Goal: Task Accomplishment & Management: Use online tool/utility

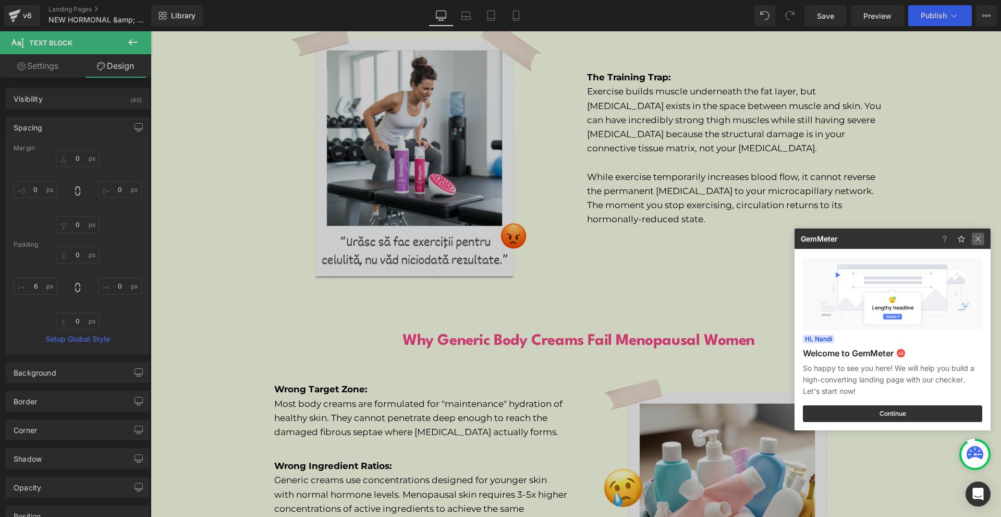
click at [982, 233] on img at bounding box center [978, 239] width 13 height 13
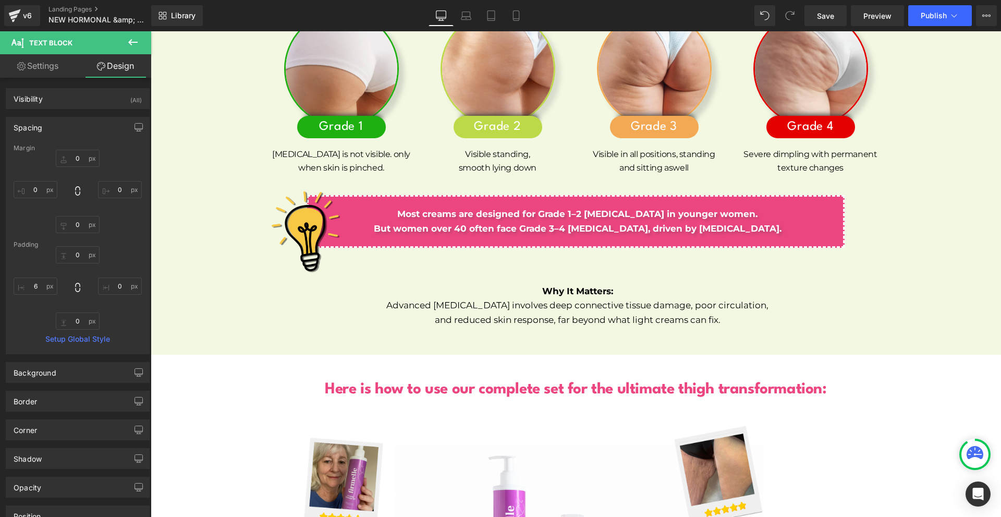
scroll to position [5209, 0]
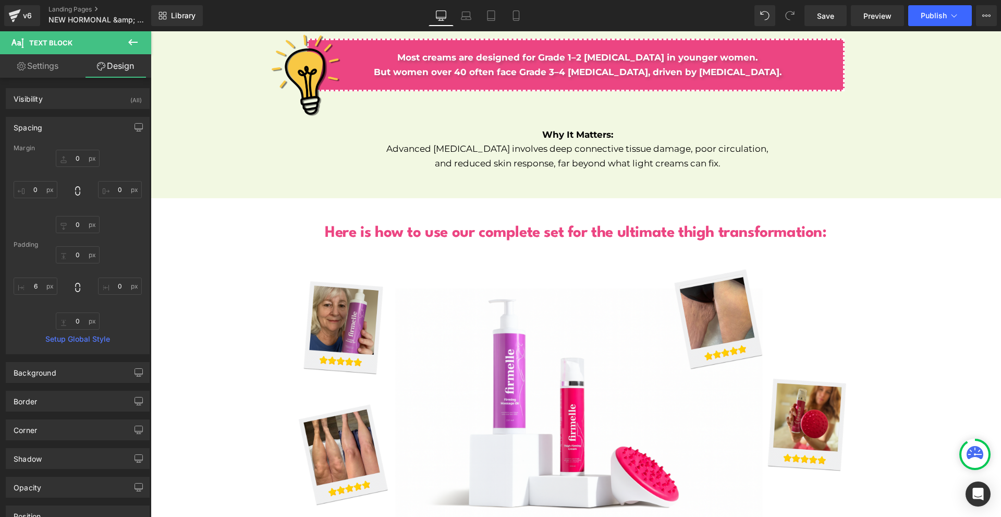
drag, startPoint x: 130, startPoint y: 43, endPoint x: 115, endPoint y: 59, distance: 22.1
click at [128, 44] on icon at bounding box center [133, 42] width 13 height 13
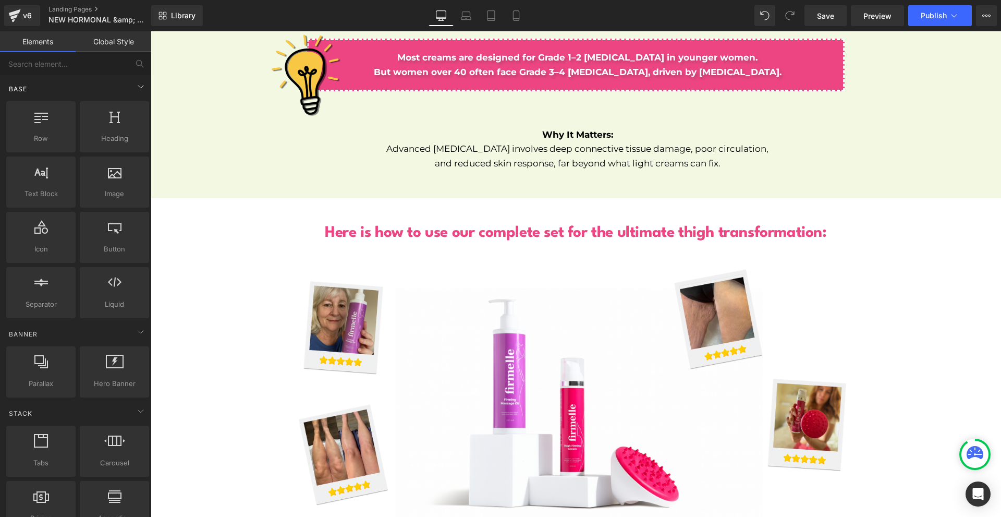
click at [29, 95] on div "Base" at bounding box center [77, 88] width 147 height 21
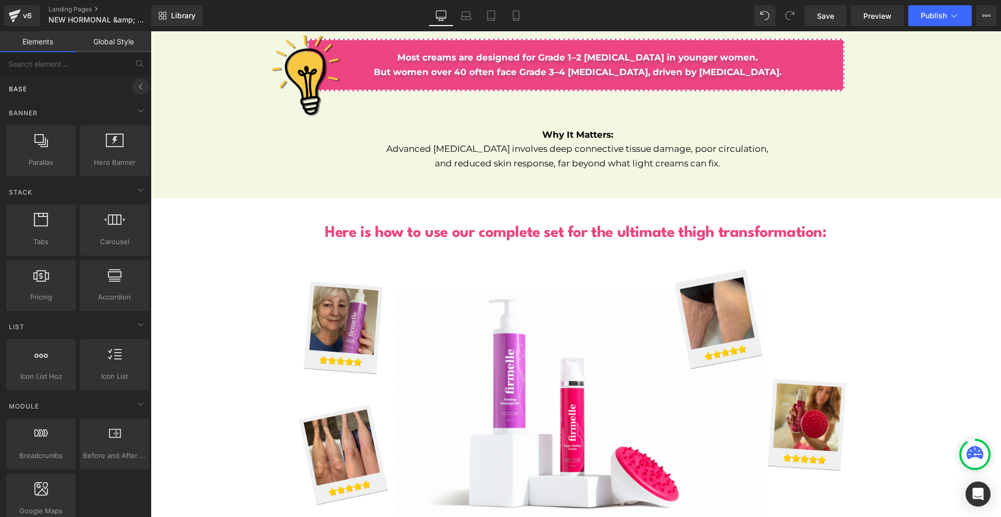
click at [134, 86] on icon at bounding box center [140, 86] width 13 height 13
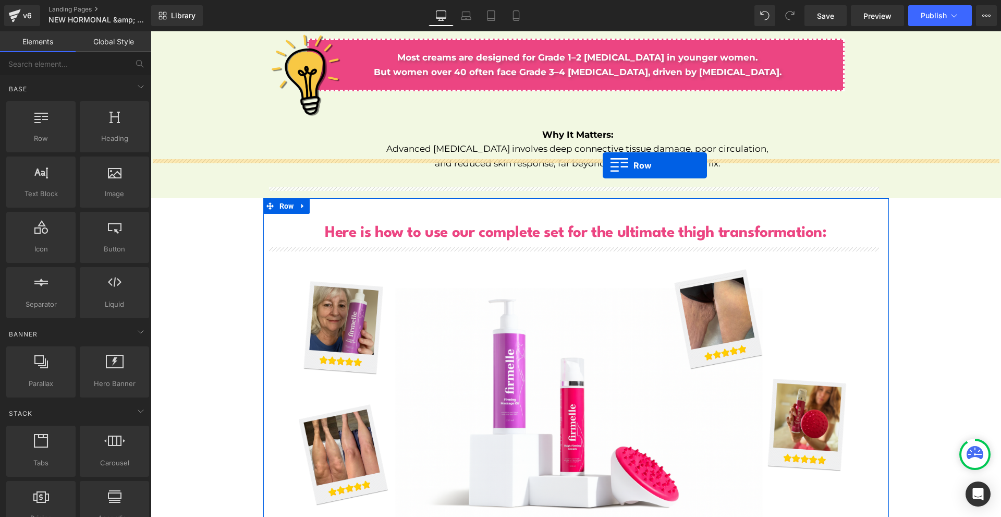
drag, startPoint x: 280, startPoint y: 163, endPoint x: 603, endPoint y: 165, distance: 322.7
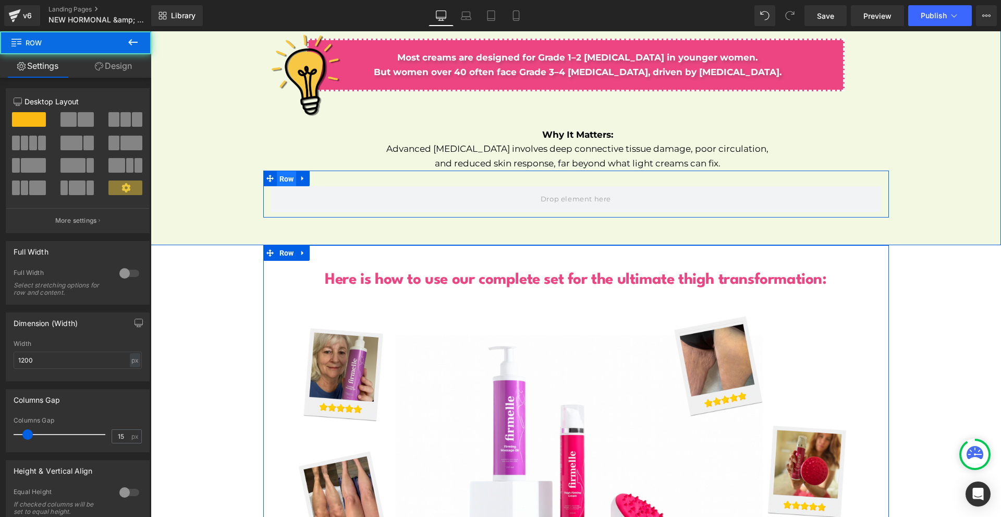
click at [286, 171] on span "Row" at bounding box center [287, 179] width 20 height 16
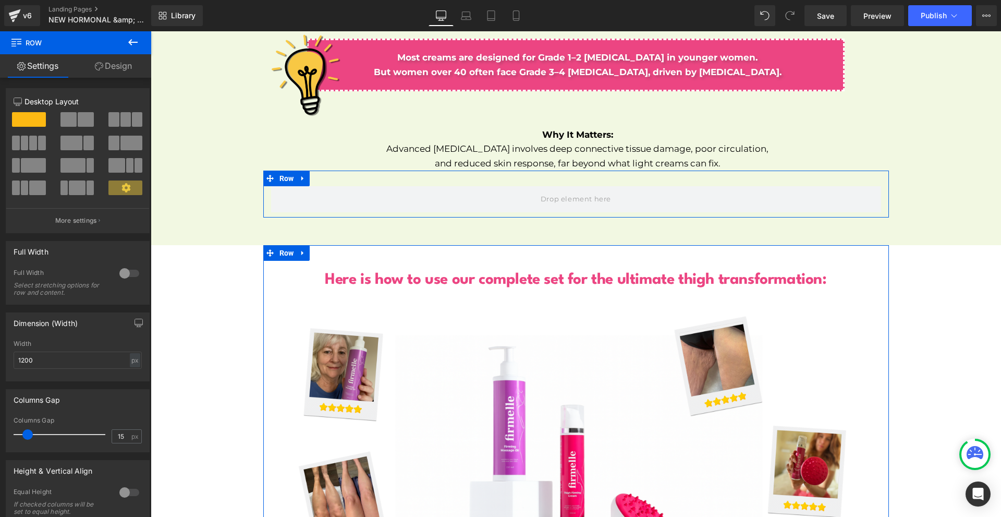
click at [108, 143] on span at bounding box center [113, 143] width 10 height 15
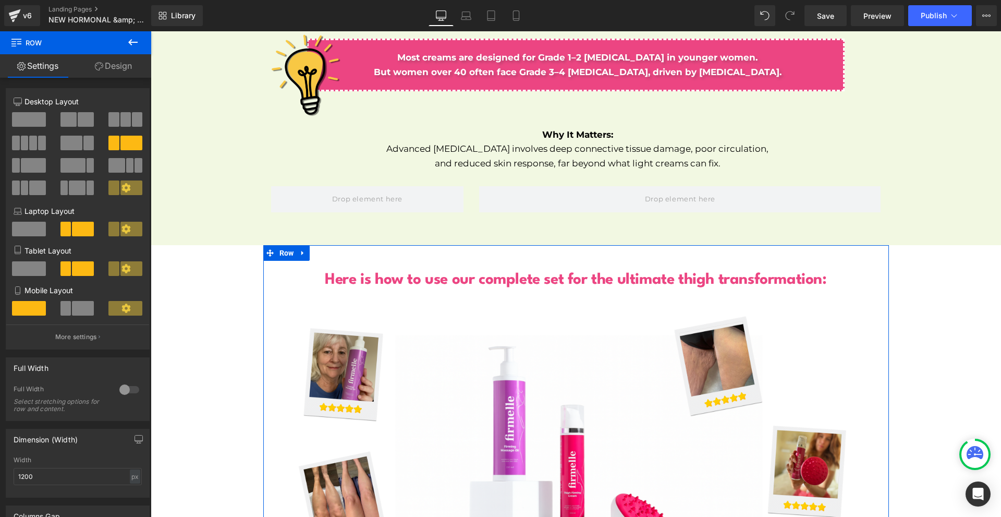
click at [139, 40] on button at bounding box center [133, 42] width 36 height 23
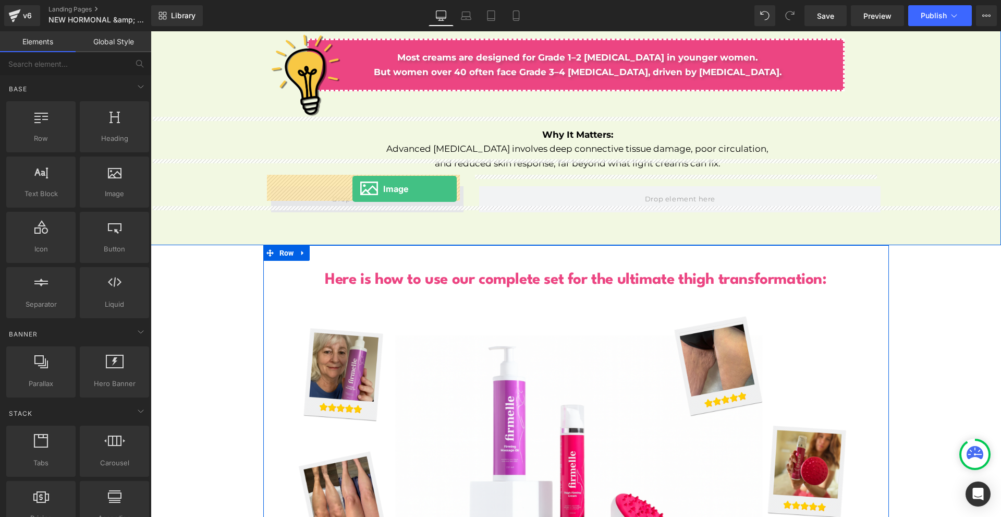
drag, startPoint x: 282, startPoint y: 219, endPoint x: 352, endPoint y: 189, distance: 76.6
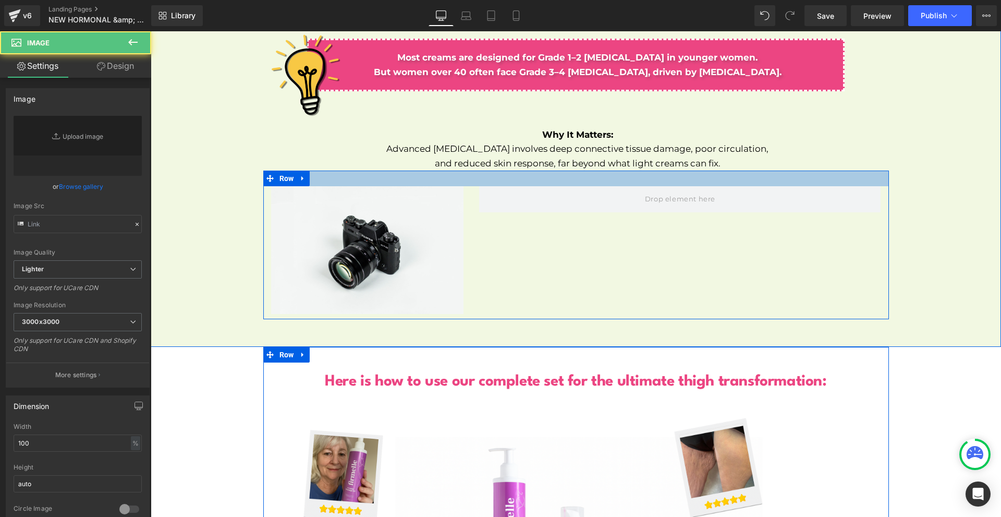
type input "//[DOMAIN_NAME][URL]"
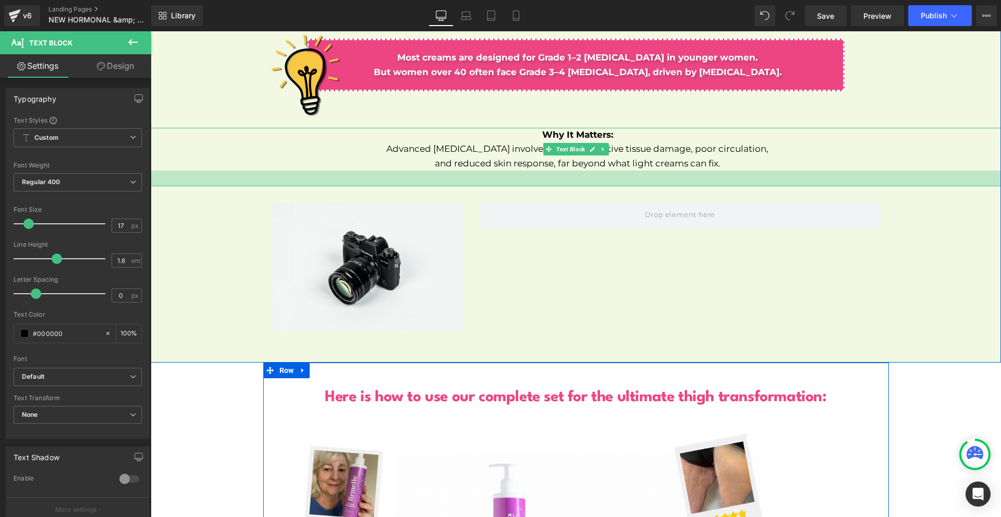
drag, startPoint x: 527, startPoint y: 158, endPoint x: 876, endPoint y: 251, distance: 361.4
click at [524, 179] on div at bounding box center [576, 178] width 850 height 16
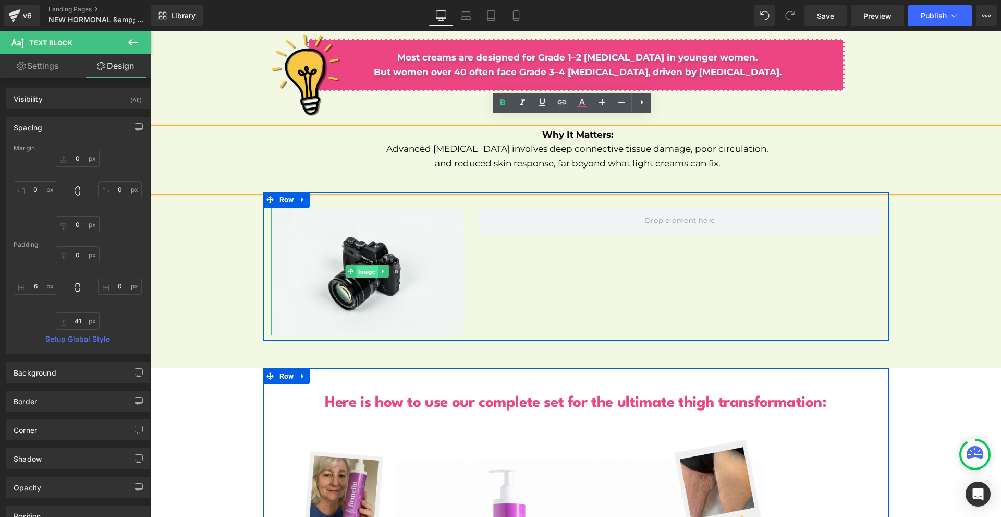
click at [364, 265] on span "Image" at bounding box center [367, 271] width 21 height 13
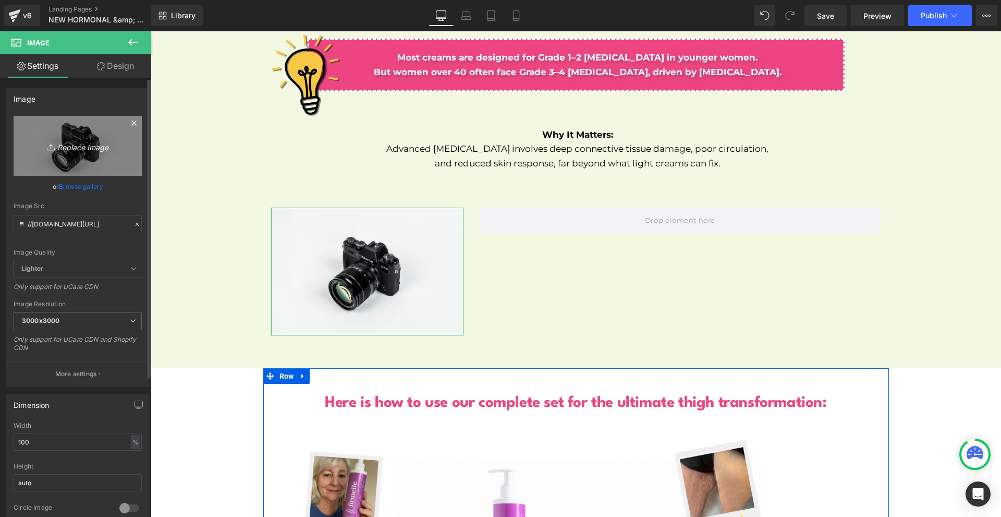
click at [108, 155] on link "Replace Image" at bounding box center [78, 146] width 128 height 60
type input "C:\fakepath\NEW PP IMAGES FOR NEW PP (13).png"
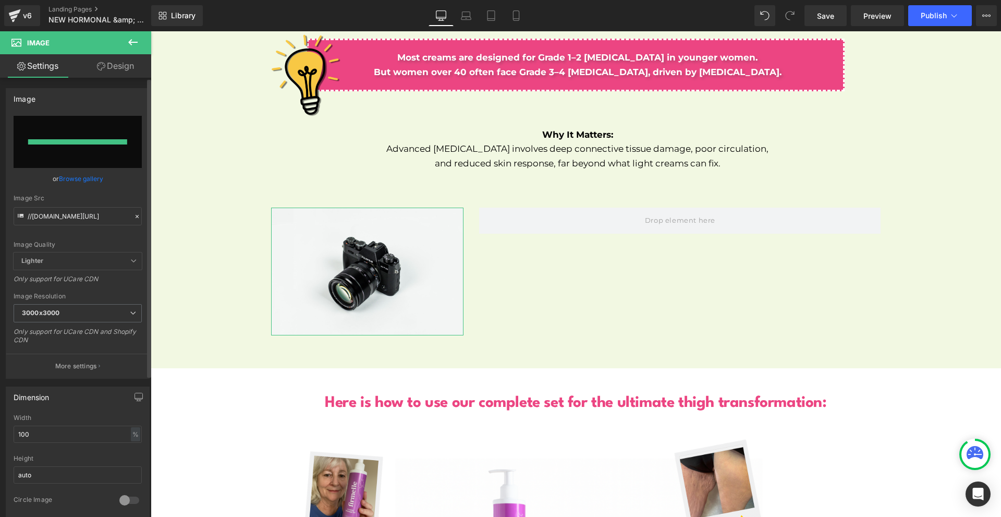
type input "[URL][DOMAIN_NAME]"
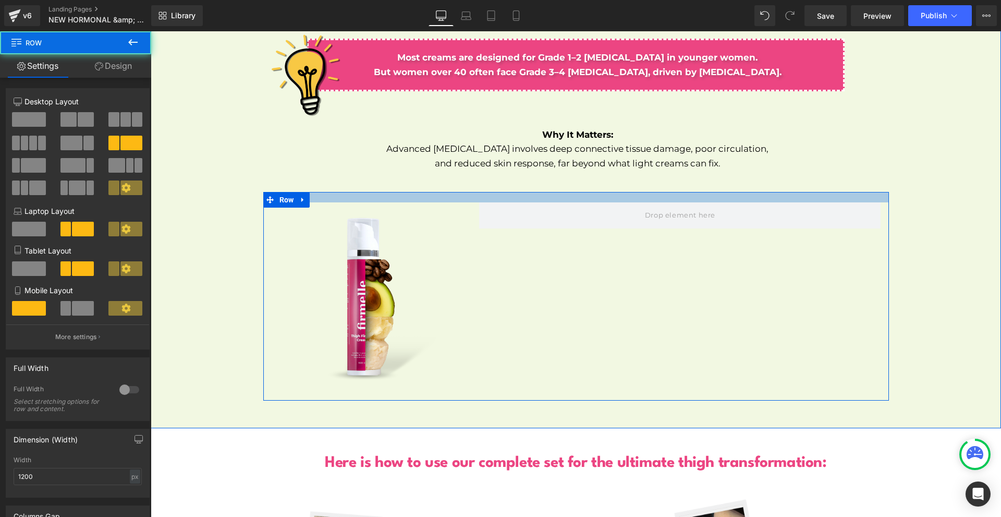
drag, startPoint x: 610, startPoint y: 187, endPoint x: 613, endPoint y: 182, distance: 6.1
click at [613, 192] on div at bounding box center [576, 197] width 626 height 10
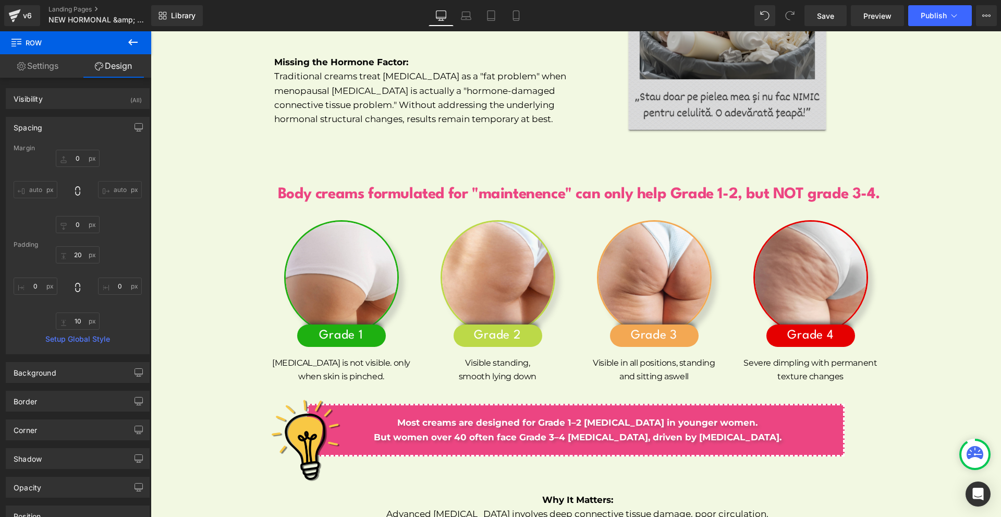
scroll to position [4635, 0]
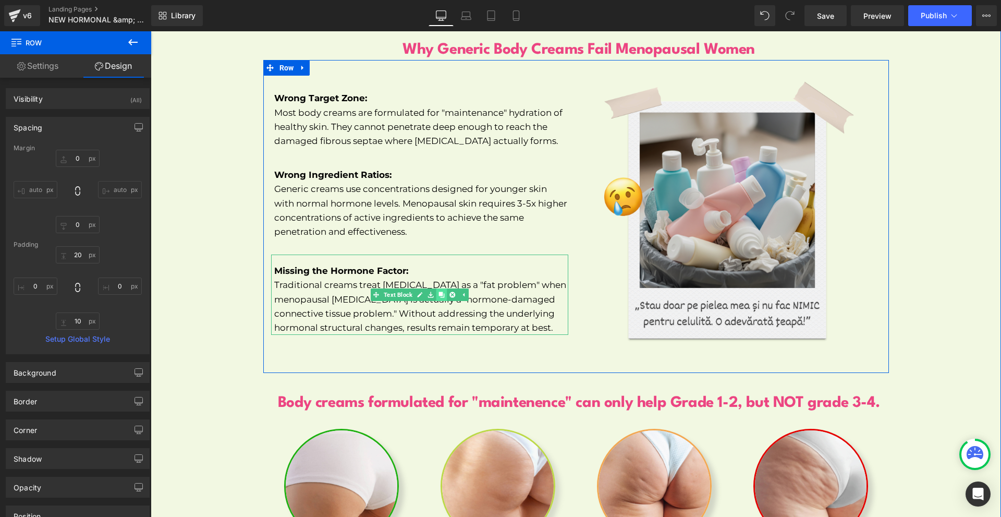
click at [436, 288] on link at bounding box center [441, 294] width 11 height 13
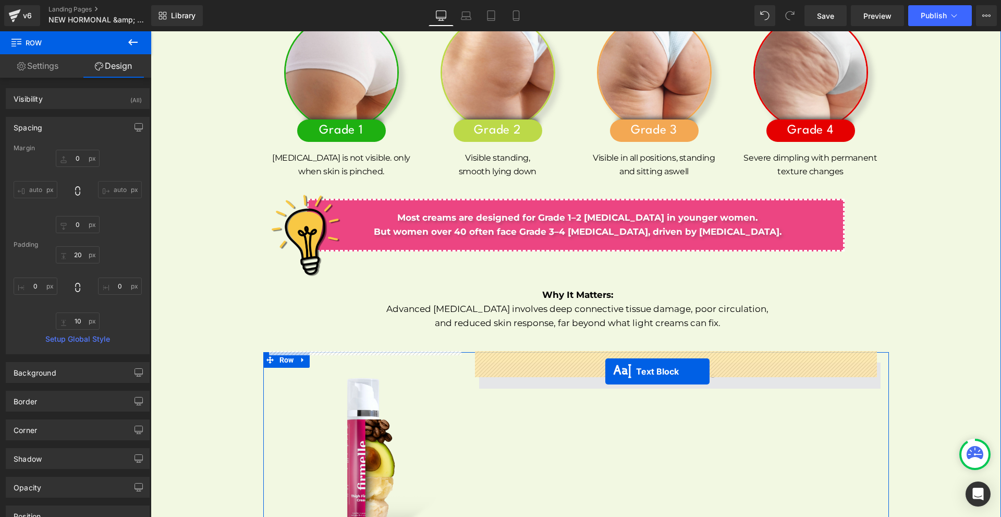
drag, startPoint x: 406, startPoint y: 385, endPoint x: 605, endPoint y: 371, distance: 199.1
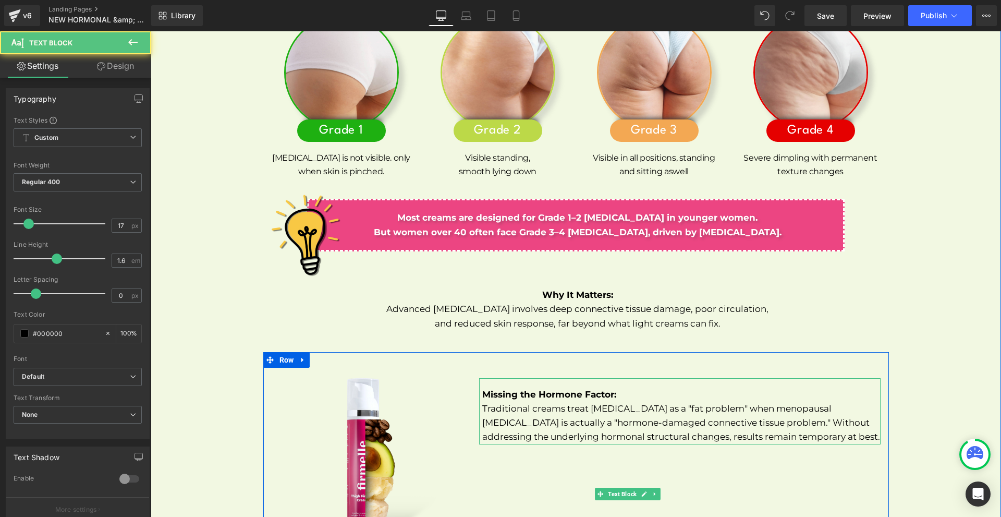
scroll to position [5257, 0]
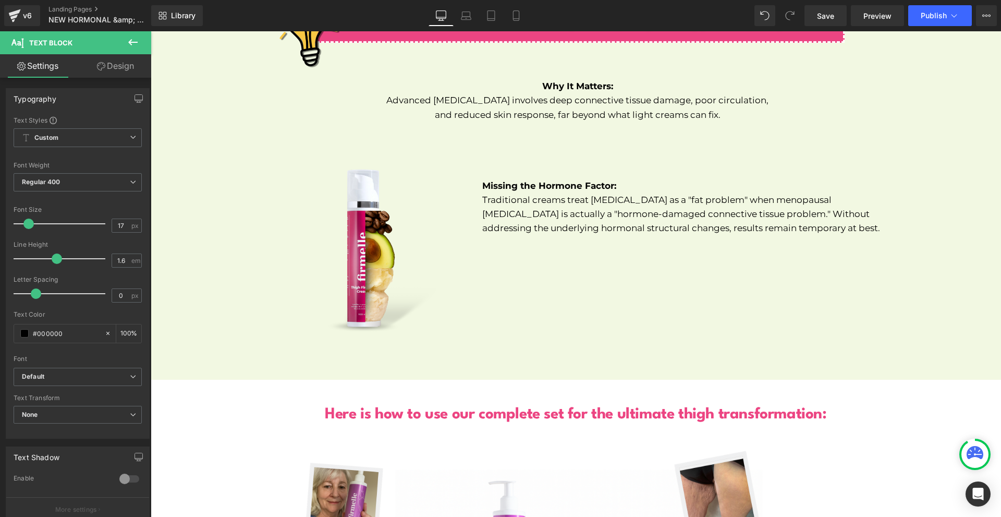
click at [515, 193] on p "Traditional creams treat [MEDICAL_DATA] as a "fat problem" when menopausal [MED…" at bounding box center [681, 214] width 398 height 43
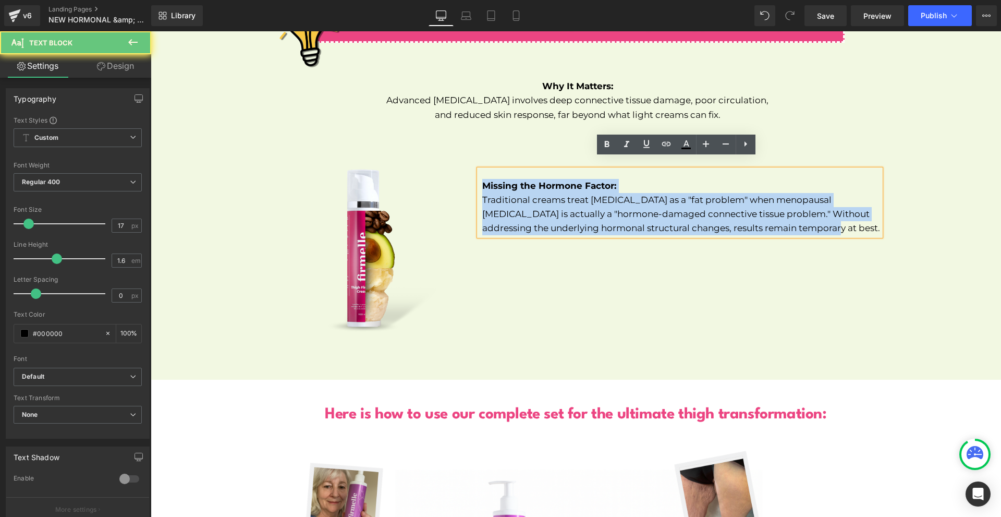
drag, startPoint x: 476, startPoint y: 174, endPoint x: 818, endPoint y: 222, distance: 344.8
click at [818, 222] on div "Missing the Hormone Factor: Traditional creams treat [MEDICAL_DATA] as a "fat p…" at bounding box center [679, 202] width 401 height 66
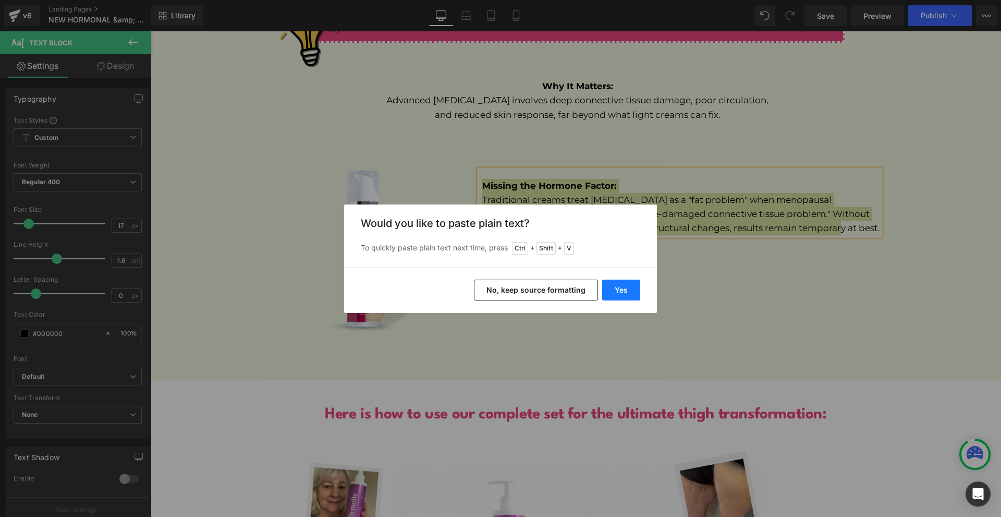
click at [623, 286] on button "Yes" at bounding box center [621, 289] width 38 height 21
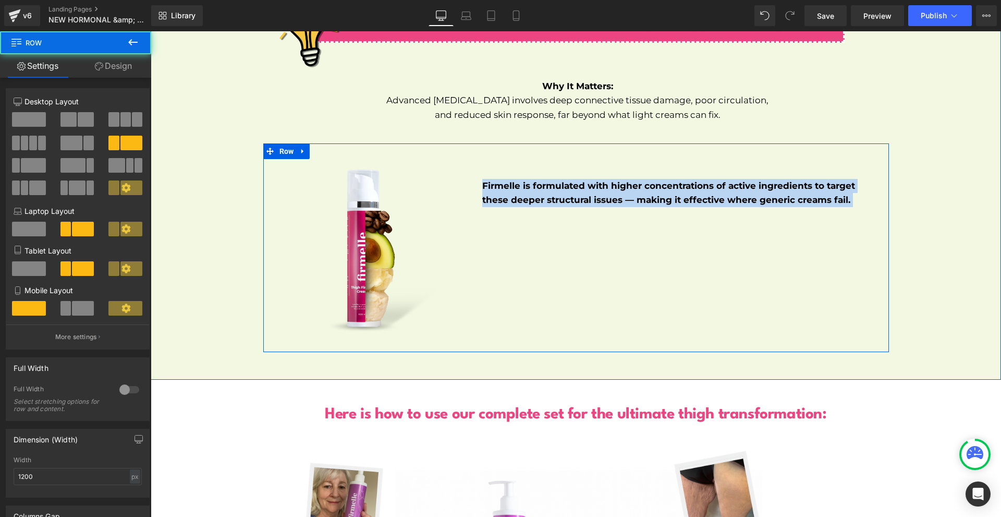
drag, startPoint x: 877, startPoint y: 179, endPoint x: 872, endPoint y: 179, distance: 5.2
click at [872, 179] on div "Firmelle is formulated with higher concentrations of active ingredients to targ…" at bounding box center [679, 180] width 417 height 53
click at [878, 181] on div "Firmelle is formulated with higher concentrations of active ingredients to targ…" at bounding box center [679, 180] width 417 height 53
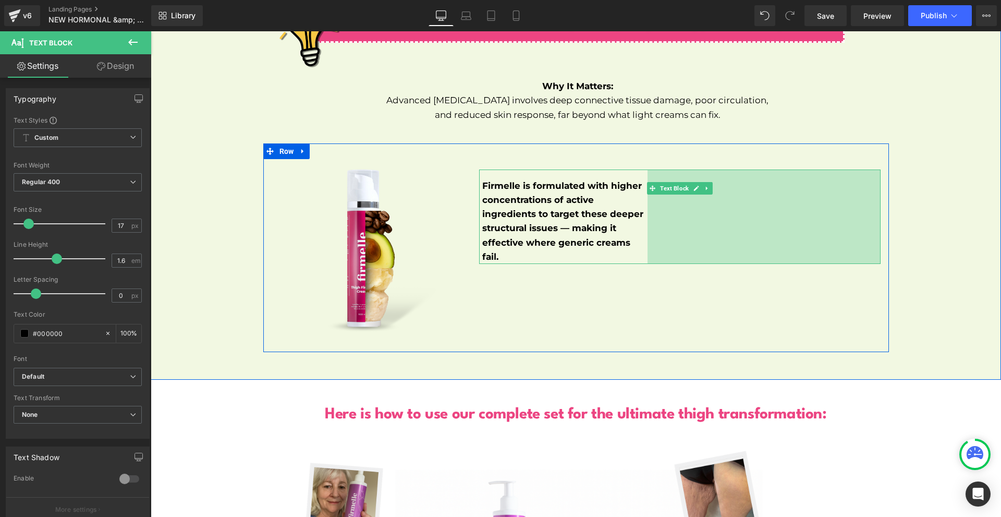
drag, startPoint x: 875, startPoint y: 182, endPoint x: 624, endPoint y: 179, distance: 251.3
click at [645, 173] on div "Firmelle is formulated with higher concentrations of active ingredients to targ…" at bounding box center [679, 216] width 401 height 94
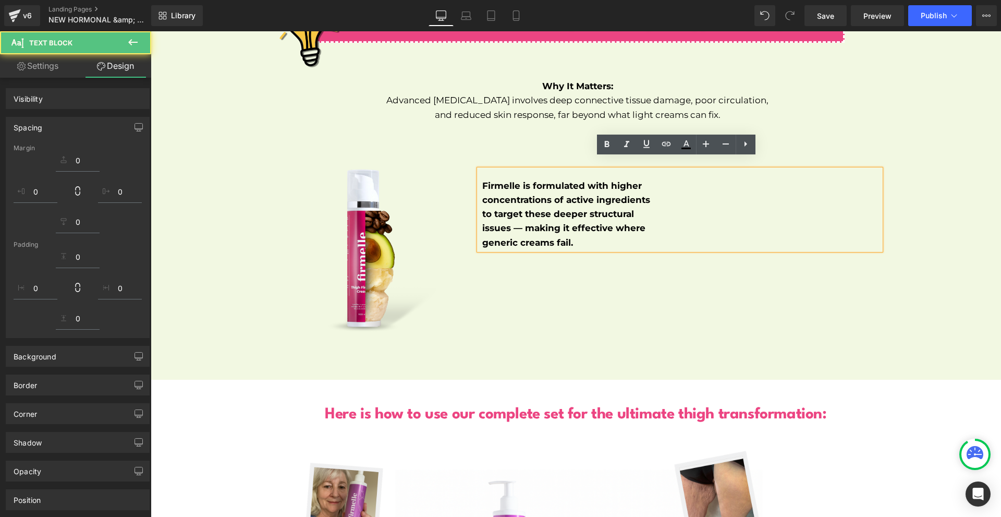
click at [609, 183] on p "Firmelle is formulated with higher concentrations of active ingredients to targ…" at bounding box center [566, 214] width 168 height 71
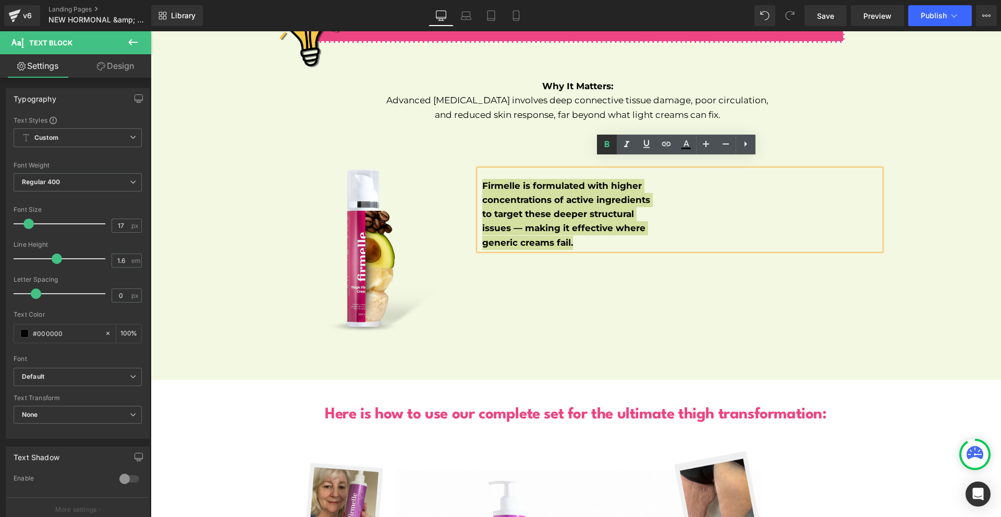
click at [611, 154] on link at bounding box center [607, 144] width 20 height 20
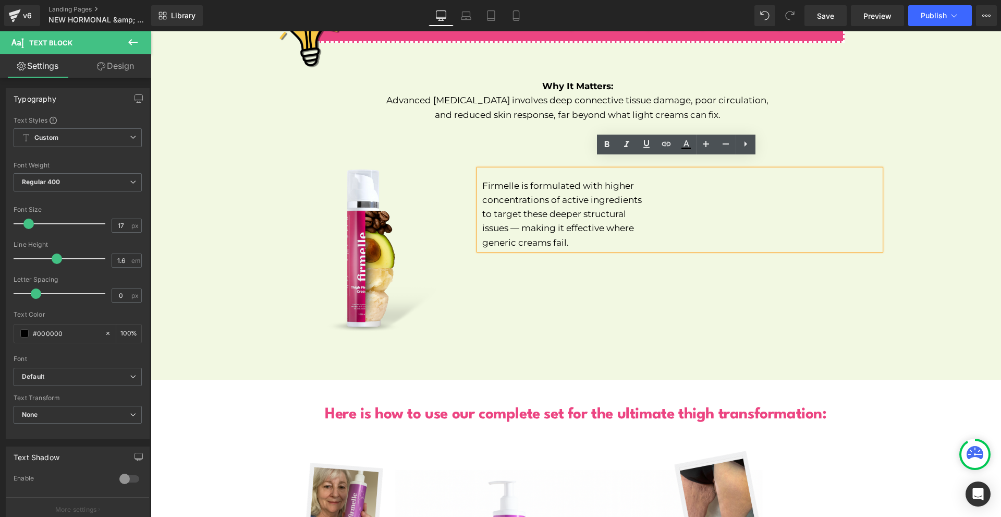
click at [710, 277] on div "Image Firmelle is formulated with higher concentrations of active ingredients t…" at bounding box center [576, 247] width 626 height 209
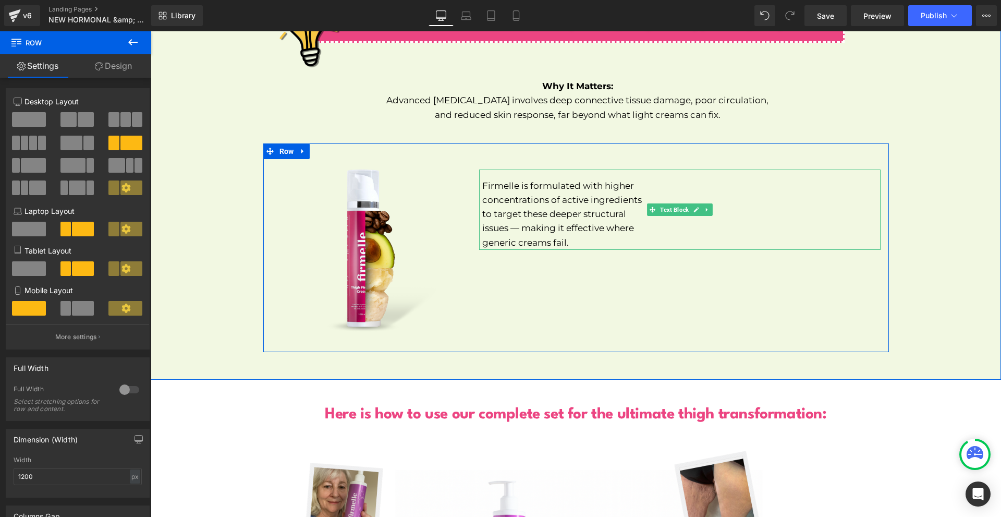
click at [670, 208] on div "442px" at bounding box center [765, 209] width 230 height 80
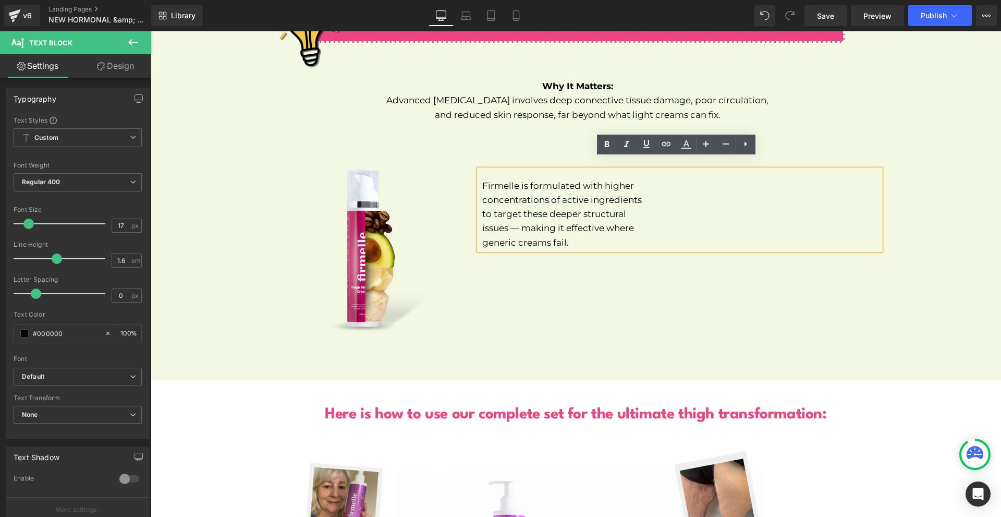
drag, startPoint x: 683, startPoint y: 219, endPoint x: 748, endPoint y: 218, distance: 64.6
click at [750, 218] on div "Firmelle is formulated with higher concentrations of active ingredients to targ…" at bounding box center [679, 209] width 401 height 80
click at [703, 215] on div "Firmelle is formulated with higher concentrations of active ingredients to targ…" at bounding box center [679, 209] width 401 height 80
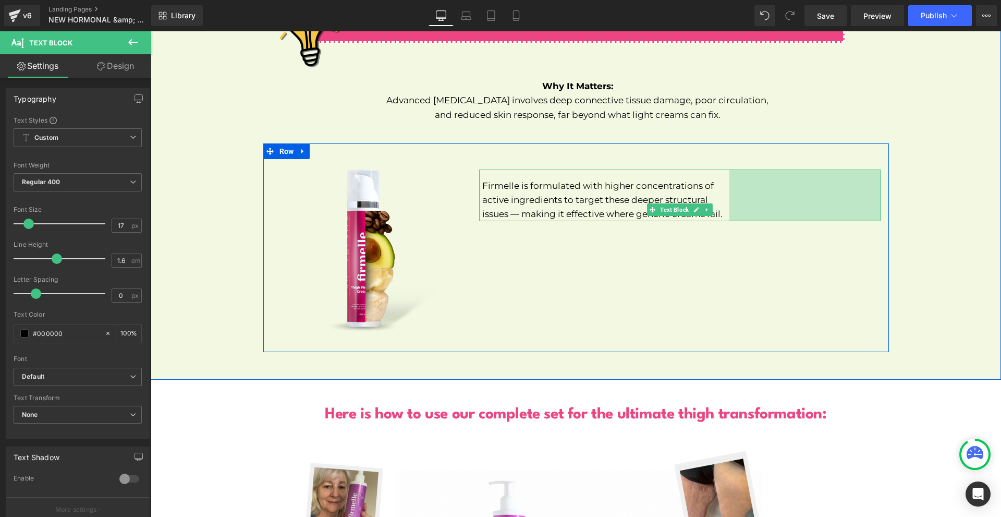
drag, startPoint x: 696, startPoint y: 217, endPoint x: 776, endPoint y: 218, distance: 79.2
click at [776, 218] on div "Image Firmelle is formulated with higher concentrations of active ingredients t…" at bounding box center [576, 247] width 626 height 209
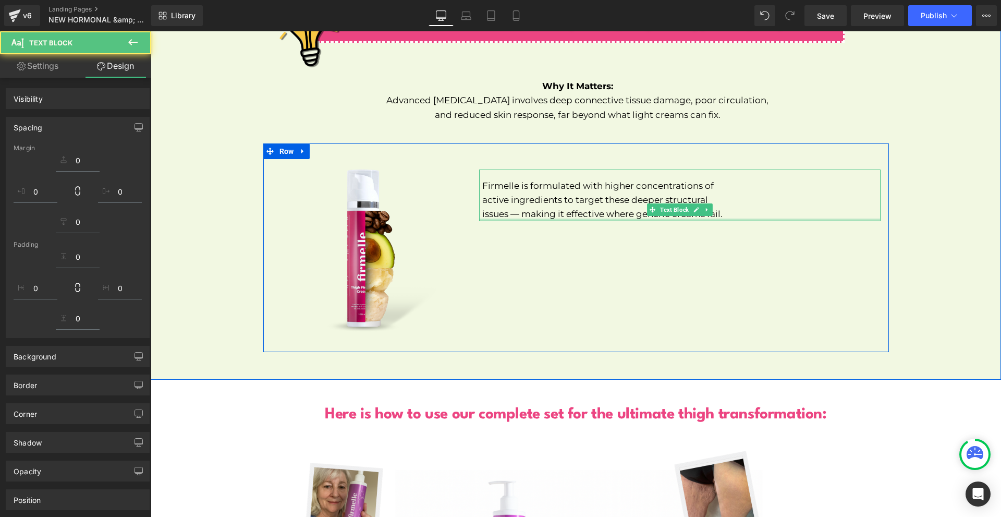
click at [530, 202] on p "Firmelle is formulated with higher concentrations of active ingredients to targ…" at bounding box center [605, 200] width 247 height 43
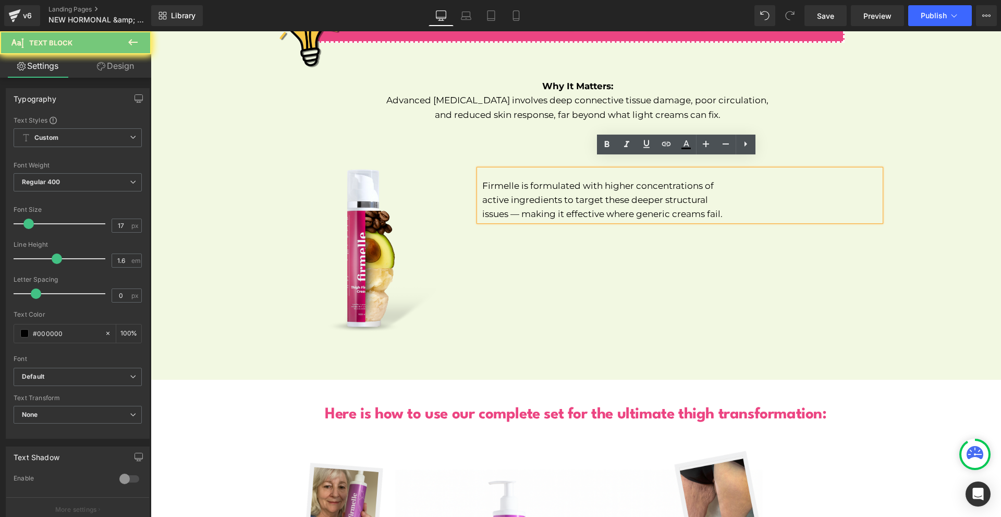
click at [516, 199] on p "Firmelle is formulated with higher concentrations of active ingredients to targ…" at bounding box center [605, 200] width 247 height 43
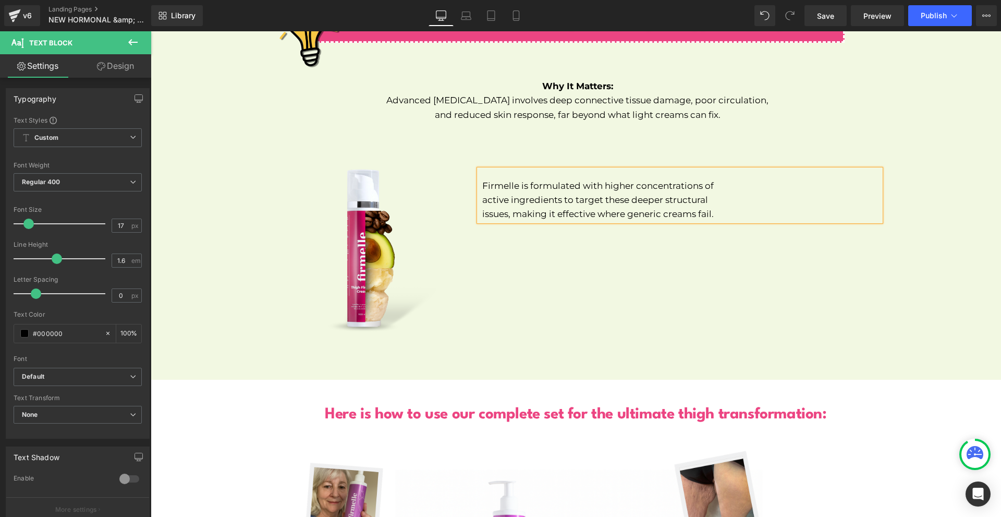
click at [574, 292] on div "Image Firmelle is formulated with higher concentrations of active ingredients t…" at bounding box center [576, 247] width 626 height 209
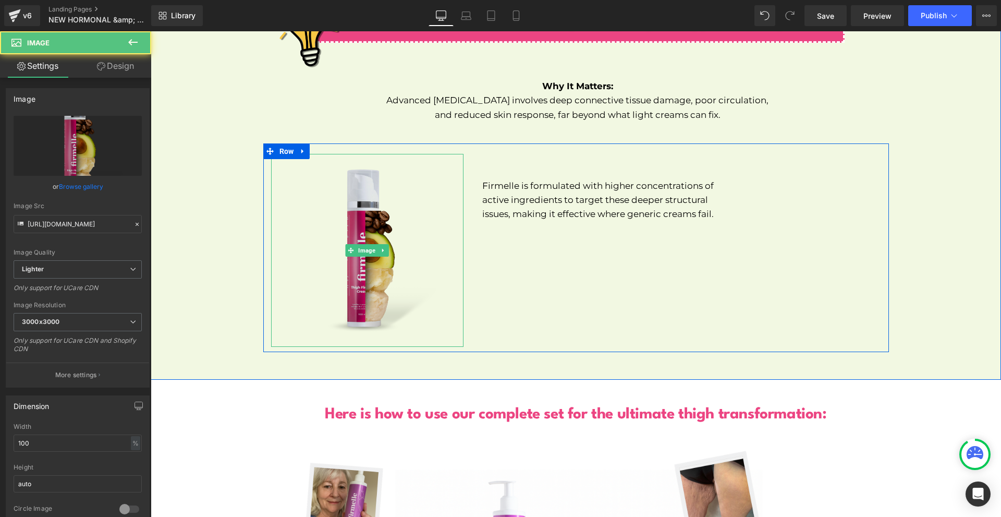
click at [346, 249] on img at bounding box center [367, 250] width 193 height 193
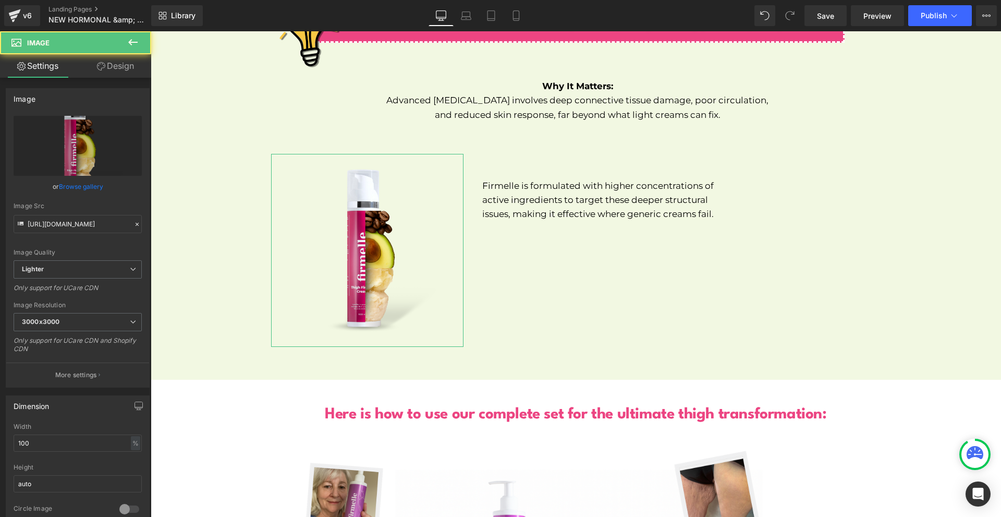
click at [119, 73] on link "Design" at bounding box center [116, 65] width 76 height 23
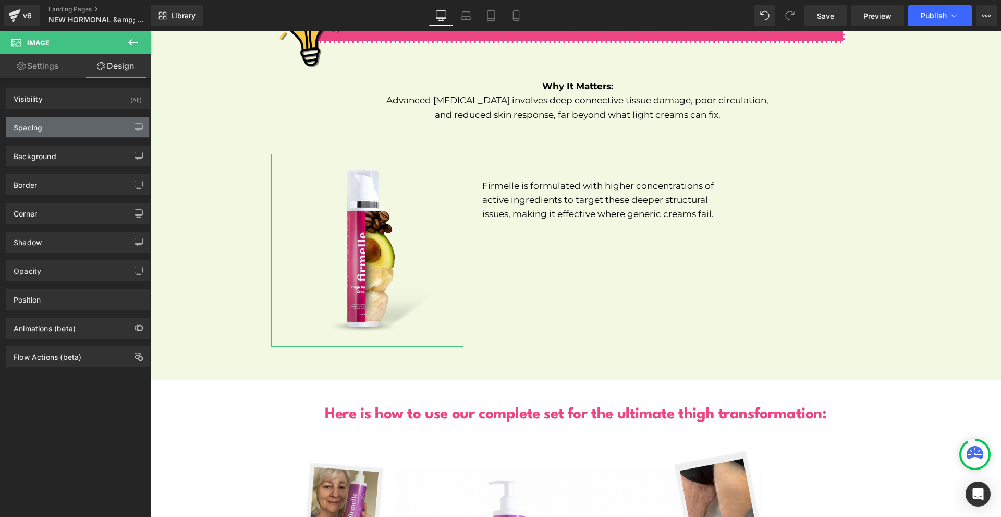
drag, startPoint x: 72, startPoint y: 127, endPoint x: 93, endPoint y: 172, distance: 49.0
click at [71, 127] on div "Spacing" at bounding box center [77, 127] width 143 height 20
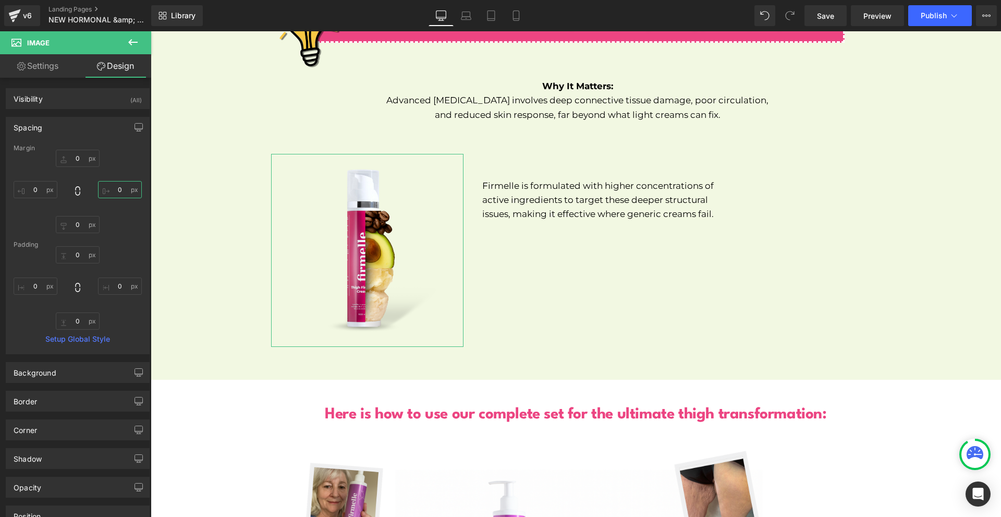
click at [106, 194] on input "0" at bounding box center [120, 189] width 44 height 17
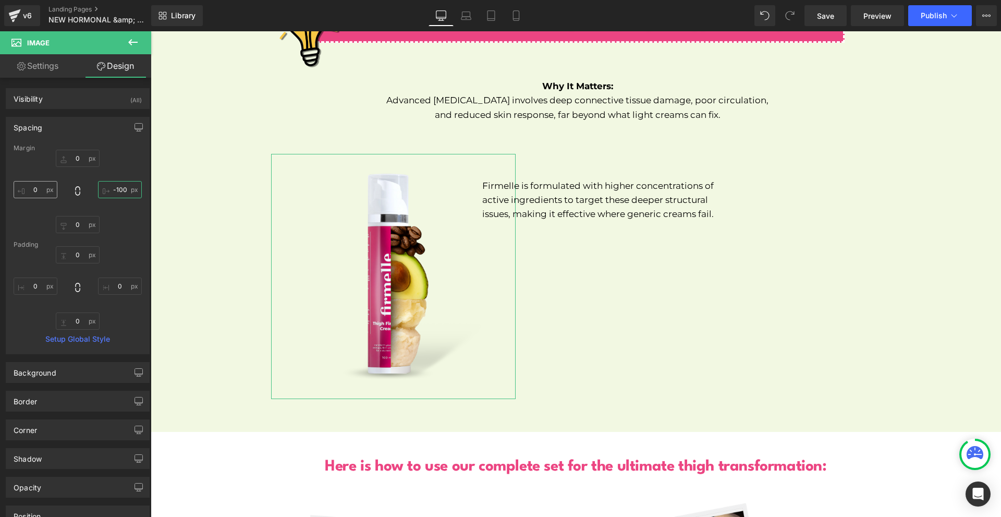
type input "-100"
click at [31, 189] on input "0" at bounding box center [36, 189] width 44 height 17
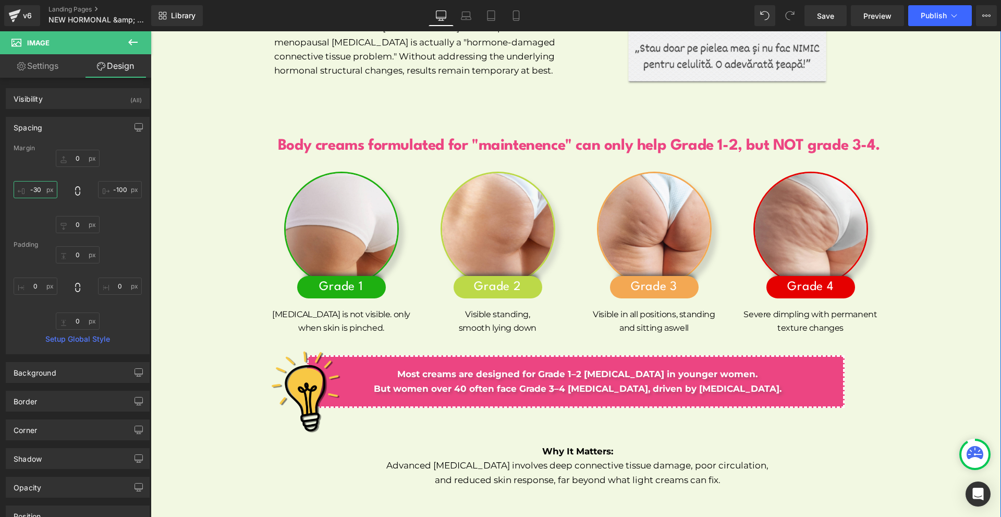
scroll to position [4840, 0]
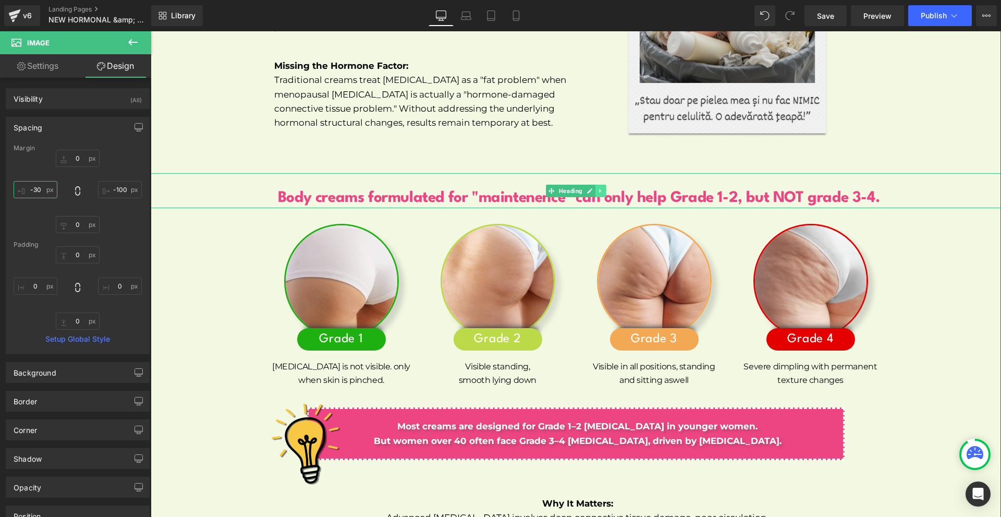
type input "-30"
click at [599, 189] on icon at bounding box center [600, 191] width 2 height 4
click at [592, 188] on icon at bounding box center [595, 191] width 6 height 6
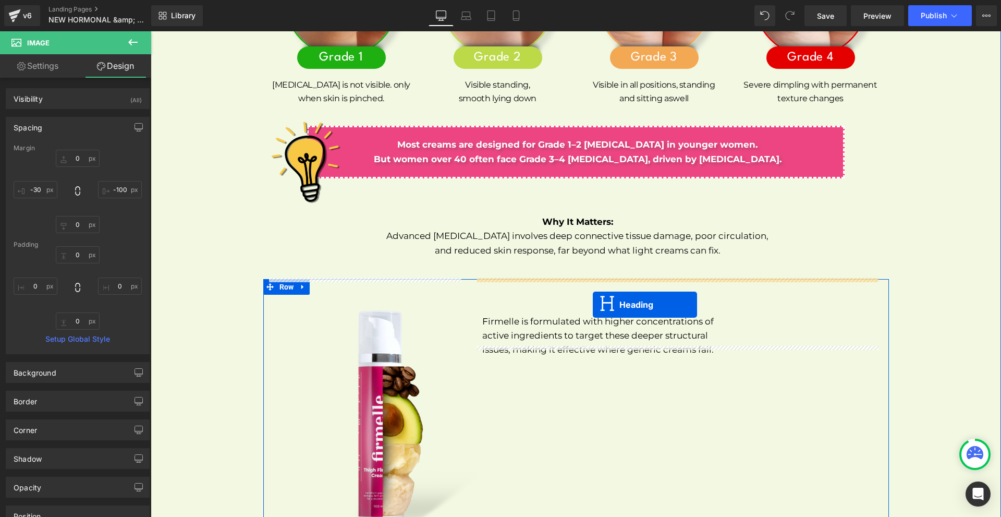
drag, startPoint x: 564, startPoint y: 222, endPoint x: 593, endPoint y: 304, distance: 87.7
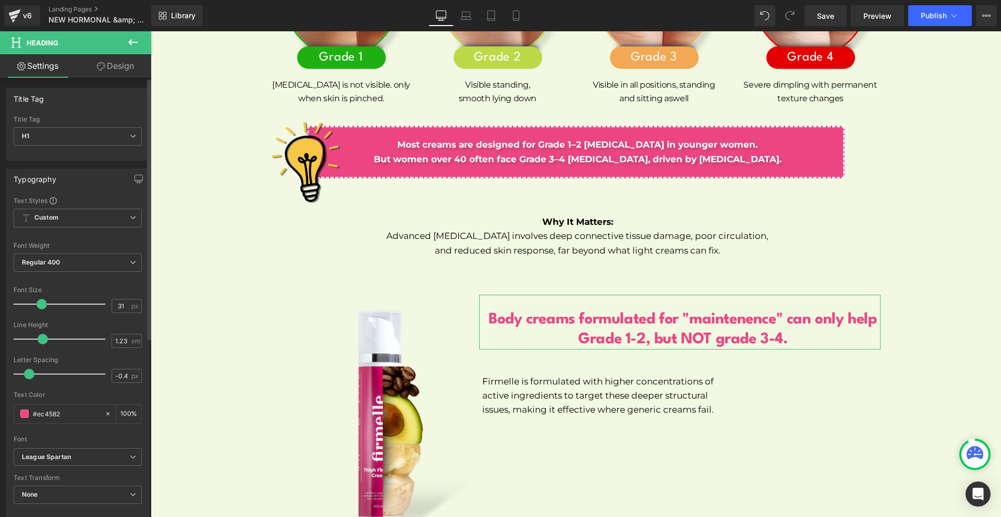
scroll to position [261, 0]
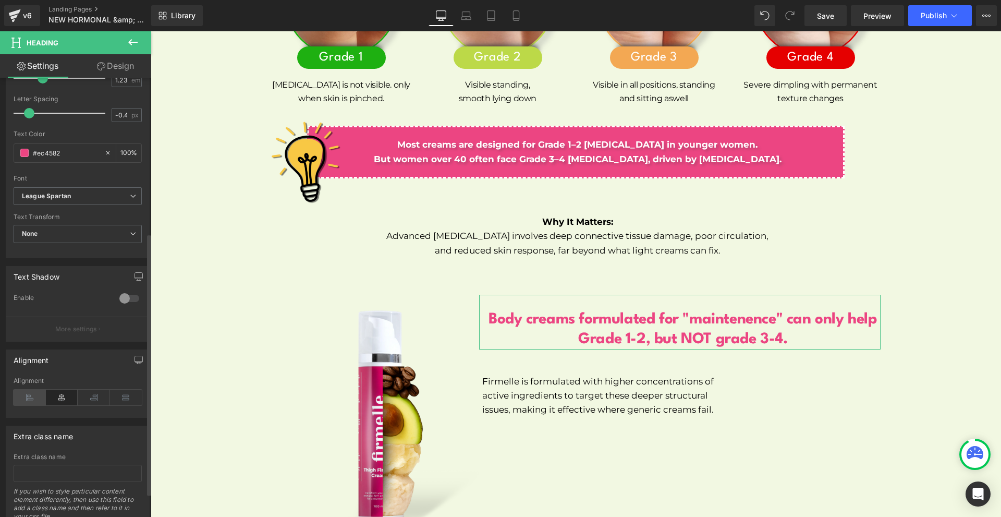
drag, startPoint x: 26, startPoint y: 387, endPoint x: 27, endPoint y: 398, distance: 11.0
click at [26, 387] on div "Alignment" at bounding box center [78, 397] width 128 height 40
click at [27, 398] on icon at bounding box center [30, 397] width 32 height 16
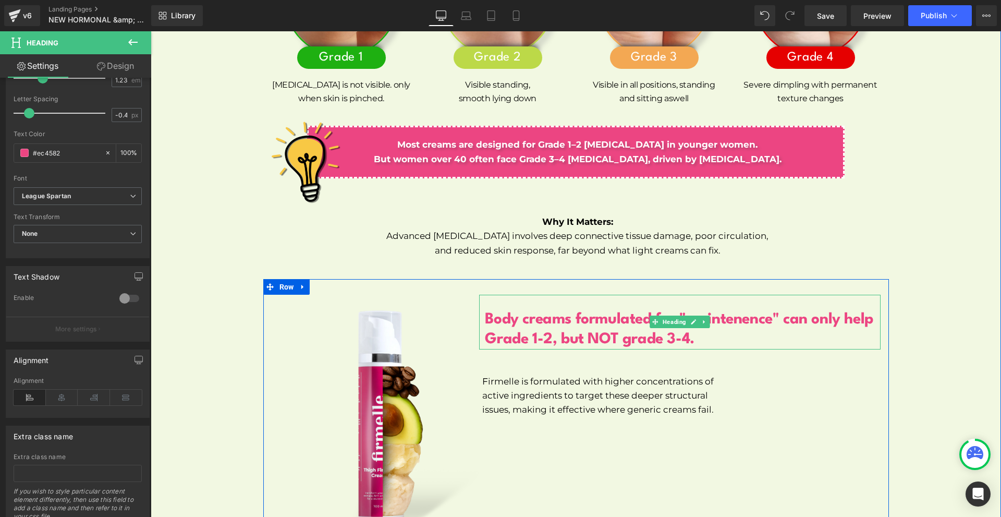
click at [487, 318] on h1 "Body creams formulated for "maintenence" can only help Grade 1-2, but NOT grade…" at bounding box center [683, 330] width 396 height 40
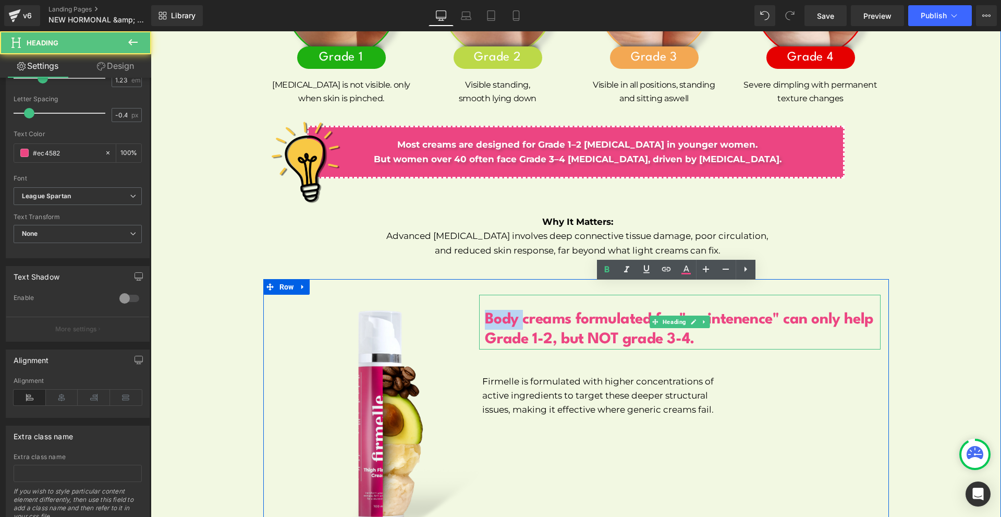
click at [487, 318] on h1 "Body creams formulated for "maintenence" can only help Grade 1-2, but NOT grade…" at bounding box center [683, 330] width 396 height 40
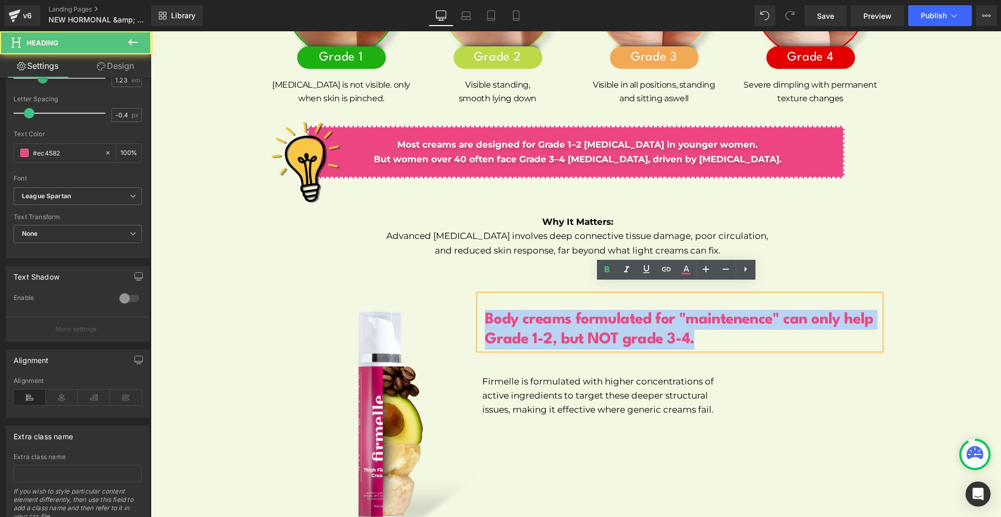
click at [487, 318] on h1 "Body creams formulated for "maintenence" can only help Grade 1-2, but NOT grade…" at bounding box center [683, 330] width 396 height 40
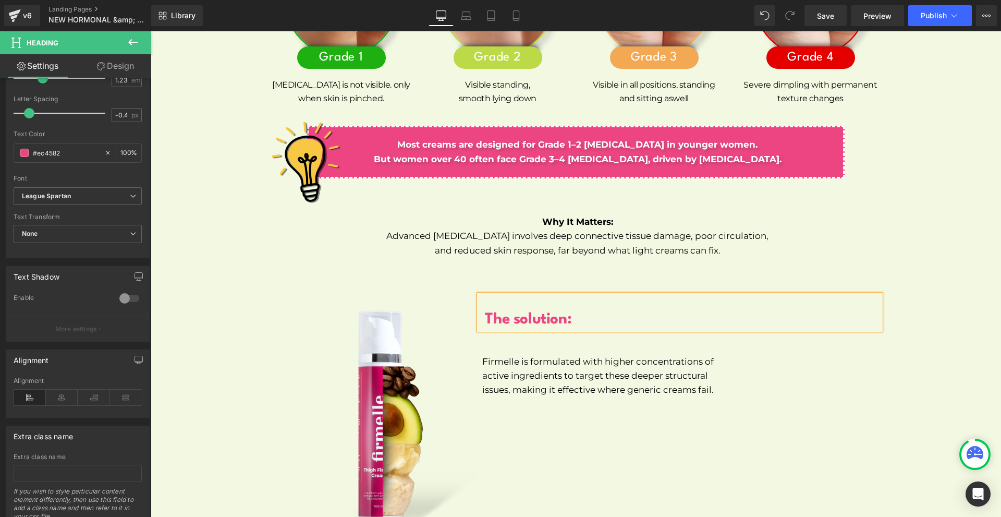
click at [629, 411] on div "Image The solution: Heading Firmelle is formulated with higher concentrations o…" at bounding box center [576, 417] width 626 height 276
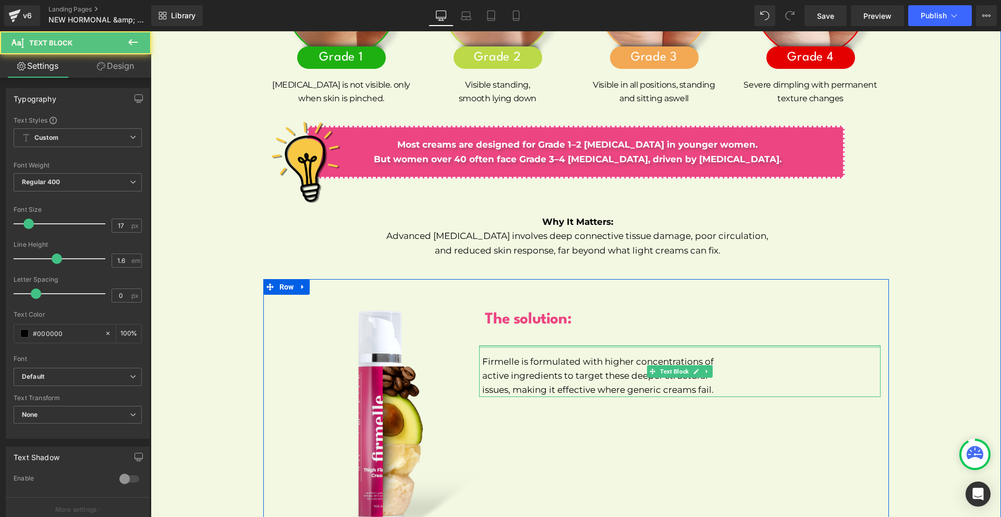
click at [562, 345] on div "Firmelle is formulated with higher concentrations of active ingredients to targ…" at bounding box center [679, 371] width 401 height 52
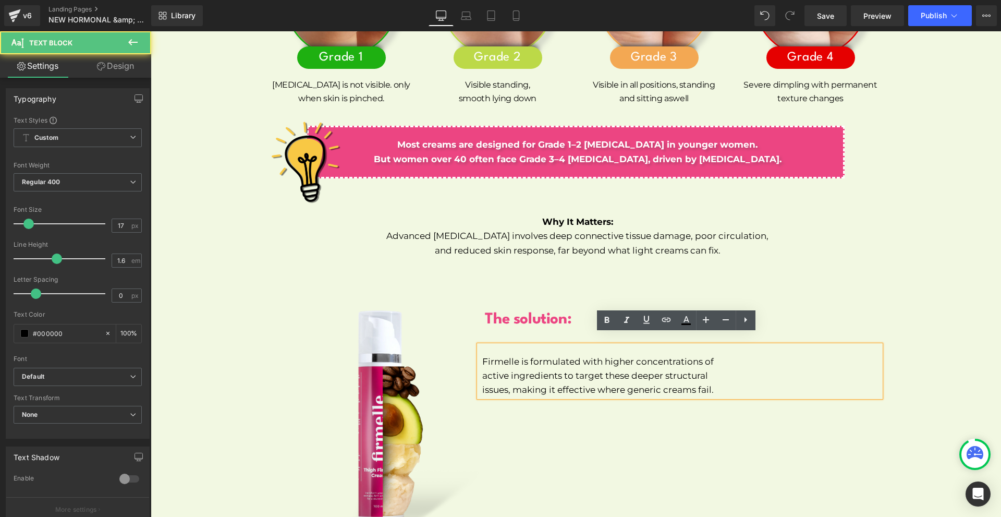
click at [656, 427] on div "Image The solution: Heading Firmelle is formulated with higher concentrations o…" at bounding box center [576, 417] width 626 height 276
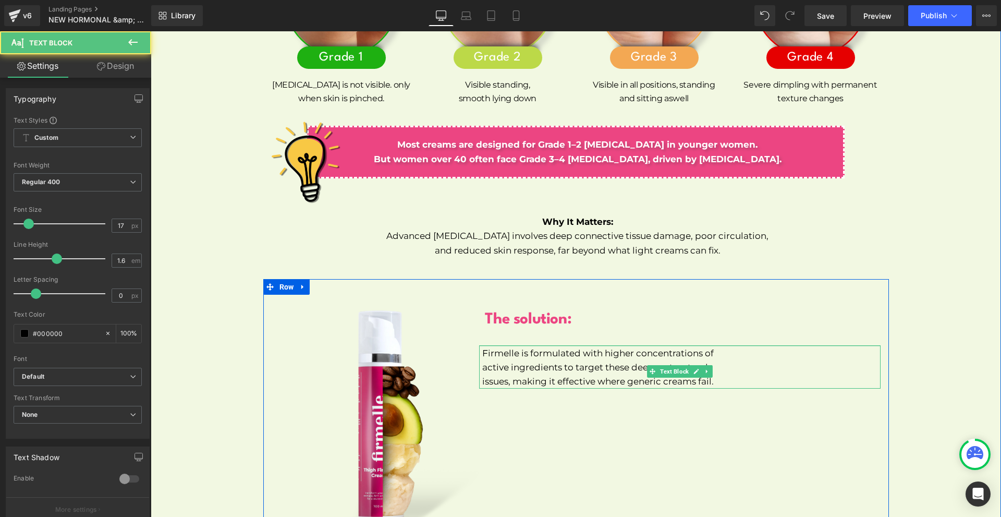
drag, startPoint x: 565, startPoint y: 335, endPoint x: 576, endPoint y: 326, distance: 13.4
click at [576, 326] on div "The solution: Heading Firmelle is formulated with higher concentrations of acti…" at bounding box center [679, 339] width 417 height 100
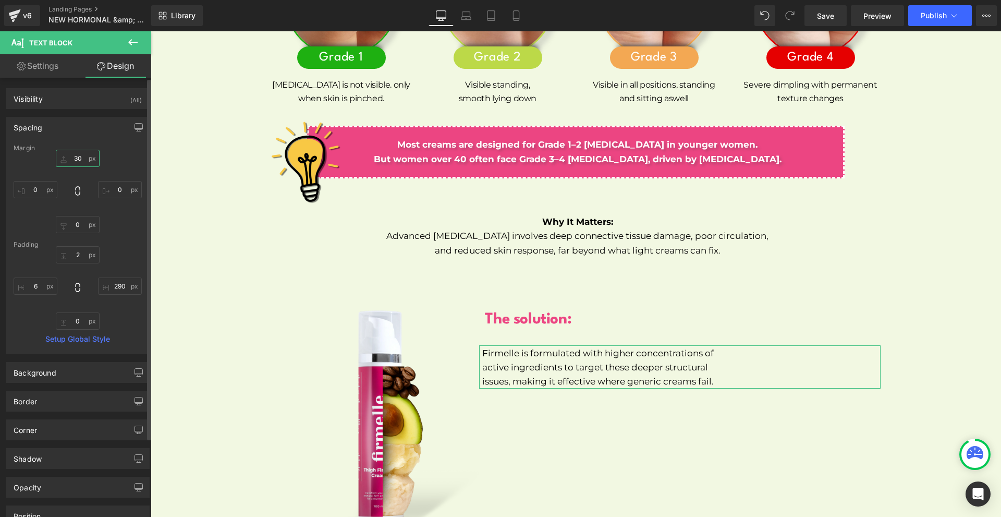
click at [88, 160] on input "30" at bounding box center [78, 158] width 44 height 17
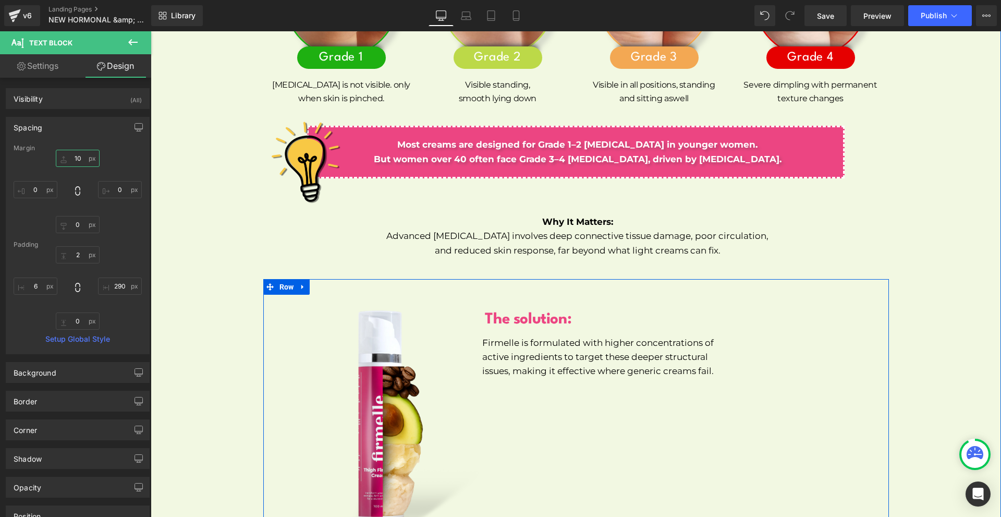
scroll to position [5278, 0]
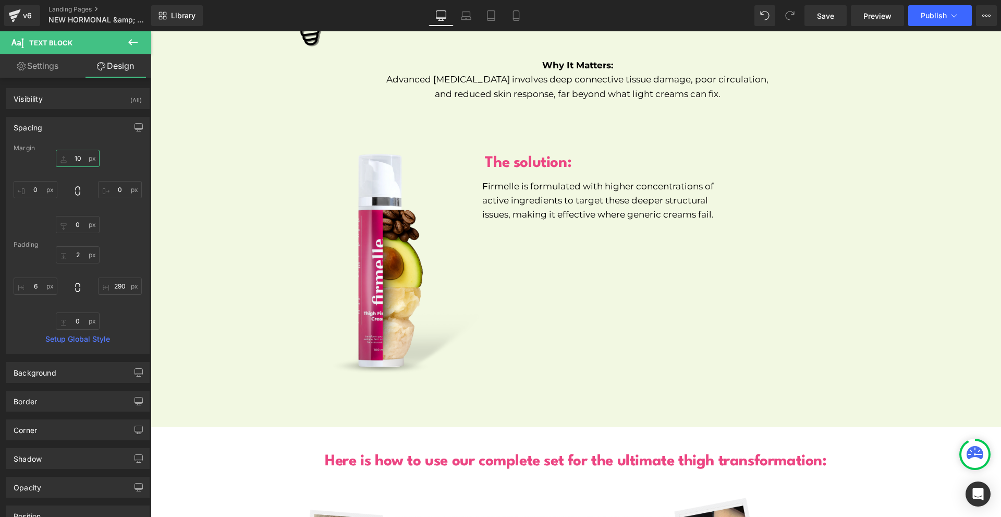
type input "10"
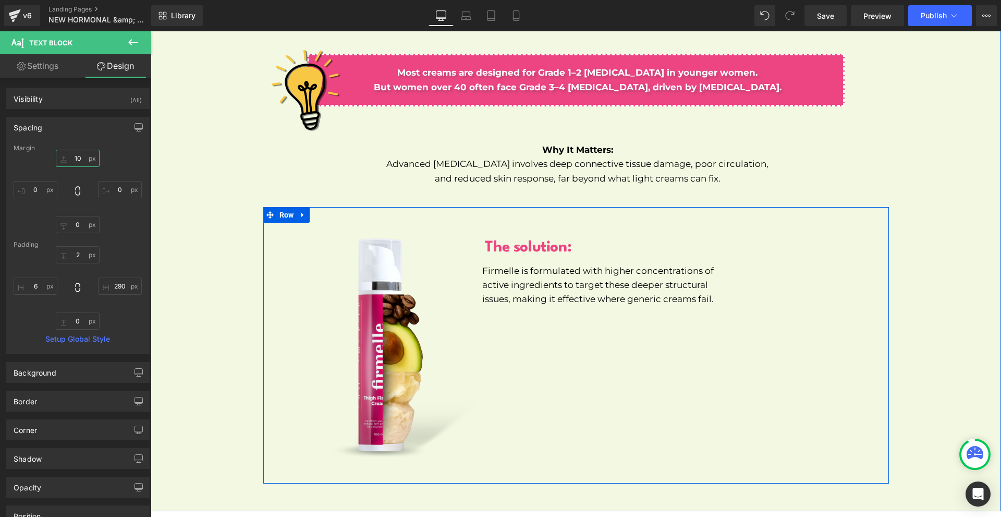
scroll to position [5246, 0]
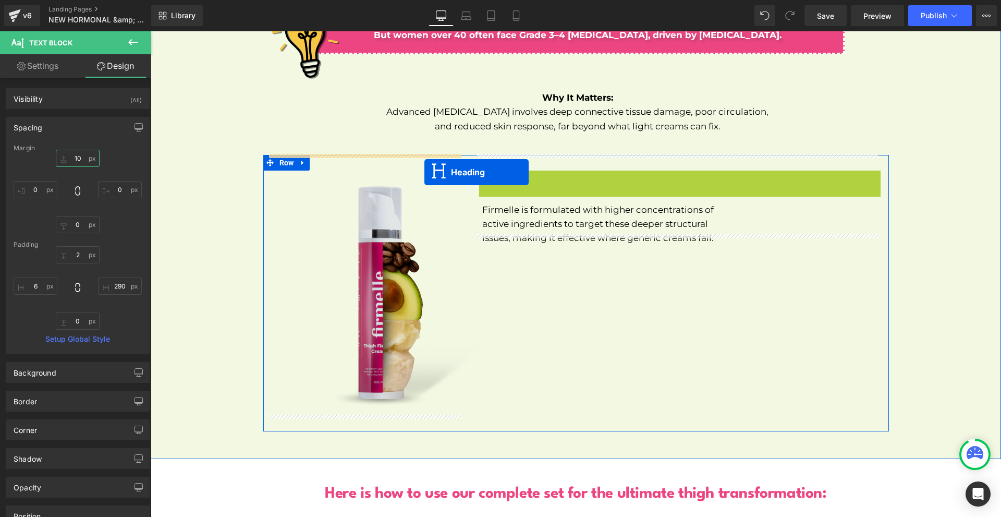
drag, startPoint x: 664, startPoint y: 180, endPoint x: 424, endPoint y: 172, distance: 239.4
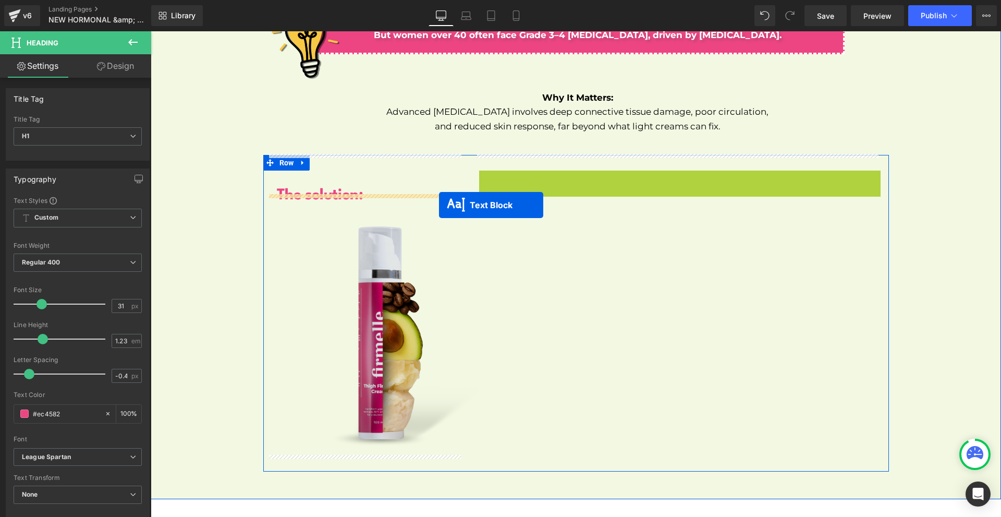
drag, startPoint x: 660, startPoint y: 180, endPoint x: 439, endPoint y: 205, distance: 222.9
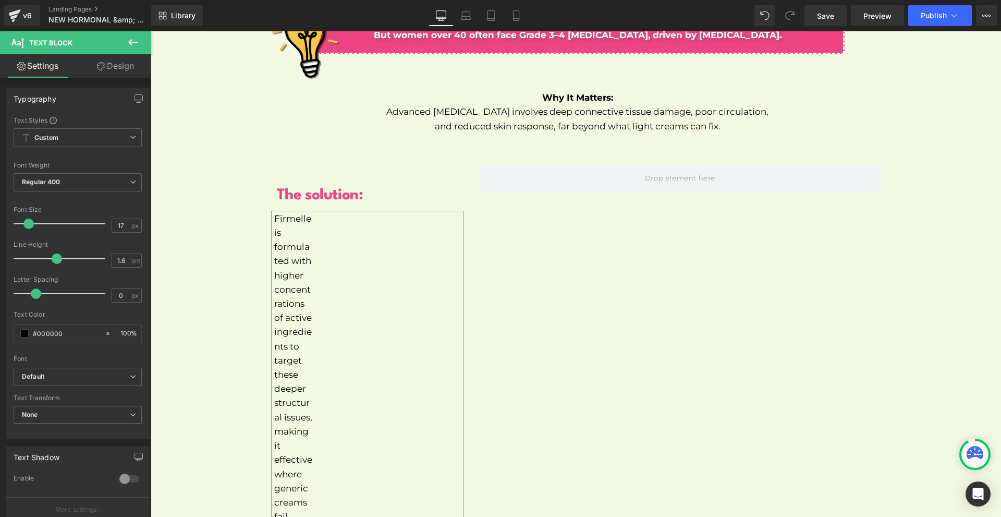
click at [120, 51] on button at bounding box center [133, 42] width 36 height 23
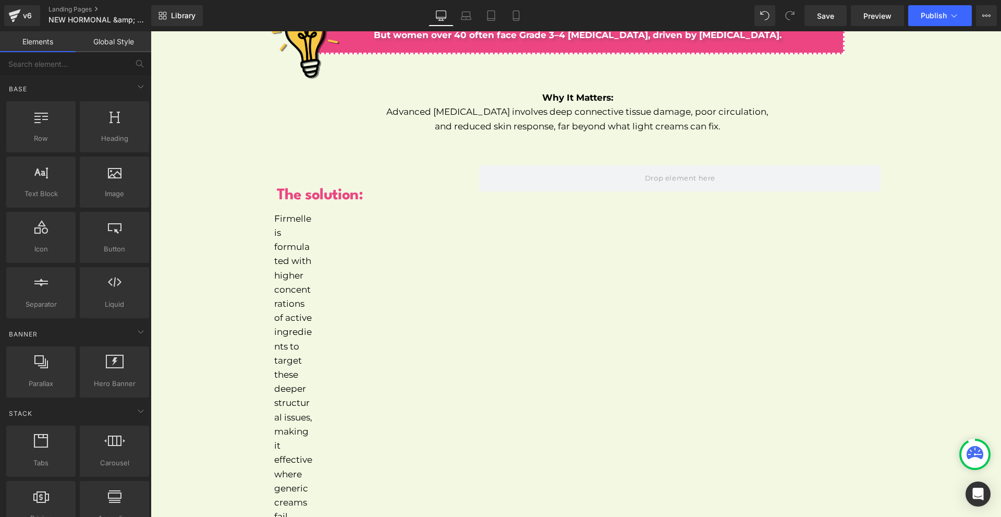
click at [285, 217] on p "Firmelle is formulated with higher concentrations of active ingredients to targ…" at bounding box center [293, 368] width 39 height 312
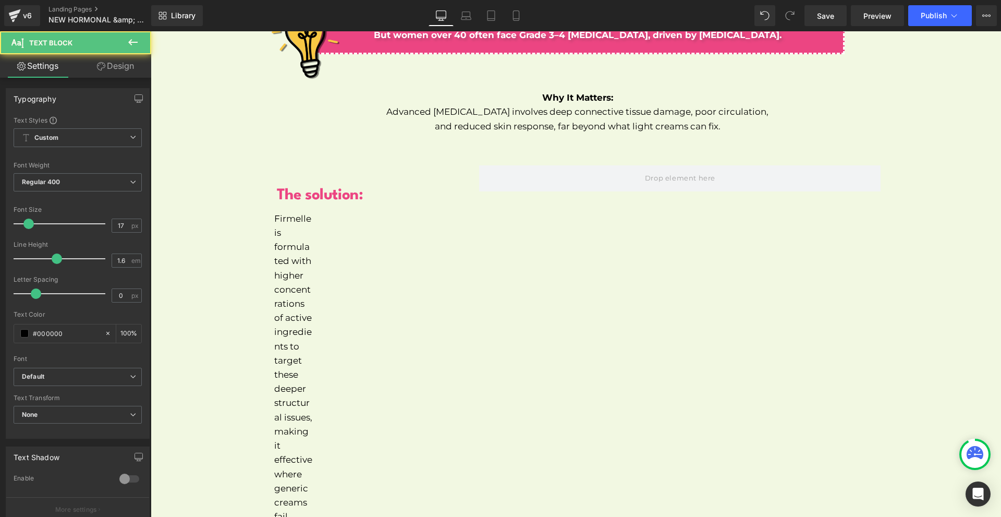
click at [105, 73] on link "Design" at bounding box center [116, 65] width 76 height 23
click at [0, 0] on div "Spacing" at bounding box center [0, 0] width 0 height 0
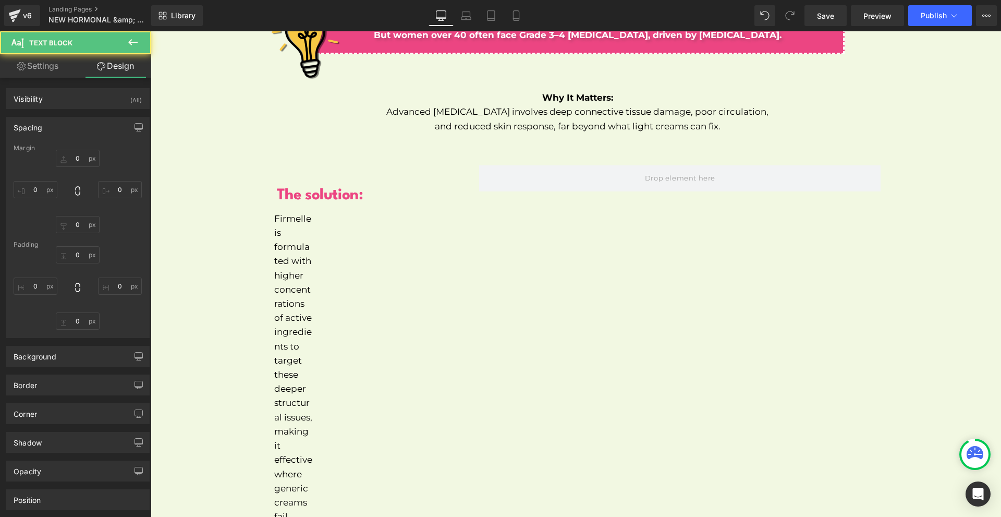
type input "10"
type input "0"
type input "2"
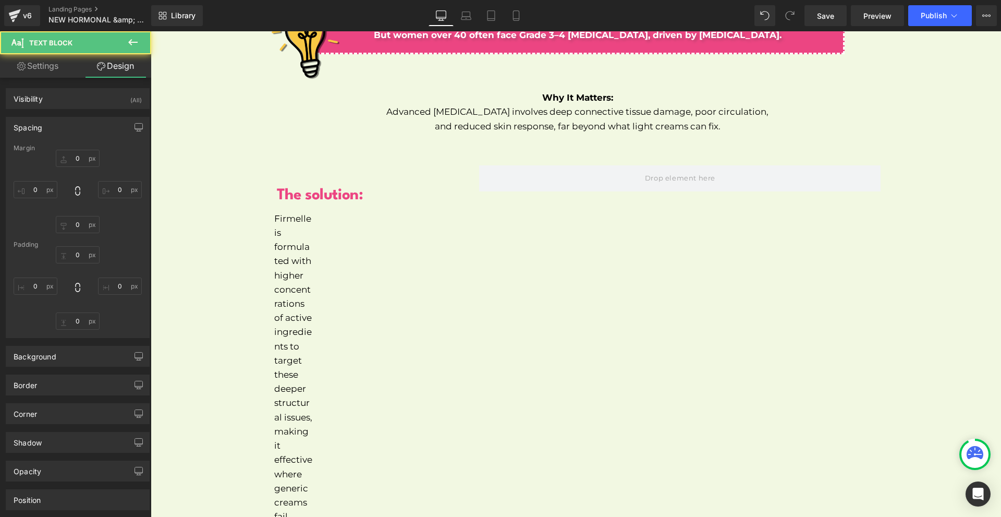
type input "290"
type input "0"
type input "6"
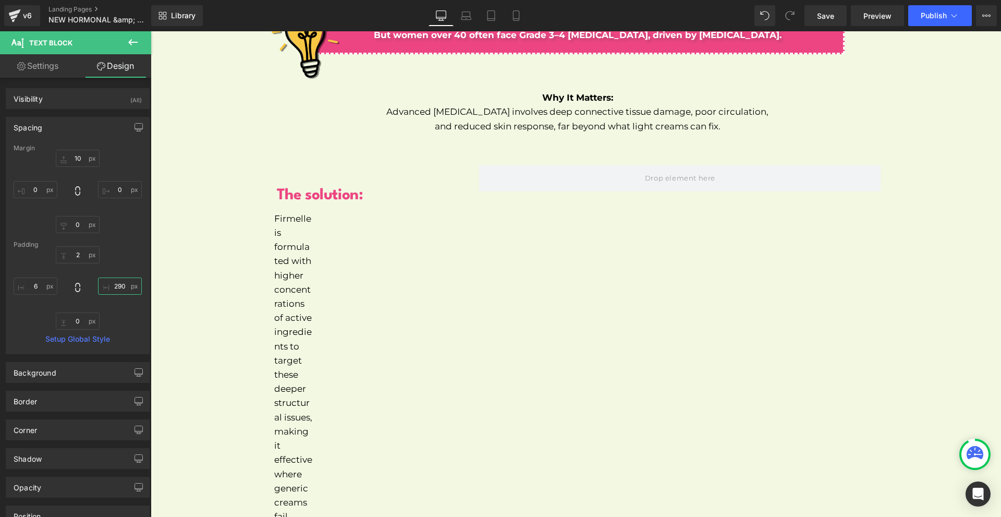
click at [133, 286] on input "290" at bounding box center [120, 285] width 44 height 17
type input "0"
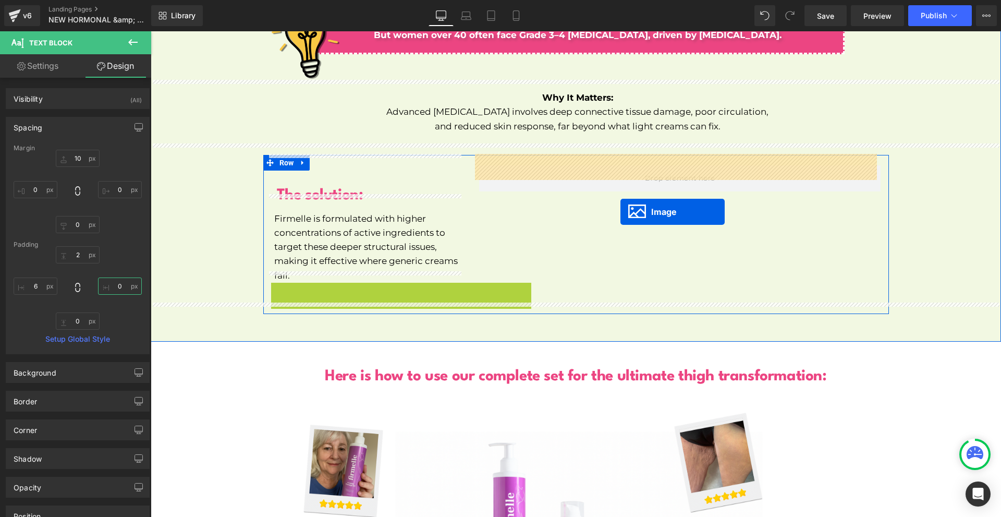
drag, startPoint x: 379, startPoint y: 399, endPoint x: 619, endPoint y: 210, distance: 305.5
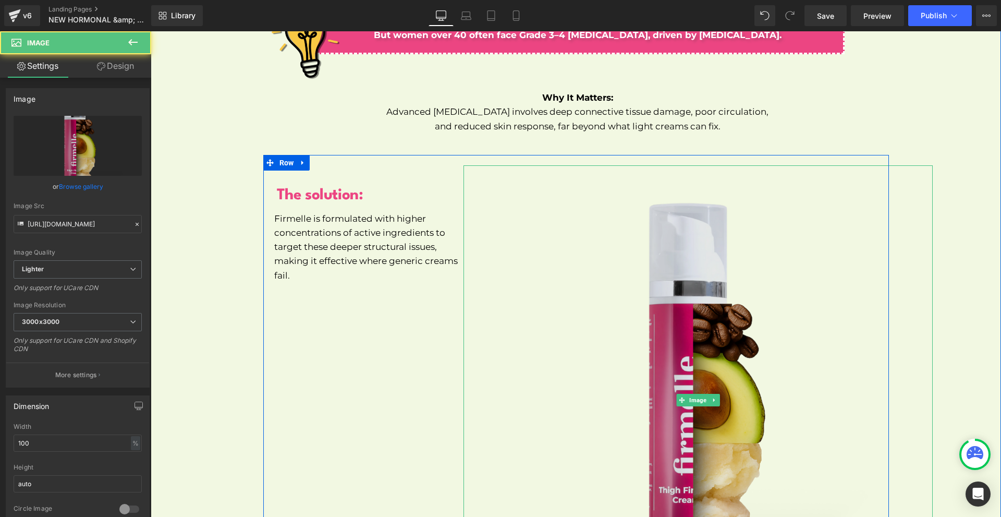
click at [801, 336] on img at bounding box center [697, 399] width 469 height 469
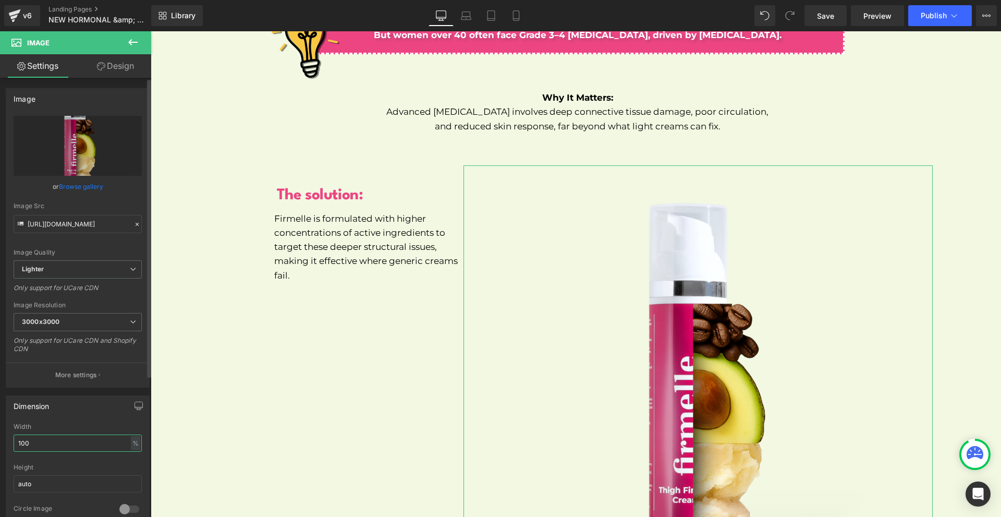
click at [67, 436] on input "100" at bounding box center [78, 442] width 128 height 17
click at [67, 436] on input "3" at bounding box center [78, 442] width 128 height 17
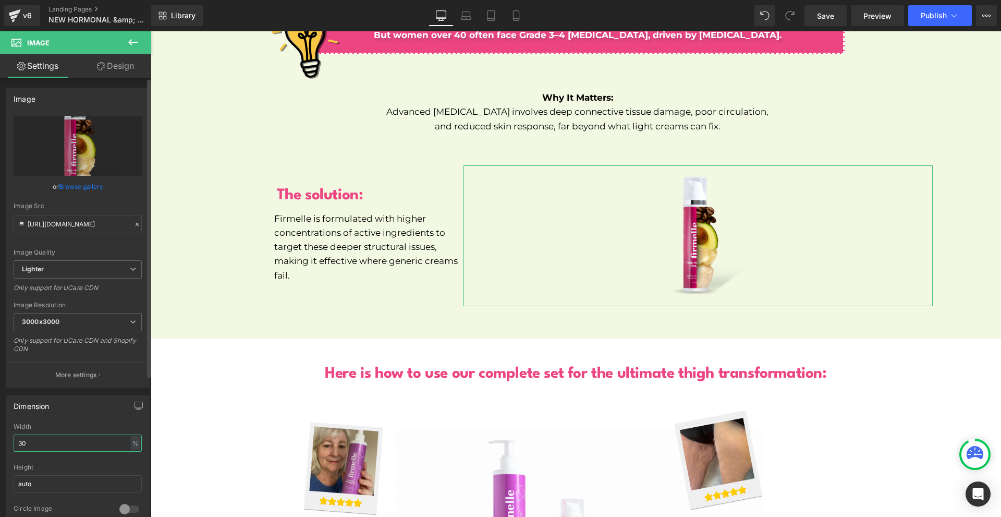
click at [67, 436] on input "30" at bounding box center [78, 442] width 128 height 17
click at [67, 436] on input "4" at bounding box center [78, 442] width 128 height 17
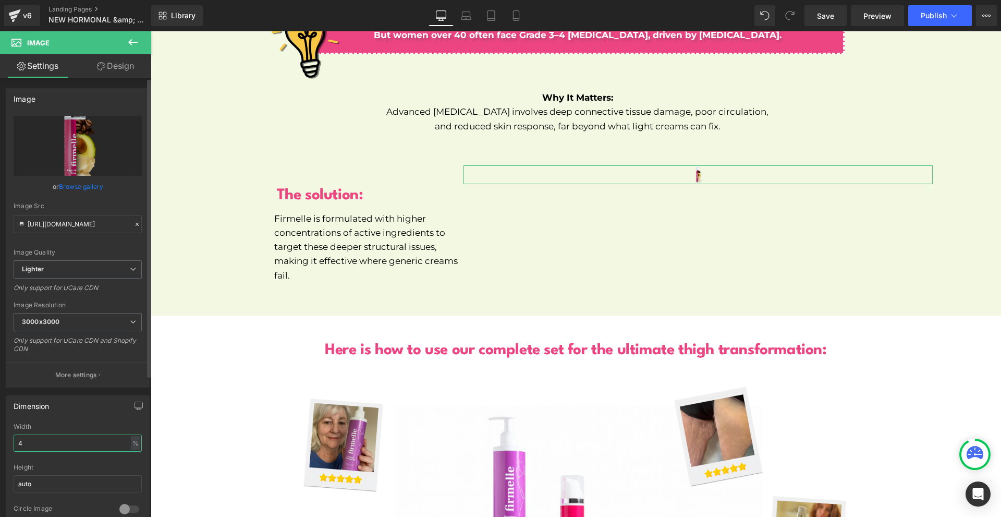
type input "40"
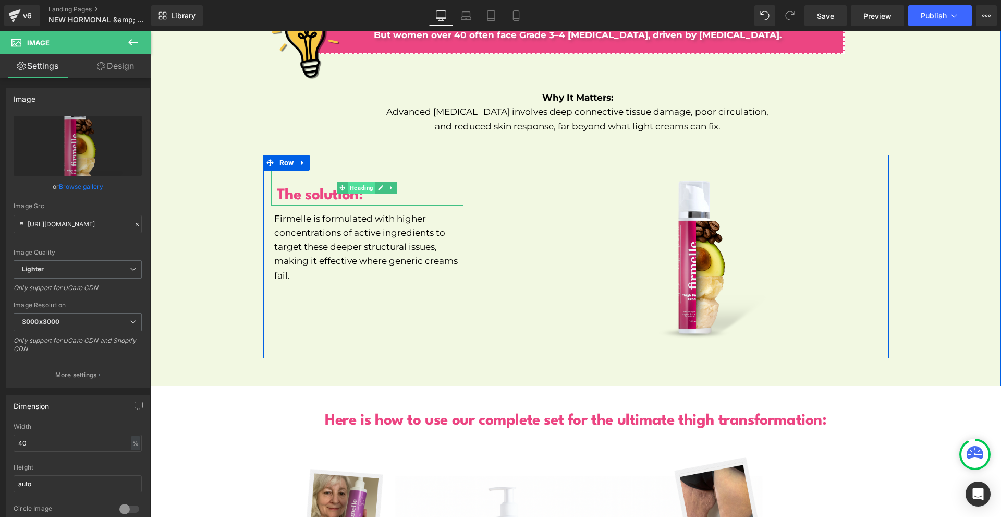
click at [365, 181] on span "Heading" at bounding box center [362, 187] width 28 height 13
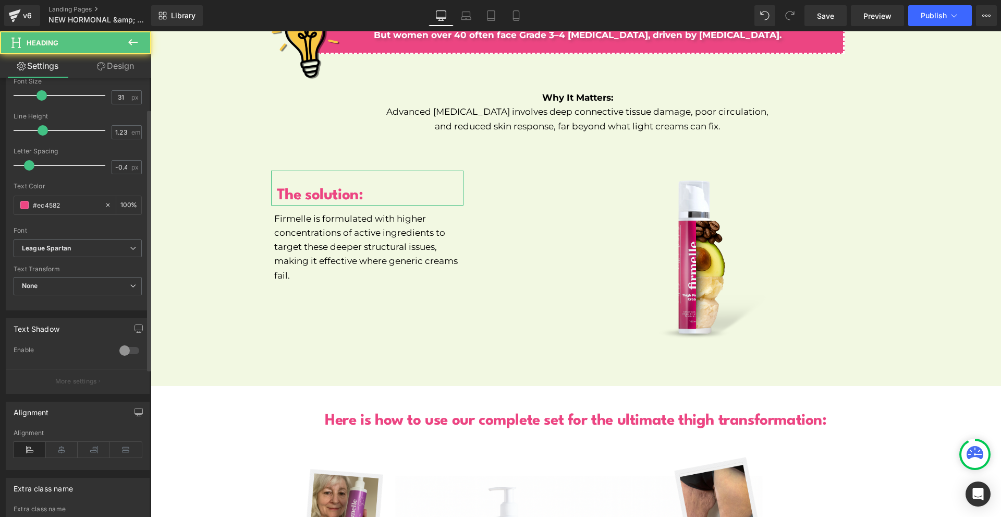
scroll to position [261, 0]
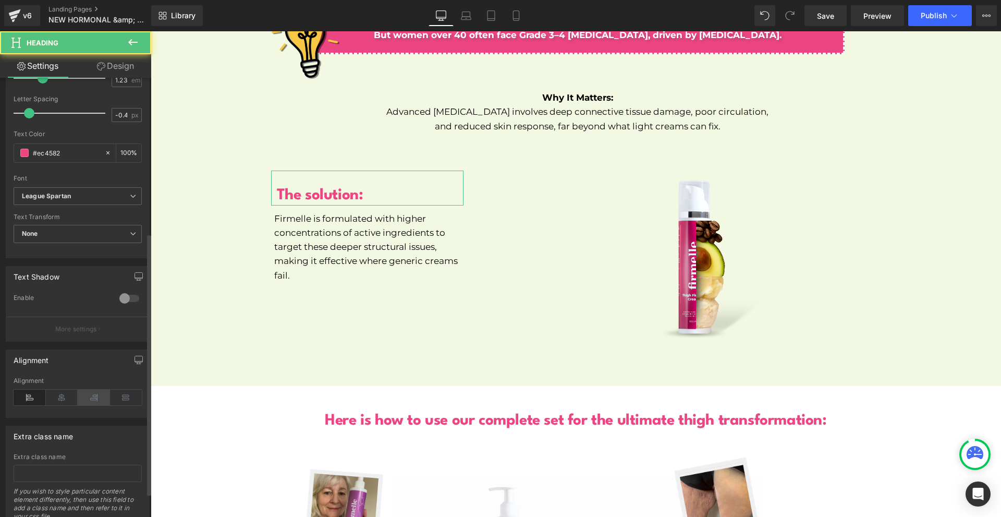
click at [93, 400] on icon at bounding box center [94, 397] width 32 height 16
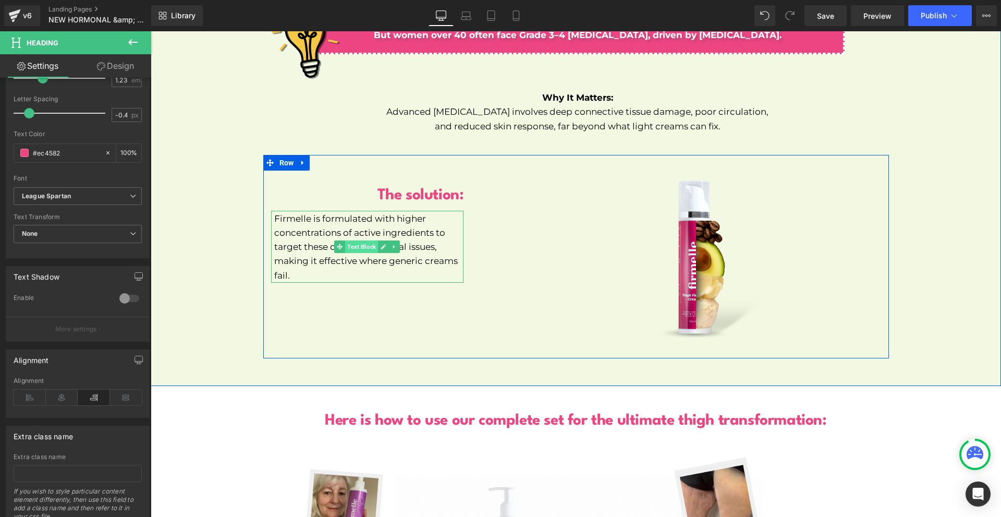
click at [365, 240] on span "Text Block" at bounding box center [361, 246] width 33 height 13
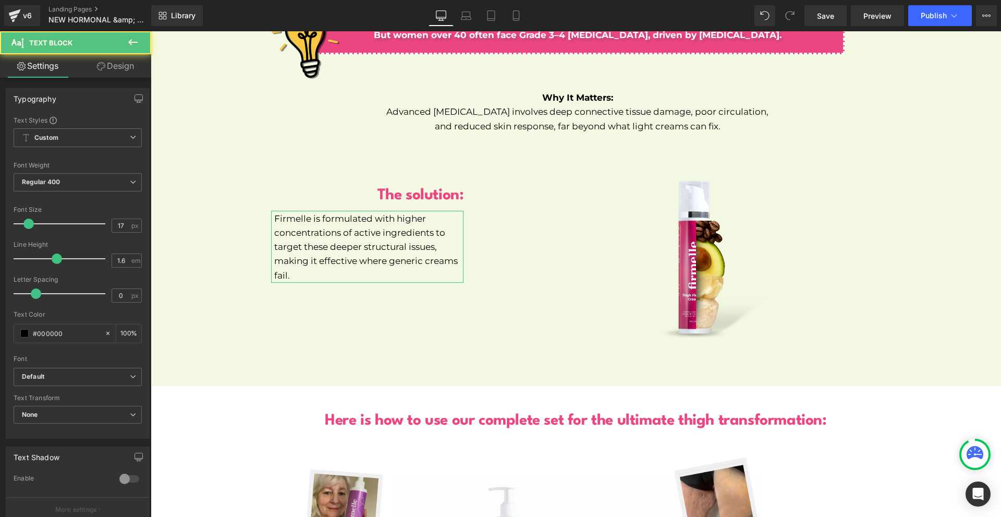
click at [126, 65] on link "Design" at bounding box center [116, 65] width 76 height 23
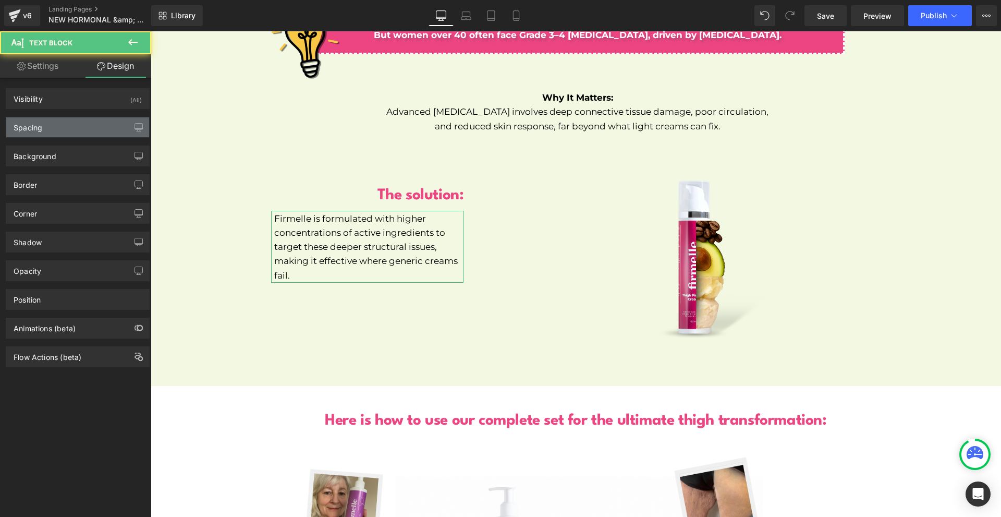
click at [66, 131] on div "Spacing" at bounding box center [77, 127] width 143 height 20
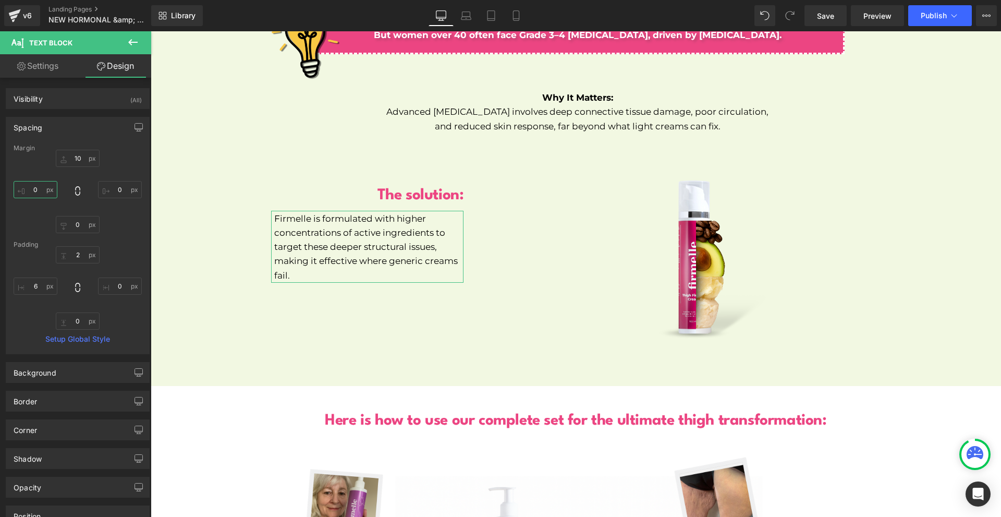
click at [38, 194] on input "0" at bounding box center [36, 189] width 44 height 17
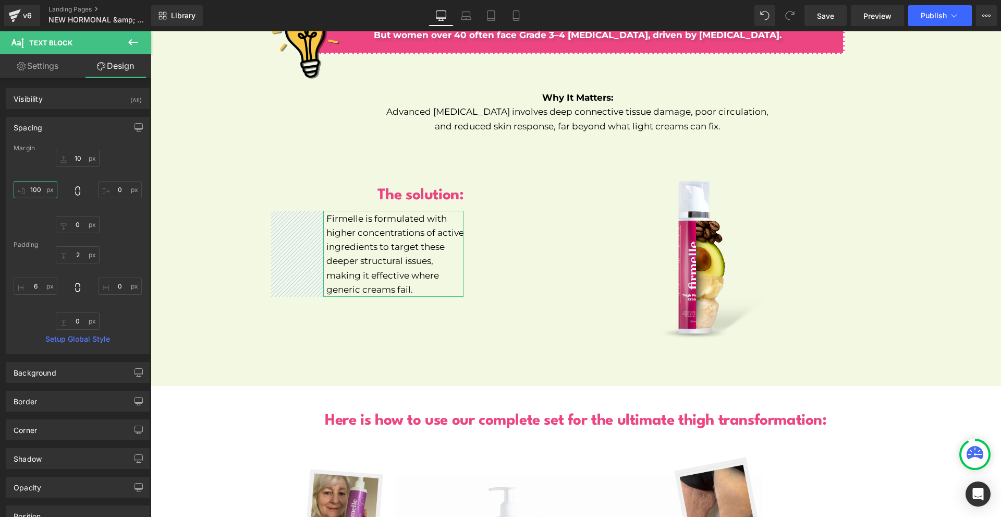
click at [38, 194] on input "100" at bounding box center [36, 189] width 44 height 17
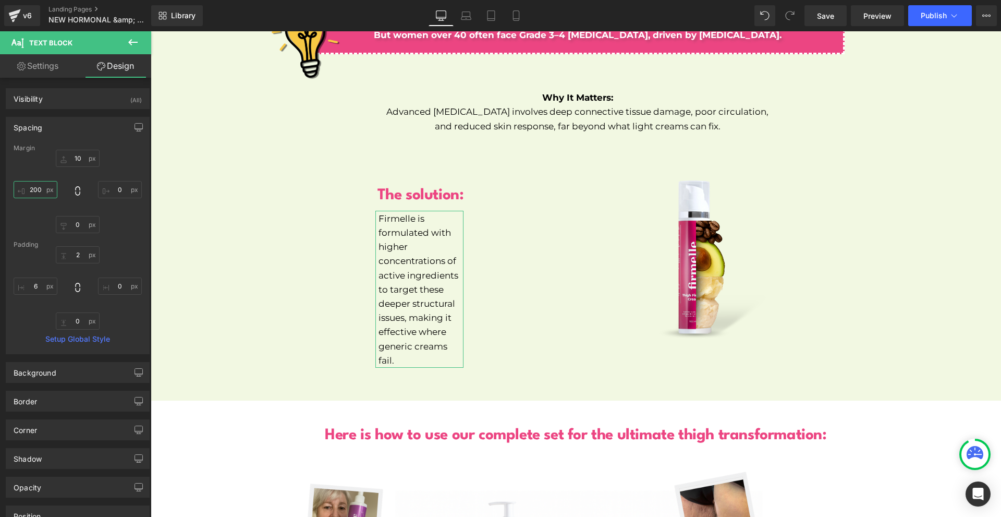
type input "200"
click at [119, 198] on div "10px 10 0px 0 0px 0 200 200" at bounding box center [78, 191] width 128 height 83
click at [120, 196] on input "0" at bounding box center [120, 189] width 44 height 17
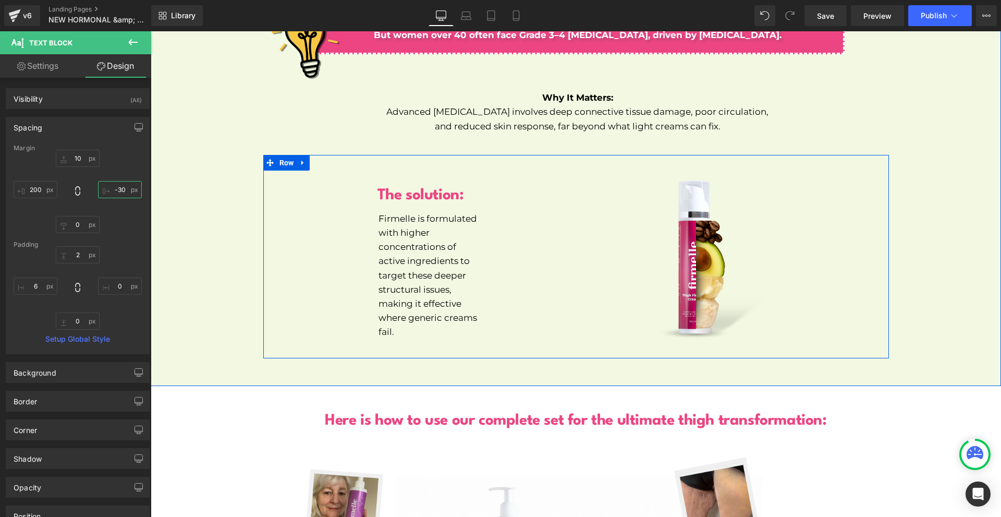
type input "-300"
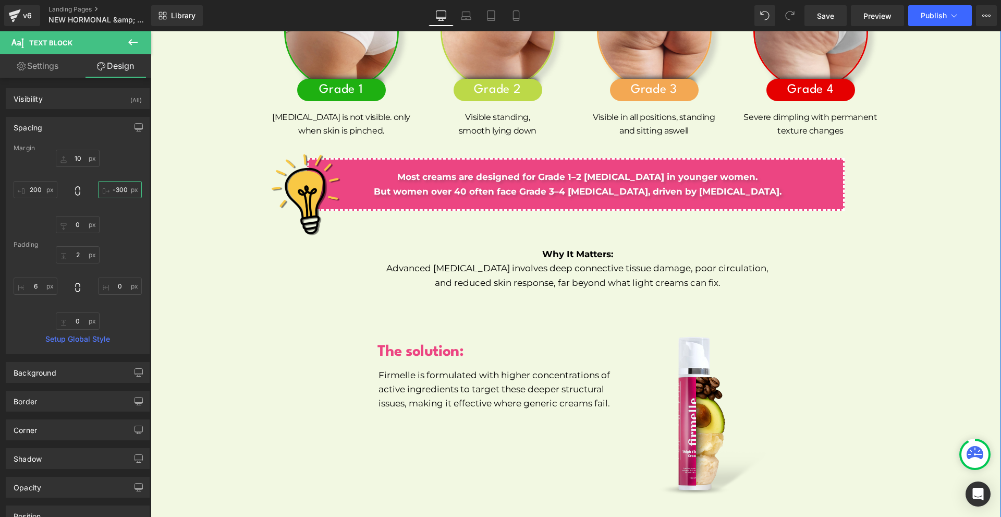
scroll to position [5037, 0]
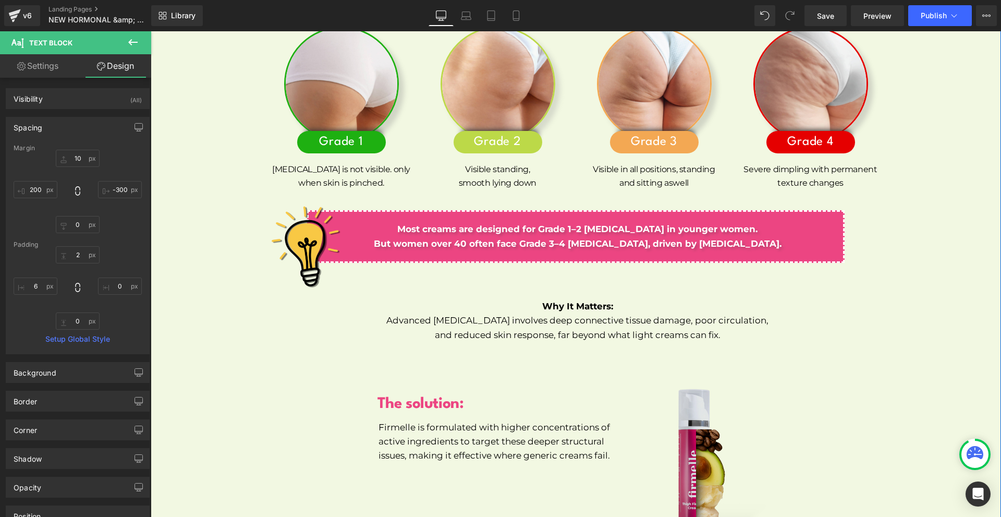
click at [693, 405] on img at bounding box center [698, 468] width 188 height 188
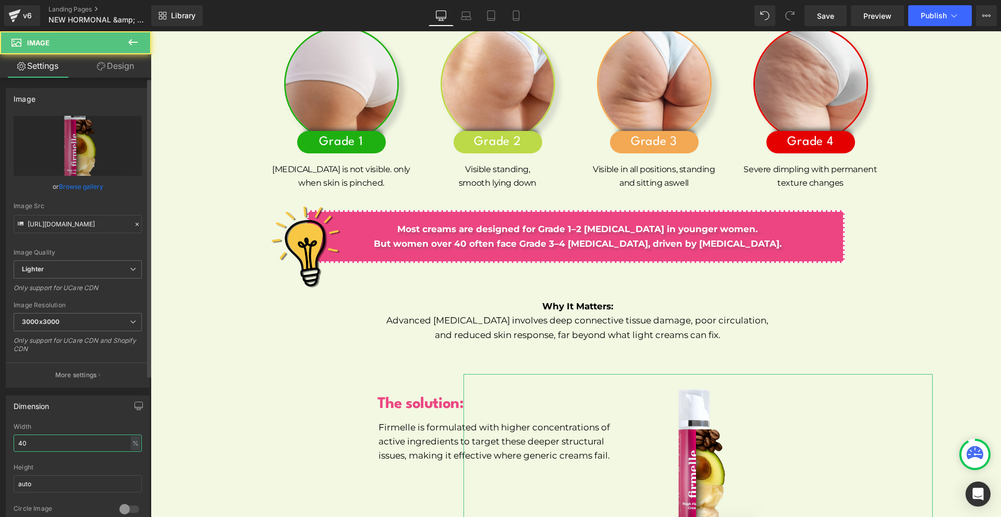
click at [102, 447] on input "40" at bounding box center [78, 442] width 128 height 17
type input "60"
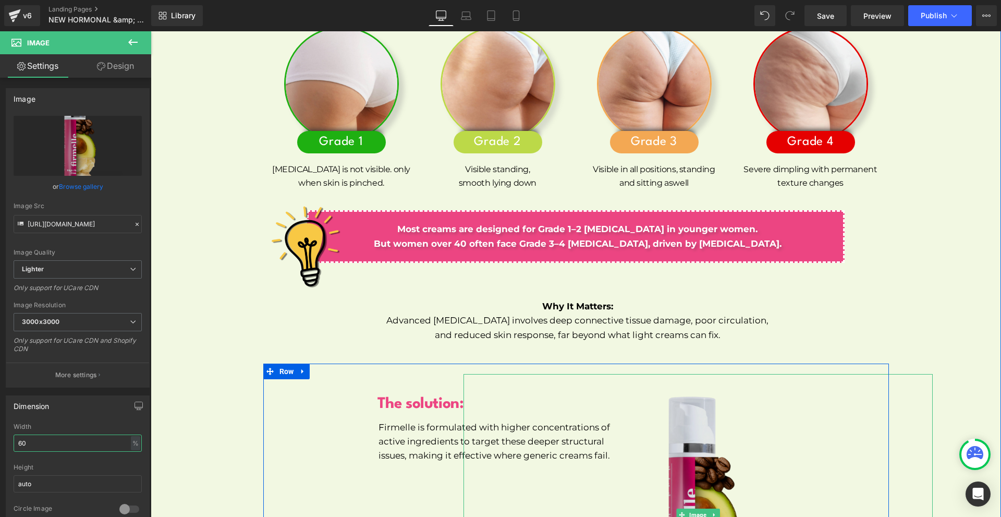
scroll to position [5246, 0]
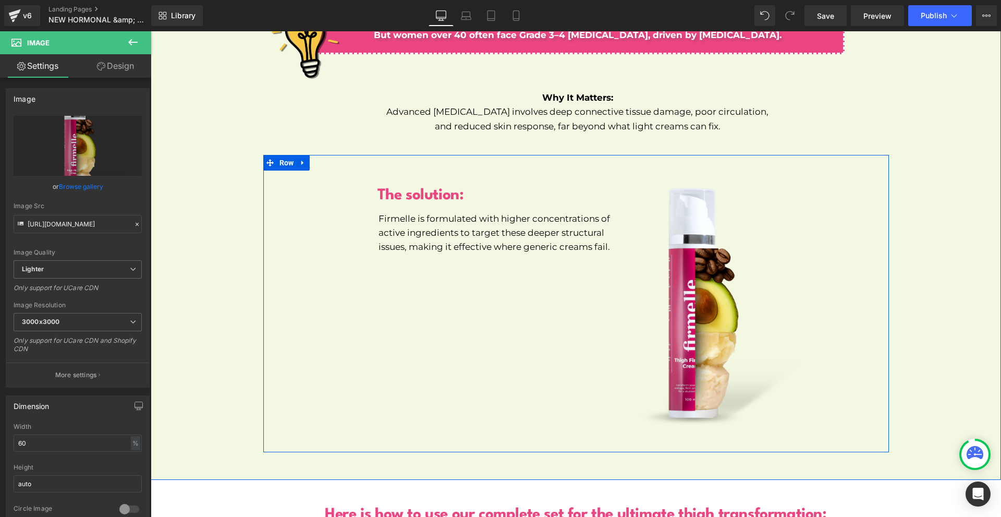
click at [453, 221] on p "Firmelle is formulated with higher concentrations of active ingredients to targ…" at bounding box center [499, 233] width 242 height 43
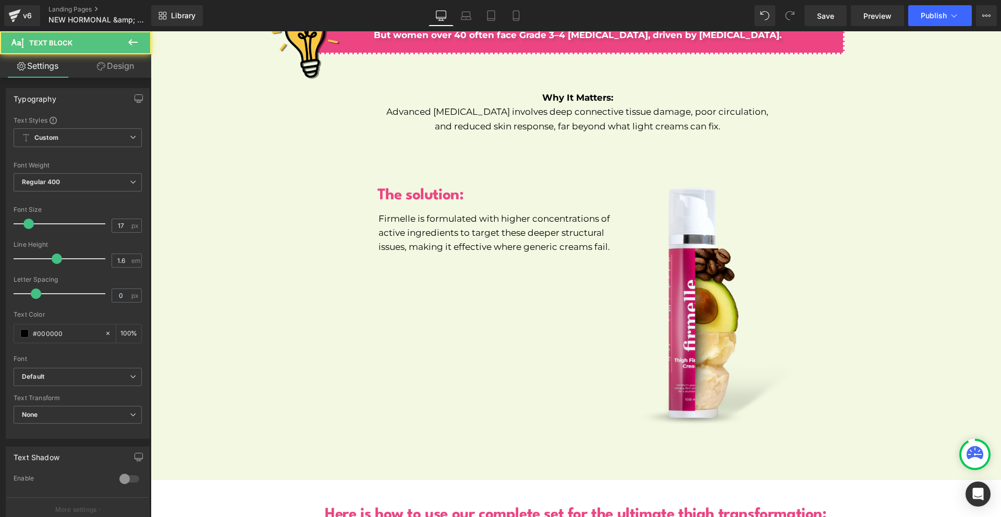
click at [113, 70] on link "Design" at bounding box center [116, 65] width 76 height 23
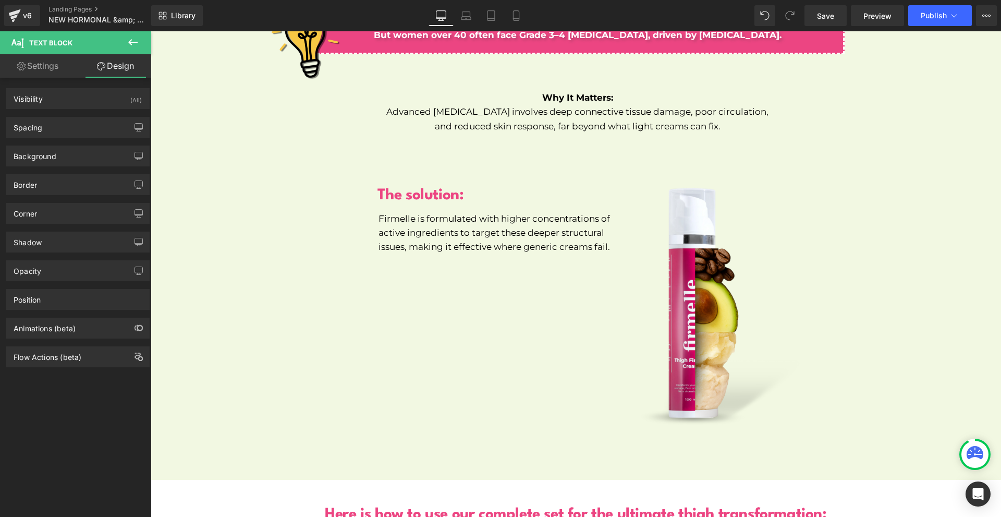
click at [68, 144] on div "Background Color & Image color Color transparent 0 % Image Replace Image Upload…" at bounding box center [78, 152] width 156 height 29
click at [64, 131] on div "Spacing" at bounding box center [77, 127] width 143 height 20
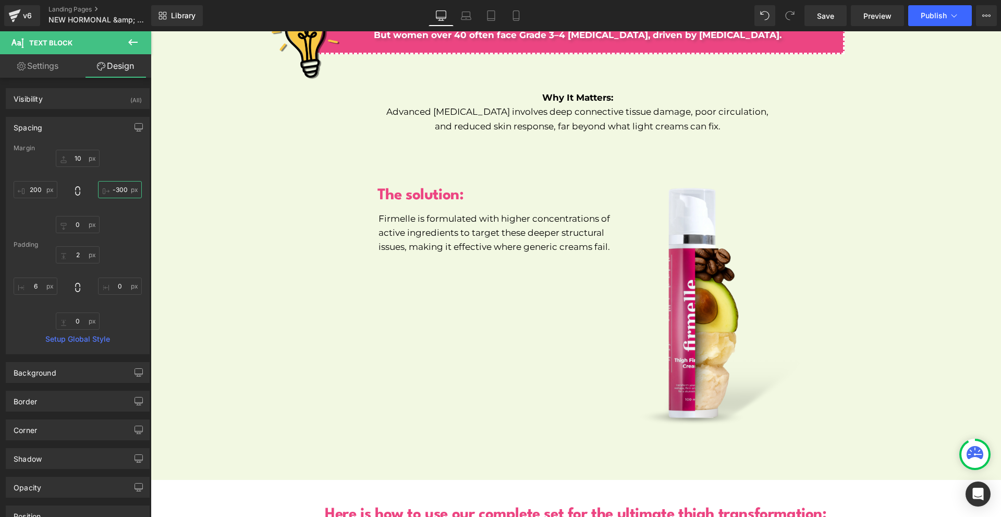
click at [117, 183] on input "-300" at bounding box center [120, 189] width 44 height 17
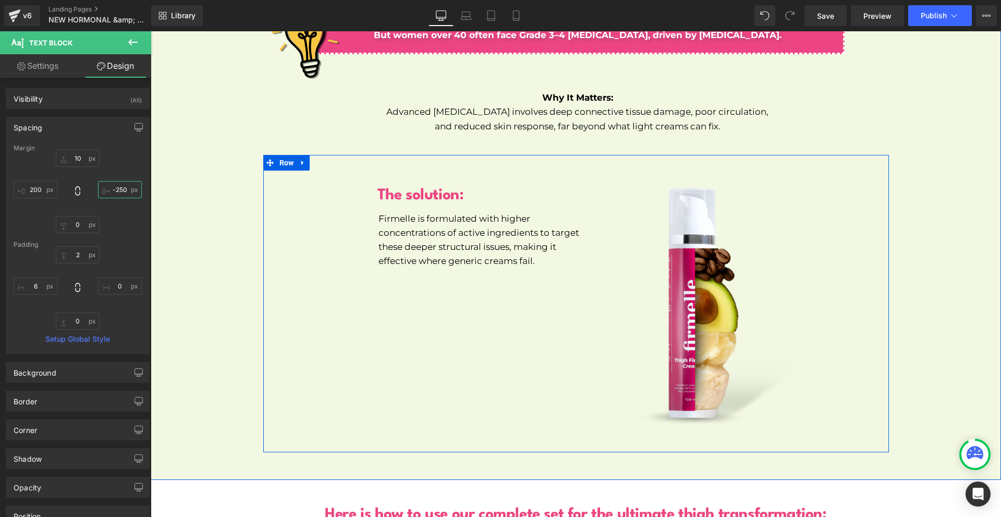
scroll to position [5402, 0]
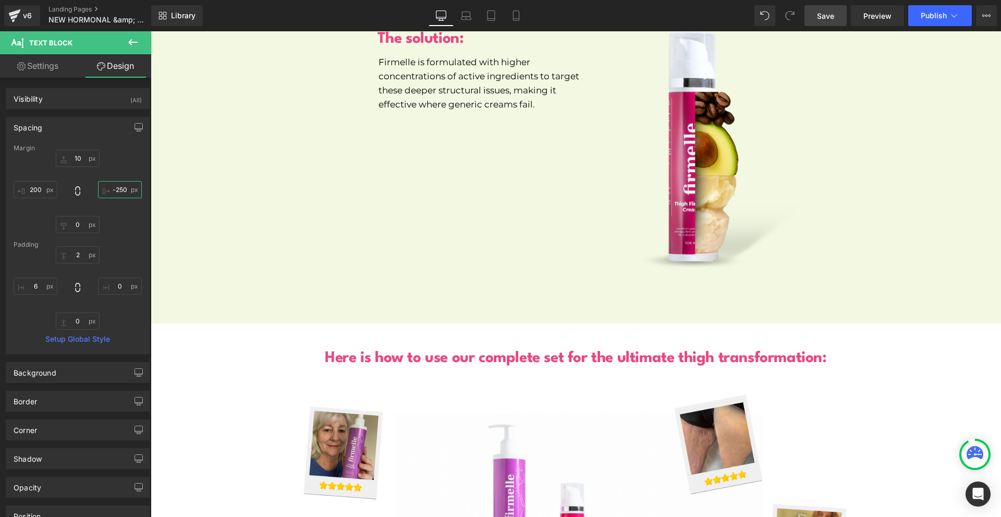
type input "-250"
click at [829, 11] on span "Save" at bounding box center [825, 15] width 17 height 11
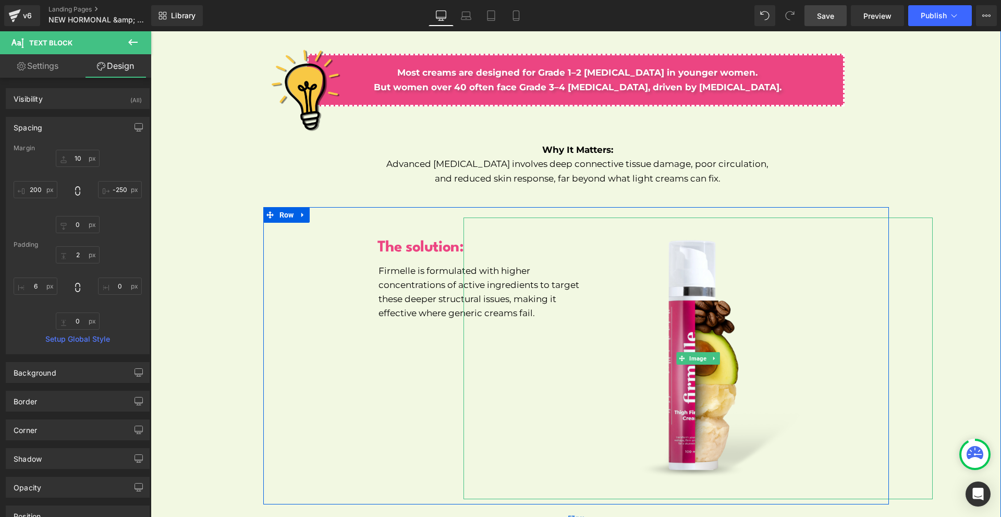
scroll to position [5298, 0]
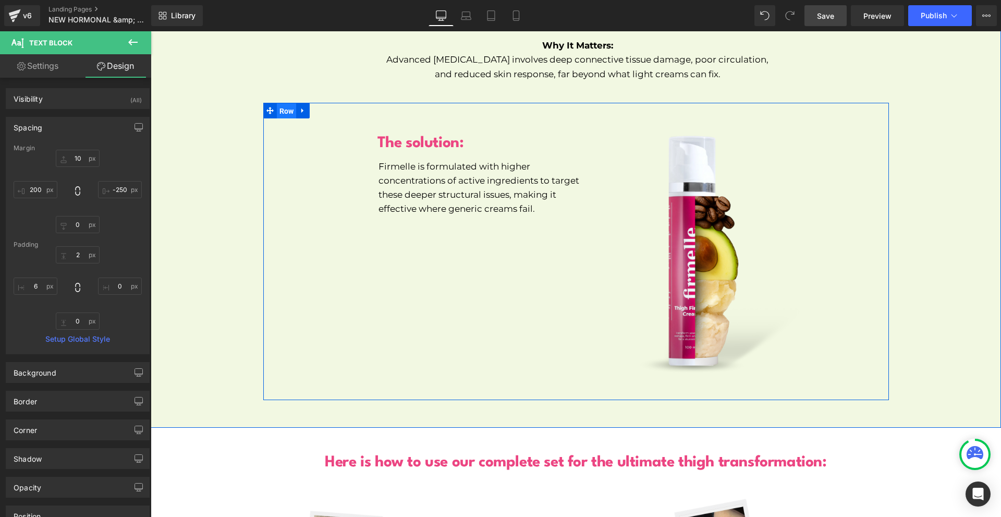
click at [278, 105] on span "Row" at bounding box center [287, 111] width 20 height 16
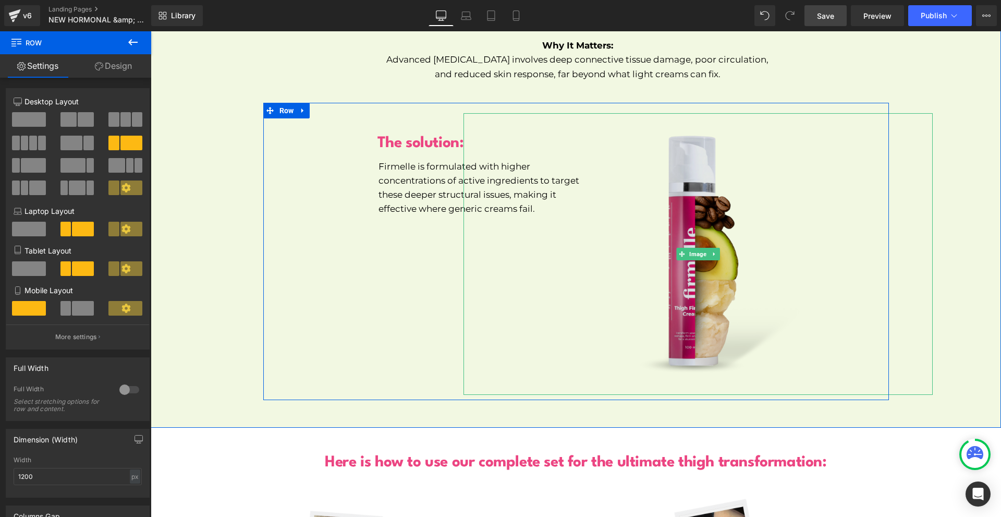
drag, startPoint x: 224, startPoint y: 175, endPoint x: 556, endPoint y: 382, distance: 390.8
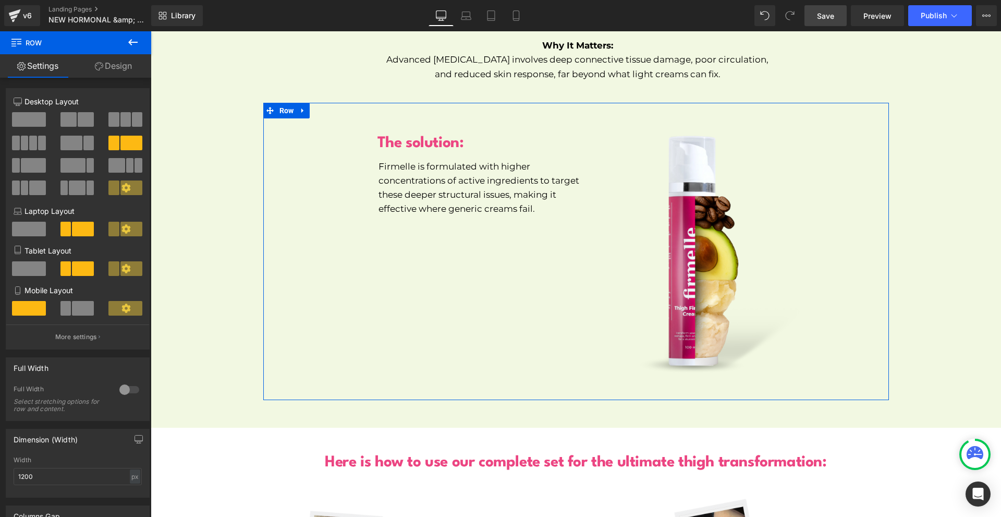
click at [77, 163] on span at bounding box center [72, 165] width 25 height 15
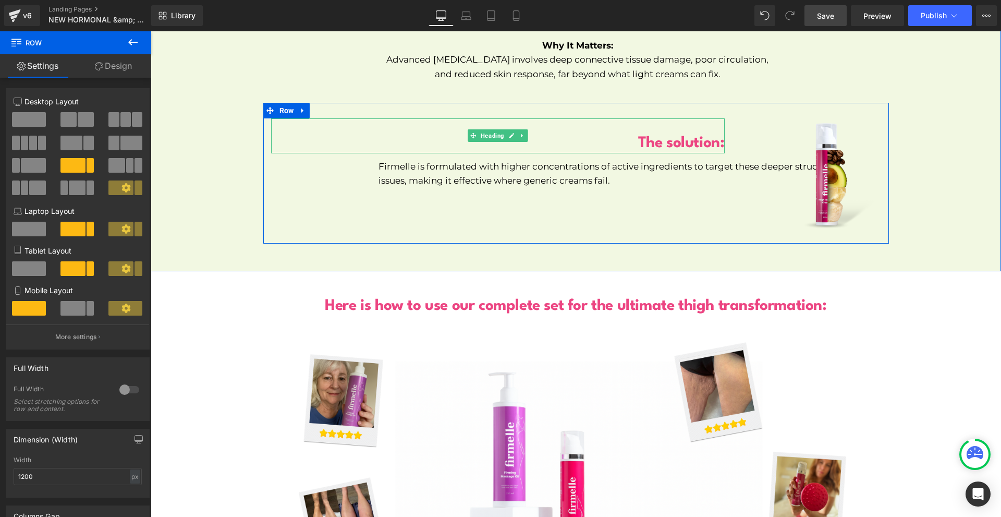
click at [651, 136] on b "The solution:" at bounding box center [681, 143] width 87 height 15
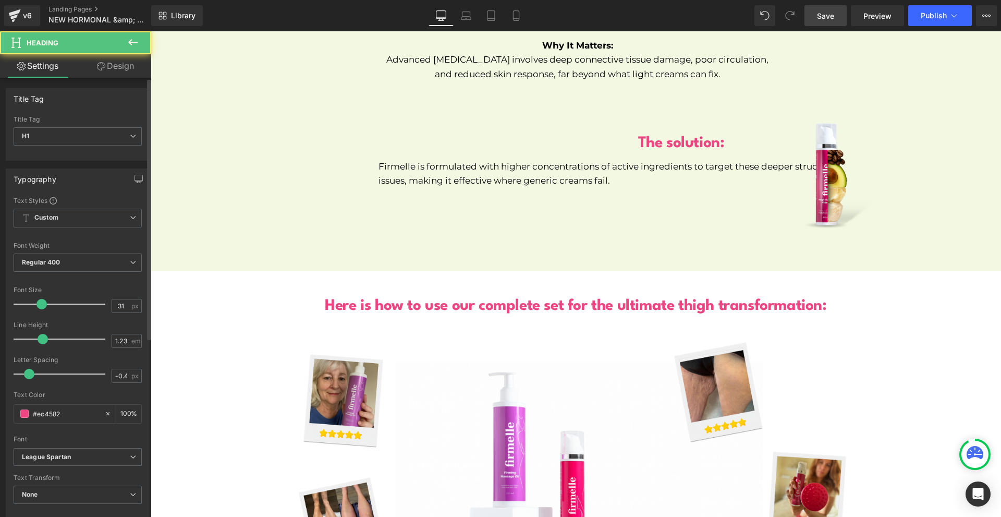
scroll to position [209, 0]
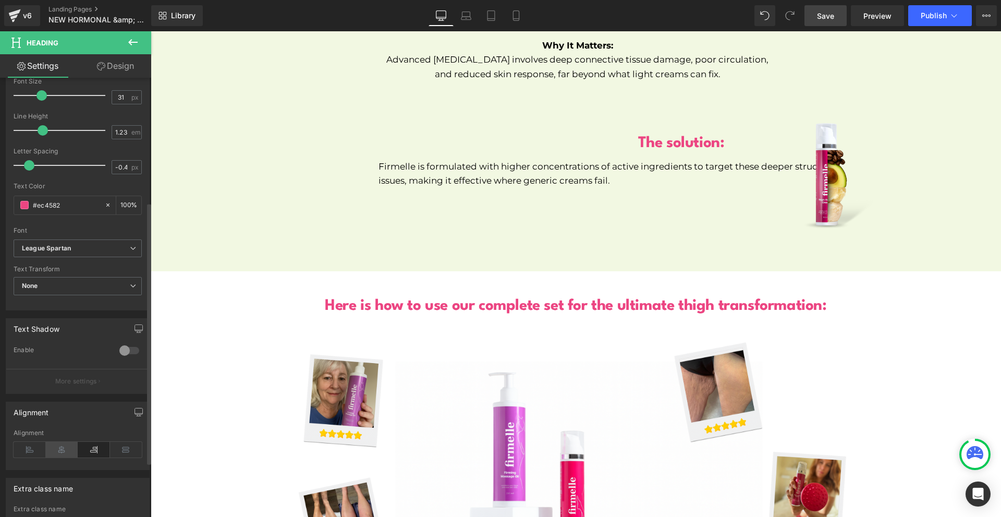
click at [56, 447] on icon at bounding box center [62, 450] width 32 height 16
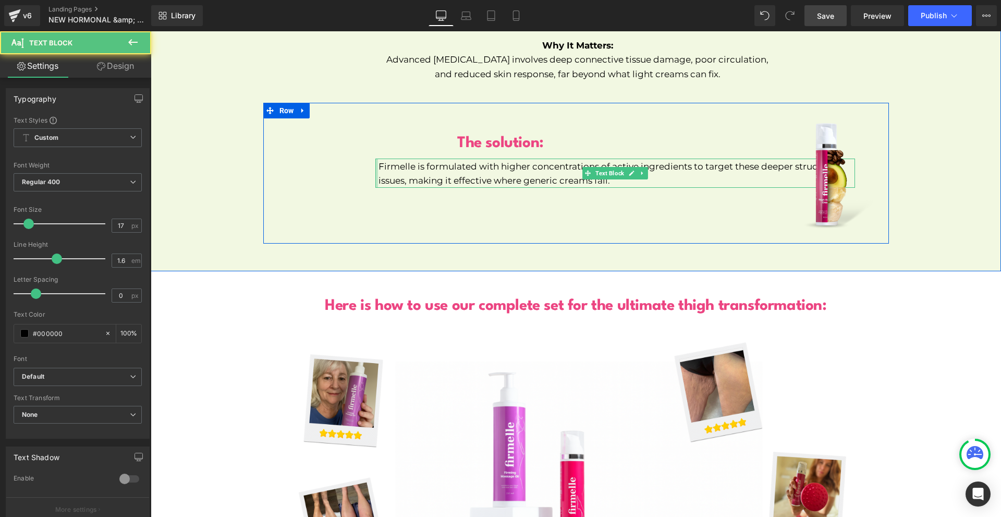
click at [375, 163] on div at bounding box center [376, 172] width 3 height 29
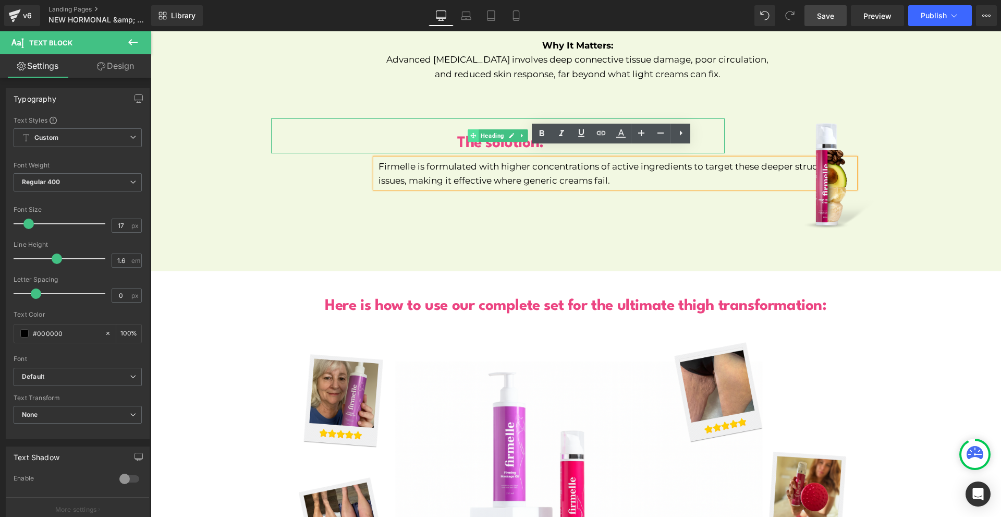
click at [470, 133] on icon at bounding box center [473, 136] width 6 height 6
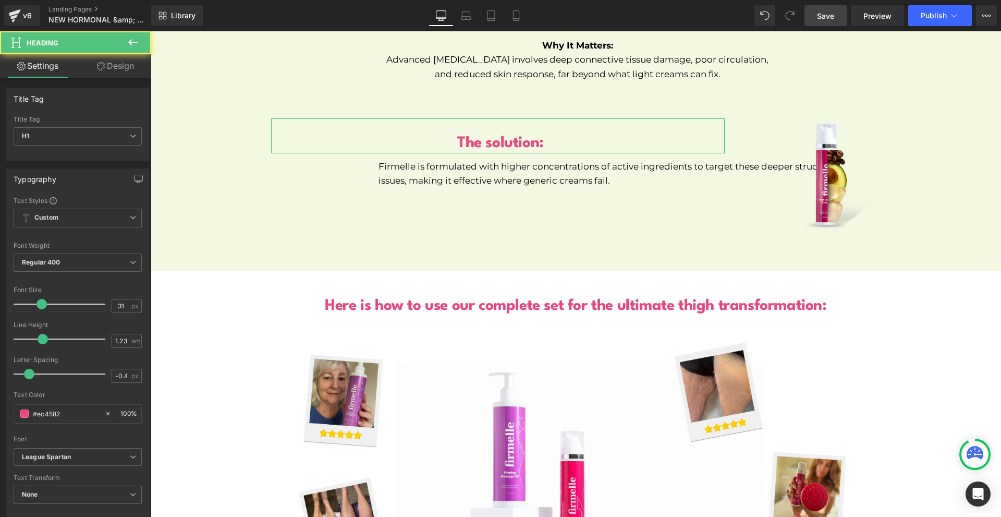
click at [105, 61] on link "Design" at bounding box center [116, 65] width 76 height 23
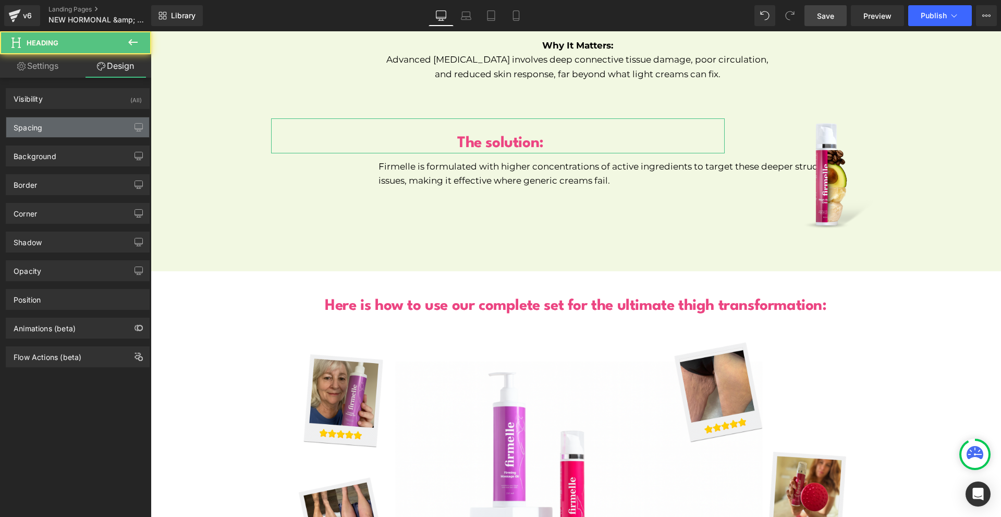
click at [93, 130] on div "Spacing" at bounding box center [77, 127] width 143 height 20
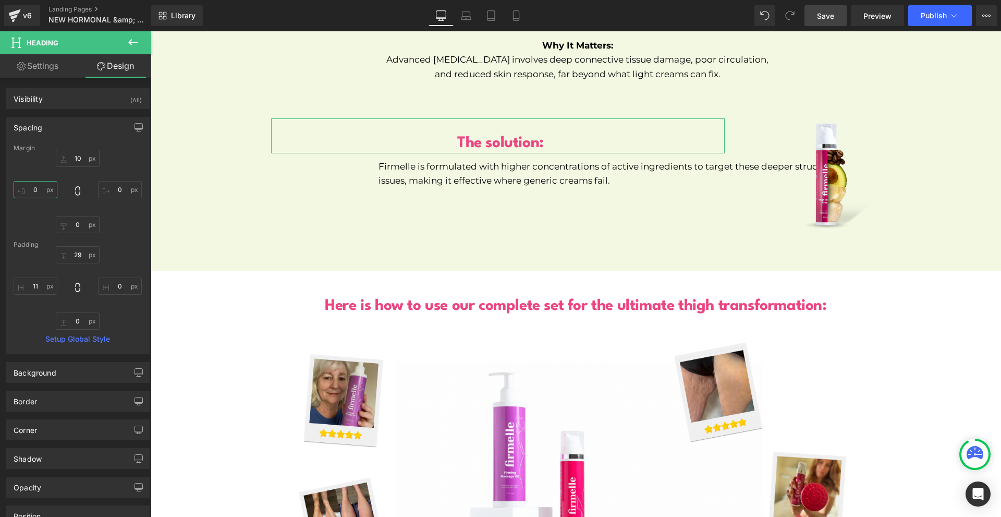
click at [32, 192] on input "0" at bounding box center [36, 189] width 44 height 17
click at [32, 192] on input "100" at bounding box center [36, 189] width 44 height 17
click at [32, 192] on input "200" at bounding box center [36, 189] width 44 height 17
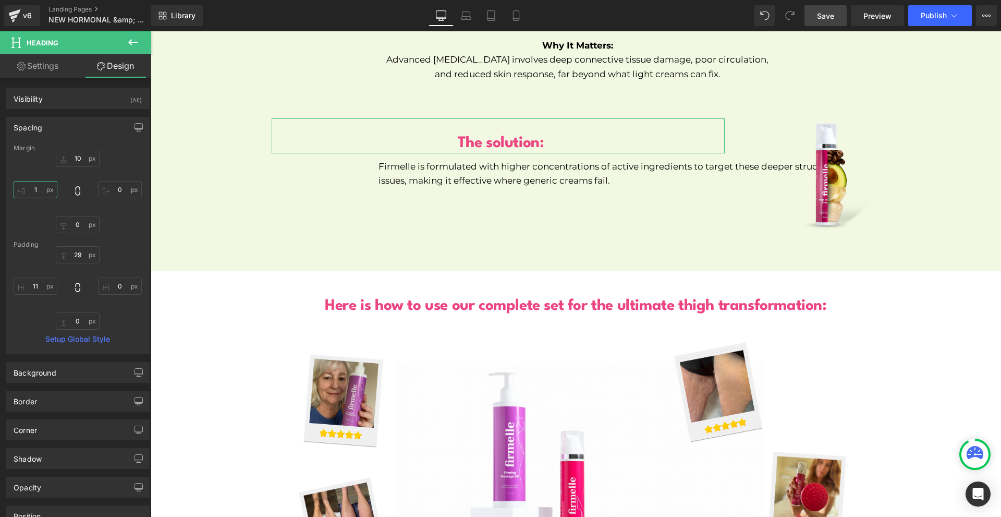
click at [32, 192] on input "1" at bounding box center [36, 189] width 44 height 17
click at [33, 192] on input "1" at bounding box center [36, 189] width 44 height 17
type input "210"
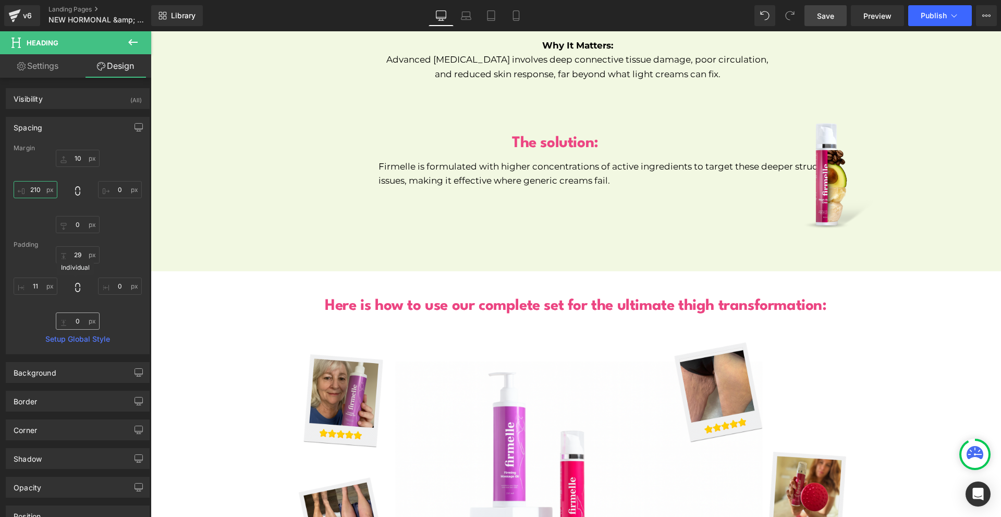
scroll to position [52, 0]
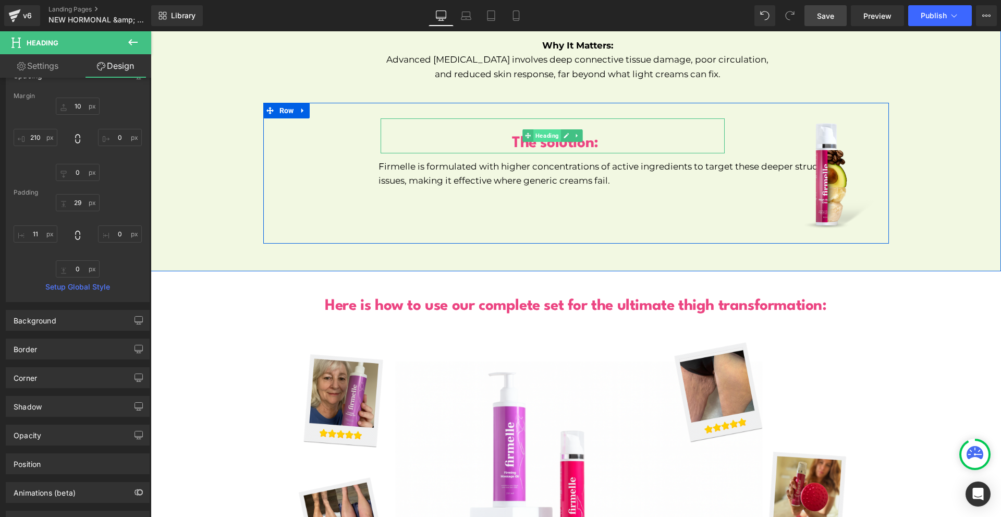
click at [536, 129] on span "Heading" at bounding box center [547, 135] width 28 height 13
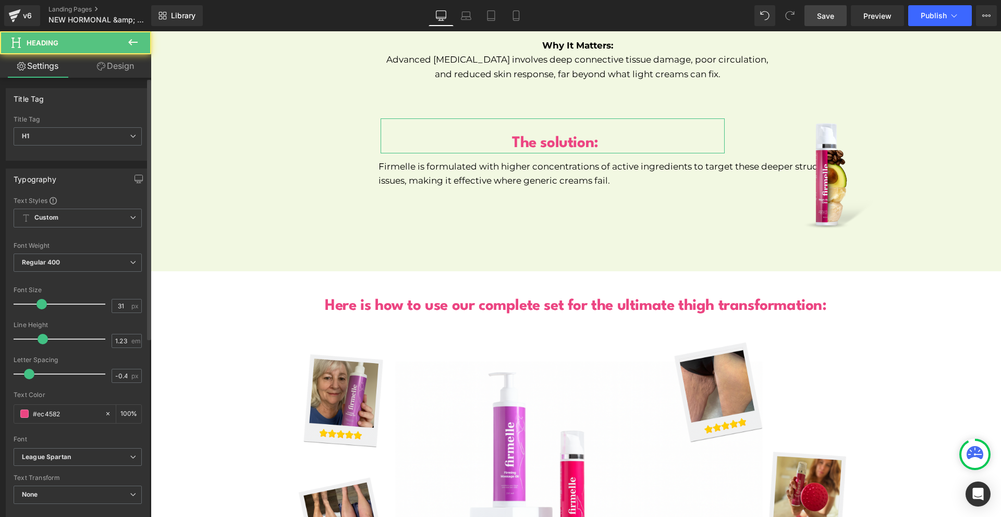
scroll to position [209, 0]
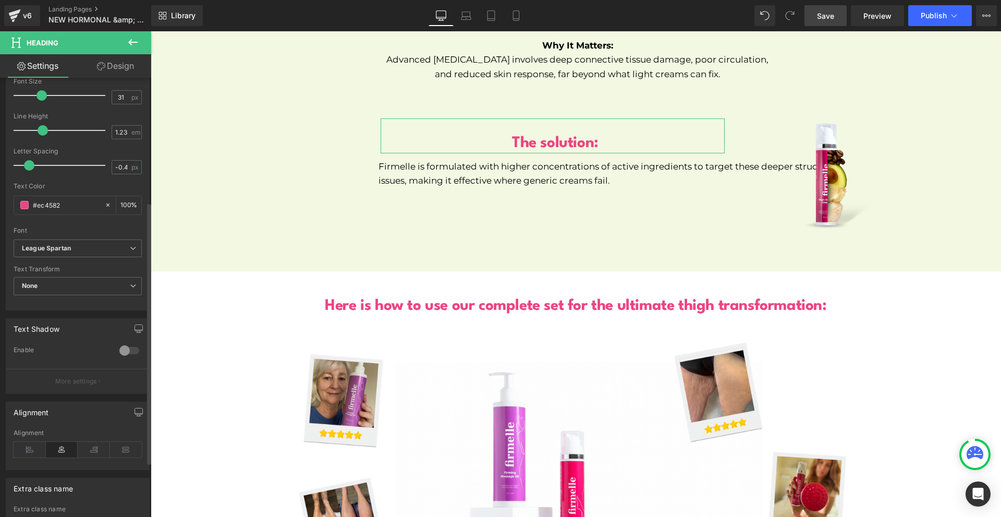
click at [38, 442] on icon at bounding box center [30, 450] width 32 height 16
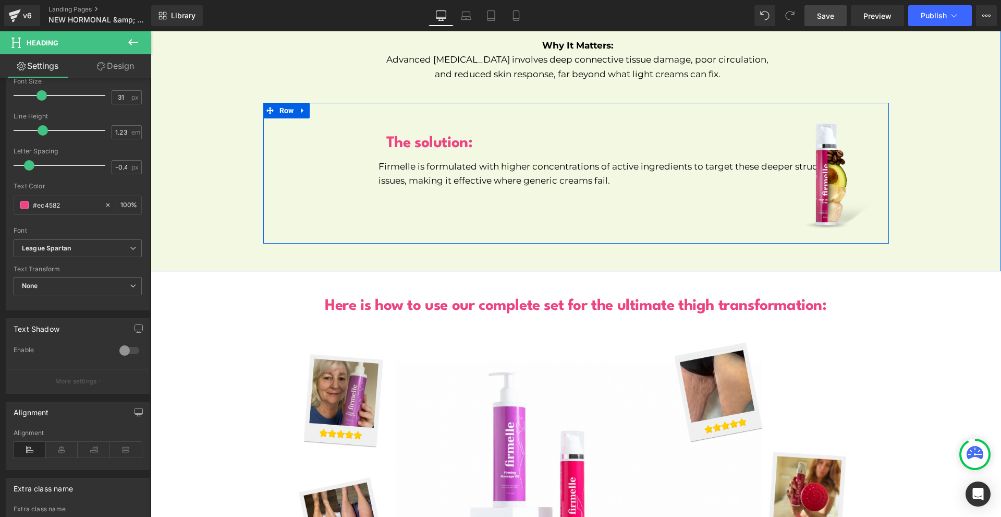
click at [669, 164] on p "Firmelle is formulated with higher concentrations of active ingredients to targ…" at bounding box center [616, 174] width 476 height 28
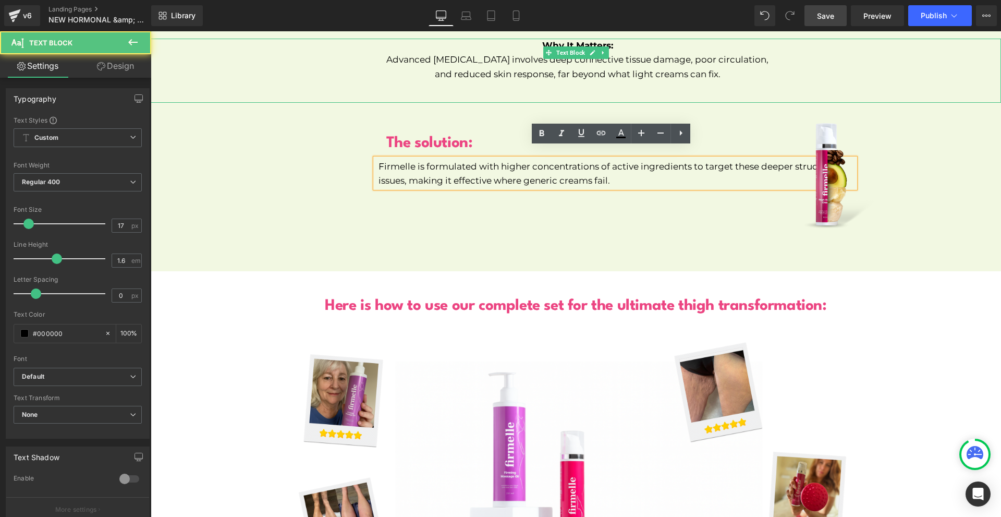
click at [124, 66] on link "Design" at bounding box center [116, 65] width 76 height 23
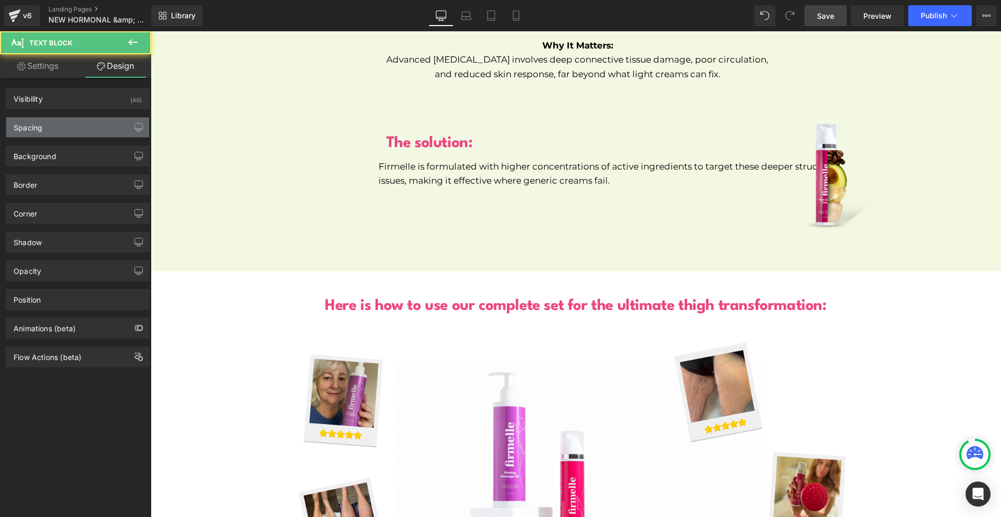
type input "10"
type input "-250"
type input "0"
type input "200"
type input "2"
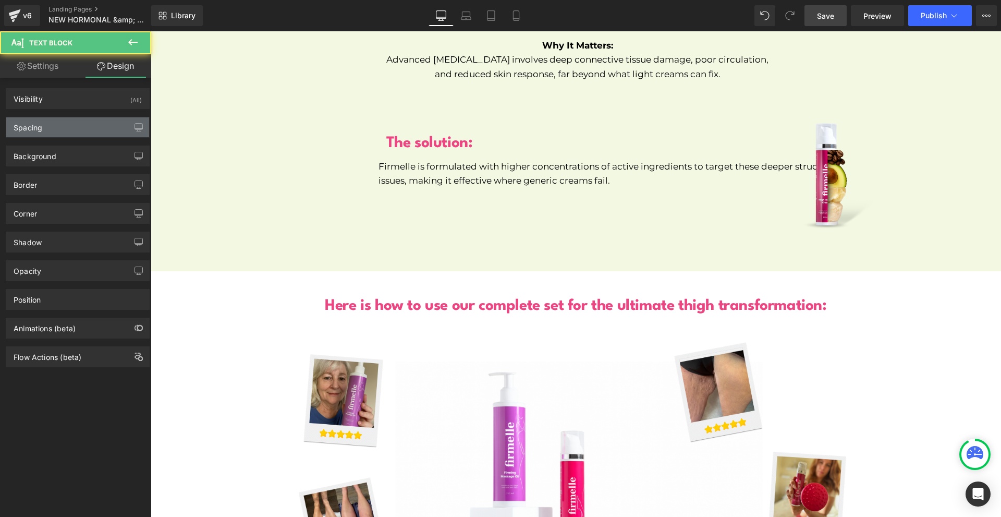
type input "0"
type input "6"
click at [62, 125] on div "Spacing" at bounding box center [77, 127] width 143 height 20
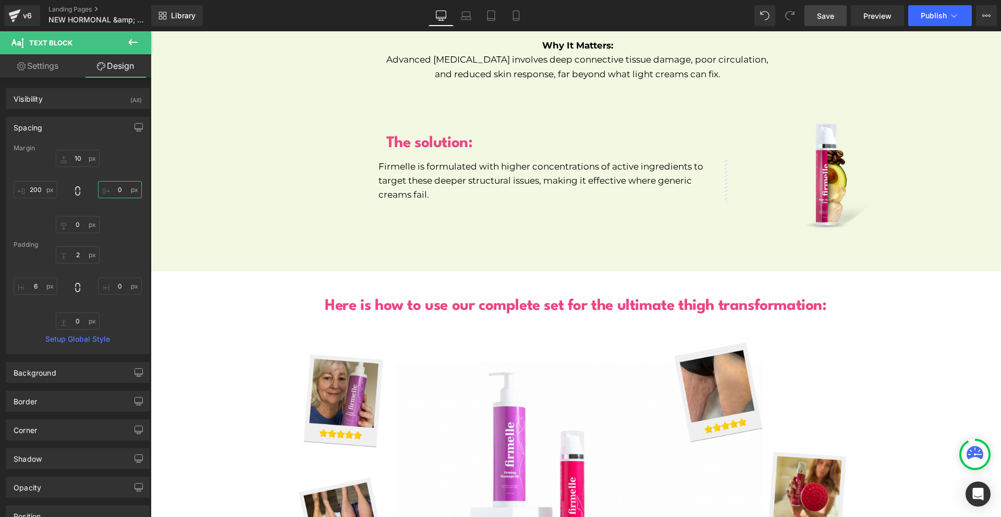
click at [117, 186] on input "0" at bounding box center [120, 189] width 44 height 17
type input "100"
click at [70, 159] on input "10" at bounding box center [78, 158] width 44 height 17
click at [124, 193] on input "100" at bounding box center [120, 189] width 44 height 17
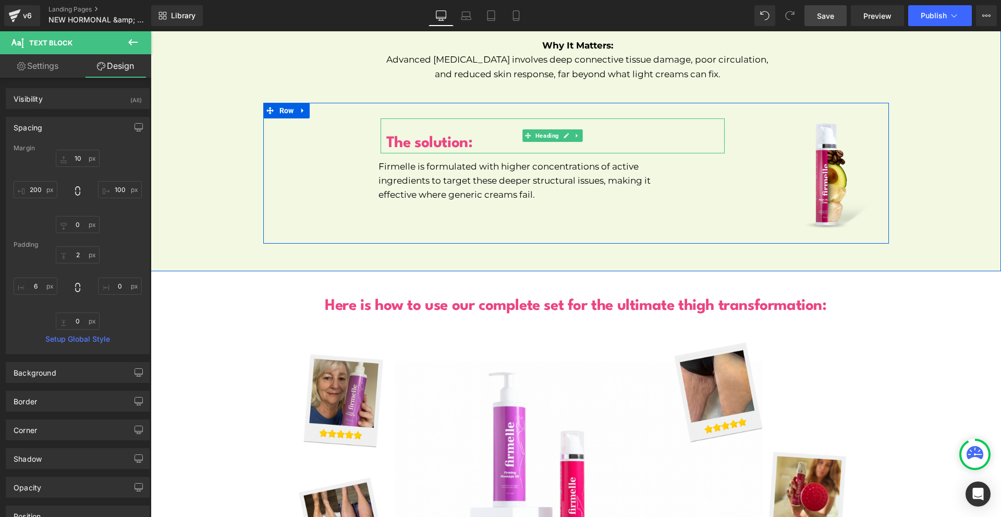
click at [388, 136] on b "The solution:" at bounding box center [429, 143] width 87 height 15
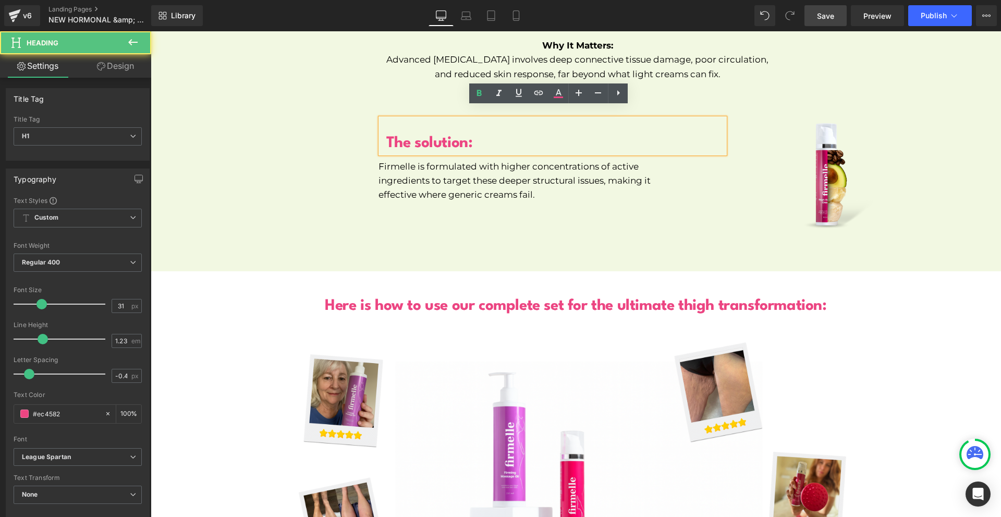
click at [115, 65] on link "Design" at bounding box center [116, 65] width 76 height 23
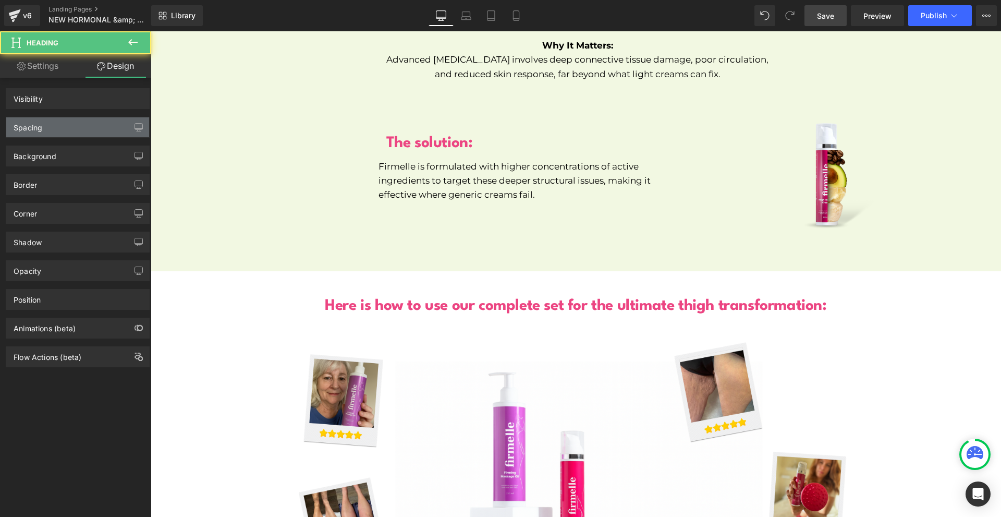
click at [58, 130] on div "Spacing" at bounding box center [77, 127] width 143 height 20
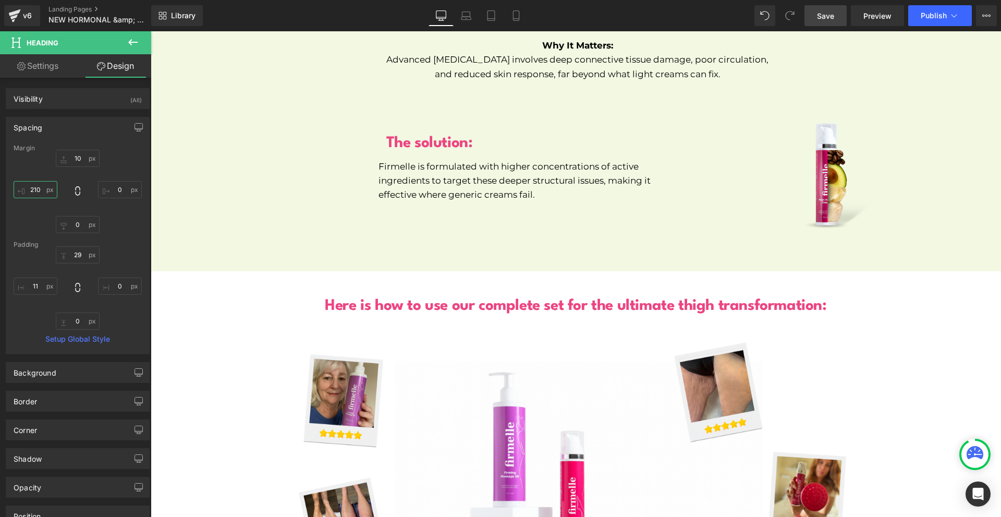
click at [50, 186] on input "210" at bounding box center [36, 189] width 44 height 17
type input "192"
click at [824, 129] on img at bounding box center [828, 175] width 125 height 125
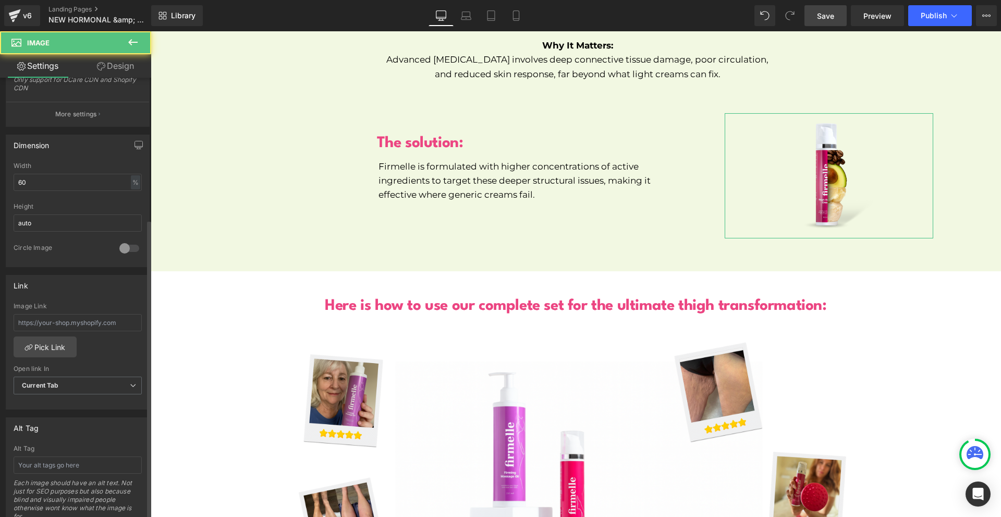
scroll to position [417, 0]
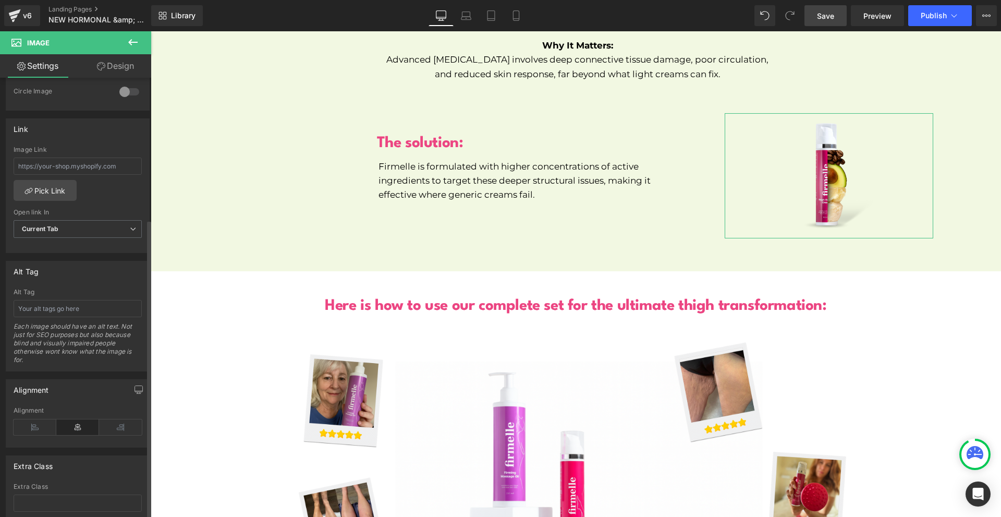
click at [42, 415] on div "Alignment" at bounding box center [78, 427] width 128 height 40
click at [41, 427] on icon at bounding box center [35, 427] width 43 height 16
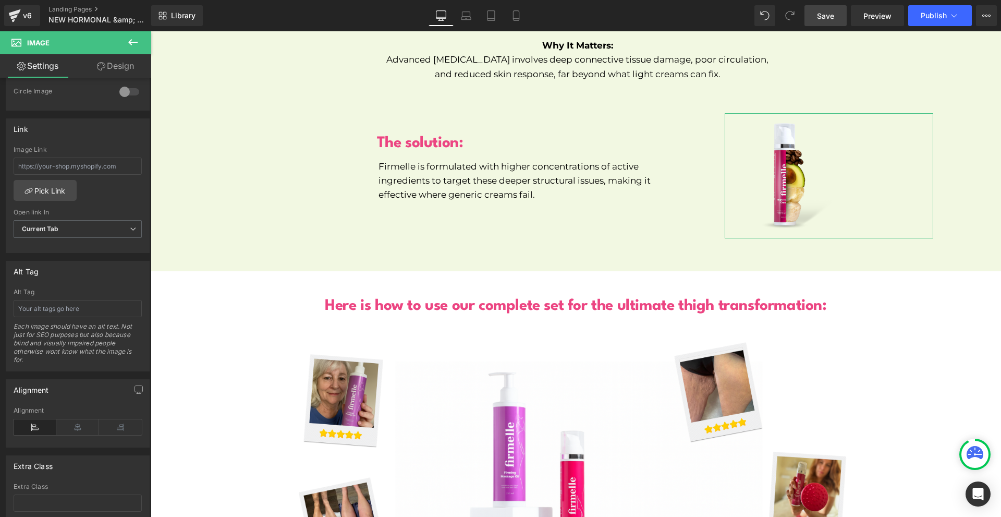
click at [112, 73] on link "Design" at bounding box center [116, 65] width 76 height 23
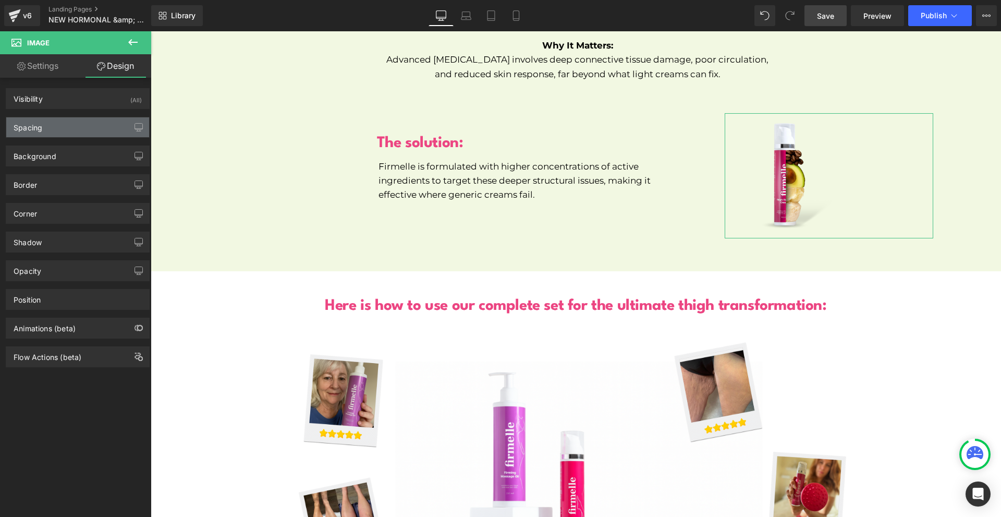
click at [74, 127] on div "Spacing" at bounding box center [77, 127] width 143 height 20
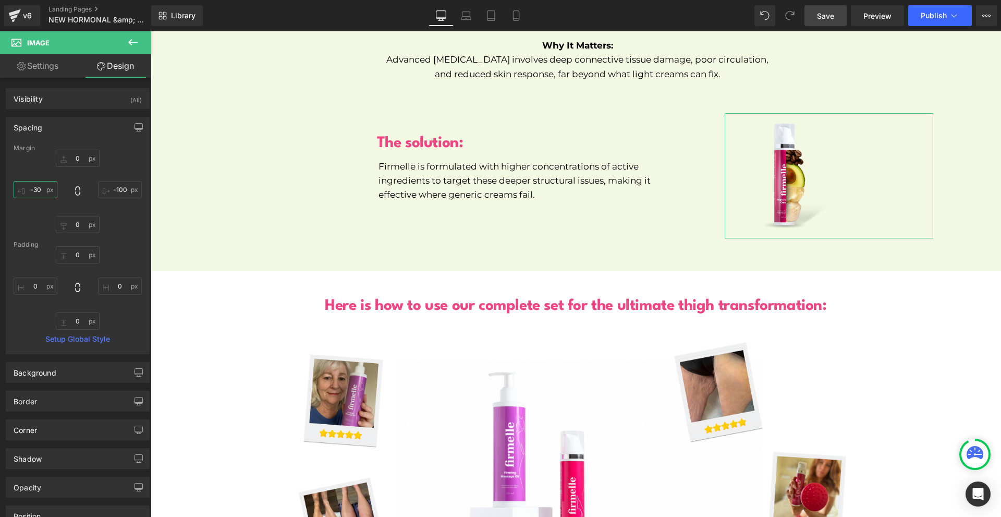
click at [48, 187] on input "-30" at bounding box center [36, 189] width 44 height 17
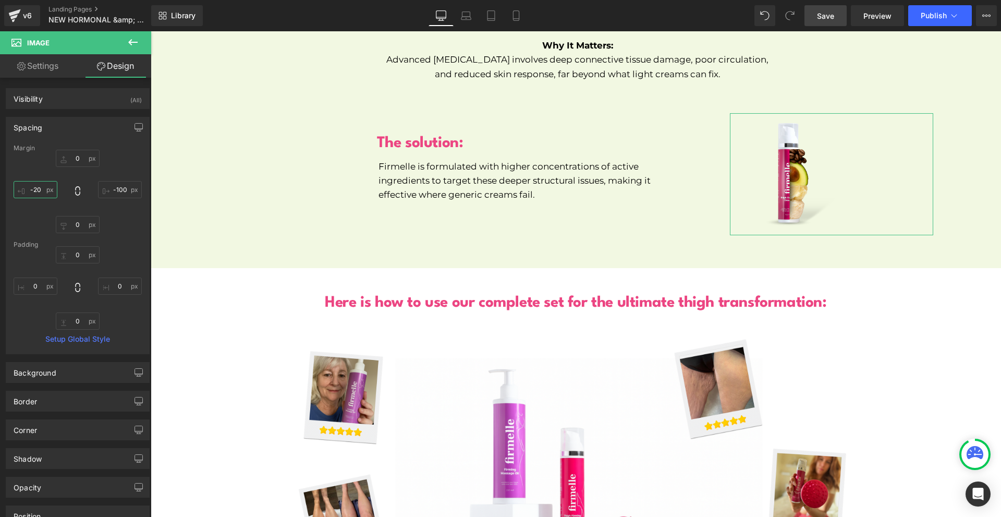
type input "-200"
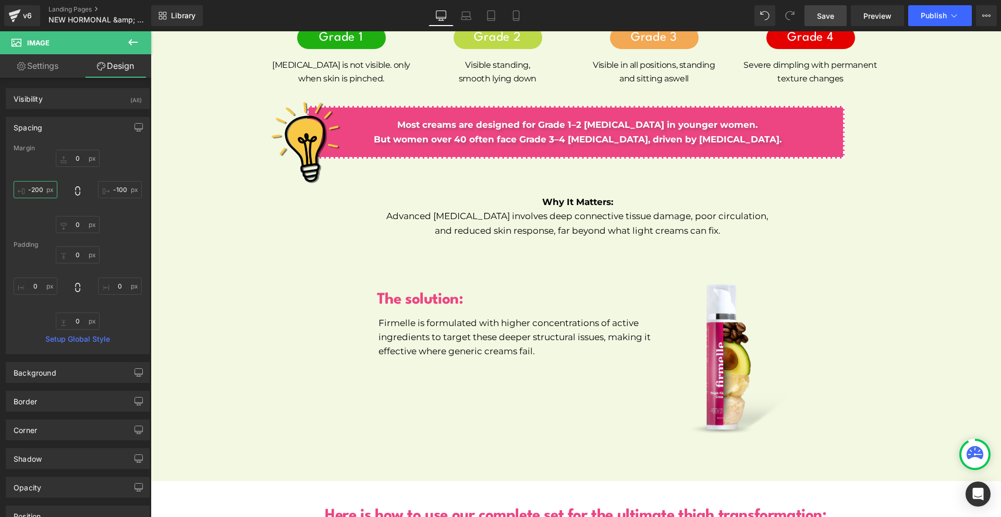
scroll to position [5090, 0]
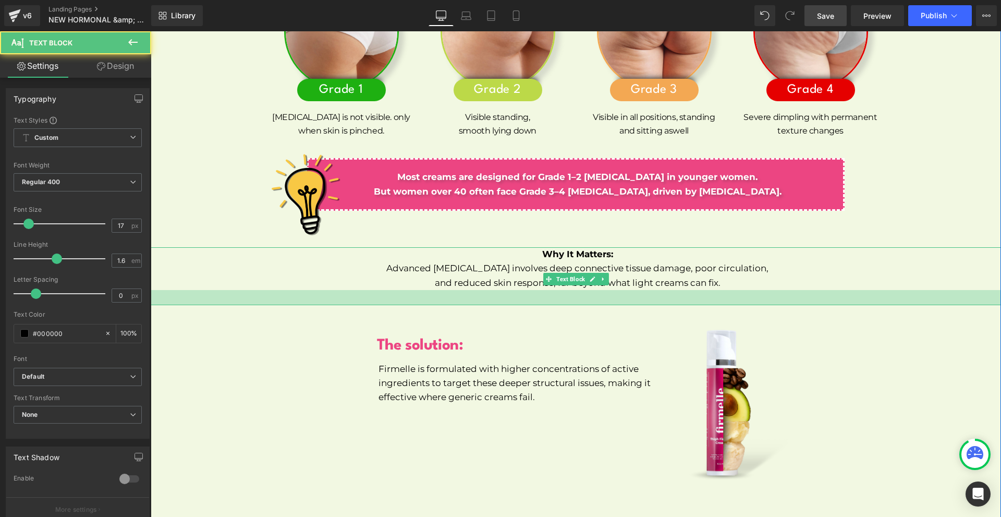
drag, startPoint x: 712, startPoint y: 289, endPoint x: 905, endPoint y: 312, distance: 194.8
click at [717, 290] on div at bounding box center [576, 297] width 850 height 15
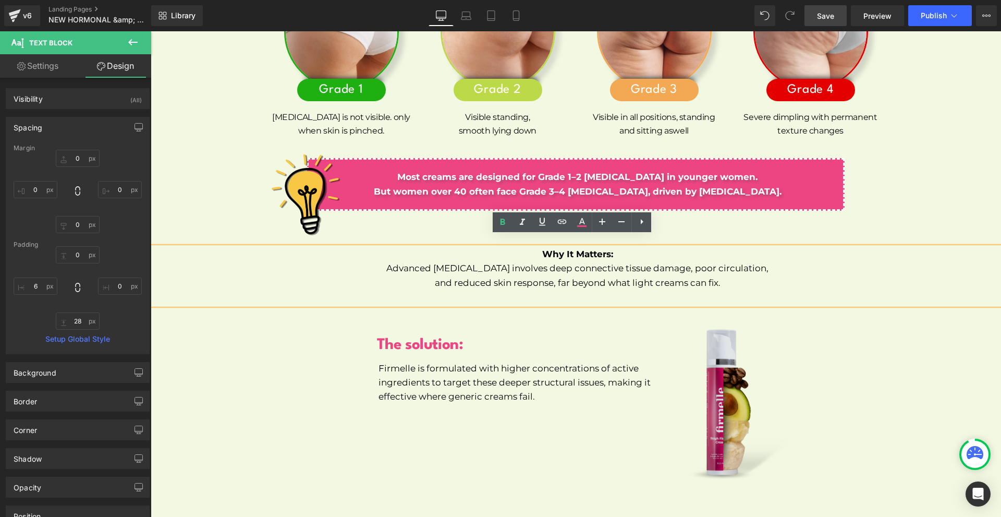
scroll to position [5246, 0]
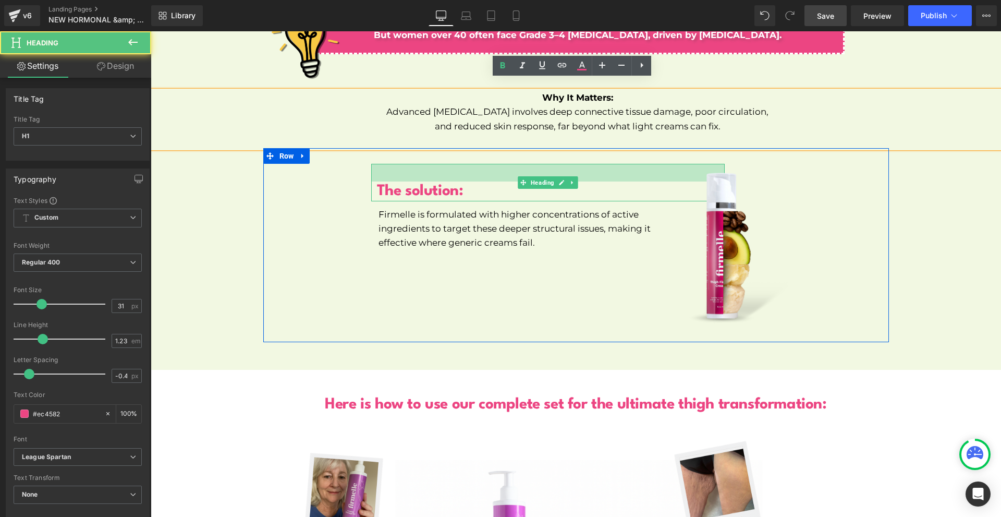
drag, startPoint x: 413, startPoint y: 154, endPoint x: 914, endPoint y: 247, distance: 509.1
click at [415, 164] on div "34px" at bounding box center [547, 173] width 353 height 18
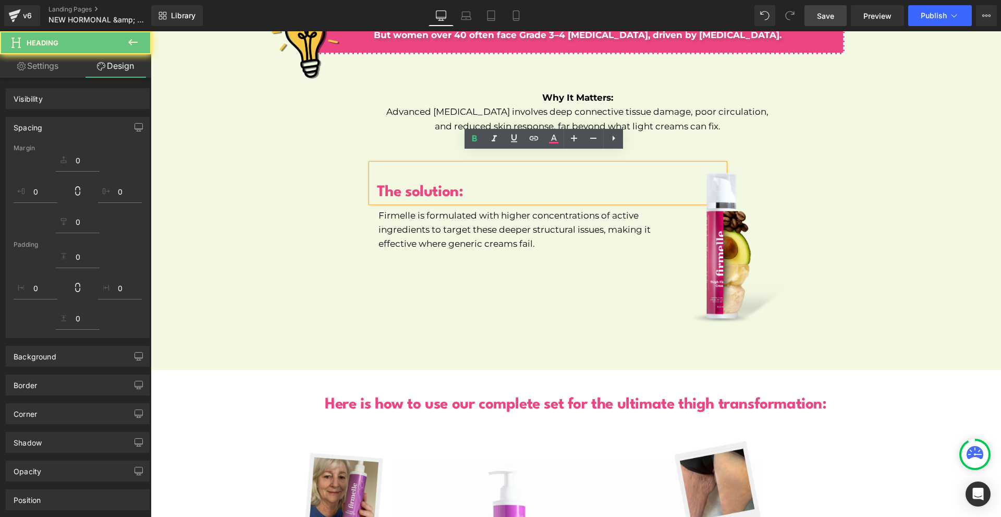
click at [923, 251] on div at bounding box center [784, 247] width 297 height 178
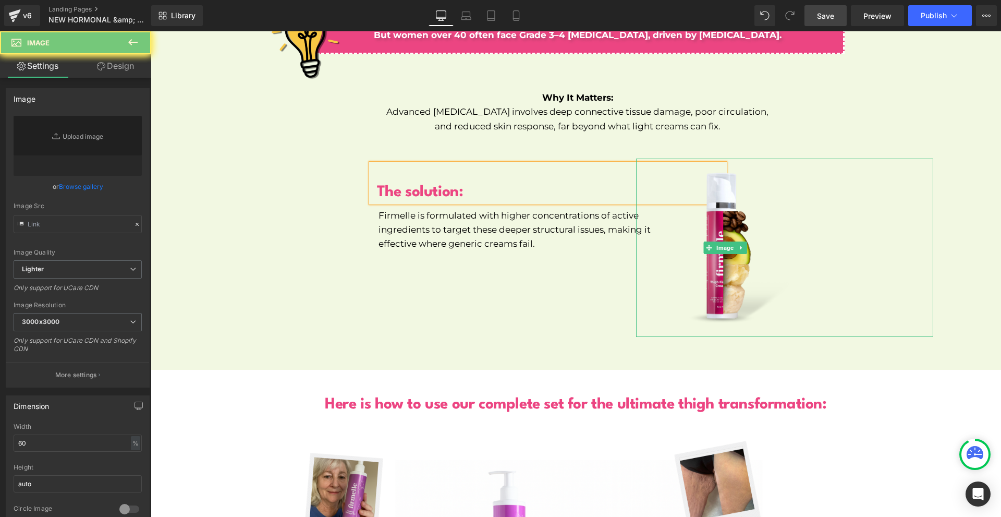
type input "[URL][DOMAIN_NAME]"
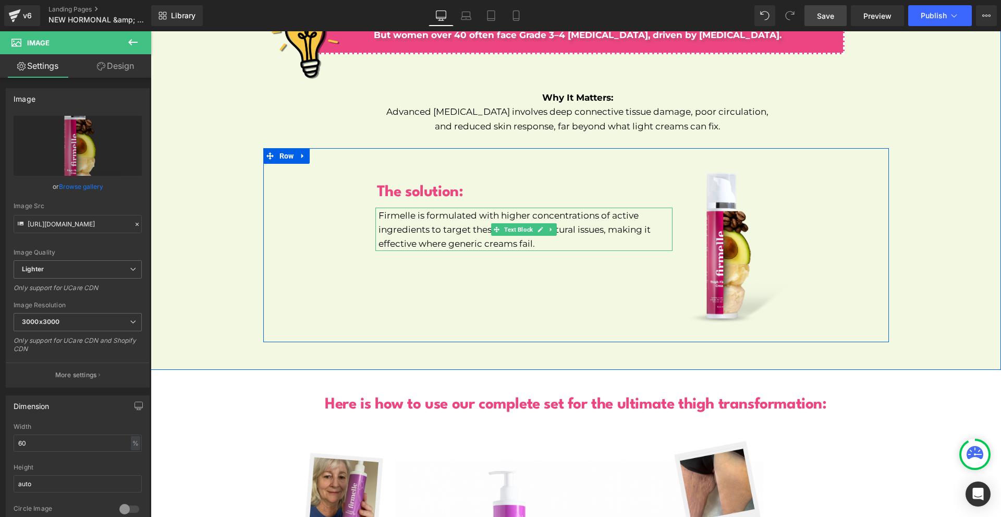
drag, startPoint x: 585, startPoint y: 212, endPoint x: 581, endPoint y: 216, distance: 5.9
click at [585, 212] on p "Firmelle is formulated with higher concentrations of active ingredients to targ…" at bounding box center [525, 230] width 294 height 43
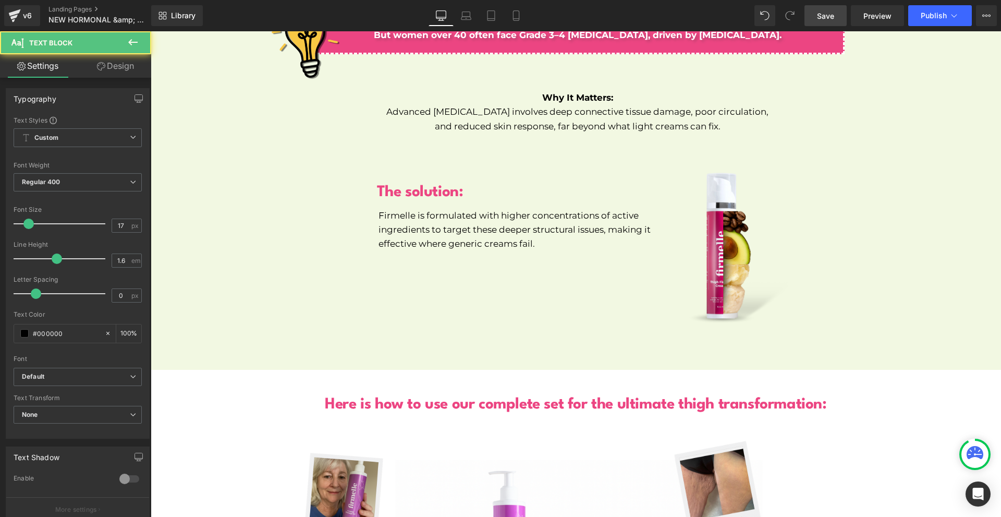
click at [100, 73] on link "Design" at bounding box center [116, 65] width 76 height 23
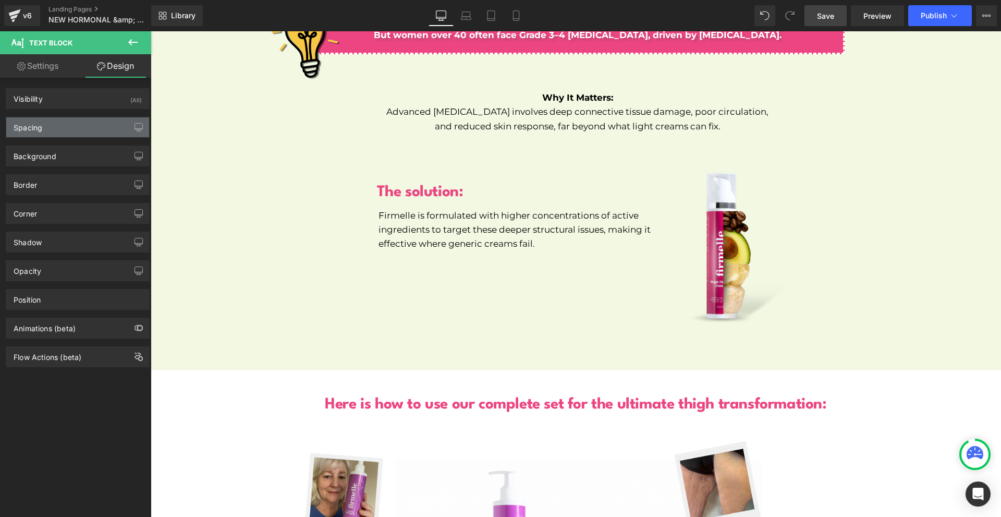
click at [82, 129] on div "Spacing" at bounding box center [77, 127] width 143 height 20
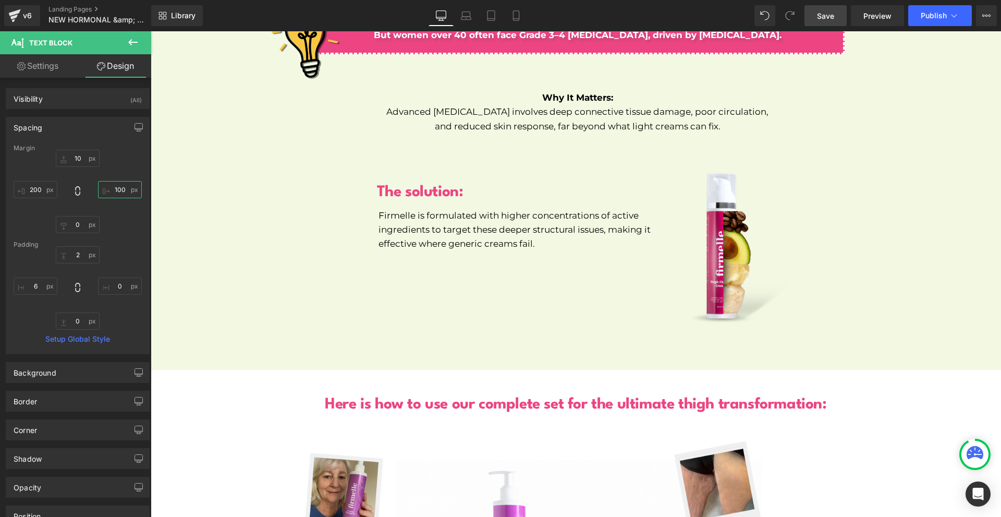
click at [127, 189] on input "100" at bounding box center [120, 189] width 44 height 17
click at [127, 189] on input "300" at bounding box center [120, 189] width 44 height 17
type input "200"
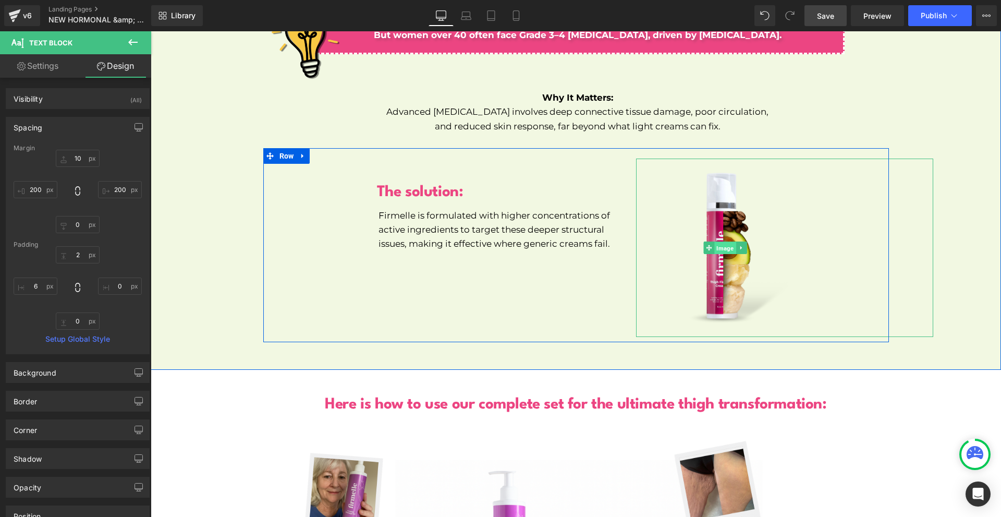
click at [726, 242] on span "Image" at bounding box center [724, 248] width 21 height 13
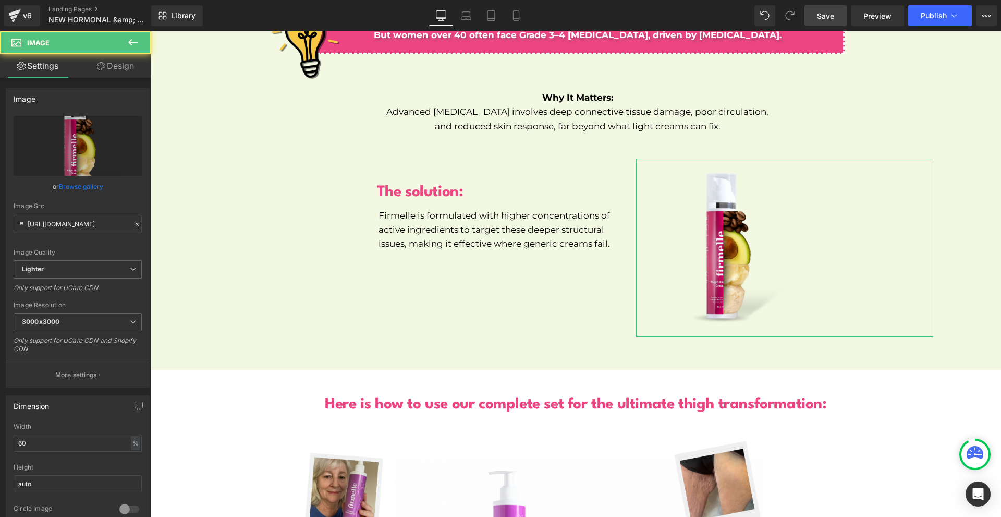
click at [113, 66] on link "Design" at bounding box center [116, 65] width 76 height 23
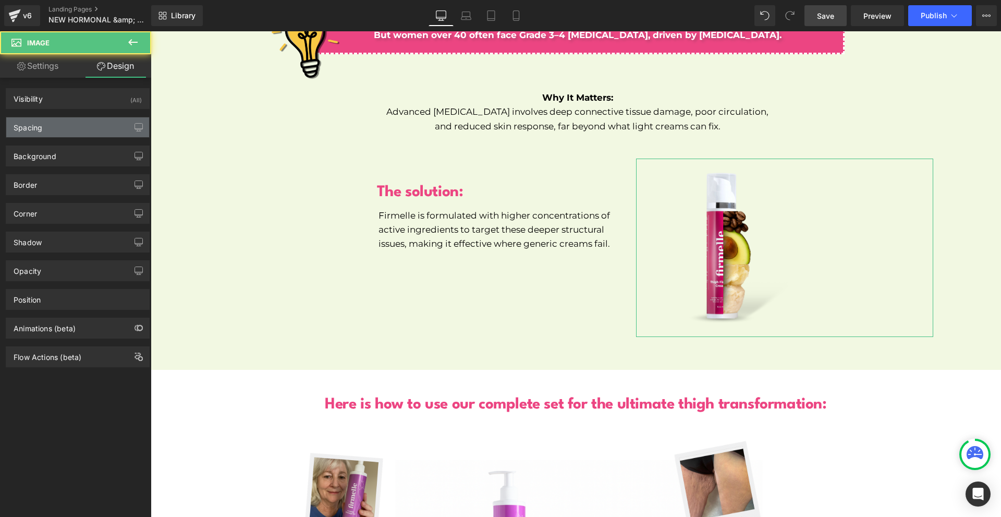
click at [56, 127] on div "Spacing" at bounding box center [77, 127] width 143 height 20
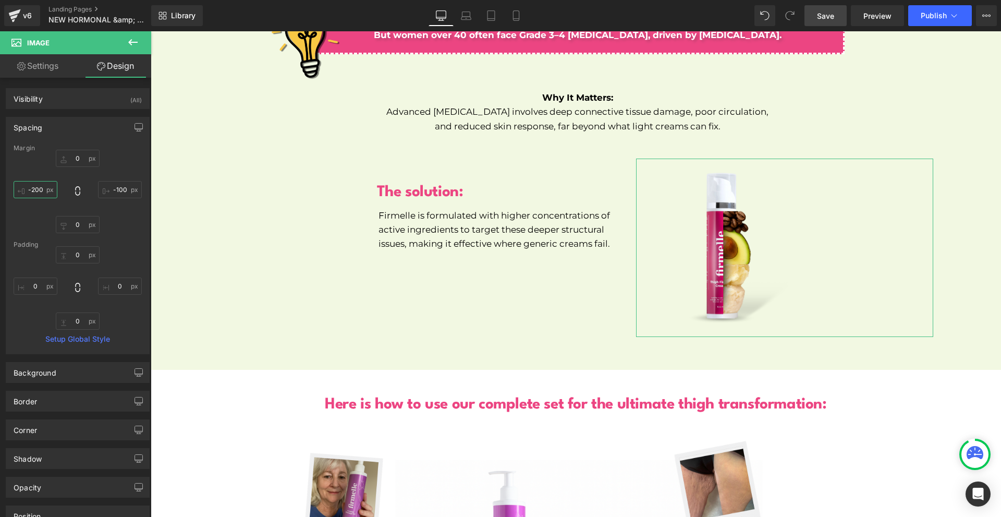
click at [45, 191] on input "-200" at bounding box center [36, 189] width 44 height 17
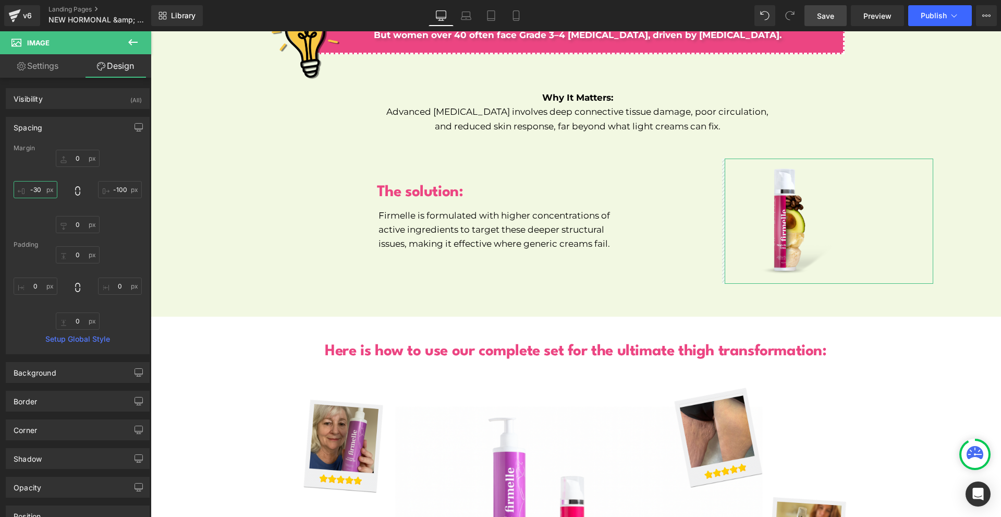
type input "-300"
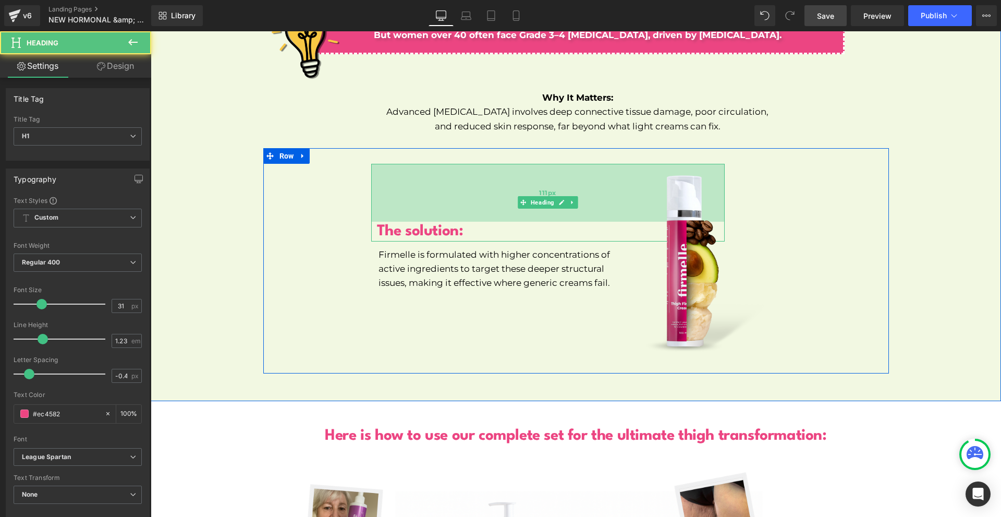
drag, startPoint x: 450, startPoint y: 166, endPoint x: 450, endPoint y: 195, distance: 29.2
click at [450, 195] on div "111px" at bounding box center [547, 193] width 353 height 58
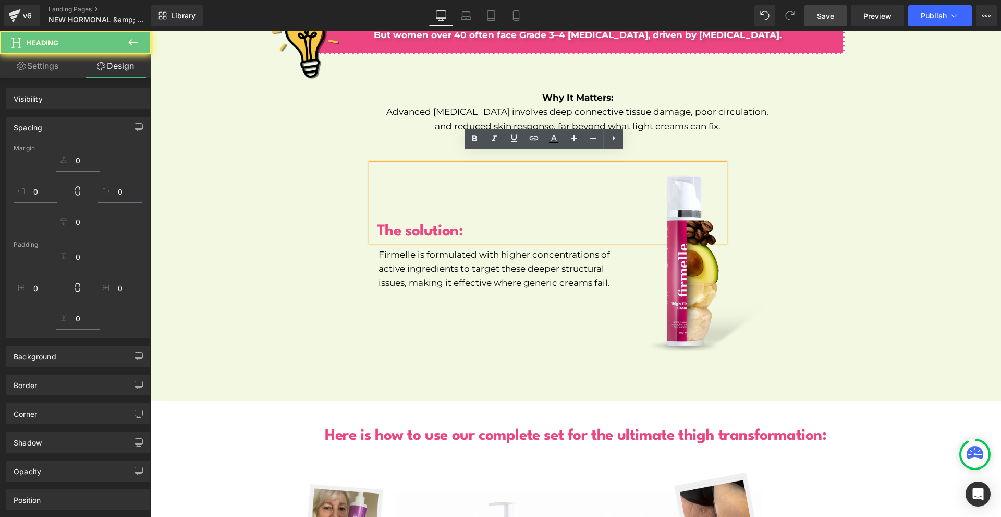
click at [903, 230] on div at bounding box center [758, 263] width 349 height 210
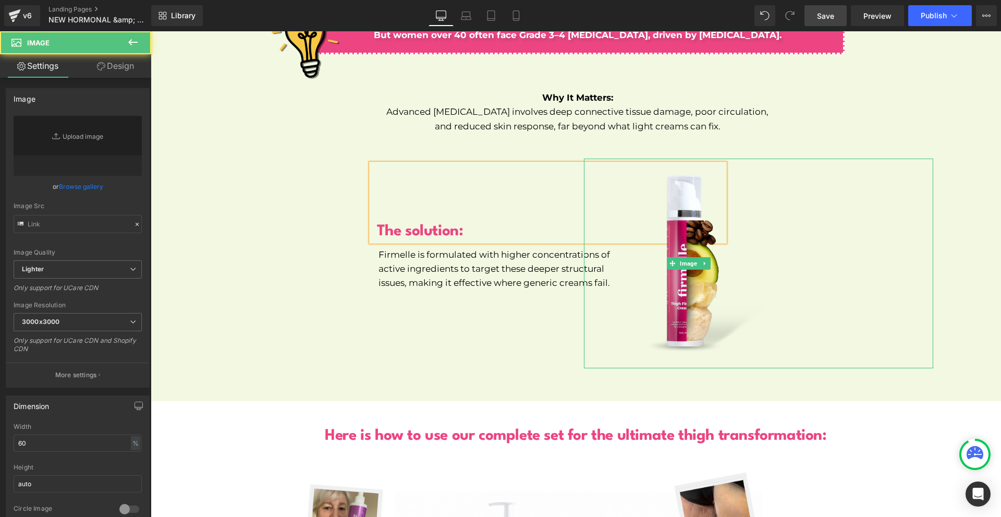
type input "[URL][DOMAIN_NAME]"
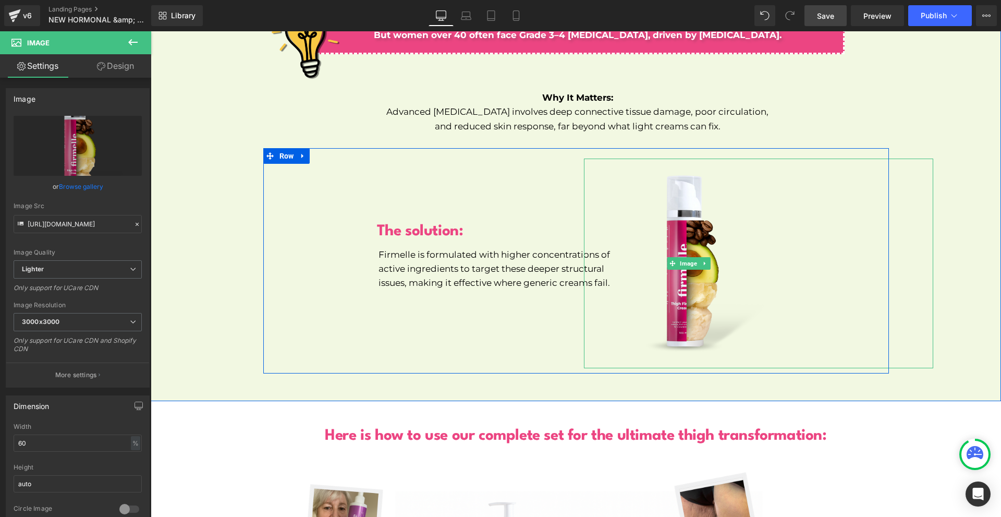
scroll to position [5350, 0]
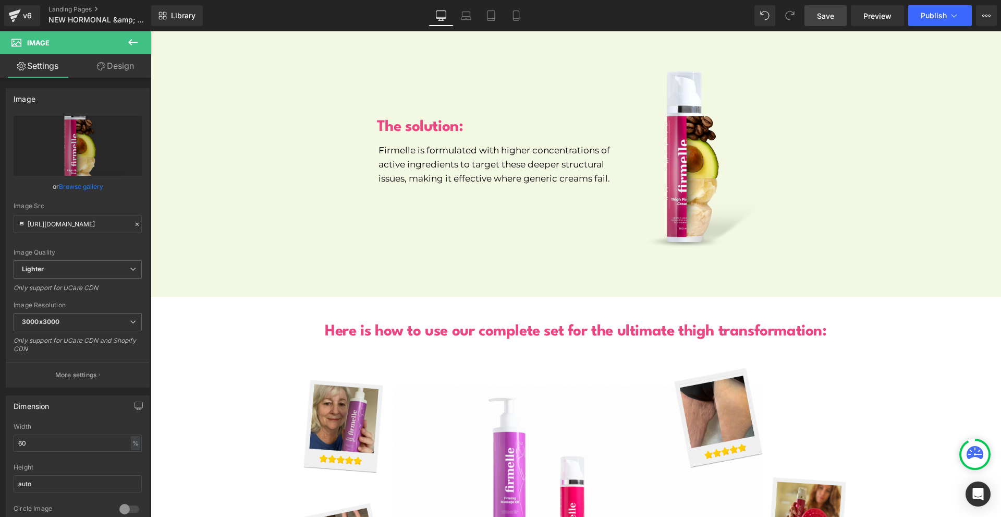
drag, startPoint x: 827, startPoint y: 17, endPoint x: 626, endPoint y: 119, distance: 225.0
click at [827, 17] on span "Save" at bounding box center [825, 15] width 17 height 11
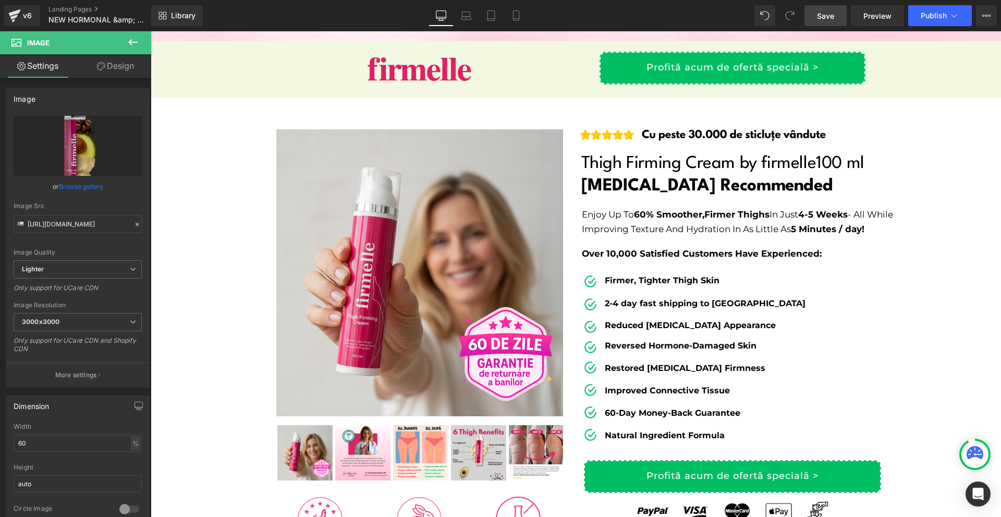
scroll to position [0, 0]
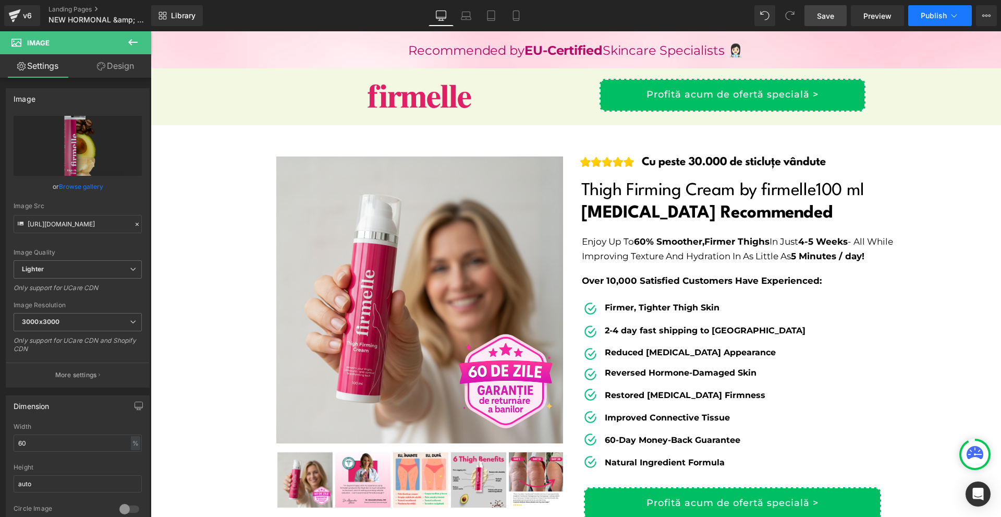
click at [921, 16] on span "Publish" at bounding box center [934, 15] width 26 height 8
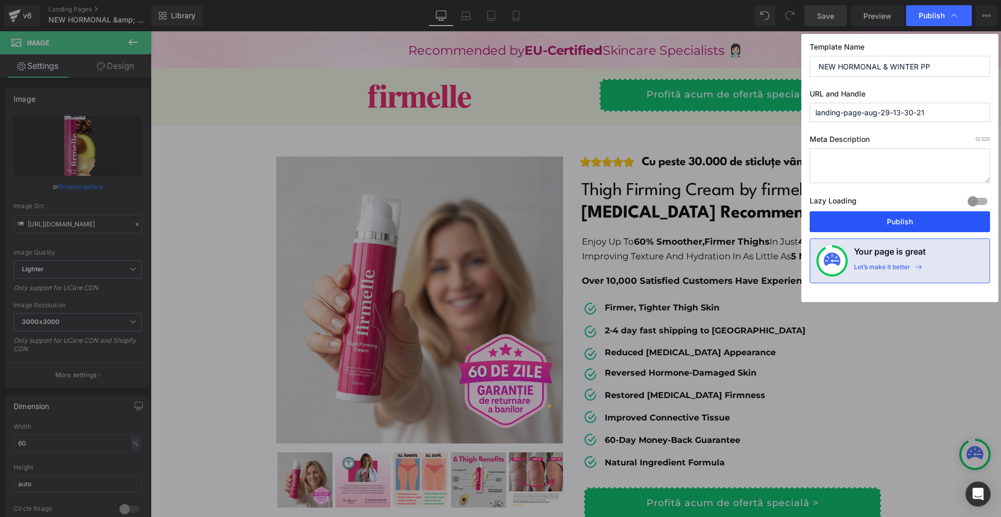
click at [901, 221] on button "Publish" at bounding box center [900, 221] width 180 height 21
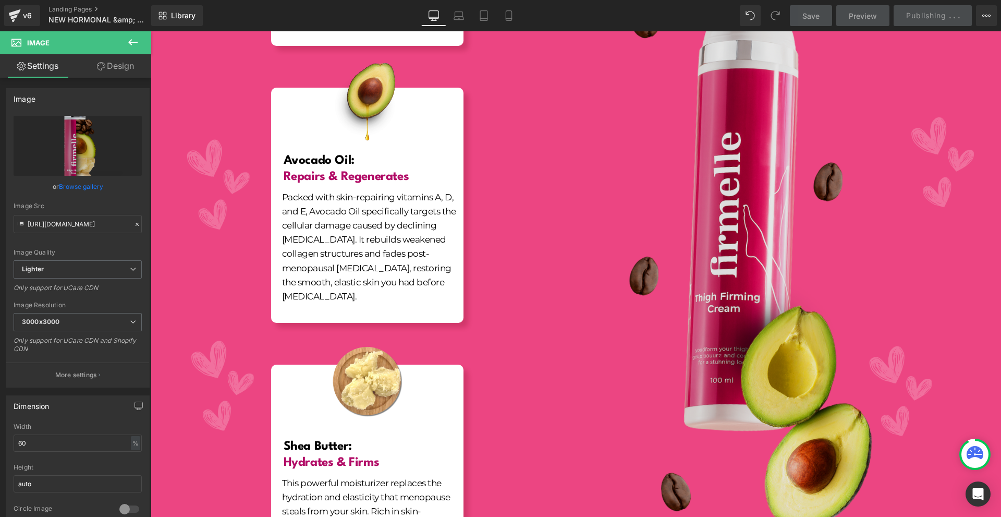
scroll to position [1355, 0]
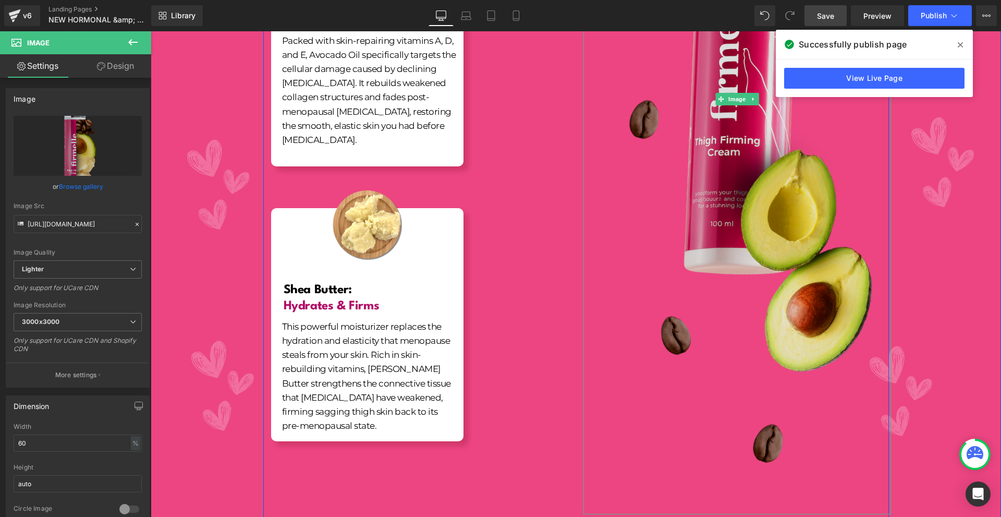
scroll to position [990, 0]
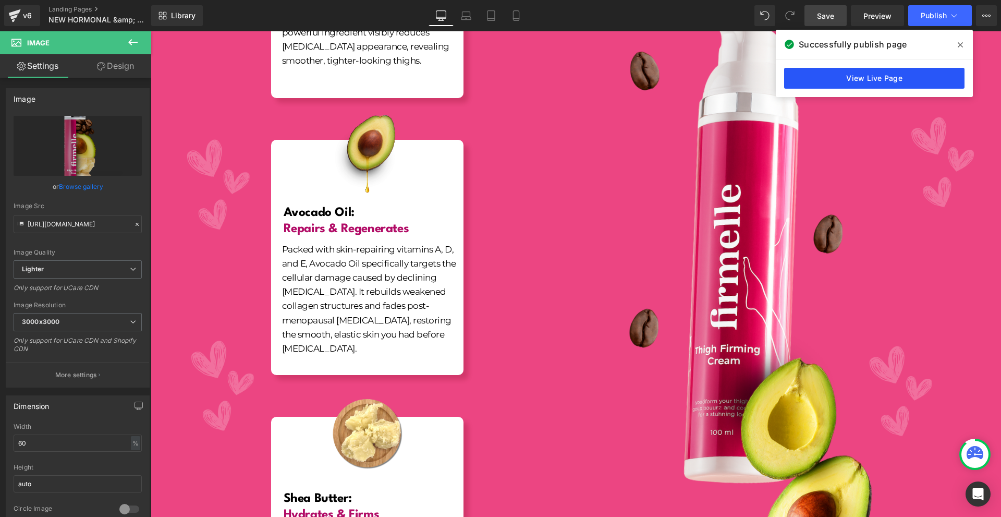
drag, startPoint x: 837, startPoint y: 70, endPoint x: 687, endPoint y: 39, distance: 153.9
click at [837, 70] on link "View Live Page" at bounding box center [874, 78] width 180 height 21
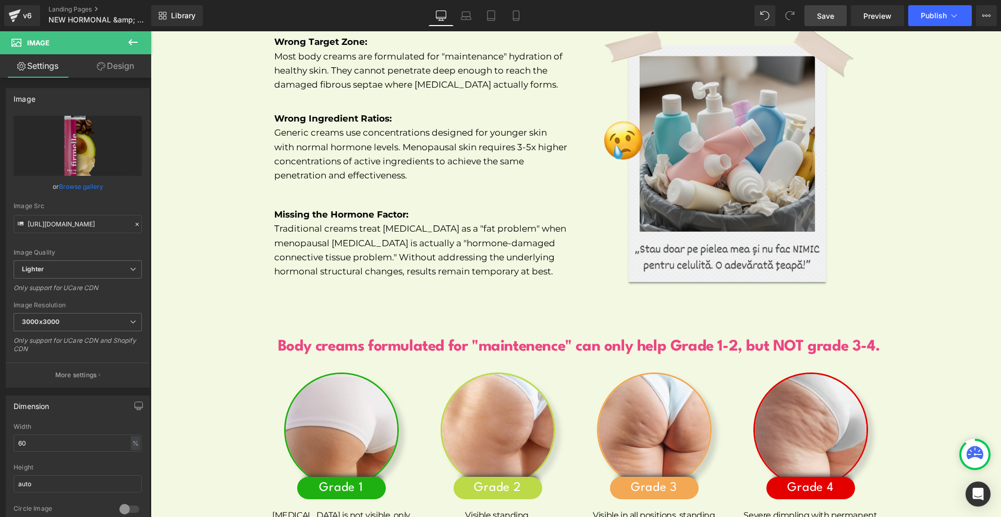
scroll to position [4848, 0]
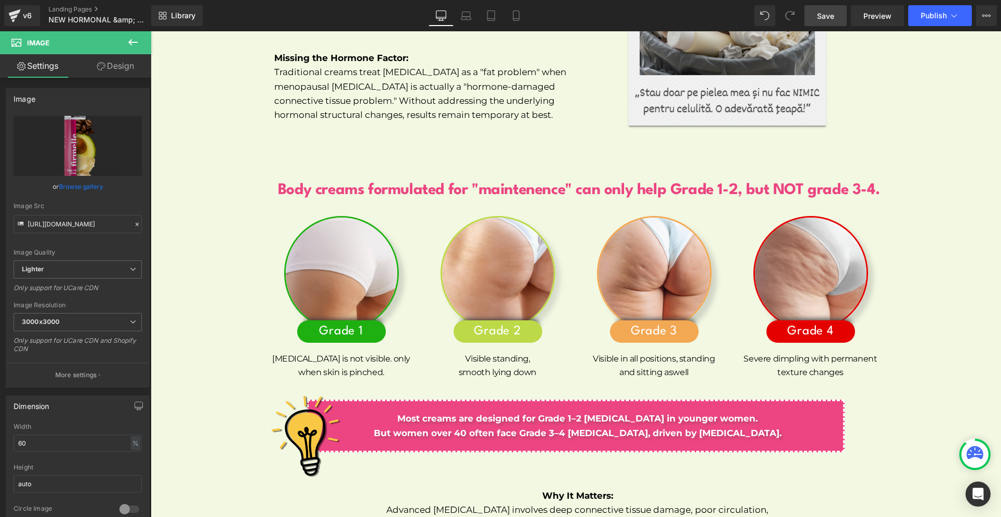
click at [550, 420] on div at bounding box center [628, 436] width 746 height 104
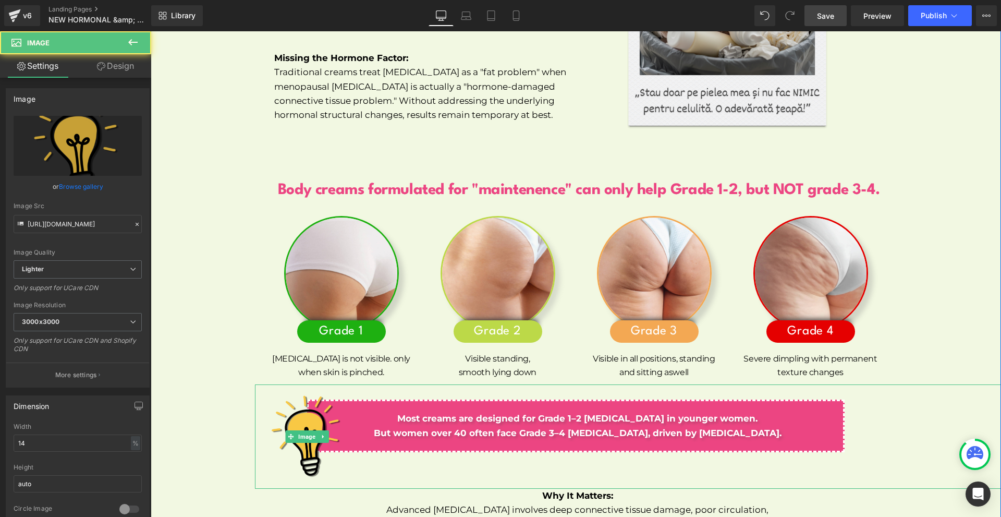
click at [551, 415] on div at bounding box center [628, 436] width 746 height 104
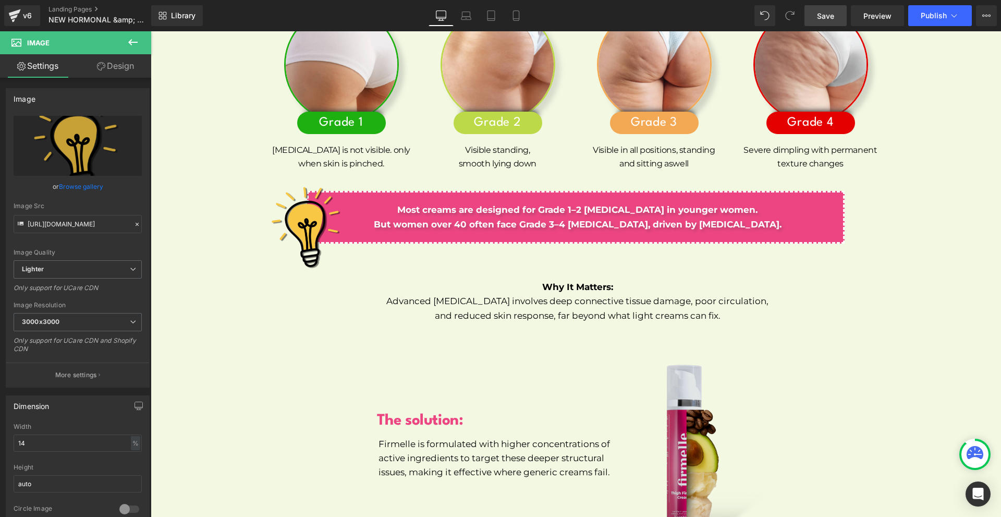
scroll to position [5265, 0]
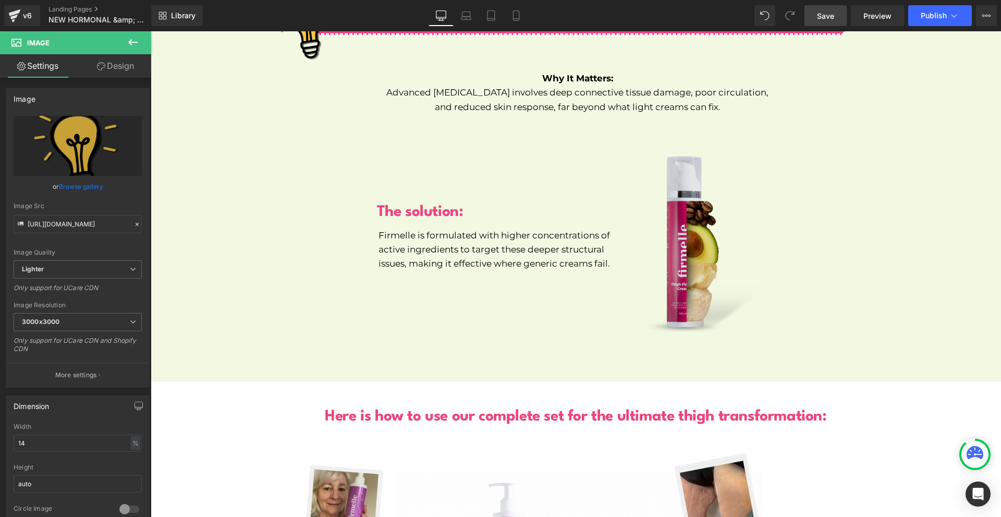
click at [707, 213] on img at bounding box center [689, 244] width 210 height 210
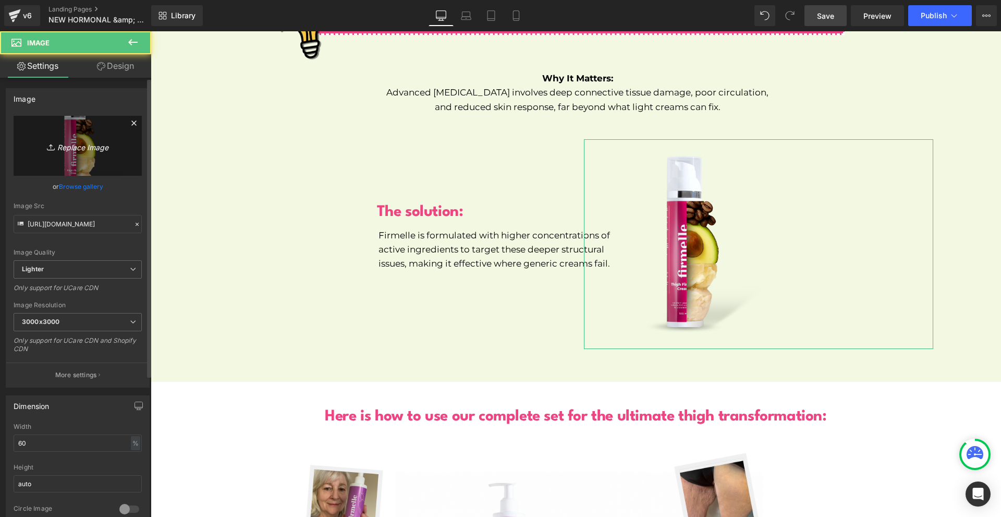
click at [62, 142] on icon "Replace Image" at bounding box center [77, 145] width 83 height 13
type input "C:\fakepath\NEW PP IMAGES FOR NEW PP (14).png"
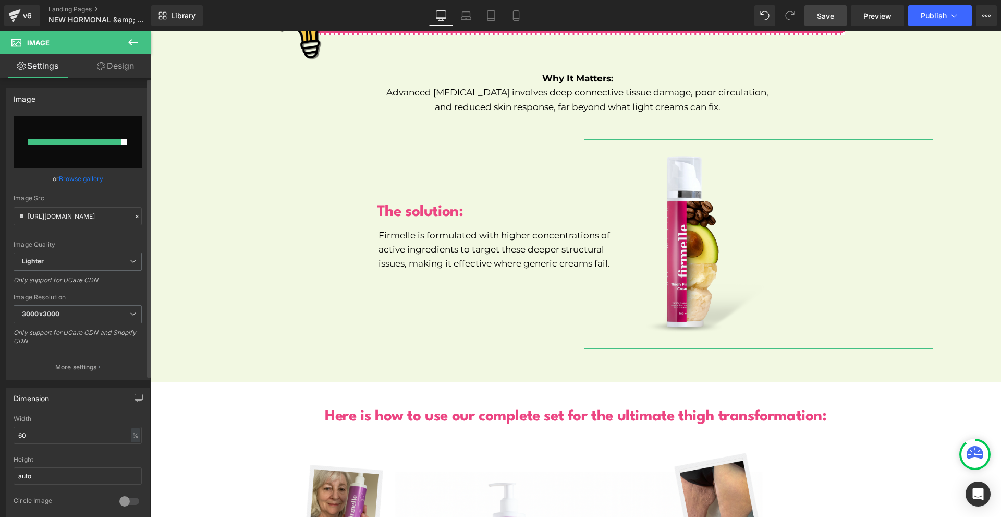
type input "[URL][DOMAIN_NAME]"
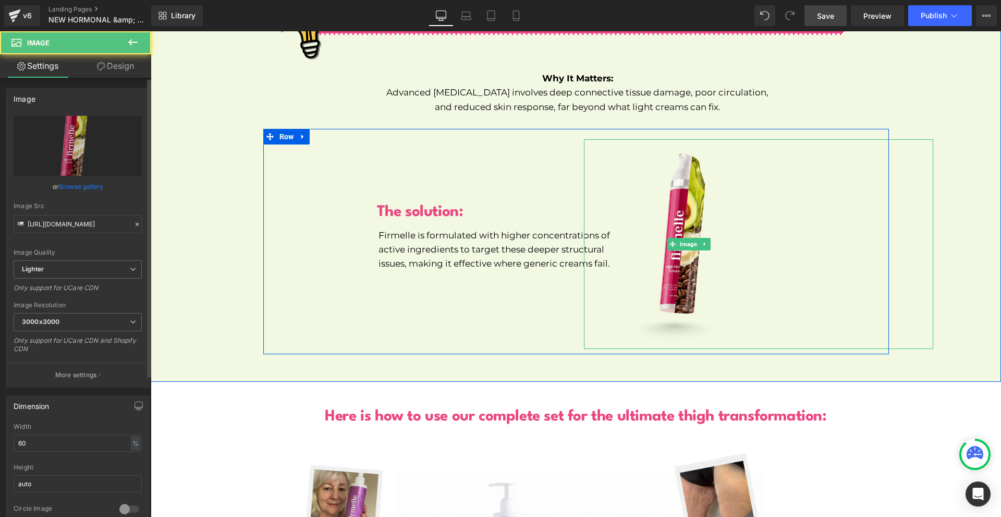
click at [796, 285] on div at bounding box center [758, 244] width 349 height 210
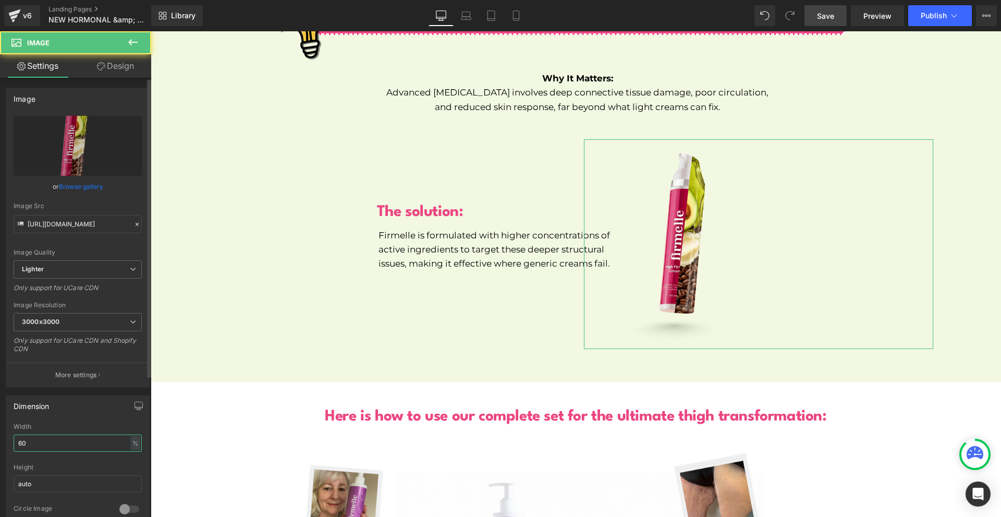
click at [55, 447] on input "60" at bounding box center [78, 442] width 128 height 17
click at [55, 446] on input "60" at bounding box center [78, 442] width 128 height 17
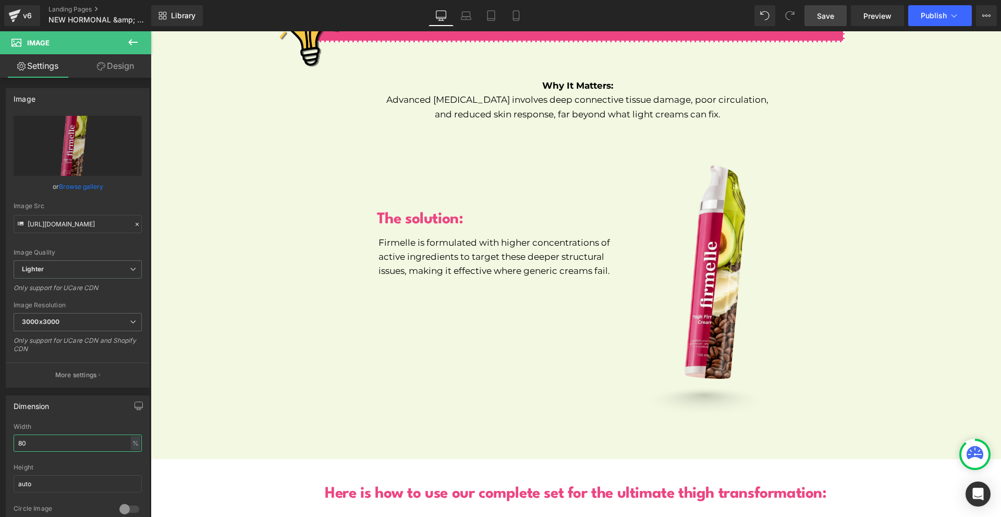
scroll to position [5206, 0]
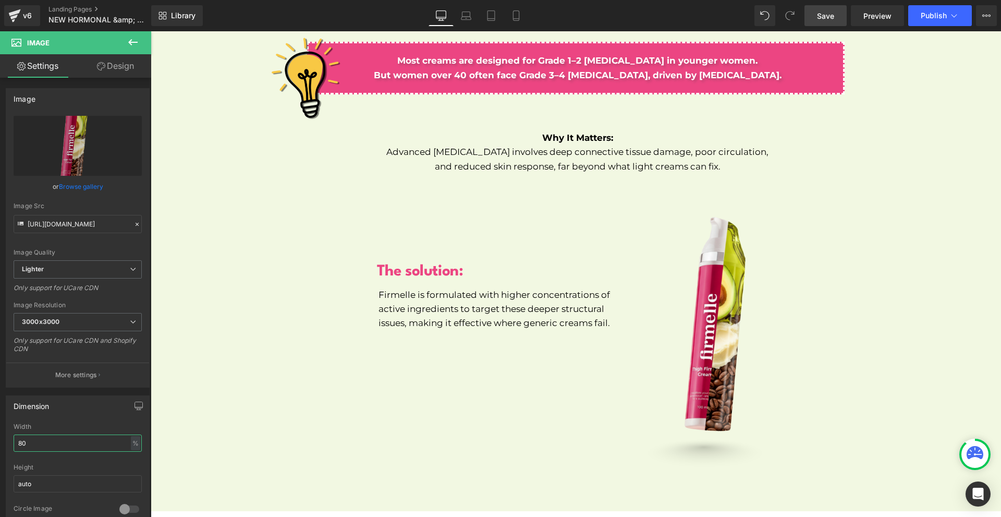
type input "80"
click at [821, 26] on link "Save" at bounding box center [825, 15] width 42 height 21
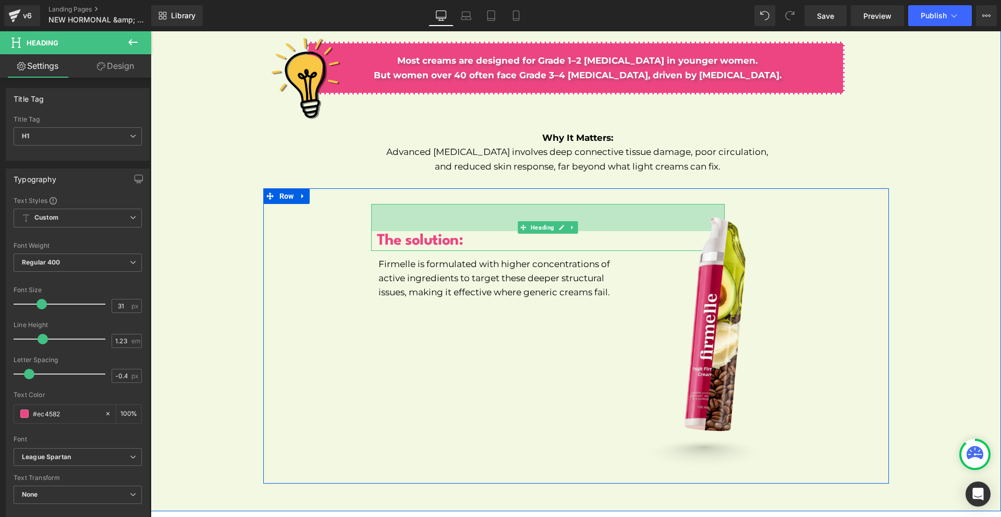
drag, startPoint x: 441, startPoint y: 206, endPoint x: 459, endPoint y: 175, distance: 35.8
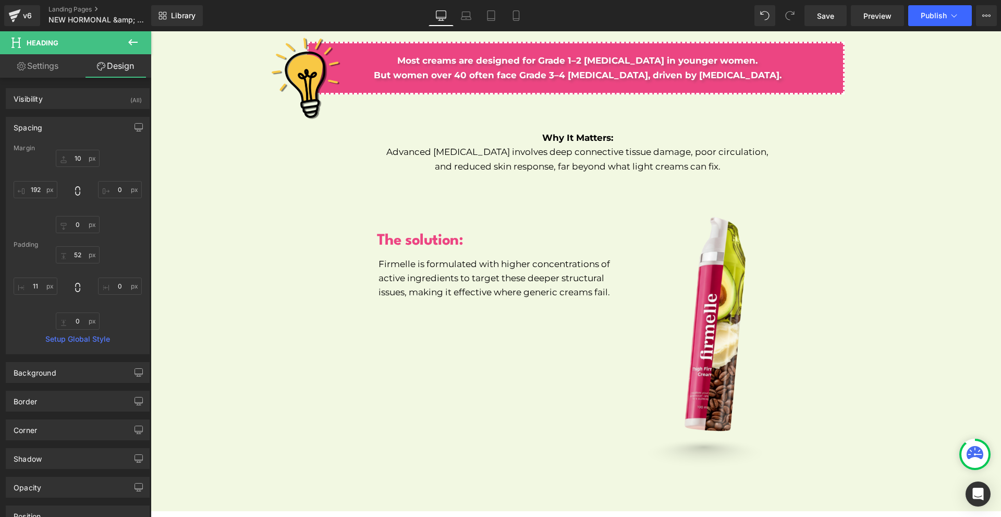
click at [142, 49] on button at bounding box center [133, 42] width 36 height 23
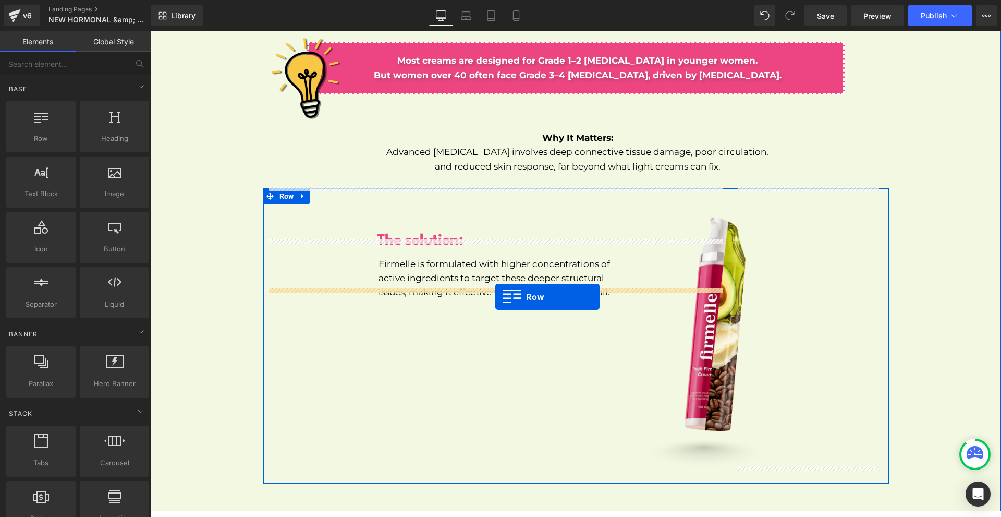
drag, startPoint x: 271, startPoint y: 174, endPoint x: 495, endPoint y: 297, distance: 256.2
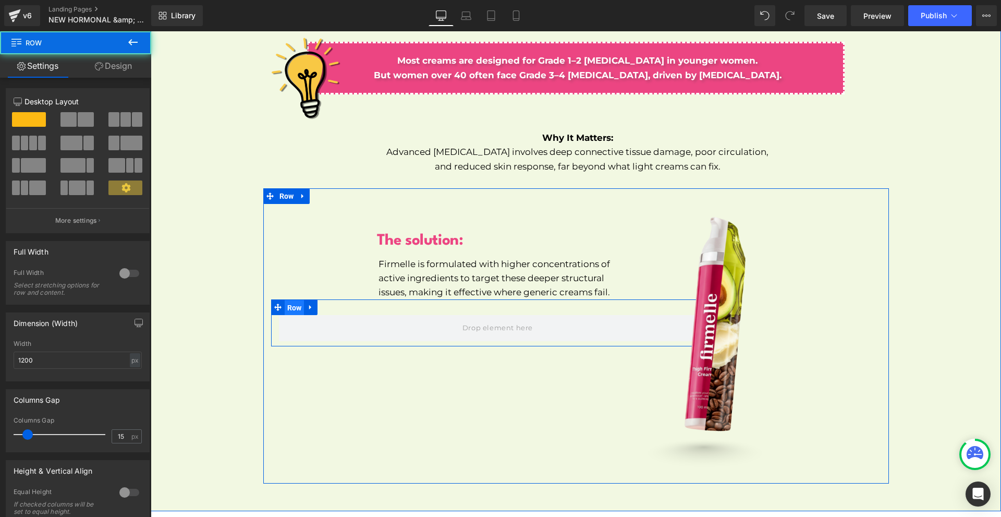
click at [291, 300] on span "Row" at bounding box center [295, 308] width 20 height 16
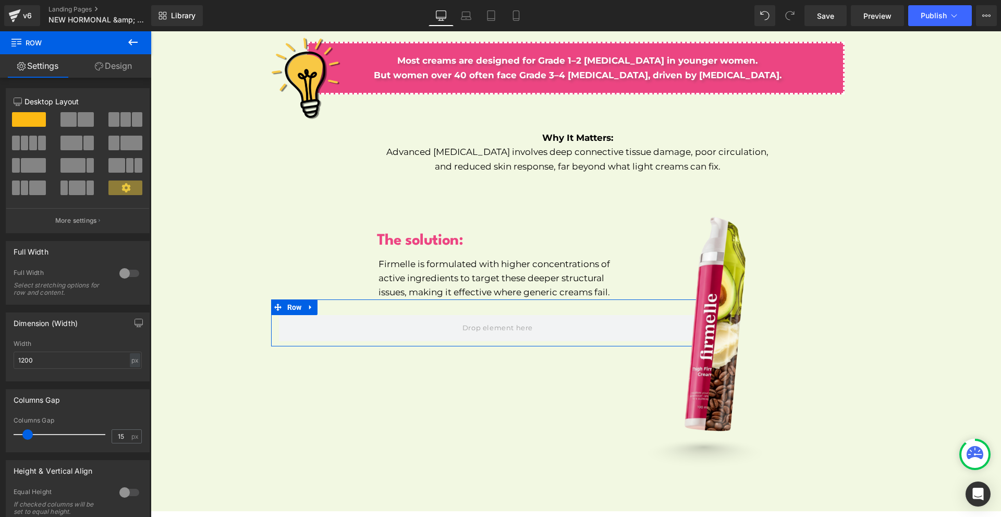
drag, startPoint x: 125, startPoint y: 117, endPoint x: 429, endPoint y: 274, distance: 342.3
click at [125, 117] on span at bounding box center [125, 119] width 10 height 15
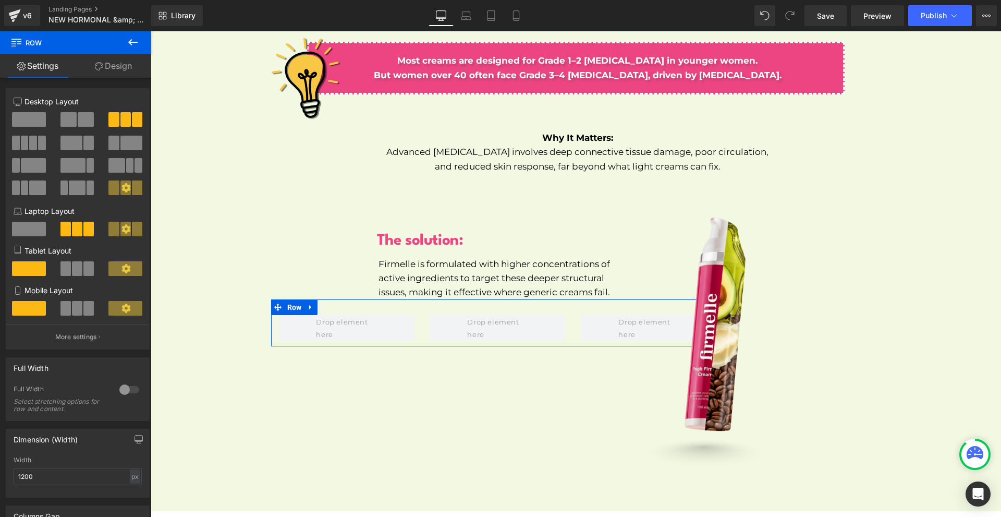
click at [117, 63] on link "Design" at bounding box center [114, 65] width 76 height 23
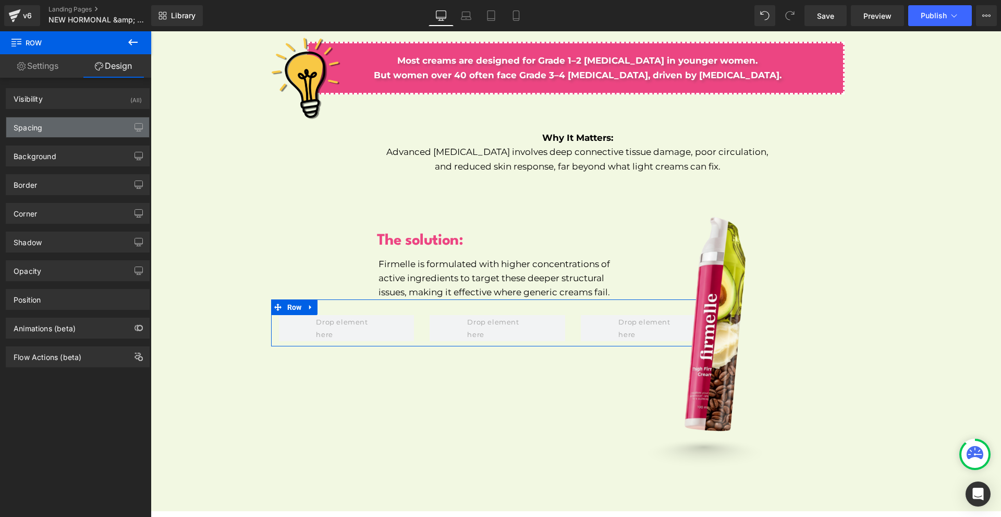
click at [65, 127] on div "Spacing" at bounding box center [77, 127] width 143 height 20
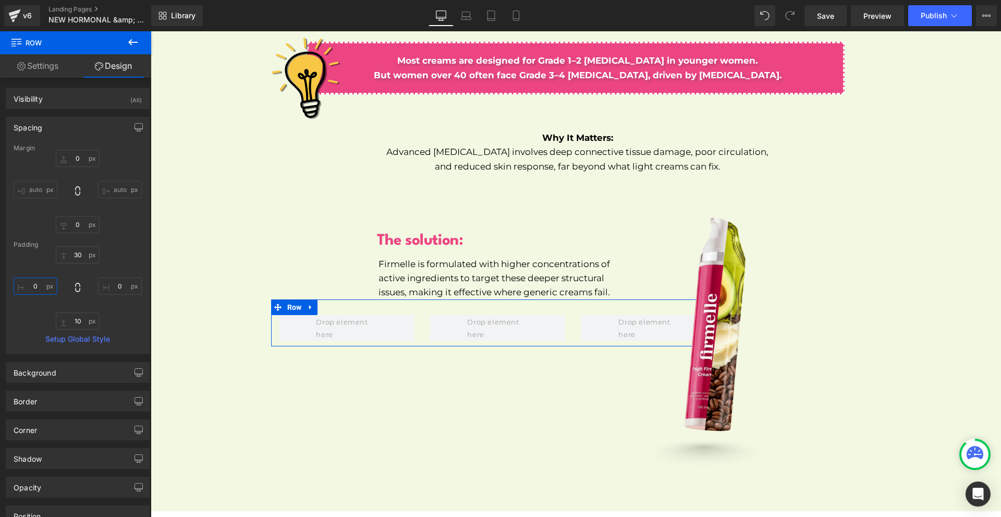
click at [48, 280] on input "0" at bounding box center [36, 285] width 44 height 17
click at [107, 292] on input "0" at bounding box center [120, 285] width 44 height 17
click at [108, 292] on input "100" at bounding box center [120, 285] width 44 height 17
click at [108, 292] on input "300" at bounding box center [120, 285] width 44 height 17
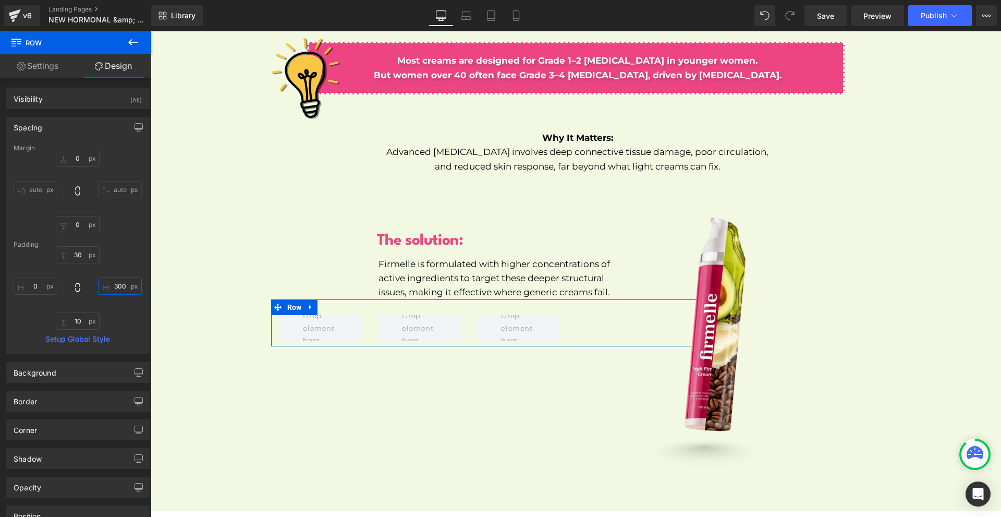
click at [108, 292] on input "300" at bounding box center [120, 285] width 44 height 17
type input "200"
click at [46, 288] on input "0" at bounding box center [36, 285] width 44 height 17
click at [46, 288] on input "100" at bounding box center [36, 285] width 44 height 17
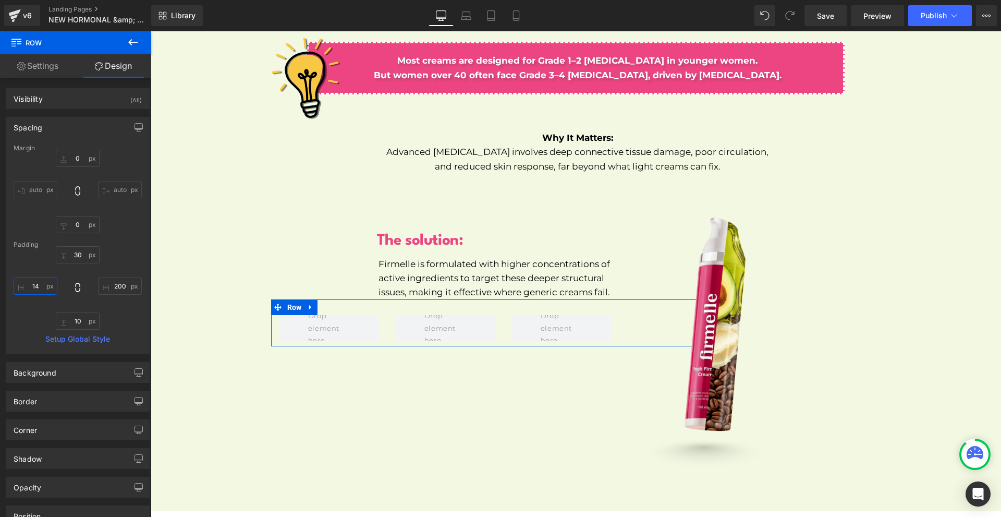
type input "140"
click at [46, 288] on input "140" at bounding box center [36, 285] width 44 height 17
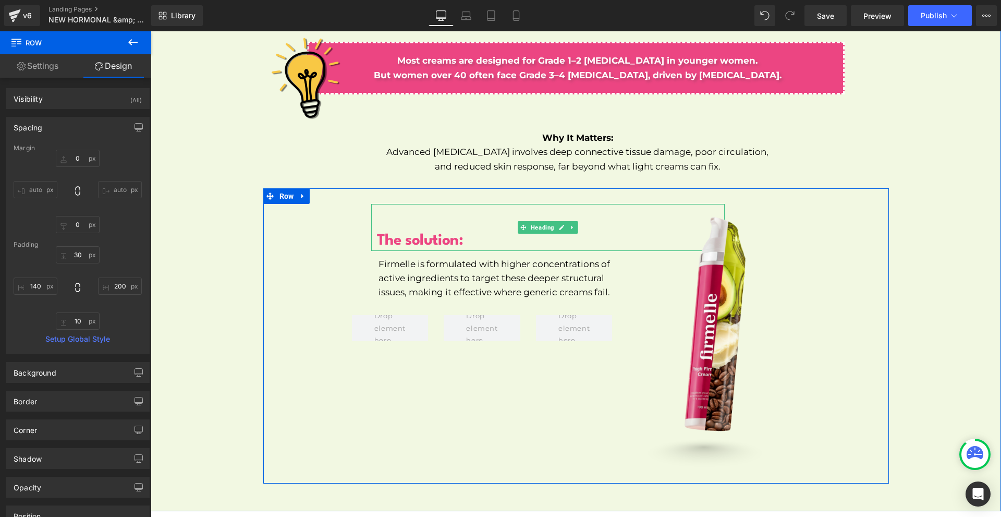
click at [419, 233] on b "The solution:" at bounding box center [420, 240] width 87 height 15
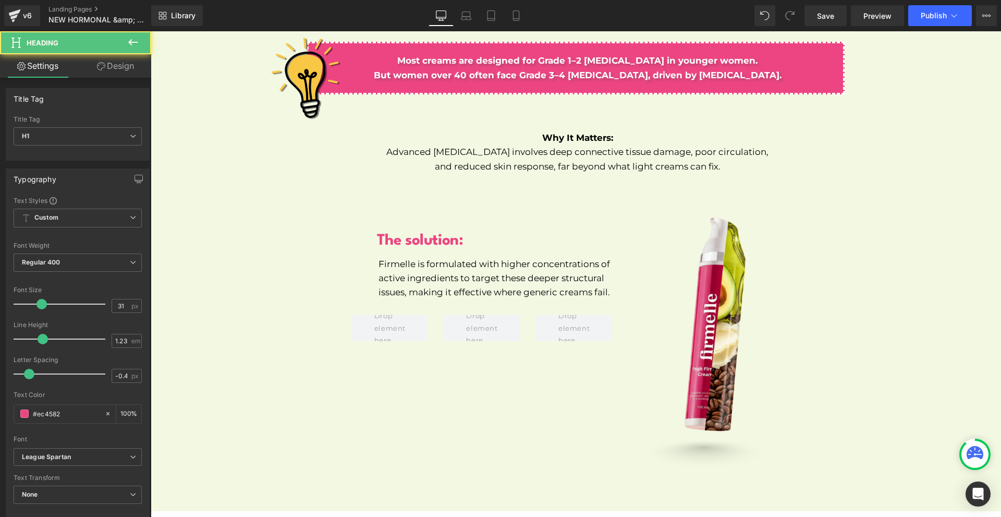
click at [109, 60] on link "Design" at bounding box center [116, 65] width 76 height 23
click at [0, 0] on div "Spacing" at bounding box center [0, 0] width 0 height 0
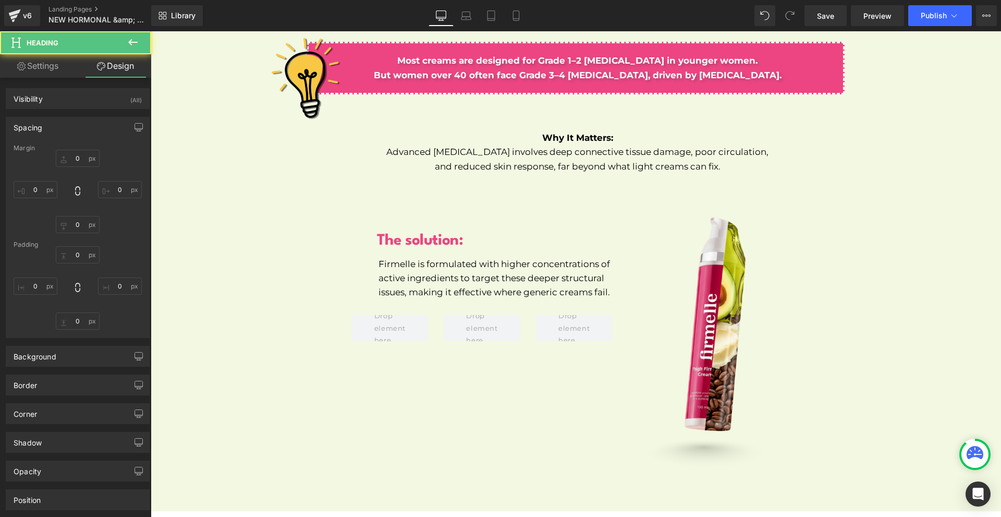
type input "10"
type input "0"
type input "192"
type input "52"
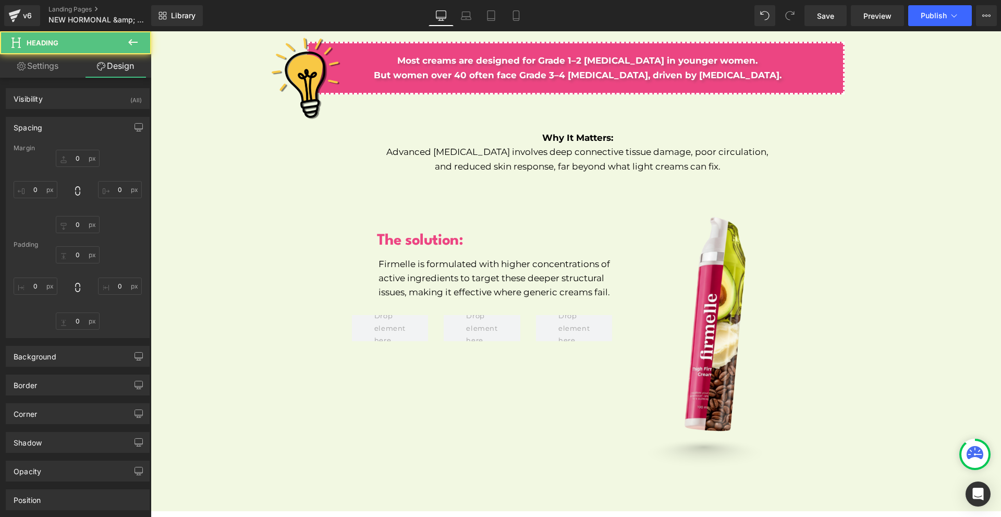
type input "0"
type input "11"
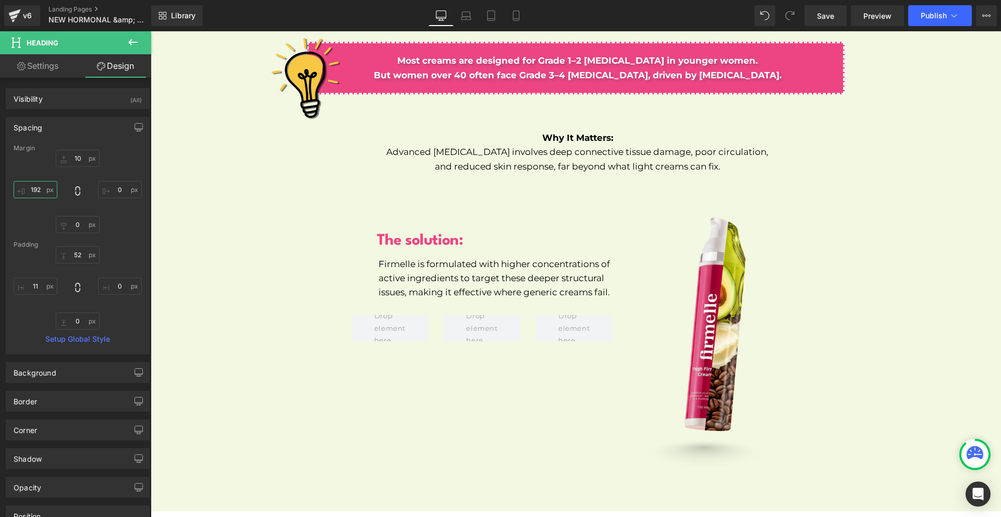
click at [56, 190] on input "192" at bounding box center [36, 189] width 44 height 17
click at [56, 190] on input "1" at bounding box center [36, 189] width 44 height 17
click at [56, 190] on input "40" at bounding box center [36, 189] width 44 height 17
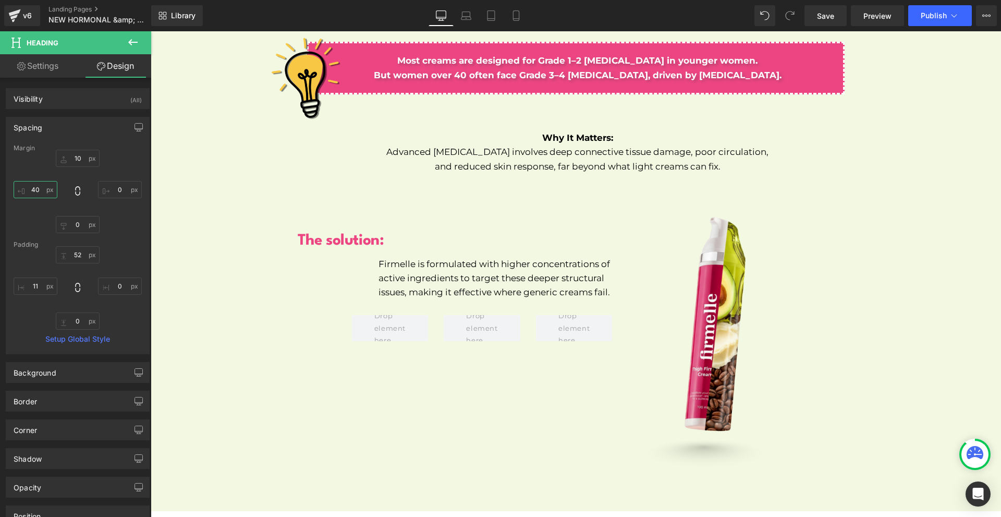
click at [56, 190] on input "40" at bounding box center [36, 189] width 44 height 17
type input "140"
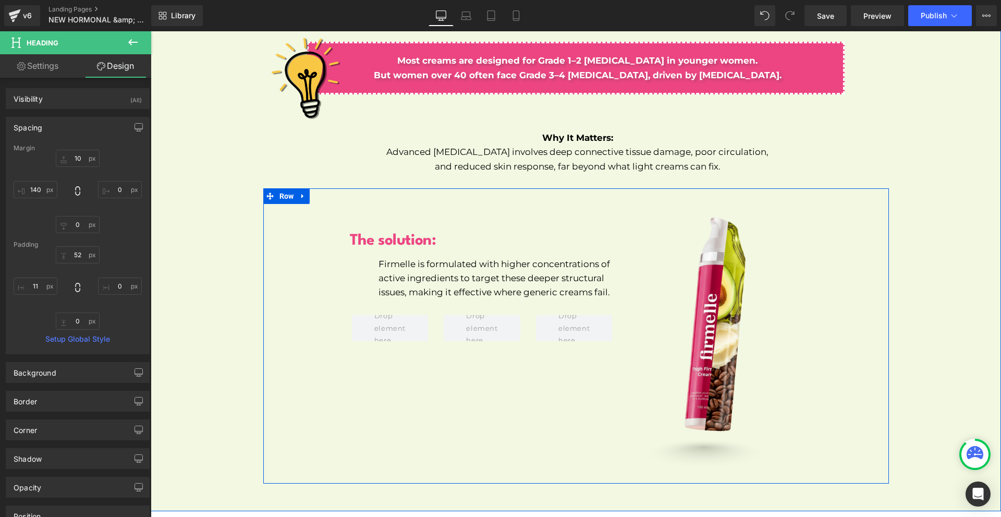
click at [393, 259] on p "Firmelle is formulated with higher concentrations of active ingredients to targ…" at bounding box center [499, 278] width 242 height 43
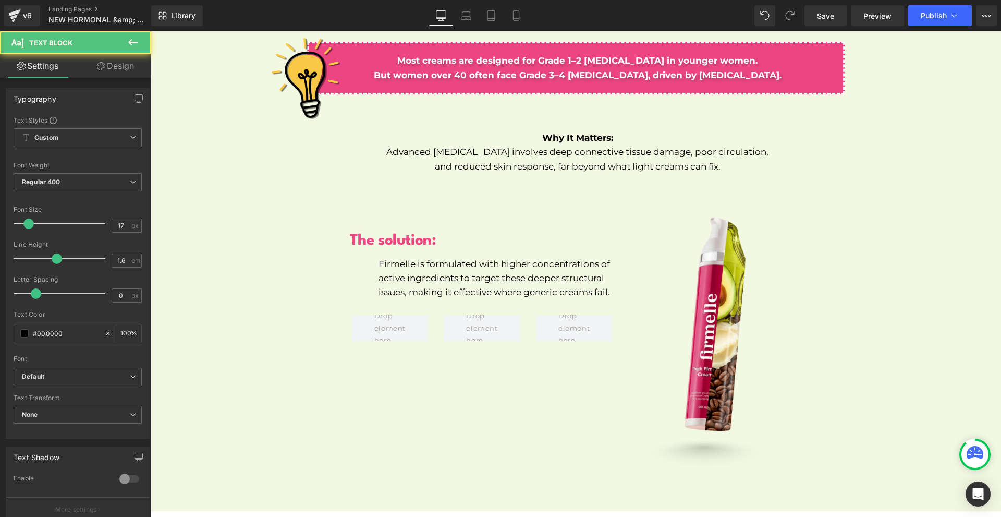
click at [130, 73] on link "Design" at bounding box center [116, 65] width 76 height 23
click at [0, 0] on div "Spacing" at bounding box center [0, 0] width 0 height 0
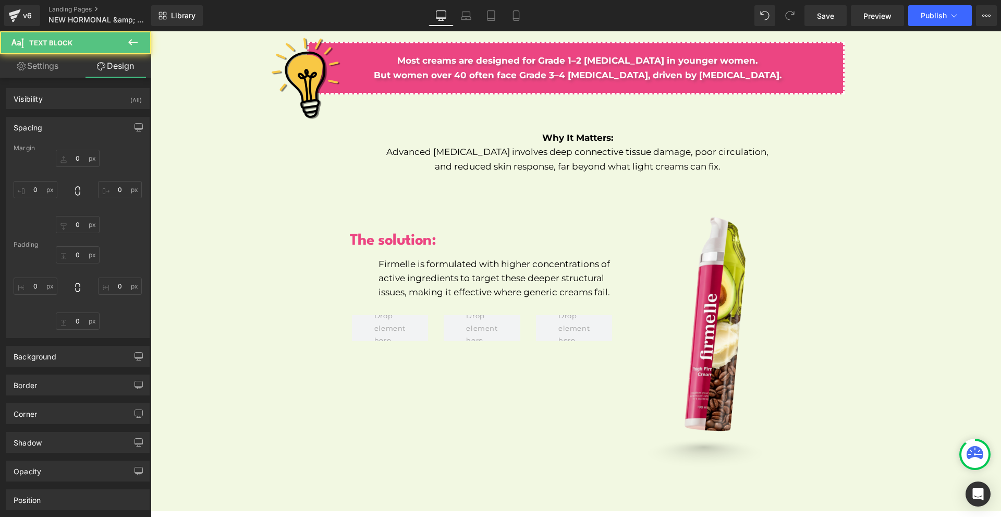
type input "10"
type input "200"
type input "0"
type input "200"
type input "2"
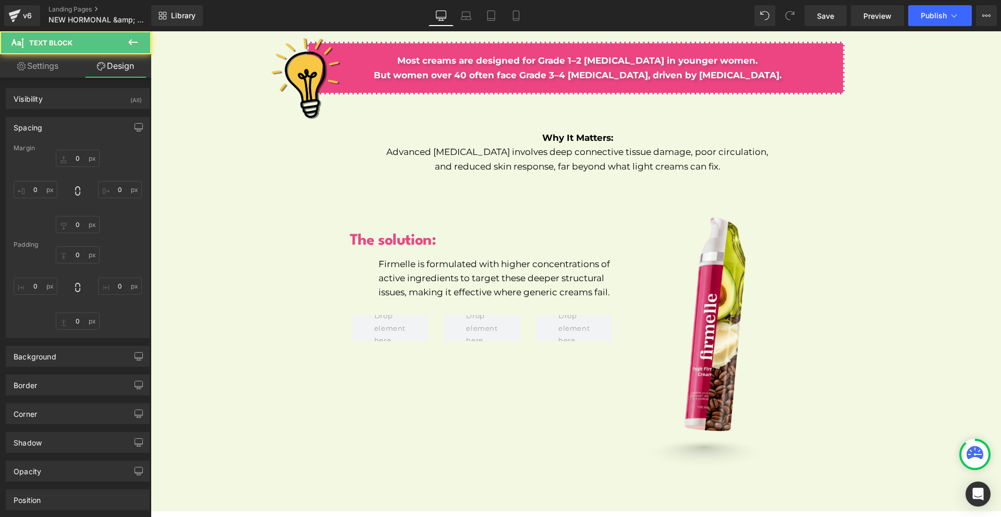
type input "0"
type input "6"
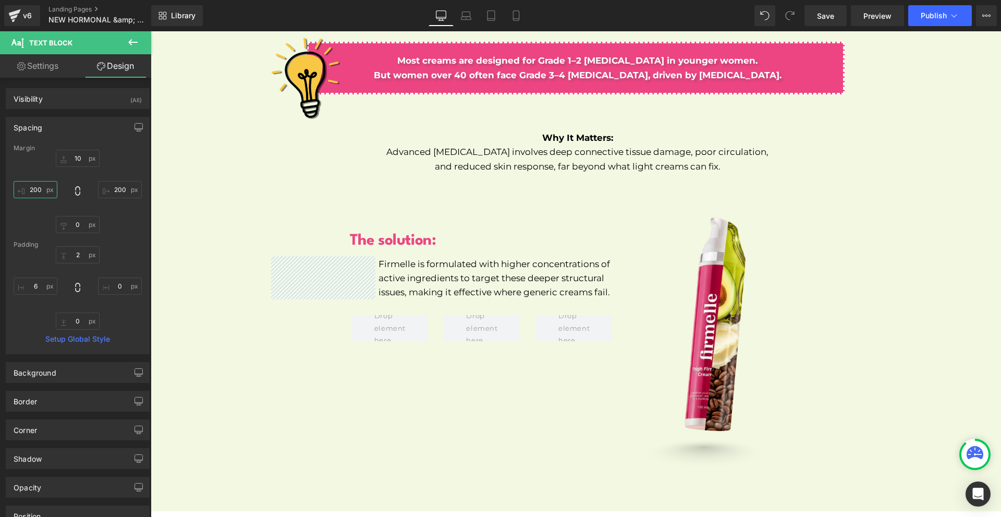
click at [49, 198] on input "200" at bounding box center [36, 189] width 44 height 17
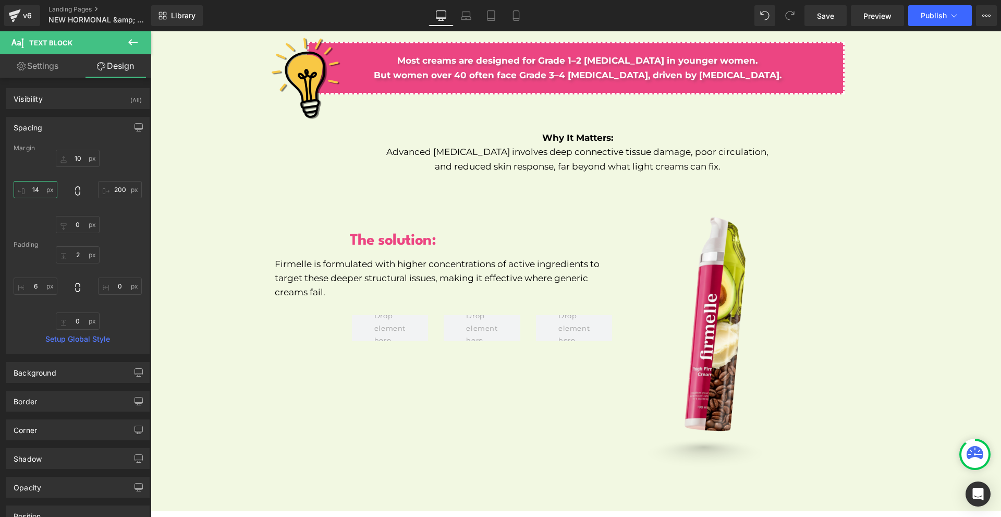
type input "140"
click at [49, 198] on input "140" at bounding box center [36, 189] width 44 height 17
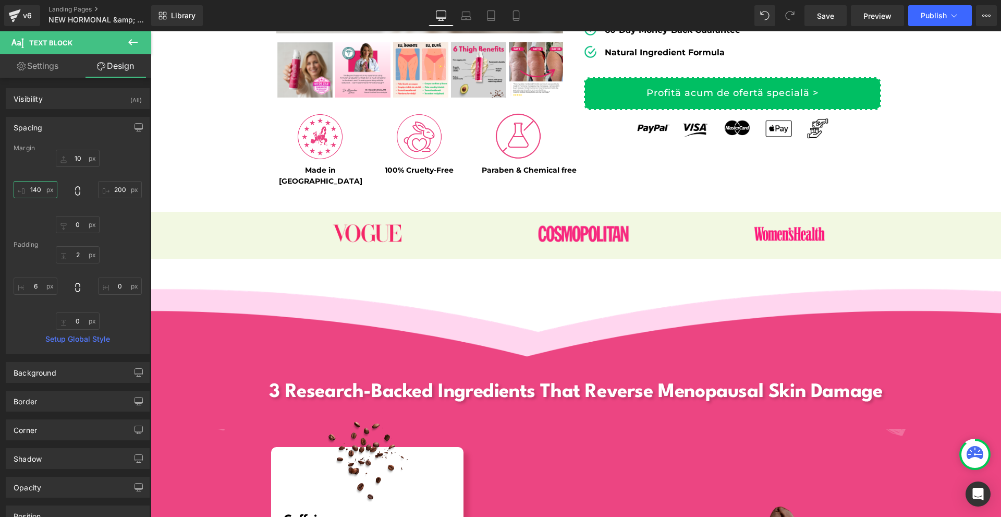
scroll to position [97, 0]
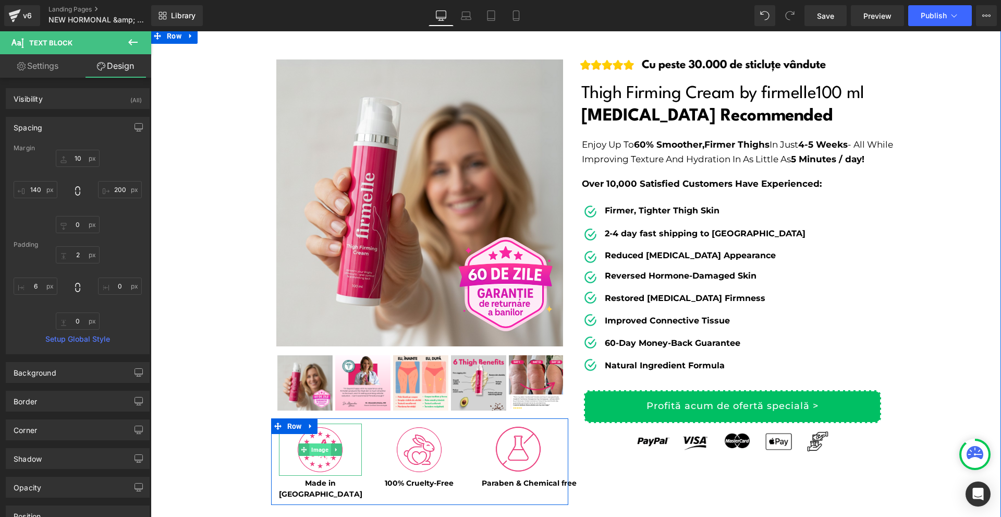
click at [311, 449] on span "Image" at bounding box center [320, 449] width 21 height 13
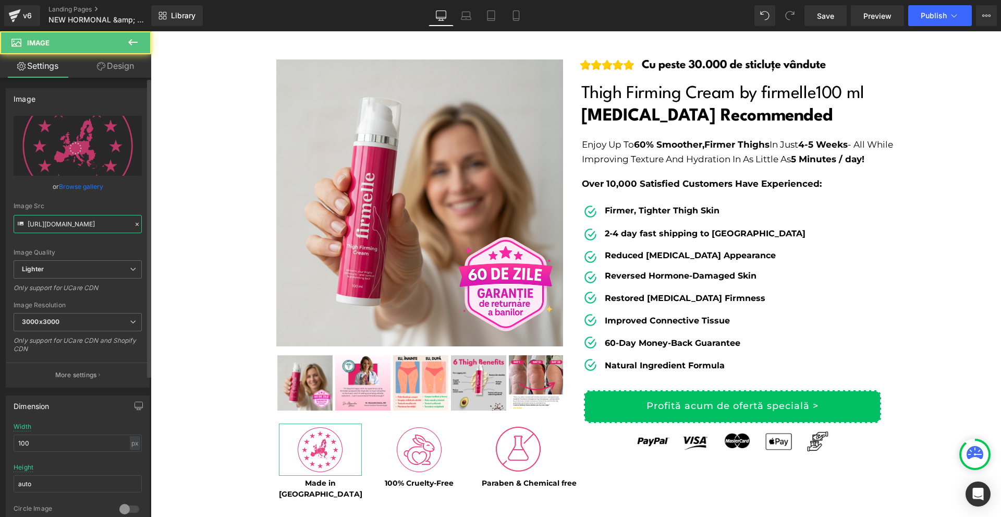
click at [96, 233] on input "[URL][DOMAIN_NAME]" at bounding box center [78, 224] width 128 height 18
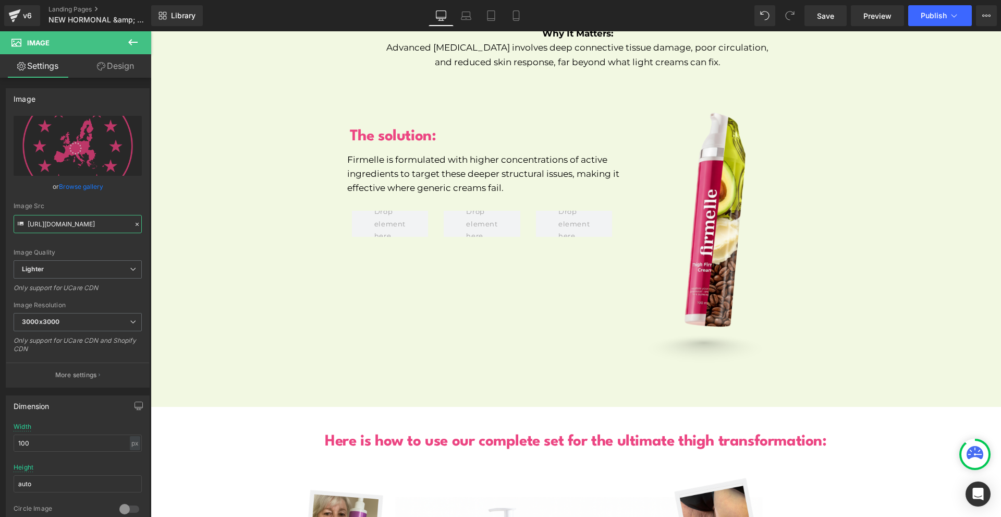
scroll to position [5362, 0]
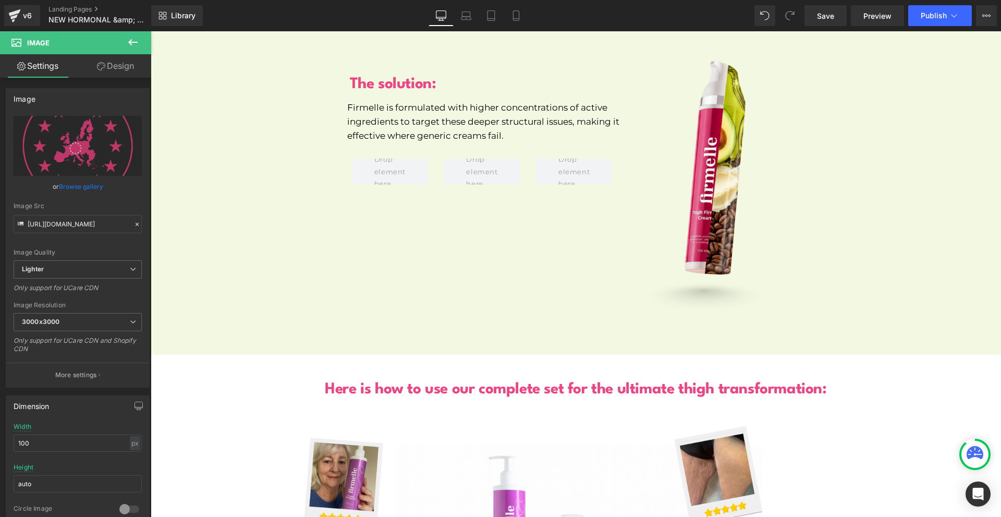
click at [141, 39] on button at bounding box center [133, 42] width 36 height 23
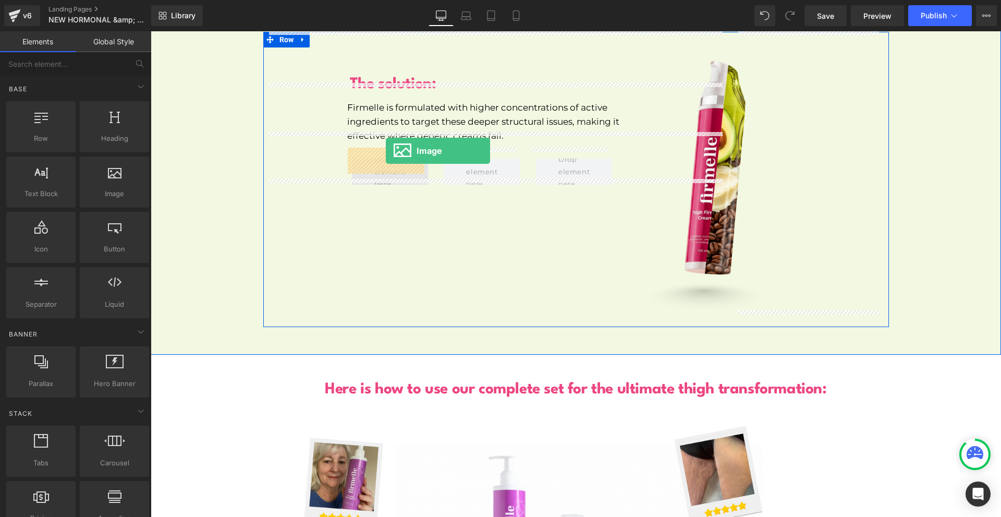
drag, startPoint x: 274, startPoint y: 222, endPoint x: 386, endPoint y: 151, distance: 132.9
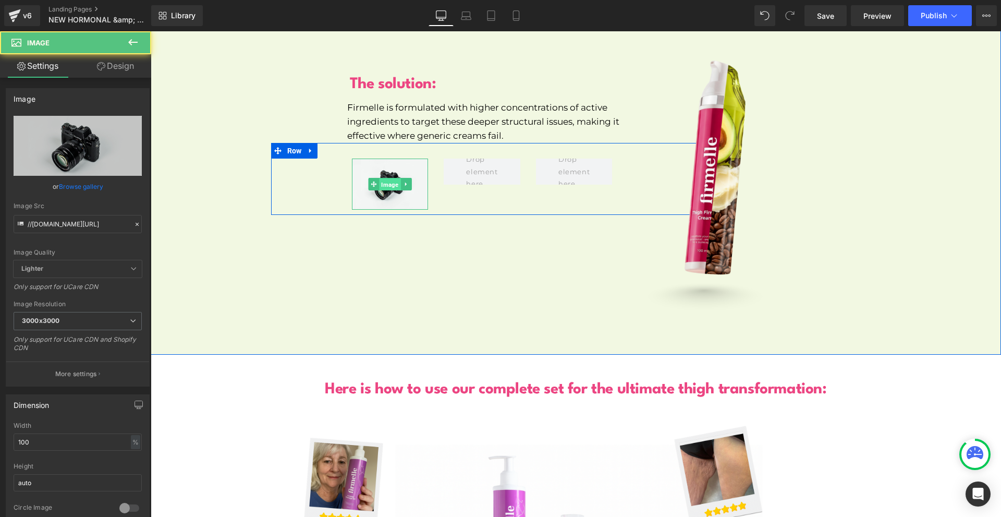
click at [384, 178] on span "Image" at bounding box center [389, 184] width 21 height 13
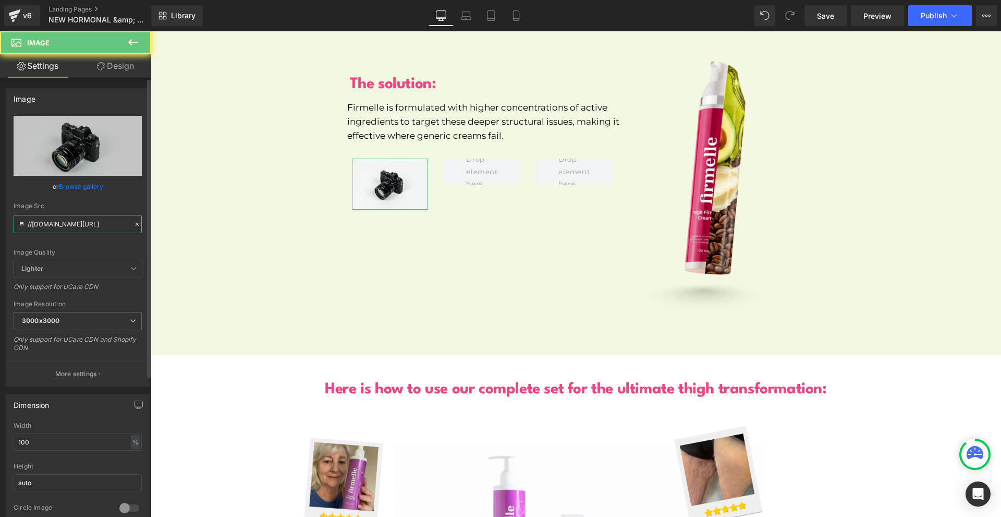
click at [40, 226] on input "//[DOMAIN_NAME][URL]" at bounding box center [78, 224] width 128 height 18
paste input "[URL][DOMAIN_NAME]"
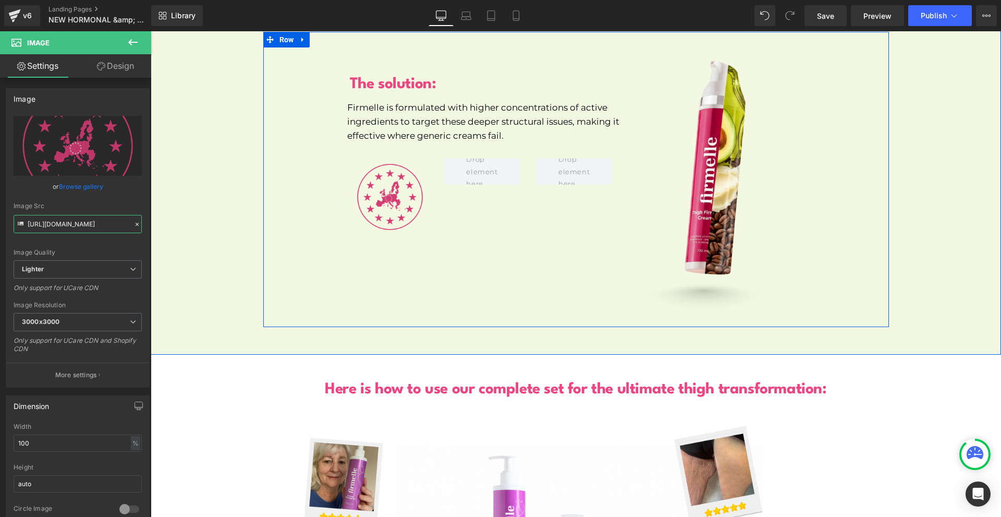
type input "[URL][DOMAIN_NAME]"
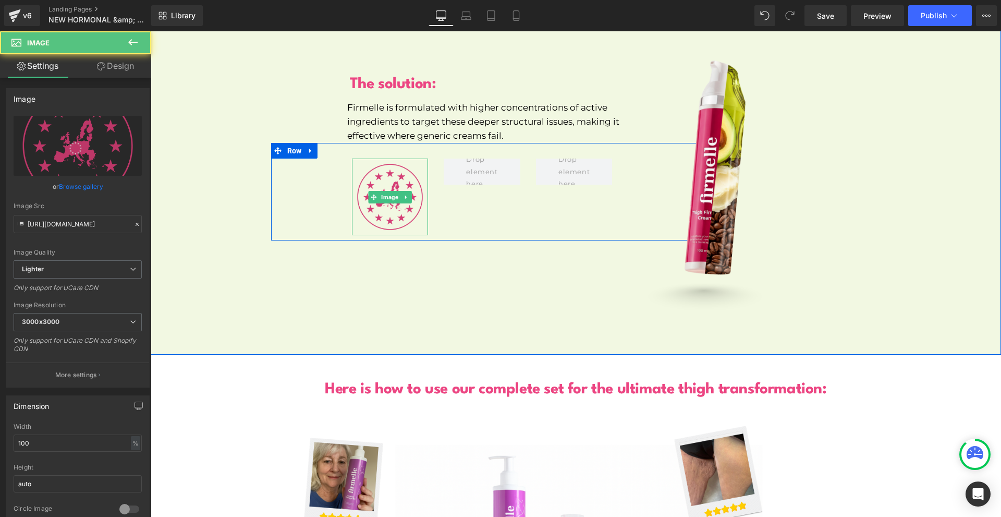
scroll to position [0, 0]
click at [379, 175] on img at bounding box center [390, 196] width 77 height 77
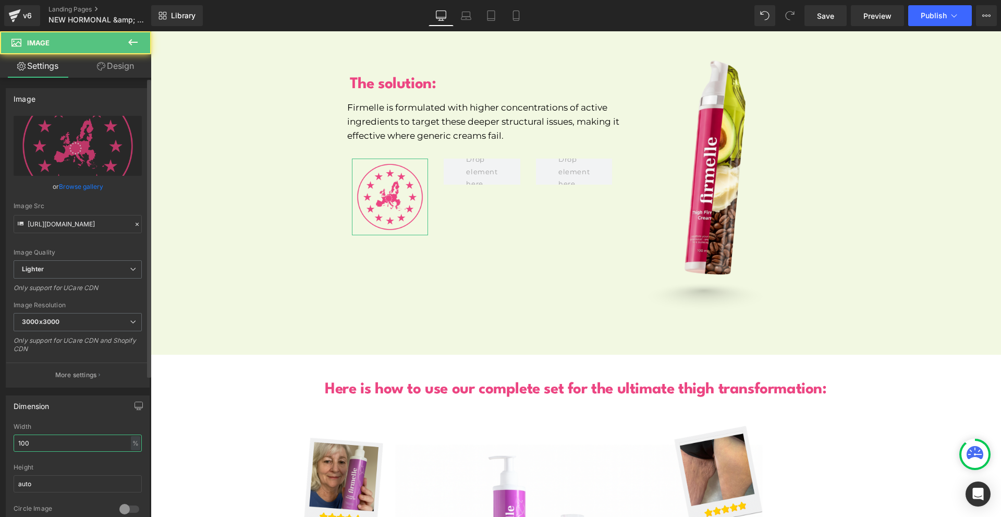
click at [48, 441] on input "100" at bounding box center [78, 442] width 128 height 17
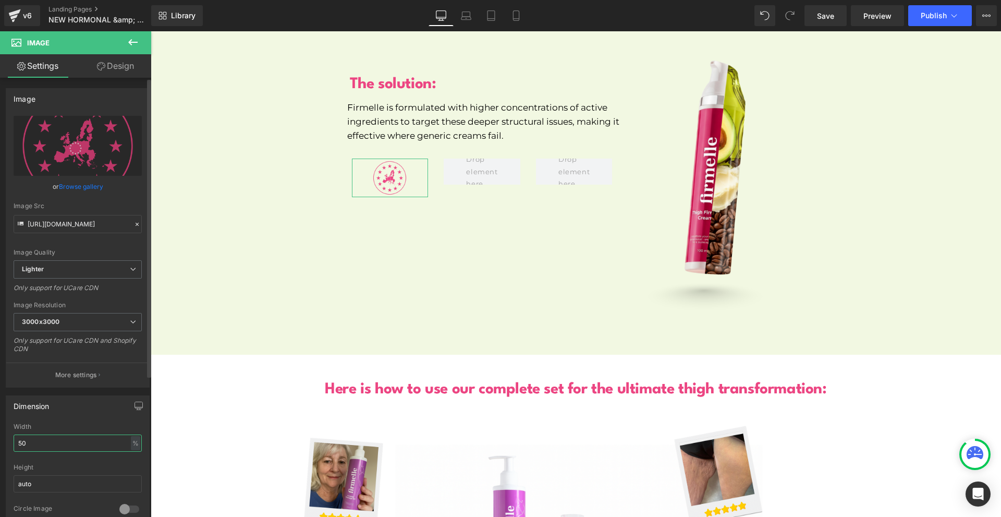
click at [48, 439] on input "50" at bounding box center [78, 442] width 128 height 17
type input "6"
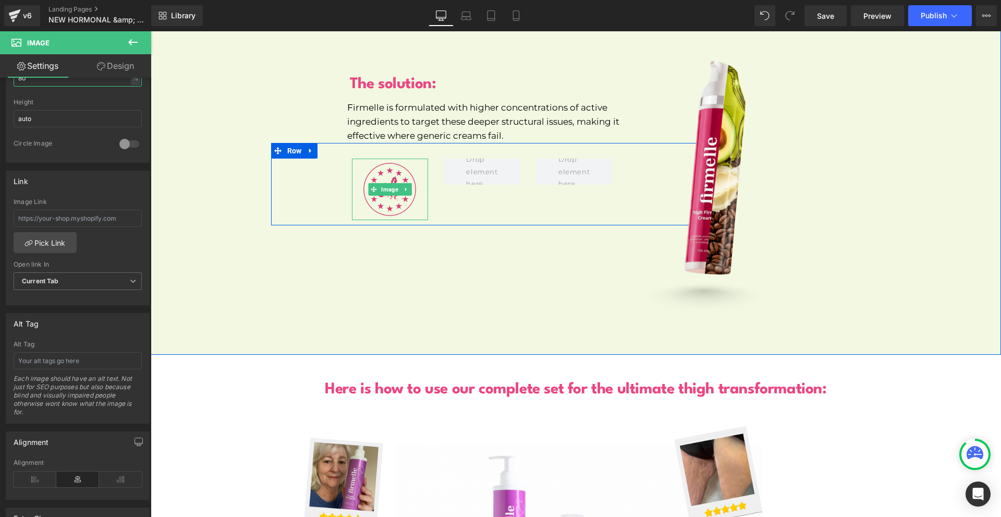
type input "80"
click at [405, 188] on icon at bounding box center [406, 190] width 2 height 4
click at [398, 187] on icon at bounding box center [401, 190] width 6 height 6
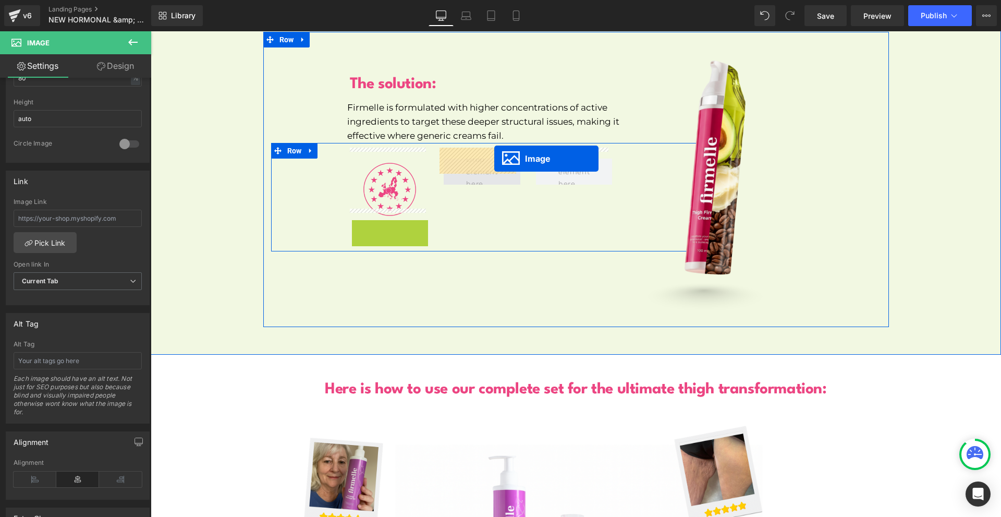
drag, startPoint x: 384, startPoint y: 238, endPoint x: 494, endPoint y: 158, distance: 136.0
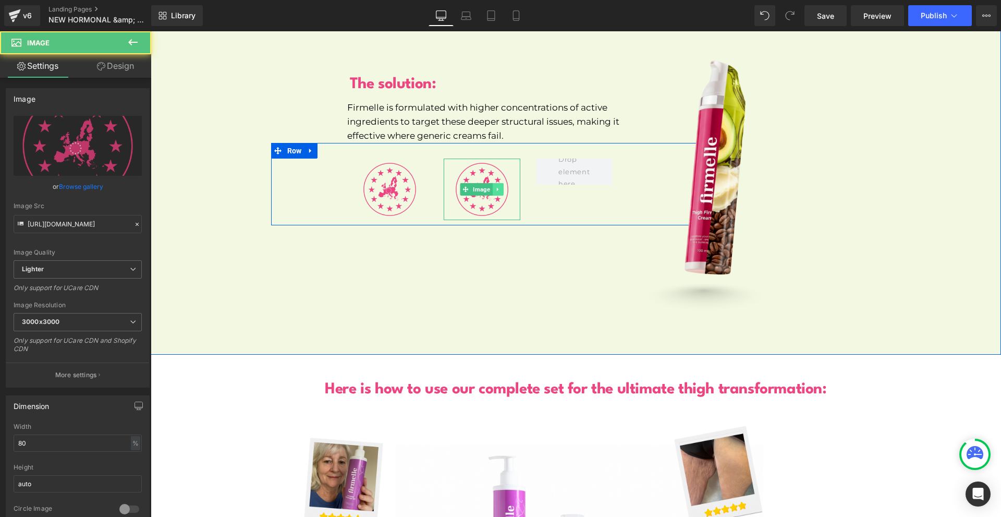
click at [495, 186] on icon at bounding box center [498, 189] width 6 height 6
click at [487, 185] on img at bounding box center [481, 188] width 61 height 61
click at [489, 183] on link at bounding box center [492, 189] width 11 height 13
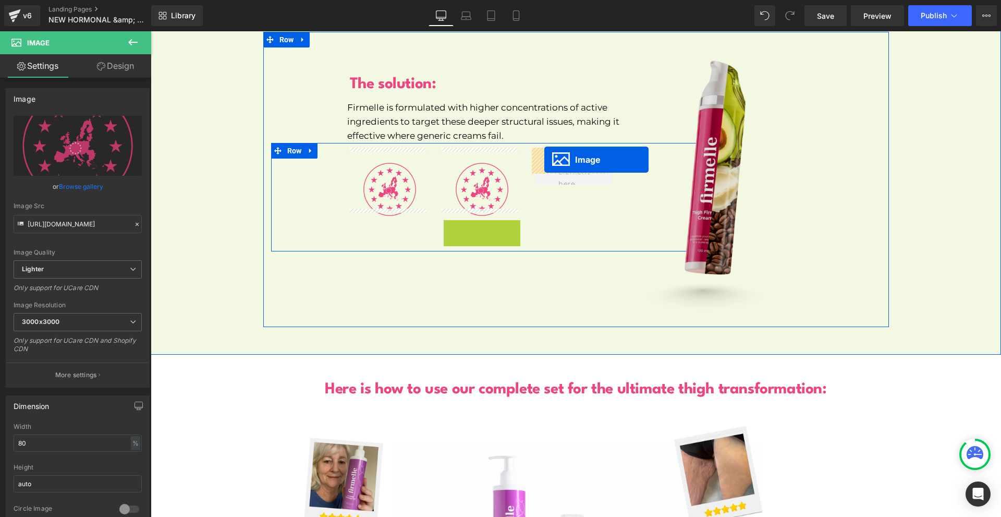
drag, startPoint x: 479, startPoint y: 238, endPoint x: 598, endPoint y: 197, distance: 125.8
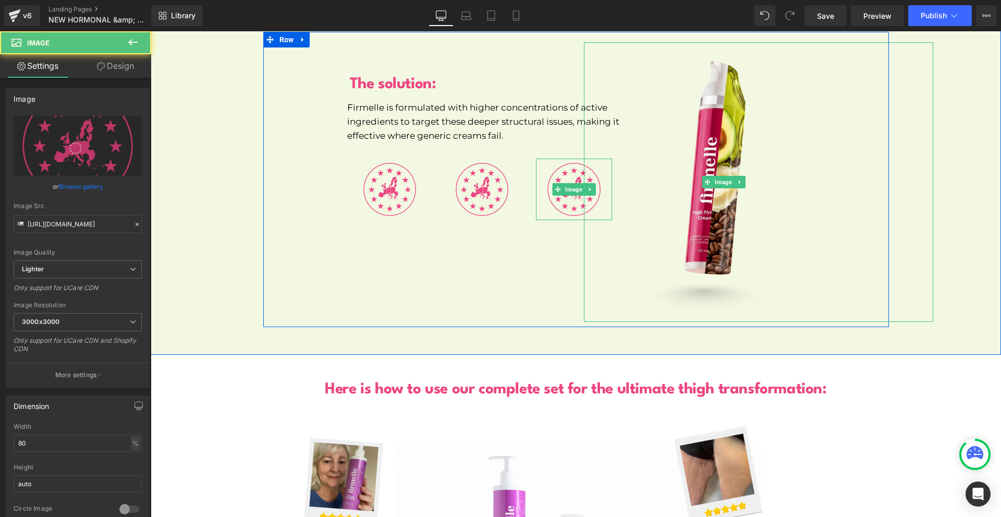
scroll to position [5101, 0]
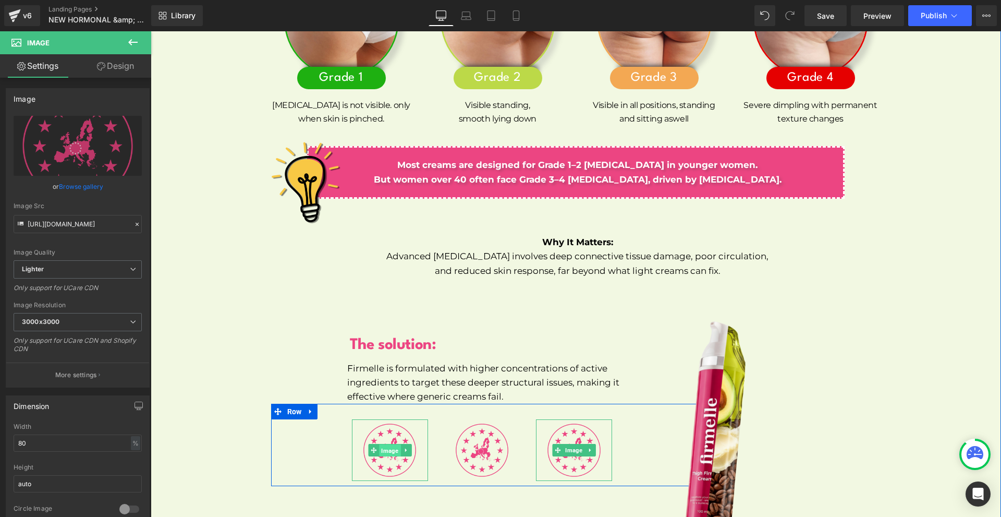
click at [369, 444] on link "Image" at bounding box center [384, 450] width 32 height 13
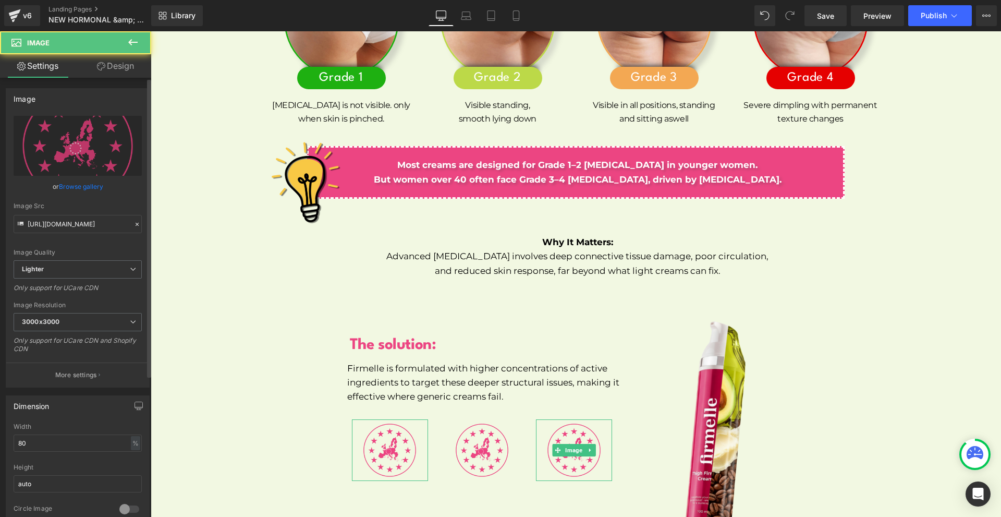
scroll to position [417, 0]
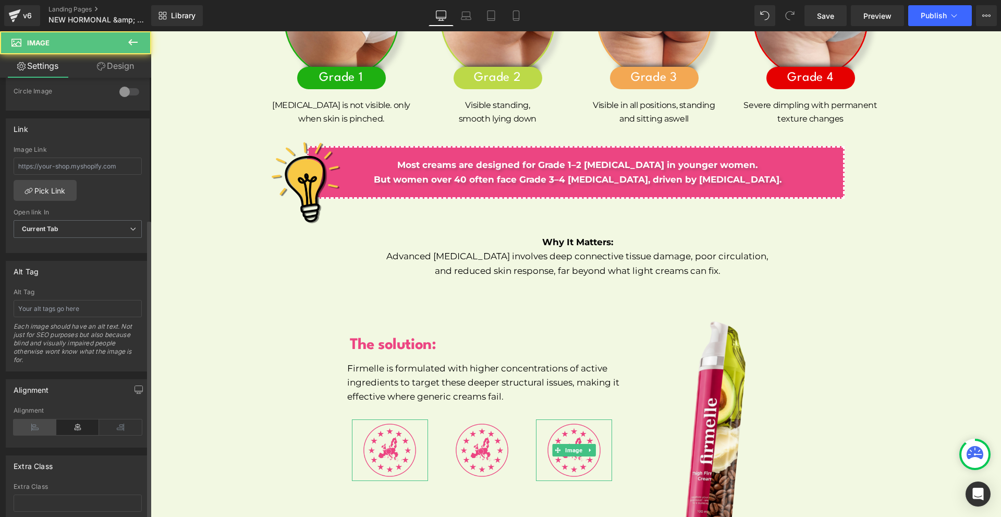
click at [22, 433] on icon at bounding box center [35, 427] width 43 height 16
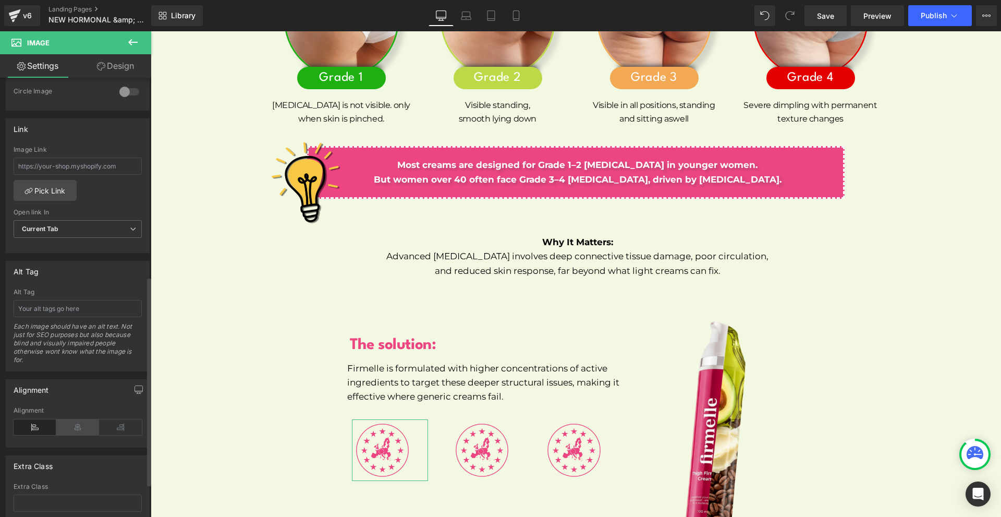
click at [80, 429] on icon at bounding box center [77, 427] width 43 height 16
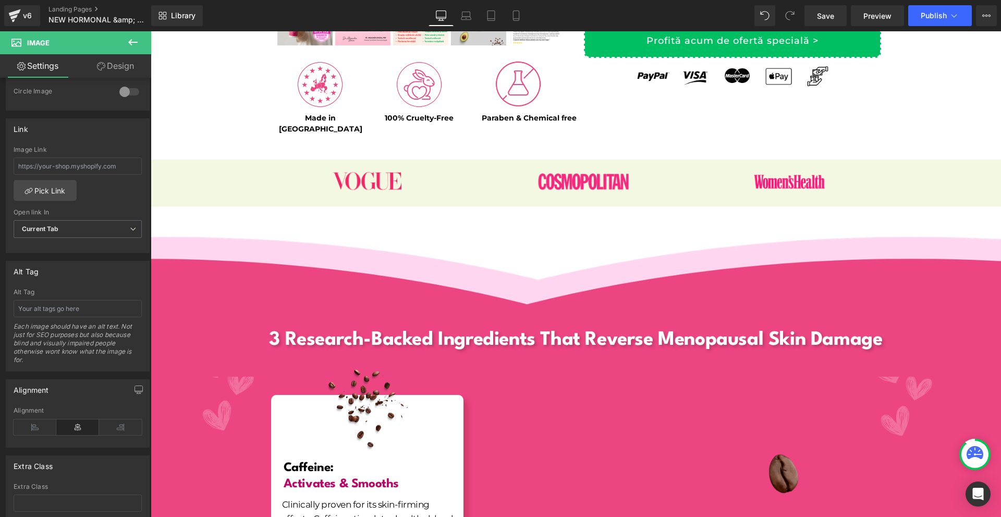
scroll to position [253, 0]
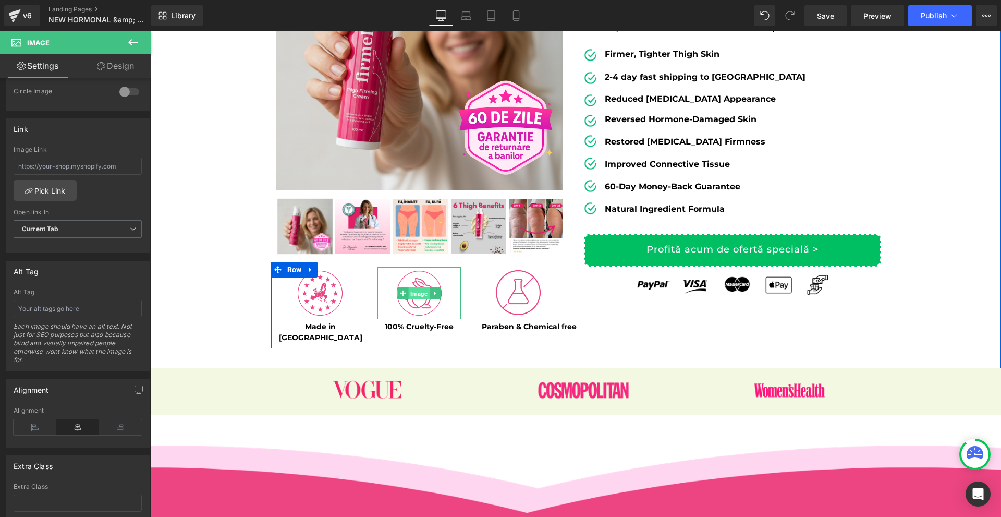
click at [409, 296] on span "Image" at bounding box center [419, 293] width 21 height 13
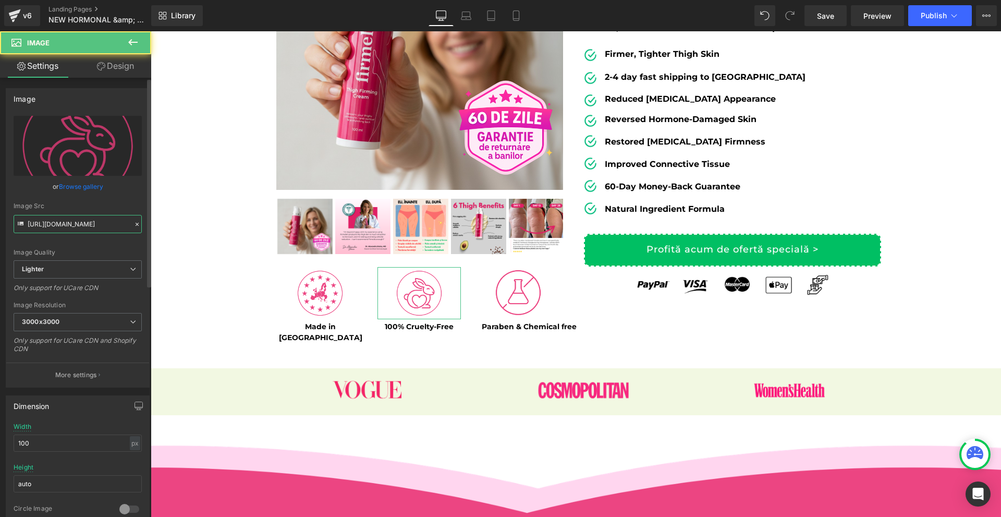
click at [50, 223] on input "[URL][DOMAIN_NAME]" at bounding box center [78, 224] width 128 height 18
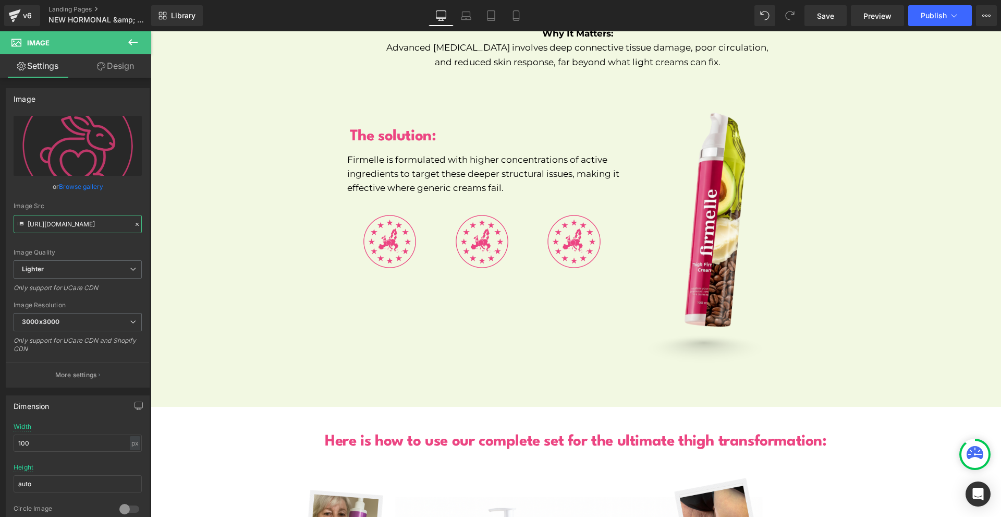
scroll to position [5362, 0]
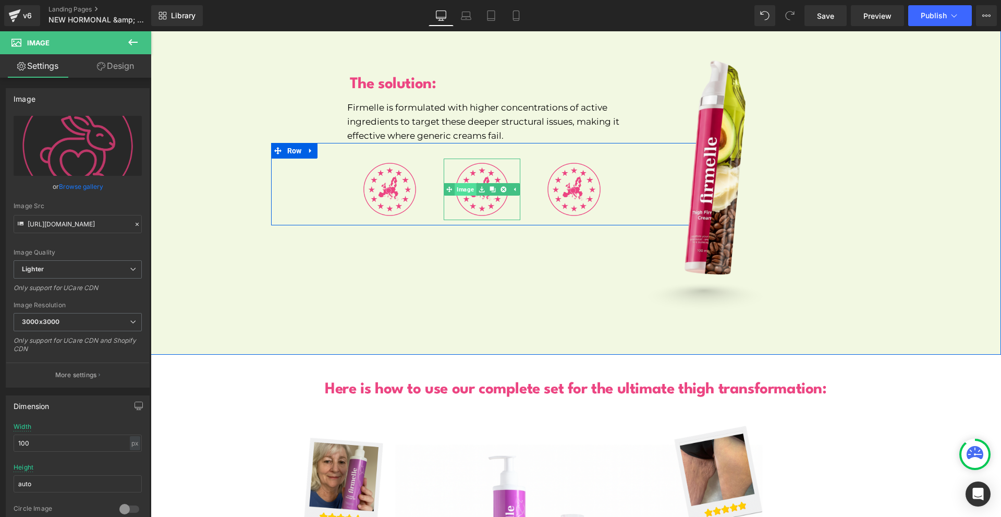
click at [462, 183] on link "Image" at bounding box center [460, 189] width 32 height 13
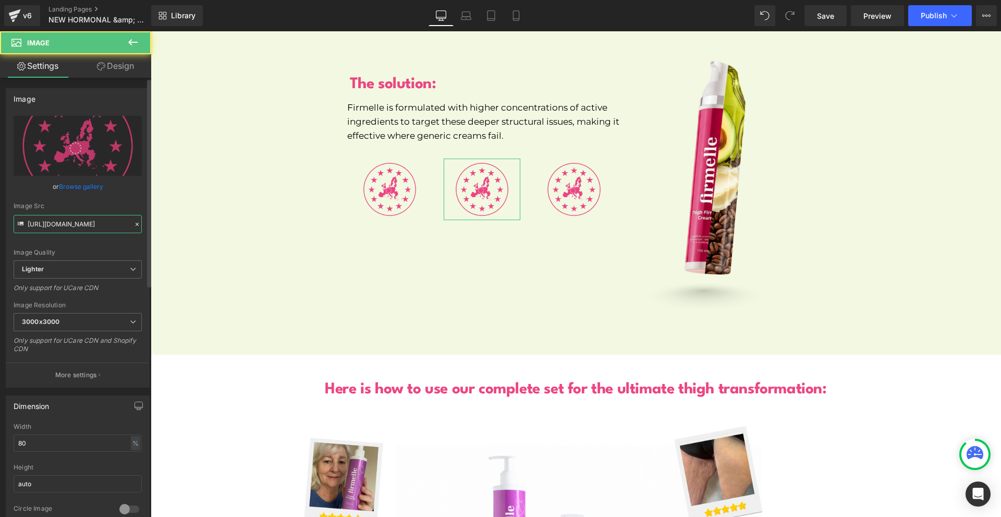
click at [78, 222] on input "[URL][DOMAIN_NAME]" at bounding box center [78, 224] width 128 height 18
paste input "02002924-c9b8-4873-a8f4-fa99c09ddf84/-/format/auto/-/preview/3000x3000/-/qualit…"
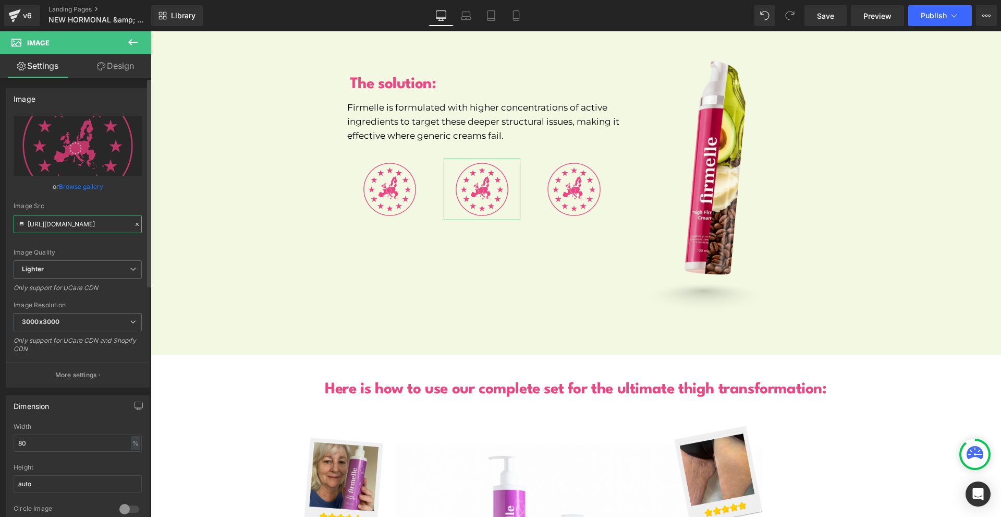
type input "[URL][DOMAIN_NAME]"
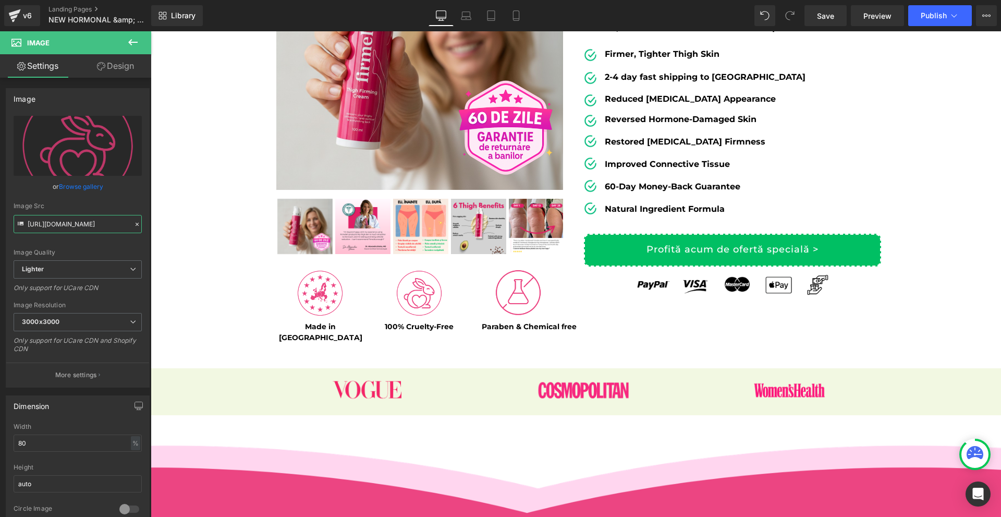
scroll to position [201, 0]
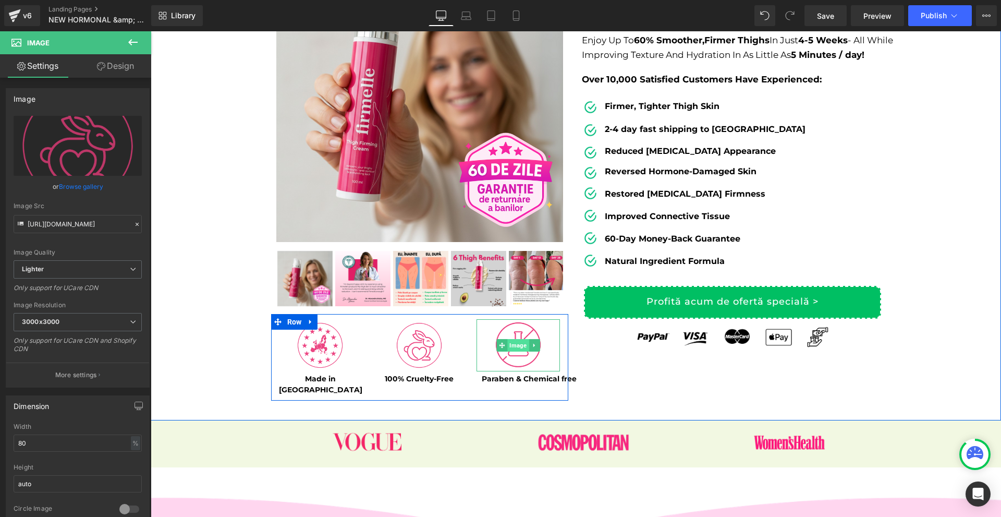
click at [514, 347] on span "Image" at bounding box center [518, 345] width 21 height 13
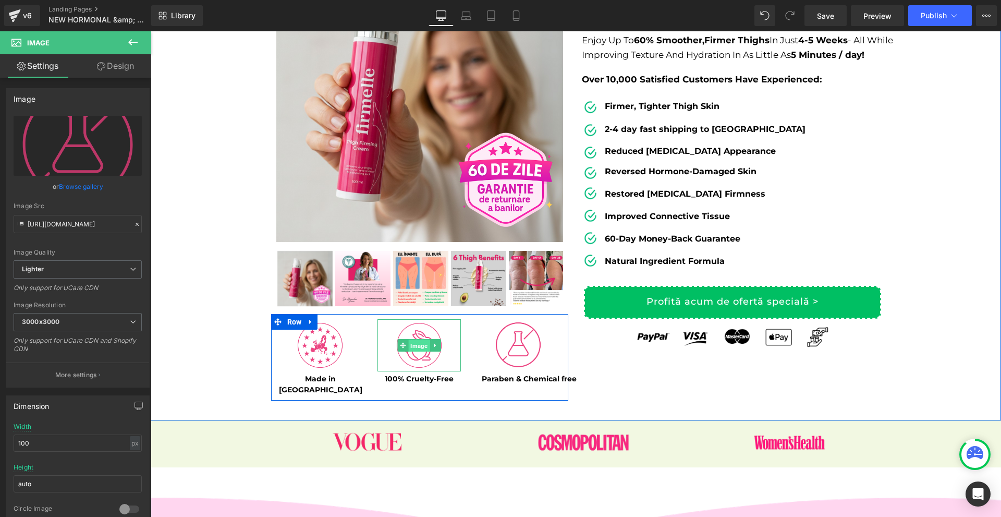
click at [421, 346] on span "Image" at bounding box center [419, 345] width 21 height 13
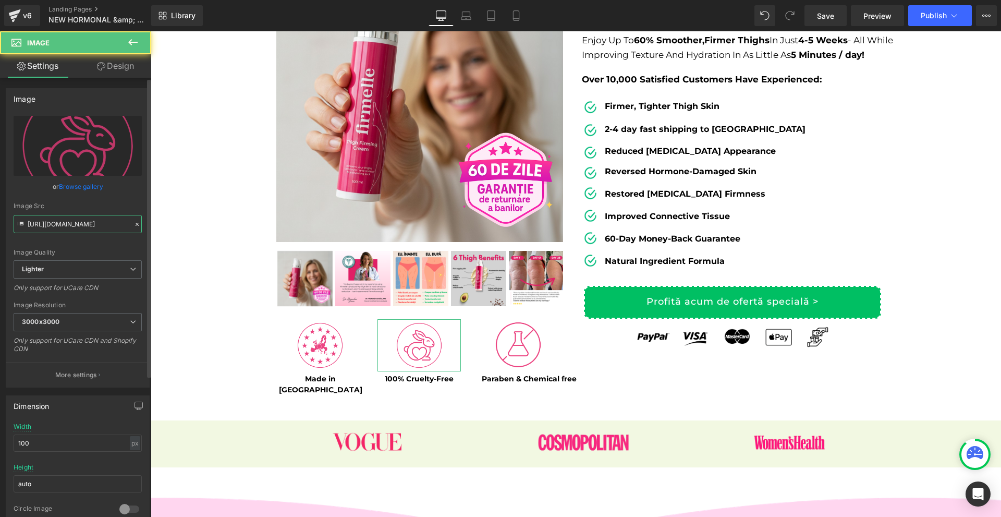
click at [88, 223] on input "[URL][DOMAIN_NAME]" at bounding box center [78, 224] width 128 height 18
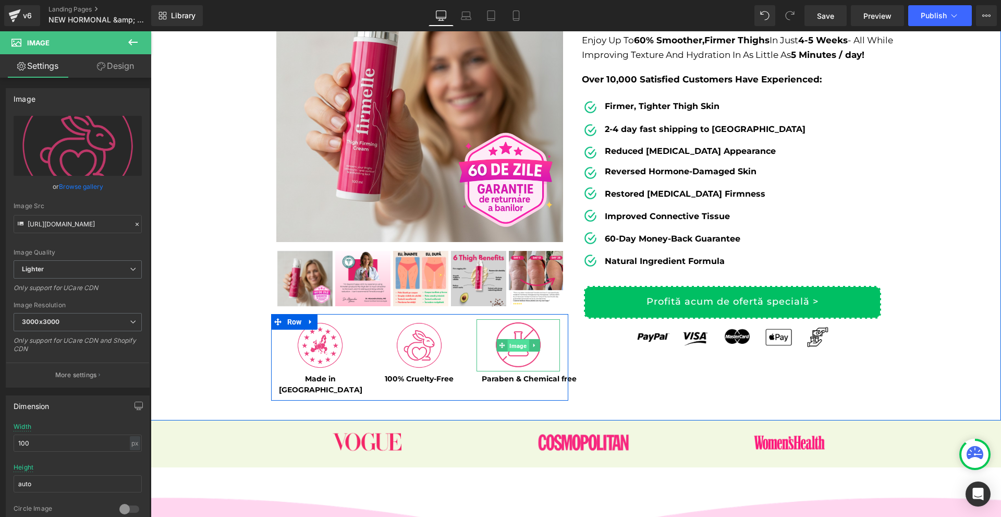
click at [512, 346] on span "Image" at bounding box center [518, 345] width 21 height 13
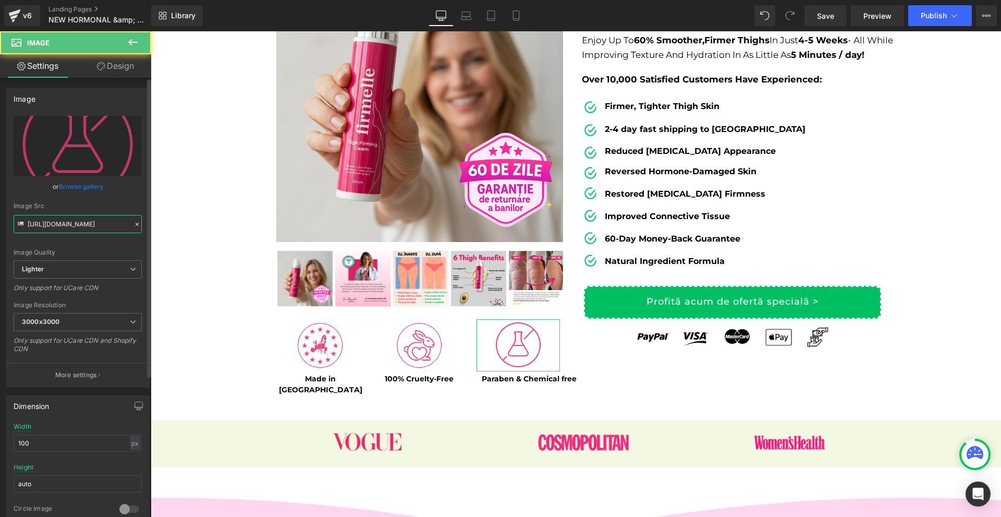
click at [71, 227] on input "[URL][DOMAIN_NAME]" at bounding box center [78, 224] width 128 height 18
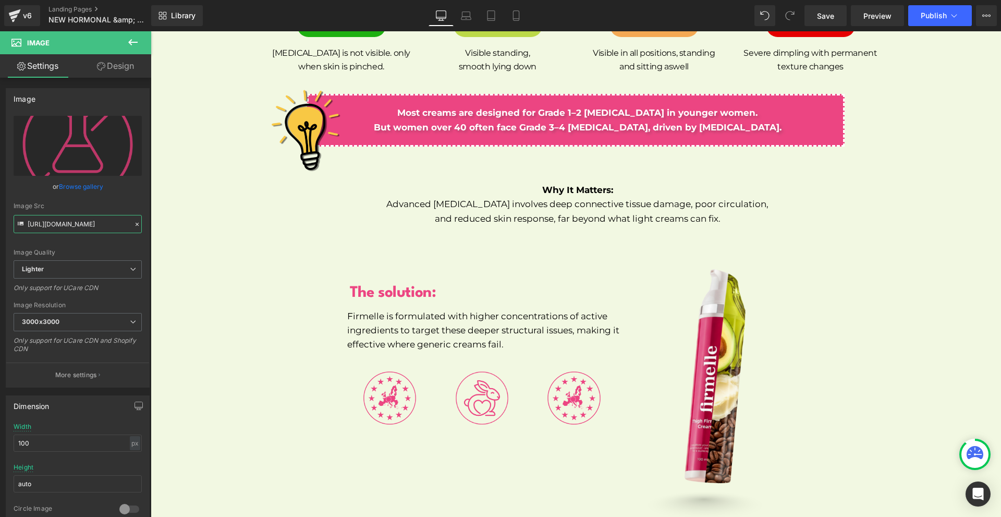
scroll to position [5310, 0]
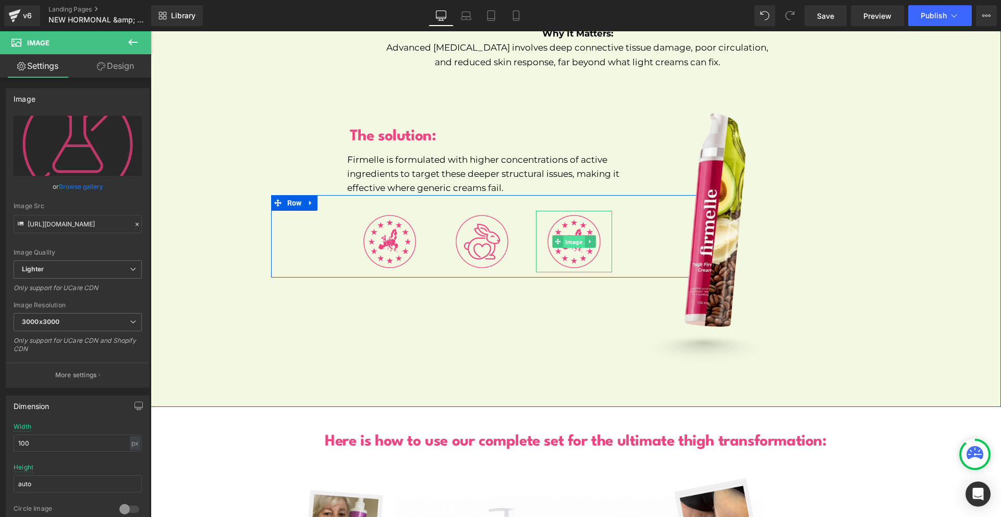
click at [566, 236] on span "Image" at bounding box center [574, 242] width 21 height 13
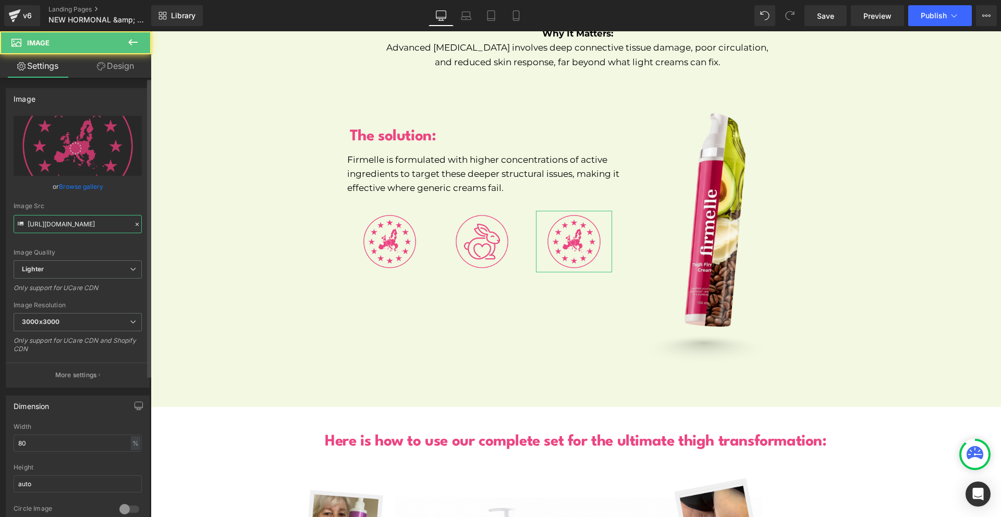
click at [32, 228] on input "[URL][DOMAIN_NAME]" at bounding box center [78, 224] width 128 height 18
paste input "c5b11f73-f8db-42a8-a277-516b868ccbdd/-/format/auto/-/preview/3000x3000/-/qualit…"
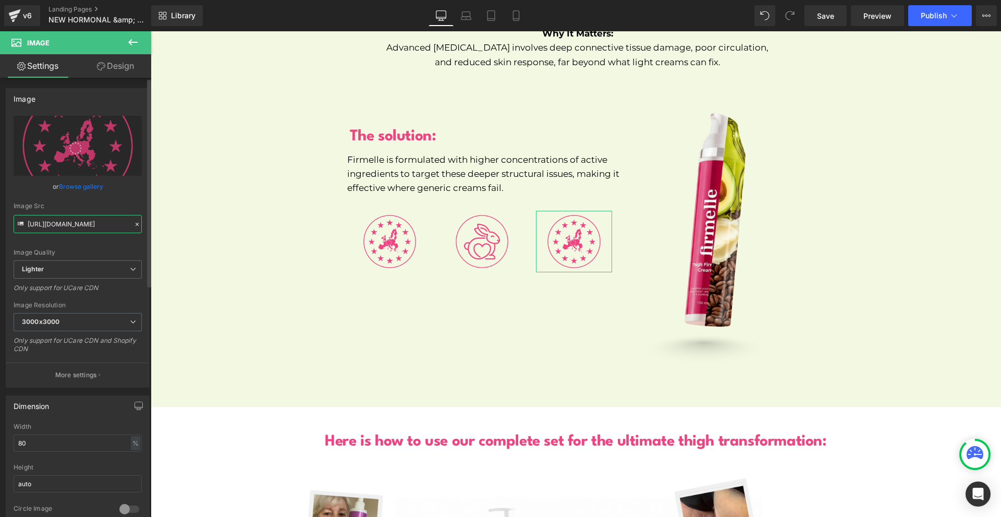
type input "[URL][DOMAIN_NAME]"
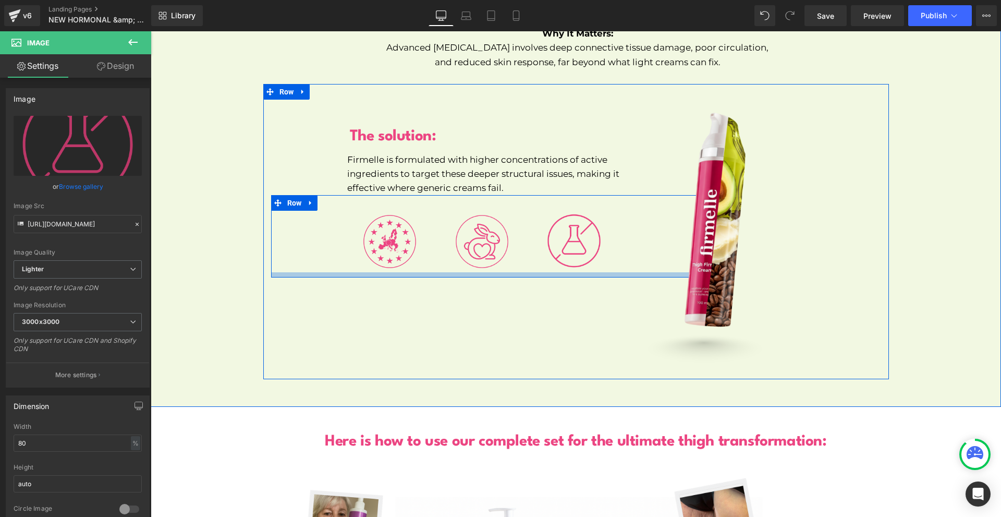
click at [544, 272] on div at bounding box center [498, 274] width 454 height 5
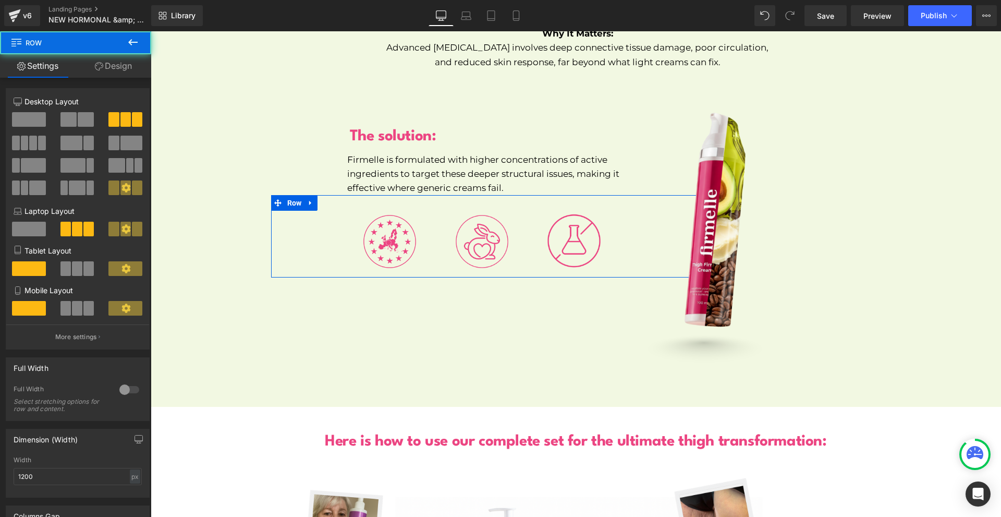
click at [119, 71] on link "Design" at bounding box center [114, 65] width 76 height 23
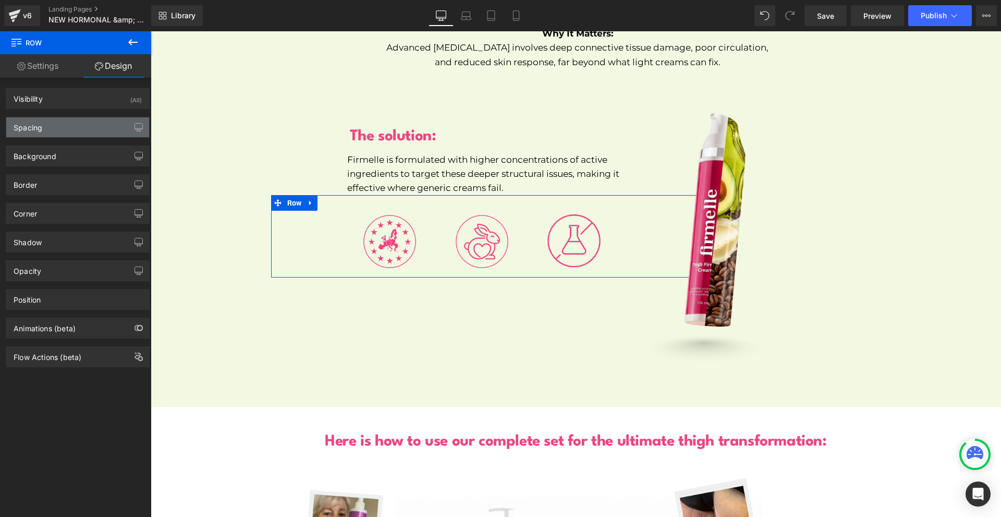
click at [51, 133] on div "Spacing" at bounding box center [77, 127] width 143 height 20
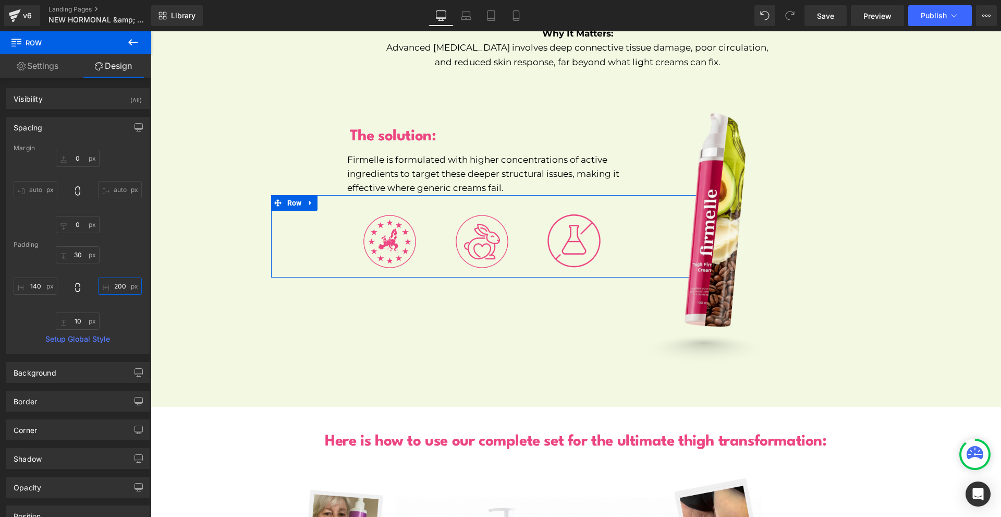
click at [121, 286] on input "200" at bounding box center [120, 285] width 44 height 17
type input "220"
click at [30, 289] on input "140" at bounding box center [36, 285] width 44 height 17
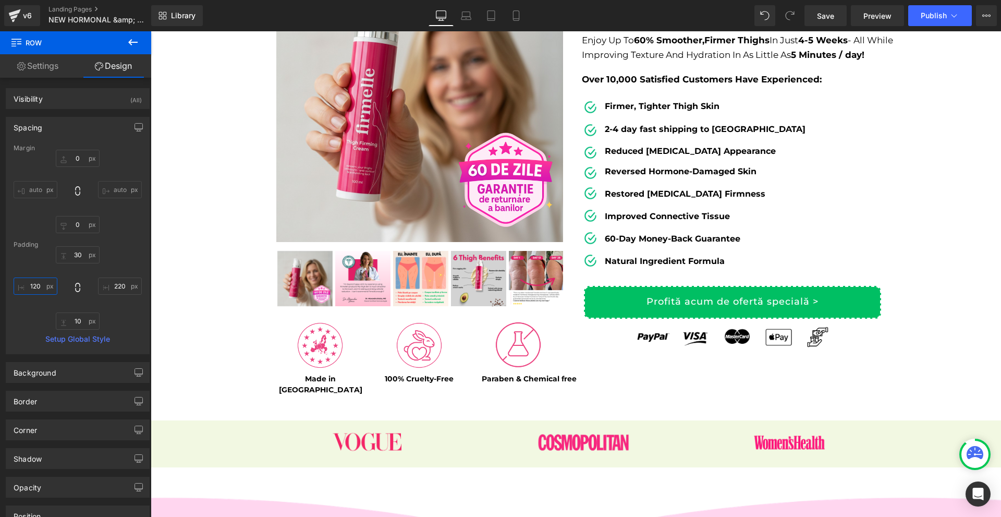
scroll to position [305, 0]
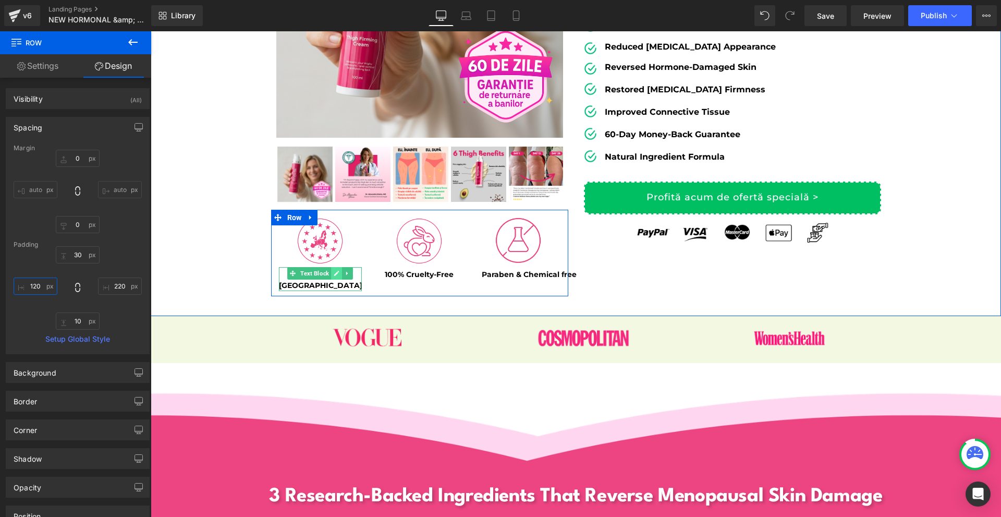
type input "120"
click at [337, 273] on link at bounding box center [337, 273] width 11 height 13
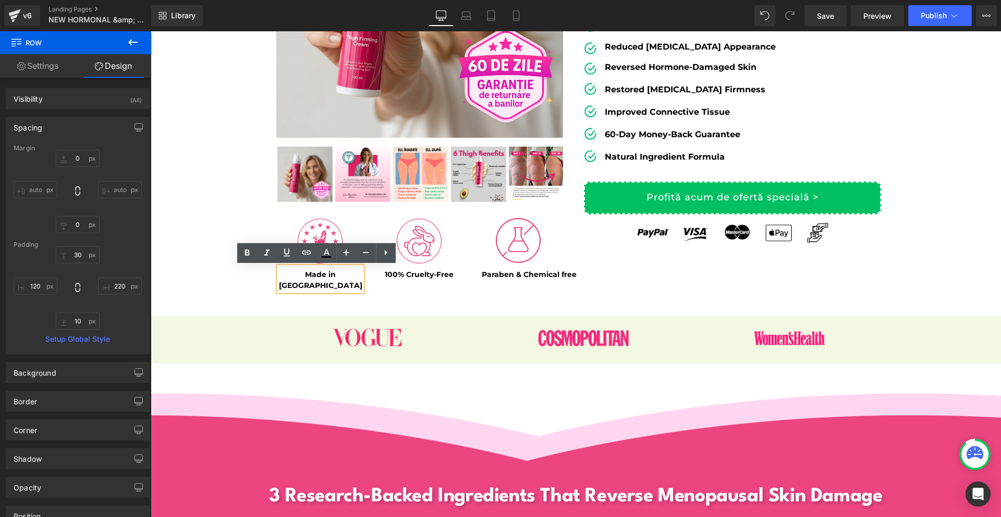
click at [182, 271] on div "Sale Off (P) Image" at bounding box center [576, 69] width 850 height 494
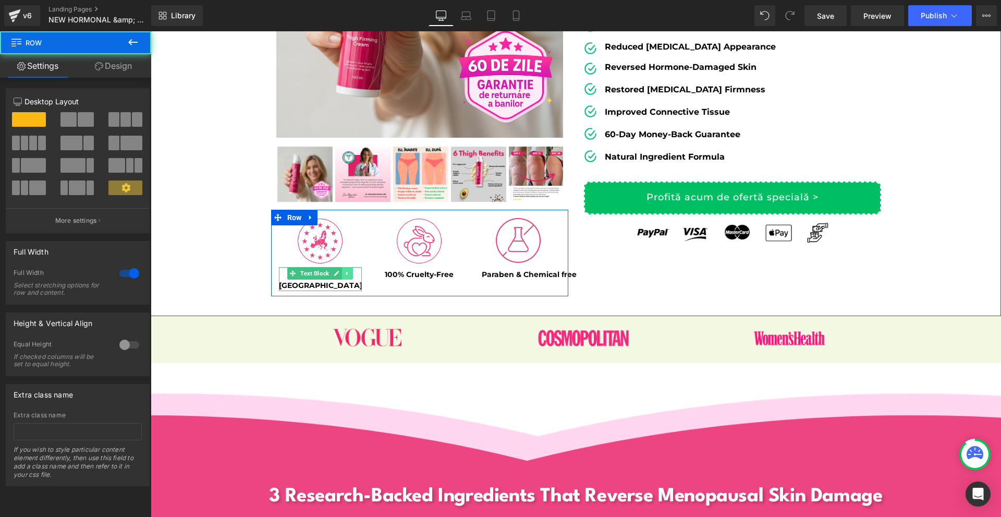
click at [345, 276] on icon at bounding box center [348, 273] width 6 height 6
click at [339, 275] on icon at bounding box center [342, 273] width 6 height 6
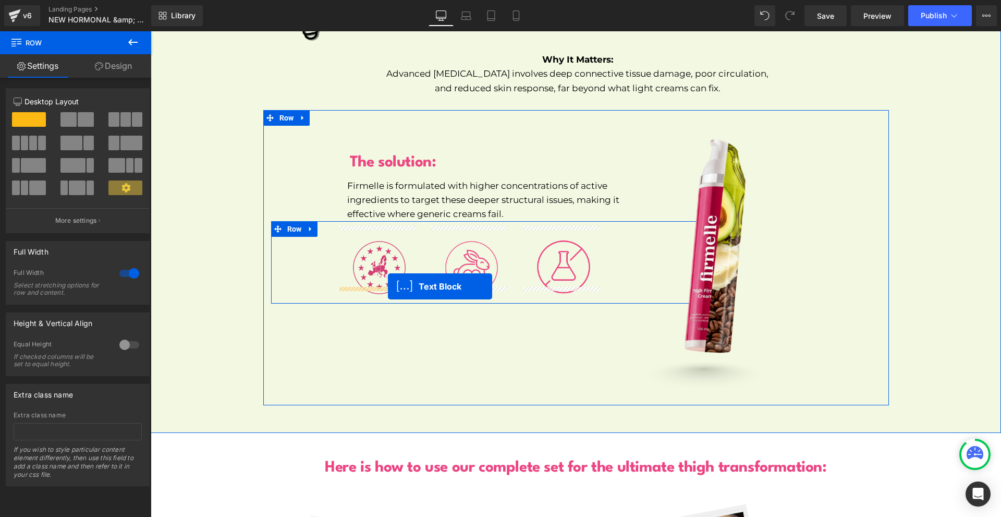
drag, startPoint x: 315, startPoint y: 289, endPoint x: 387, endPoint y: 285, distance: 71.5
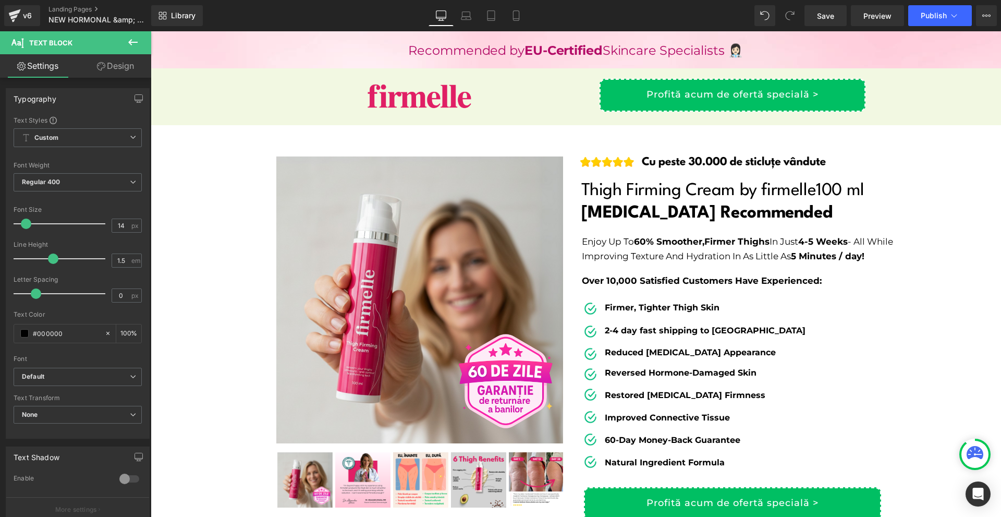
scroll to position [209, 0]
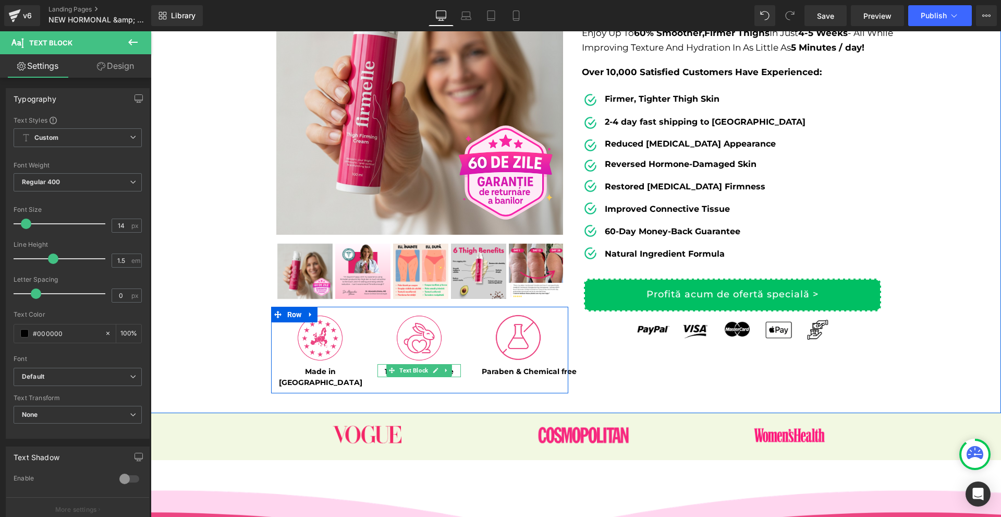
click at [444, 371] on icon at bounding box center [447, 370] width 6 height 6
click at [438, 370] on icon at bounding box center [441, 370] width 6 height 6
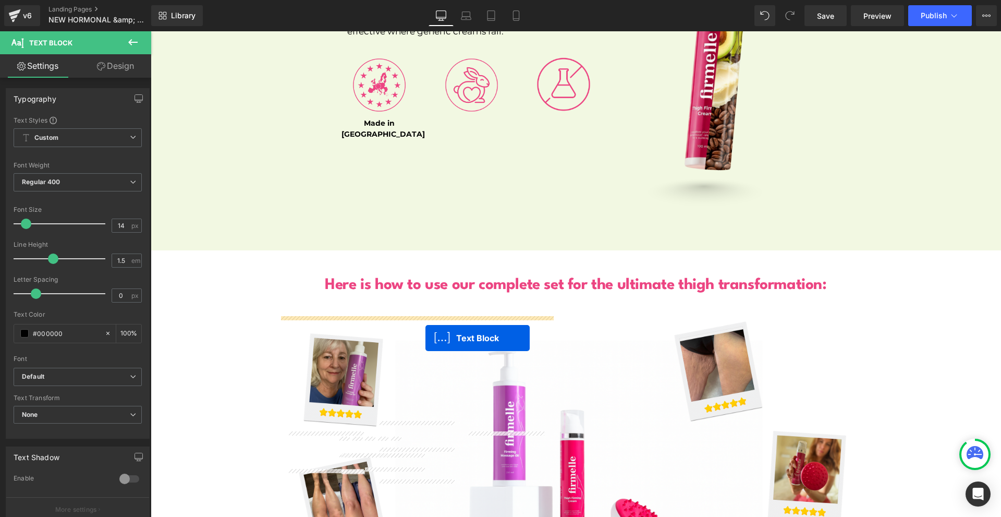
scroll to position [3396, 0]
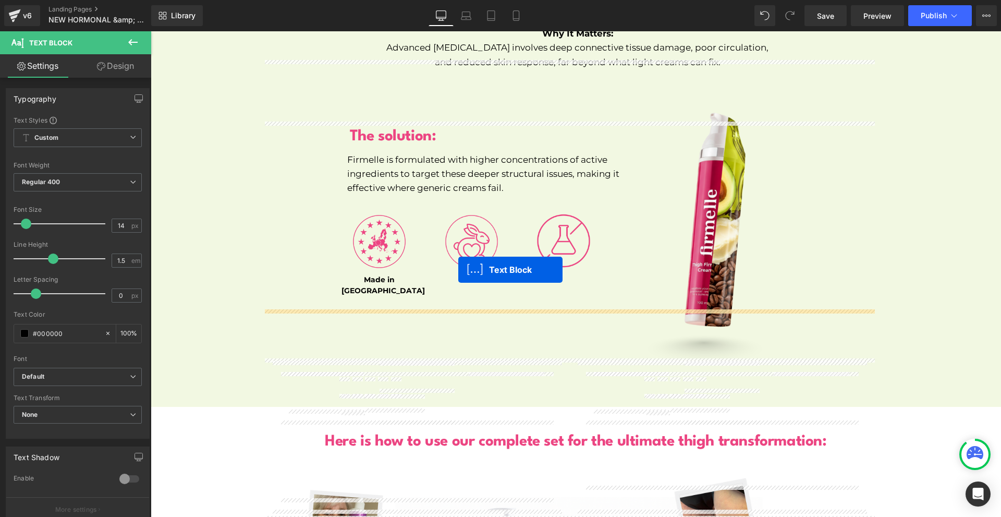
drag, startPoint x: 413, startPoint y: 385, endPoint x: 471, endPoint y: 276, distance: 123.1
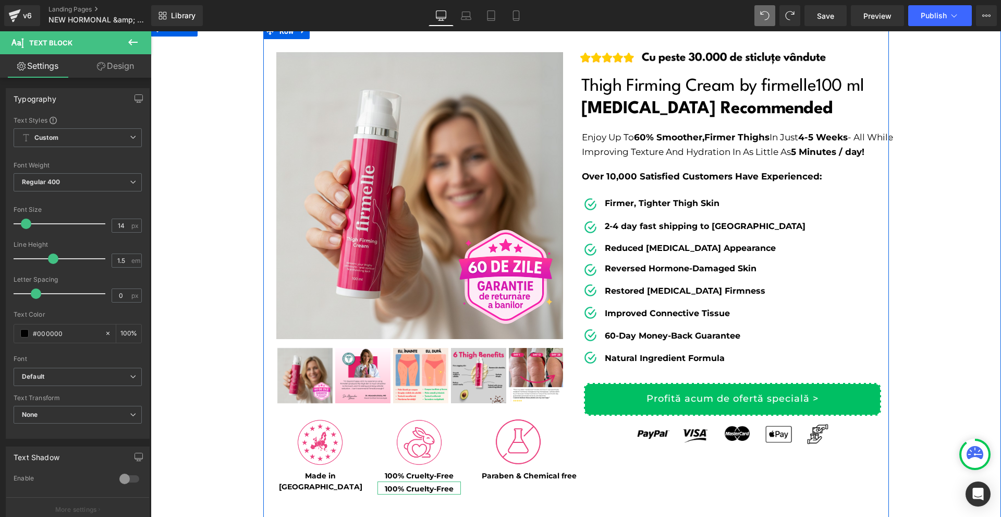
scroll to position [156, 0]
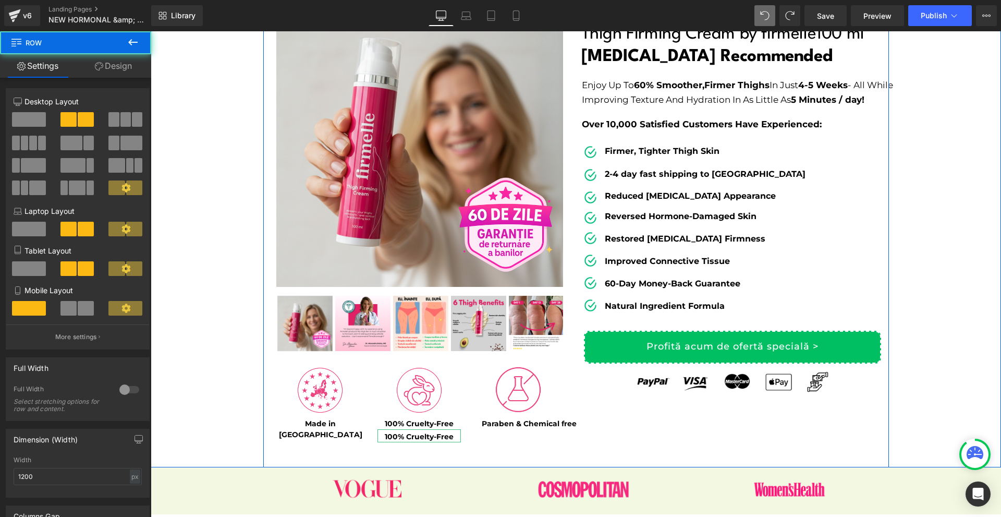
click at [514, 458] on div "Sale Off (P) Image" at bounding box center [576, 219] width 626 height 496
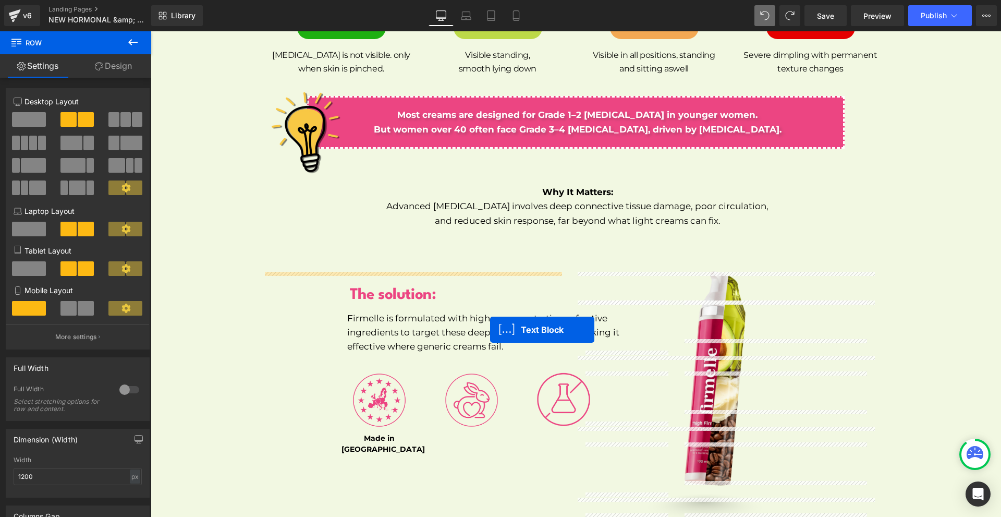
scroll to position [1668, 0]
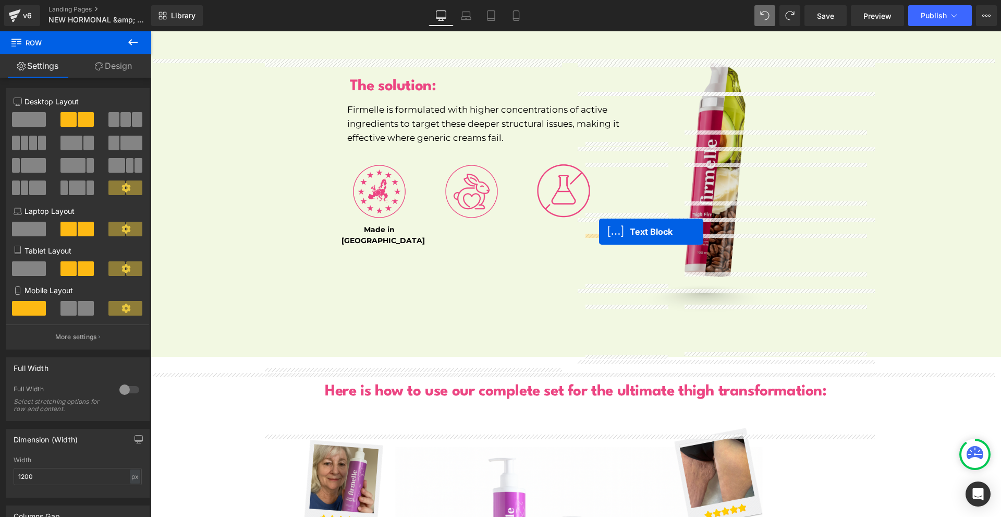
drag, startPoint x: 405, startPoint y: 436, endPoint x: 599, endPoint y: 231, distance: 282.5
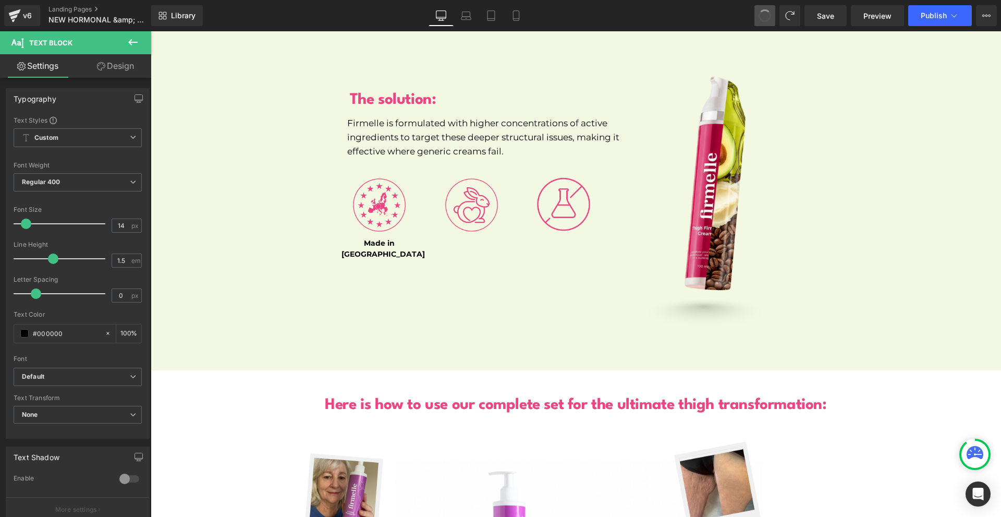
scroll to position [0, 0]
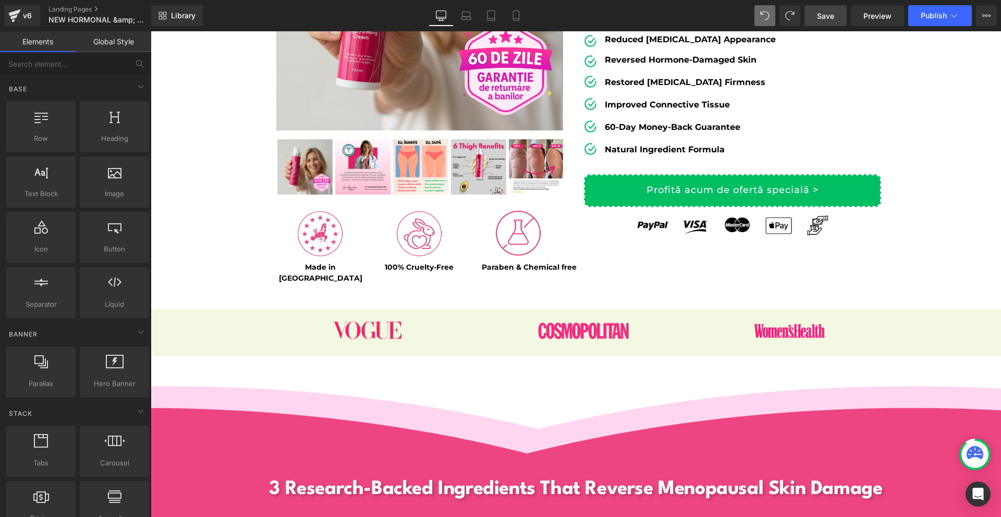
click at [827, 21] on span "Save" at bounding box center [825, 15] width 17 height 11
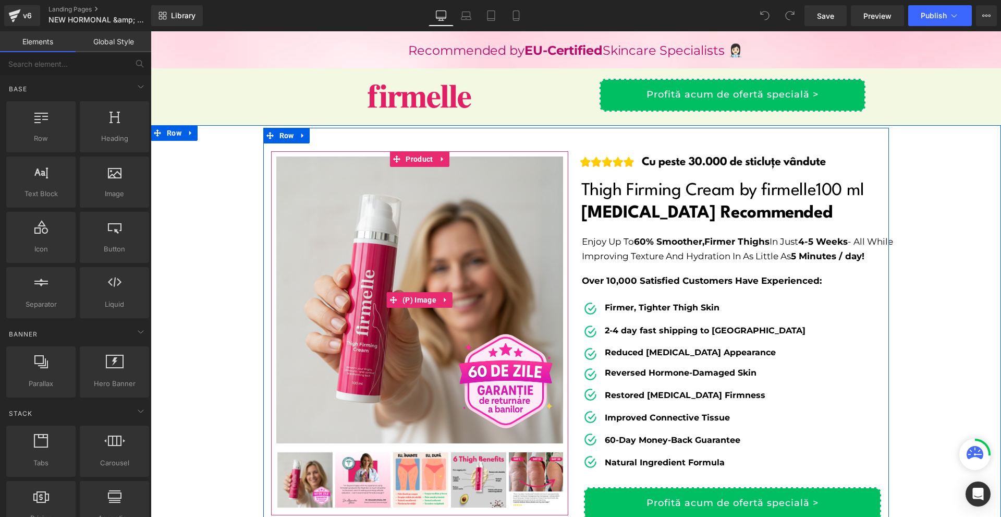
scroll to position [313, 0]
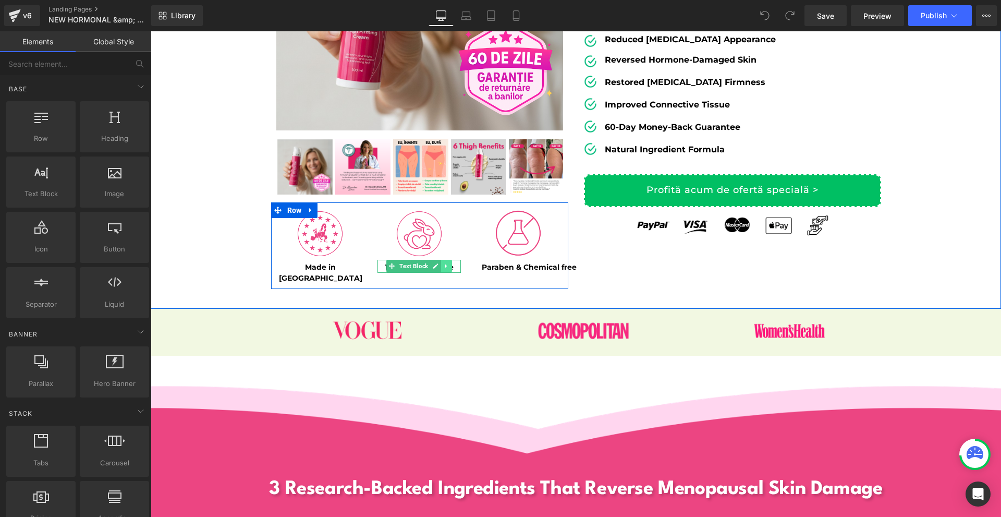
click at [443, 270] on link at bounding box center [446, 266] width 11 height 13
click at [438, 268] on icon at bounding box center [441, 266] width 6 height 6
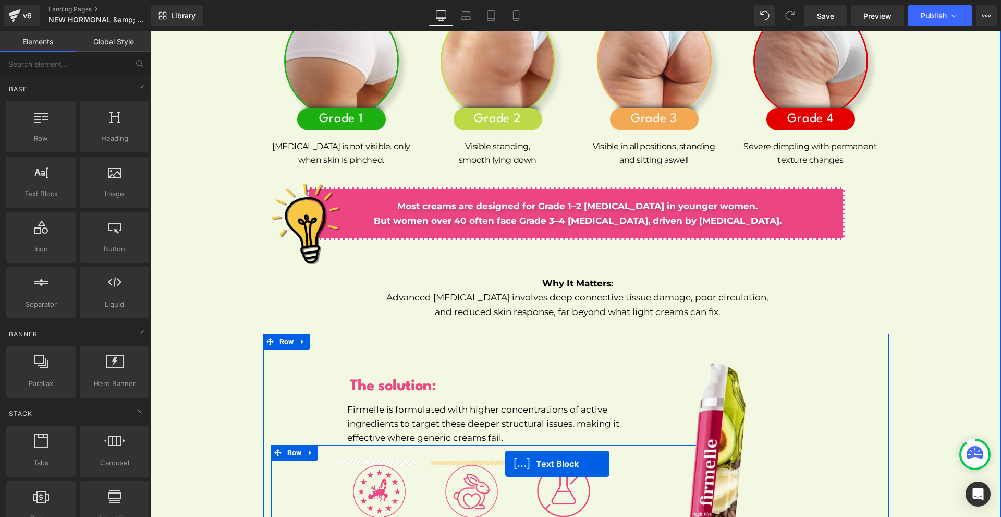
scroll to position [5284, 0]
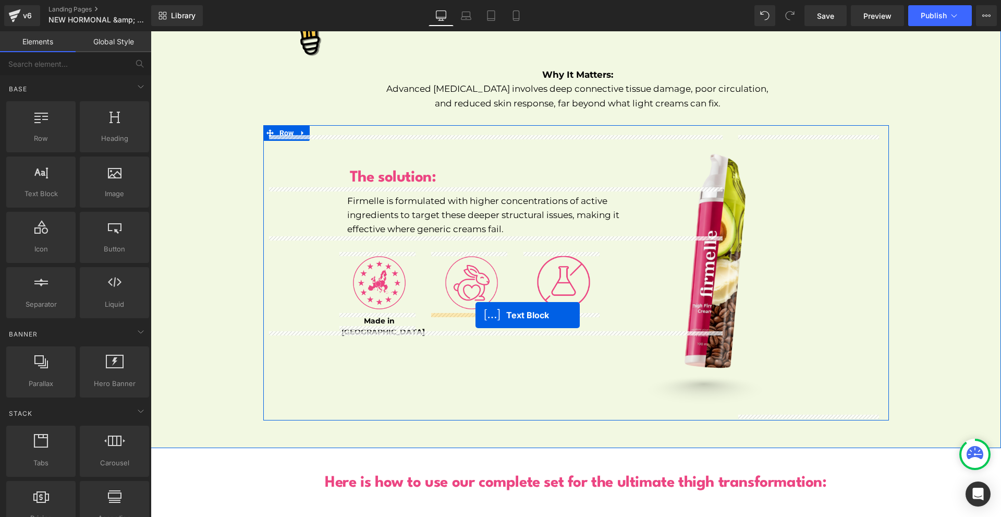
drag, startPoint x: 405, startPoint y: 280, endPoint x: 475, endPoint y: 314, distance: 78.8
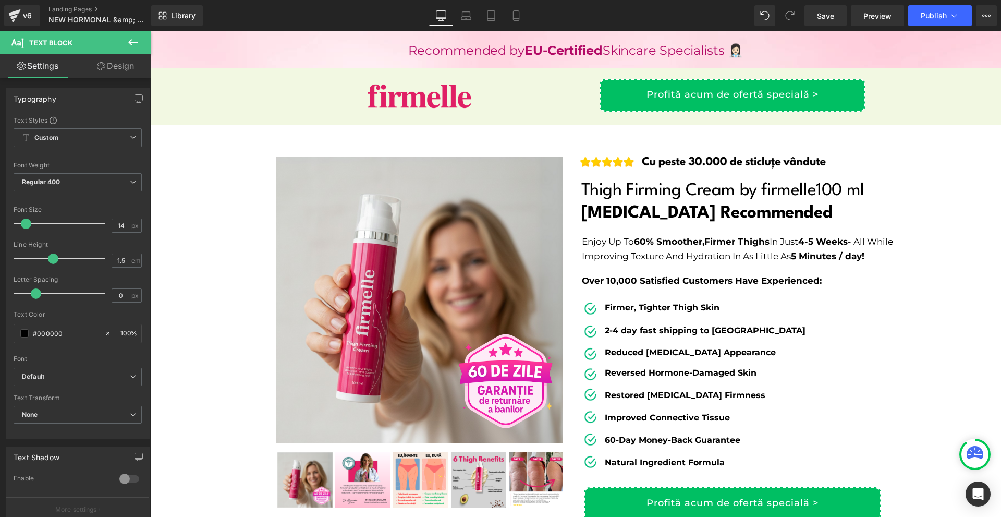
scroll to position [313, 0]
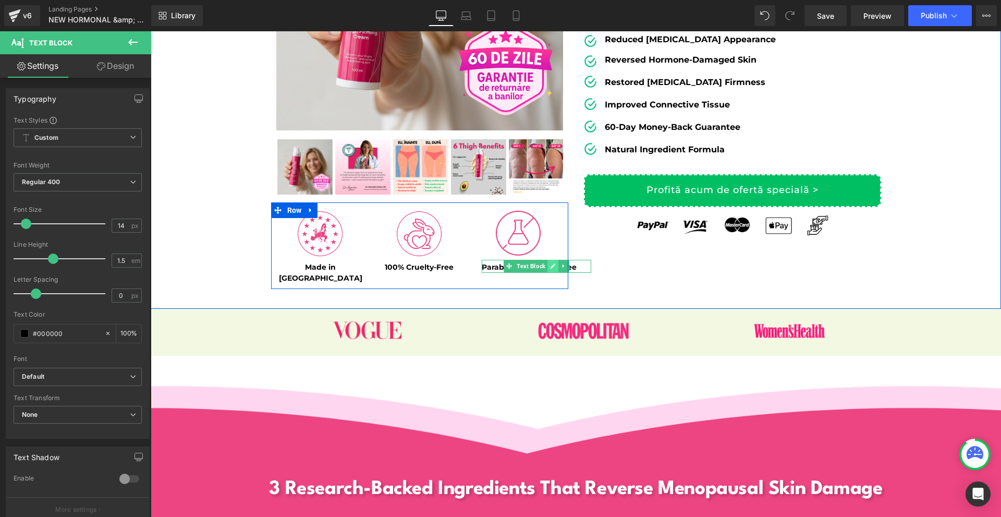
click at [549, 267] on link at bounding box center [553, 266] width 11 height 13
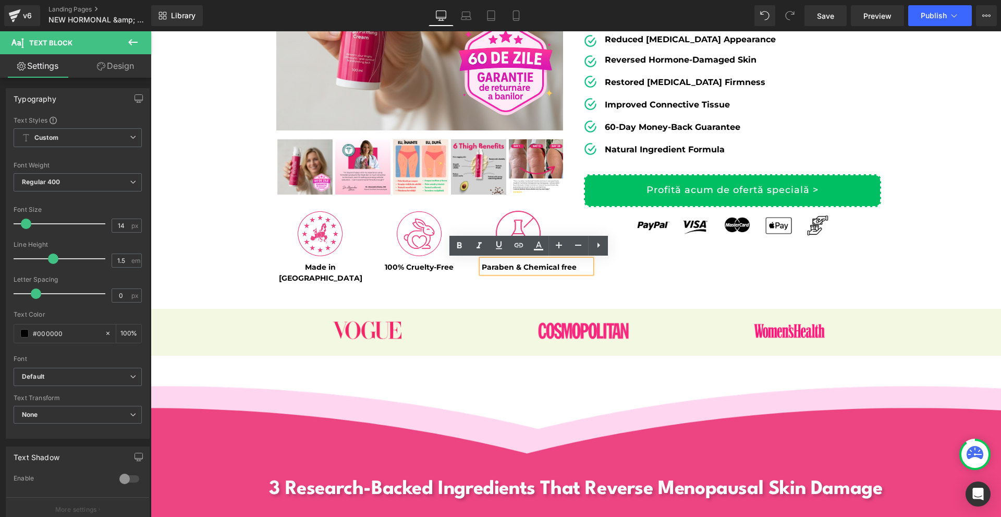
click at [737, 280] on div "Sale Off (P) Image" at bounding box center [576, 62] width 626 height 494
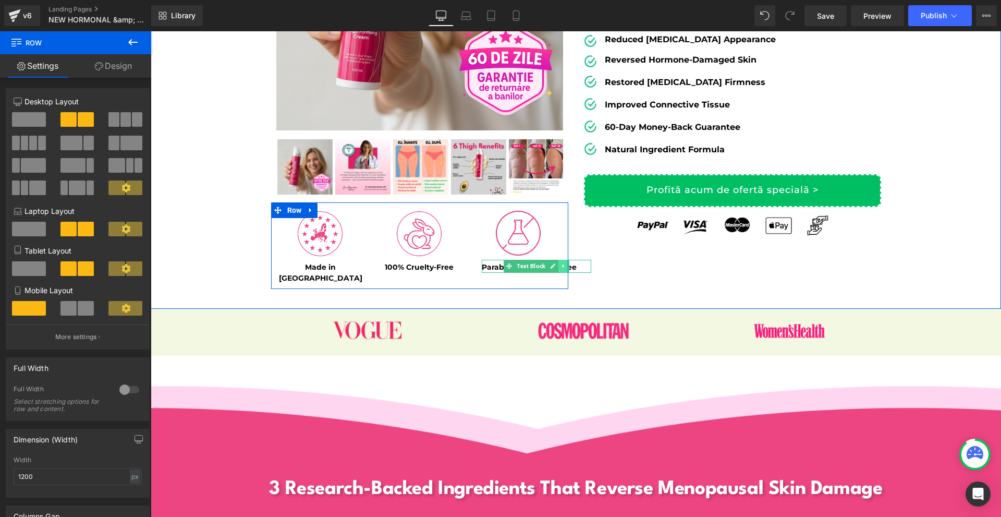
click at [558, 270] on link at bounding box center [563, 266] width 11 height 13
click at [553, 269] on link at bounding box center [558, 266] width 11 height 13
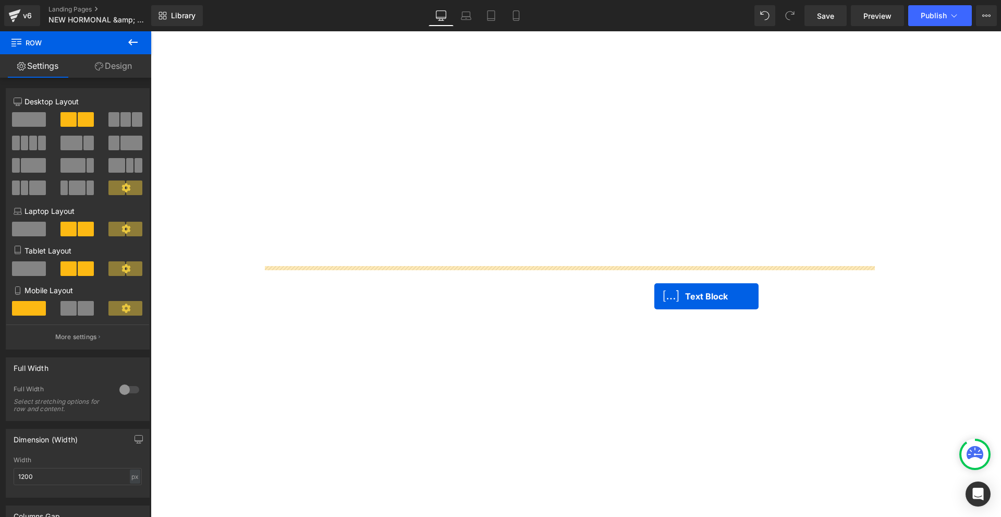
scroll to position [2067, 0]
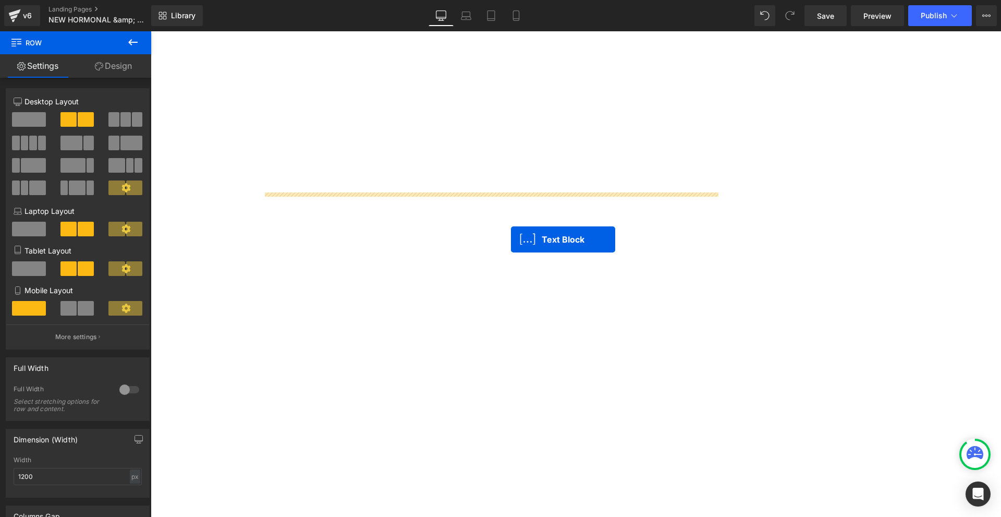
drag, startPoint x: 518, startPoint y: 279, endPoint x: 511, endPoint y: 239, distance: 40.8
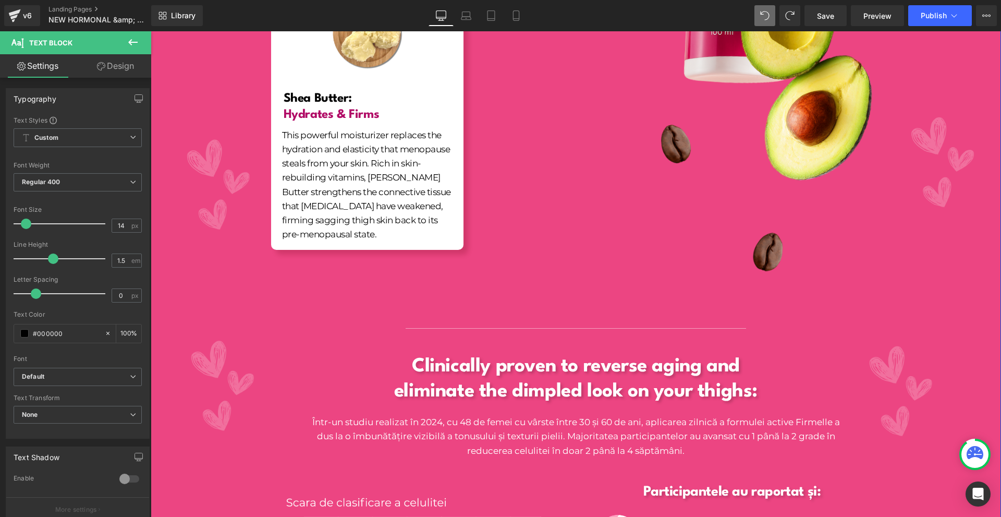
scroll to position [390, 0]
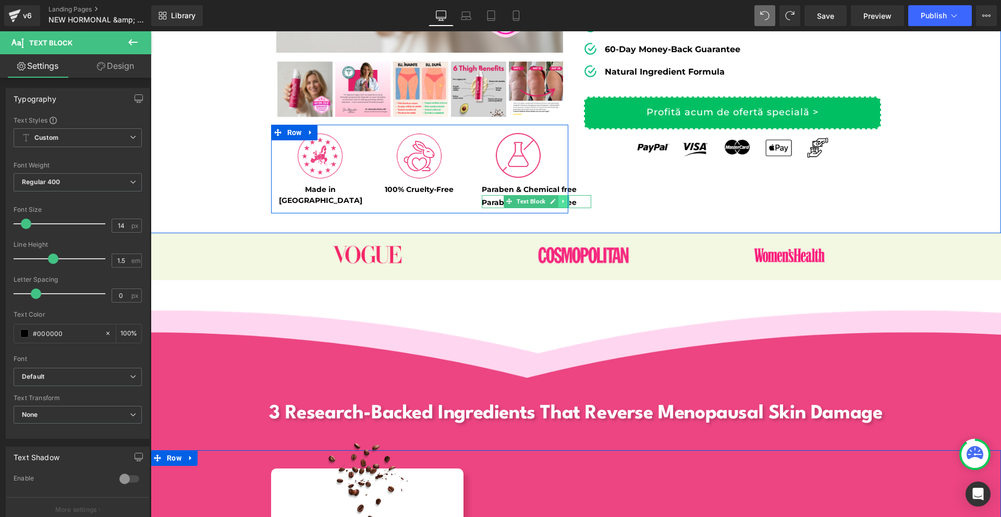
click at [561, 202] on icon at bounding box center [564, 201] width 6 height 6
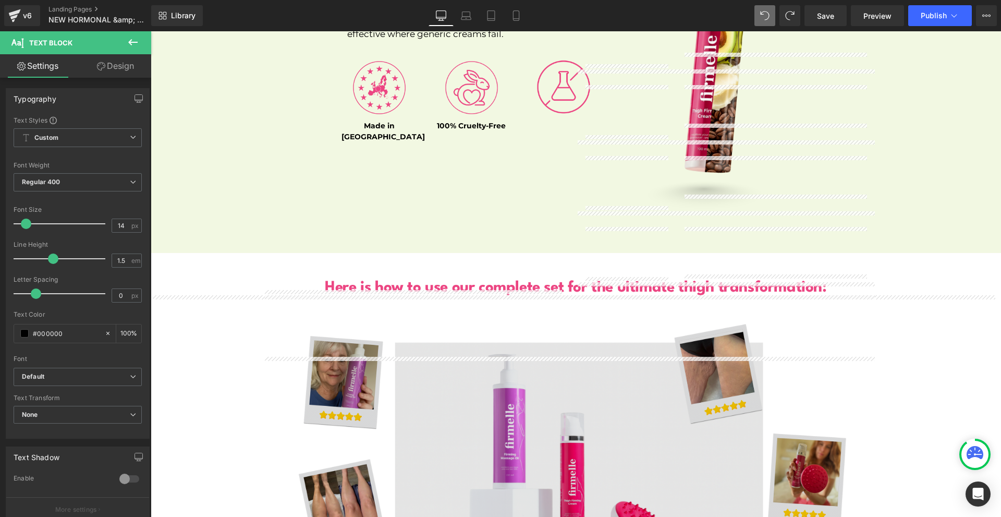
scroll to position [1746, 0]
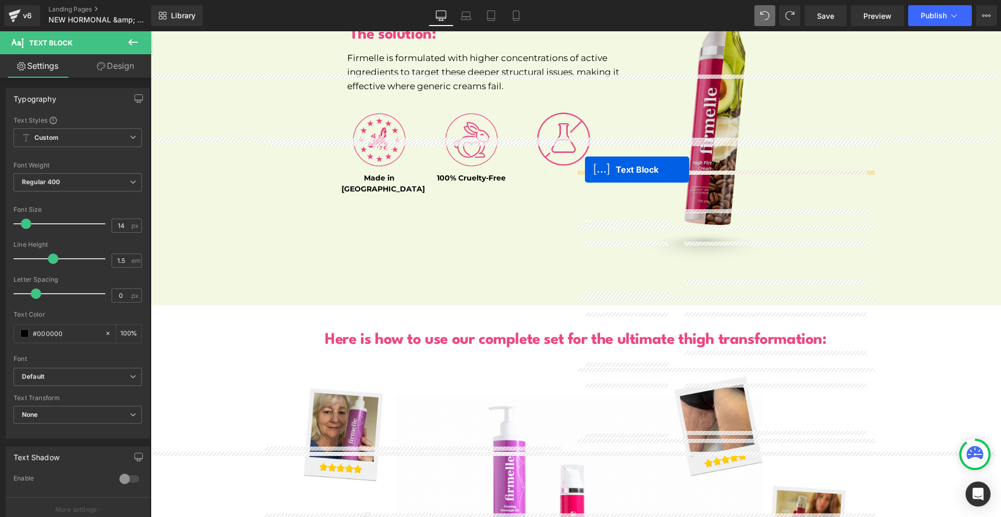
drag, startPoint x: 481, startPoint y: 200, endPoint x: 585, endPoint y: 169, distance: 108.1
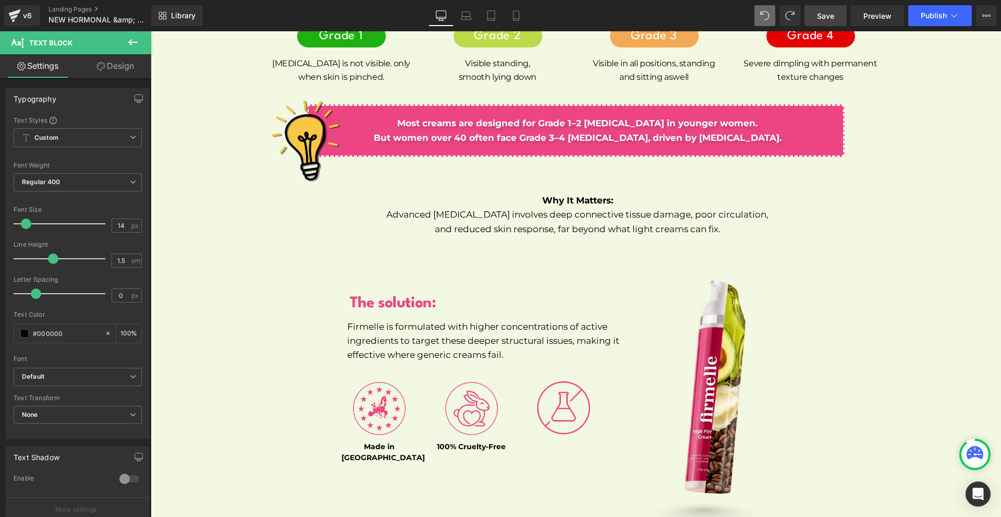
scroll to position [0, 0]
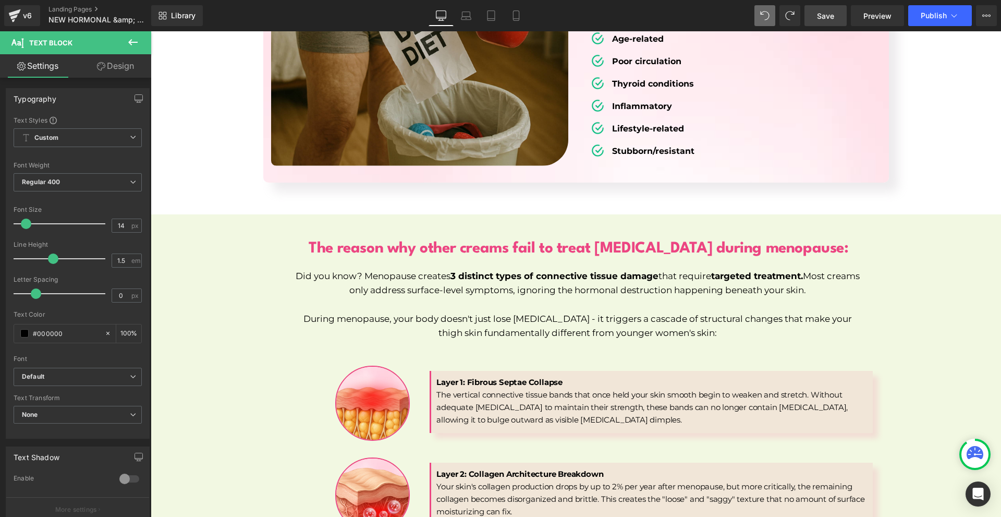
click at [820, 19] on span "Save" at bounding box center [825, 15] width 17 height 11
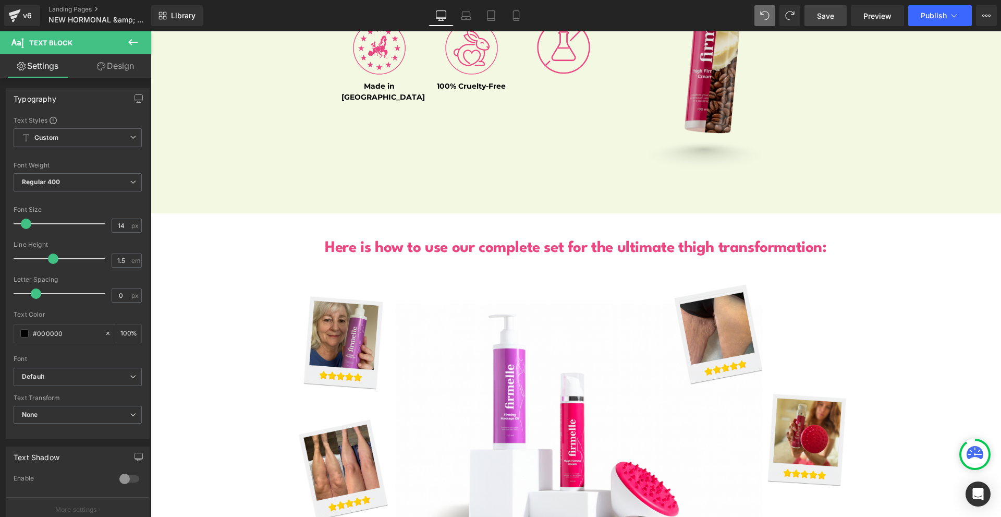
scroll to position [3370, 0]
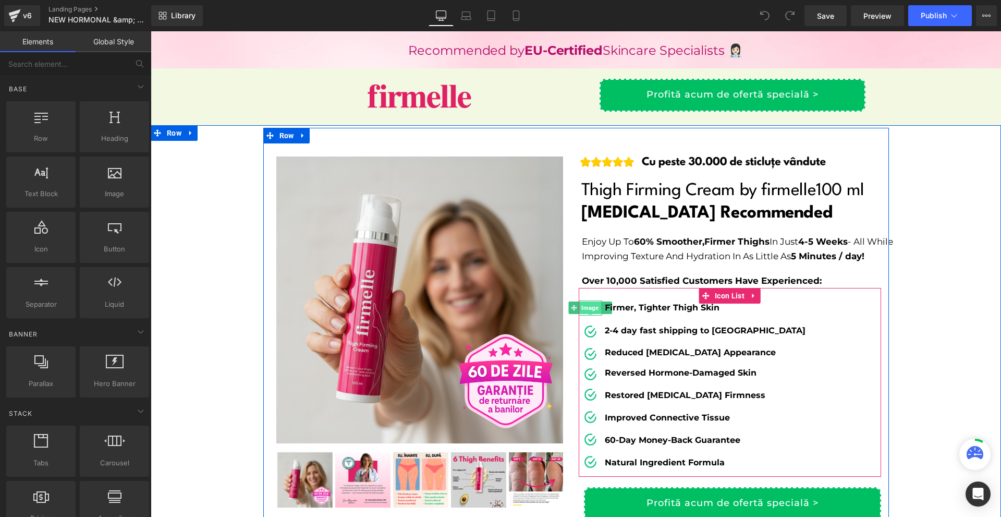
scroll to position [209, 0]
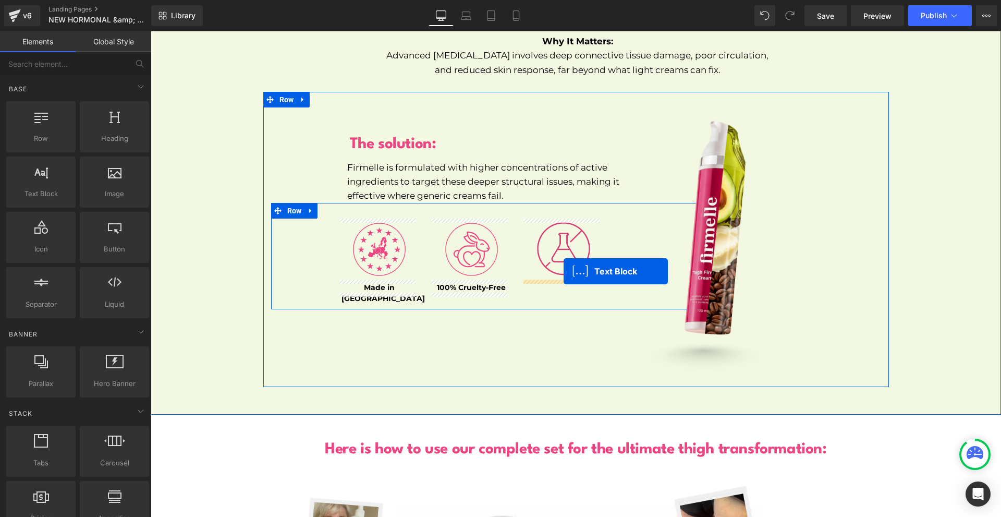
drag, startPoint x: 526, startPoint y: 383, endPoint x: 564, endPoint y: 271, distance: 118.2
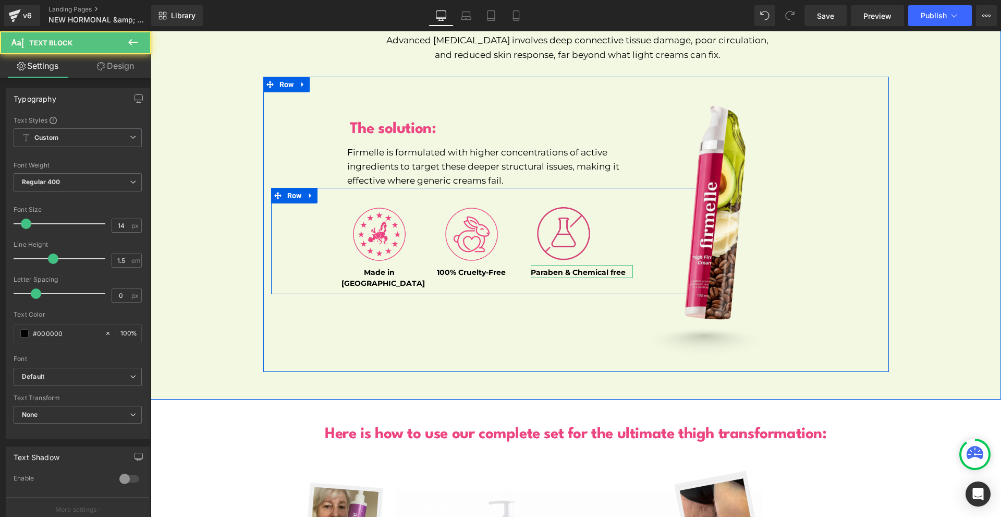
scroll to position [5291, 0]
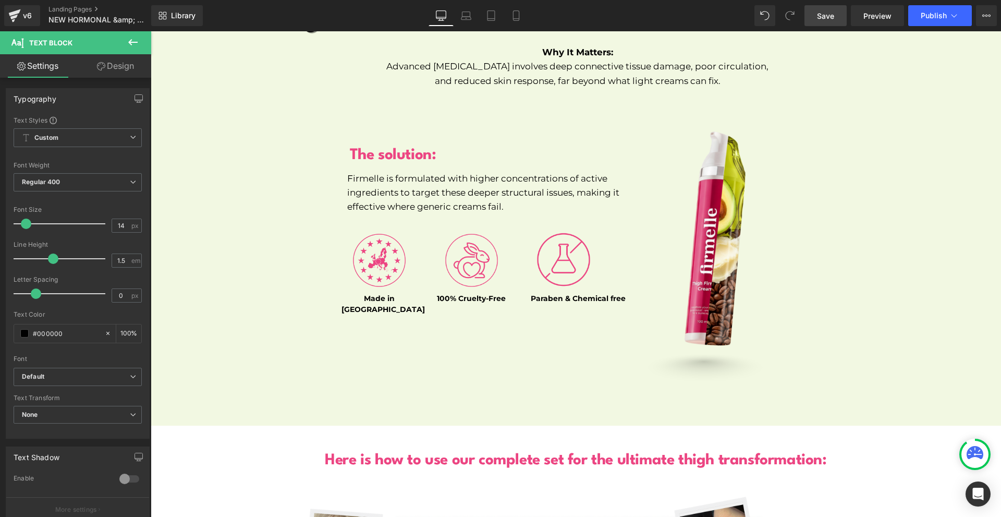
click at [831, 15] on span "Save" at bounding box center [825, 15] width 17 height 11
